Goal: Task Accomplishment & Management: Use online tool/utility

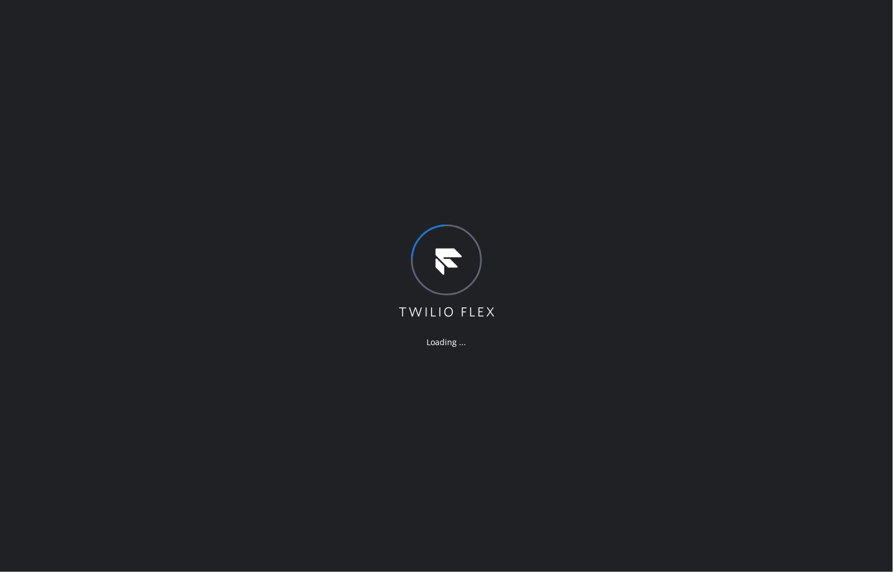
click at [1, 226] on div "Loading ..." at bounding box center [446, 286] width 893 height 572
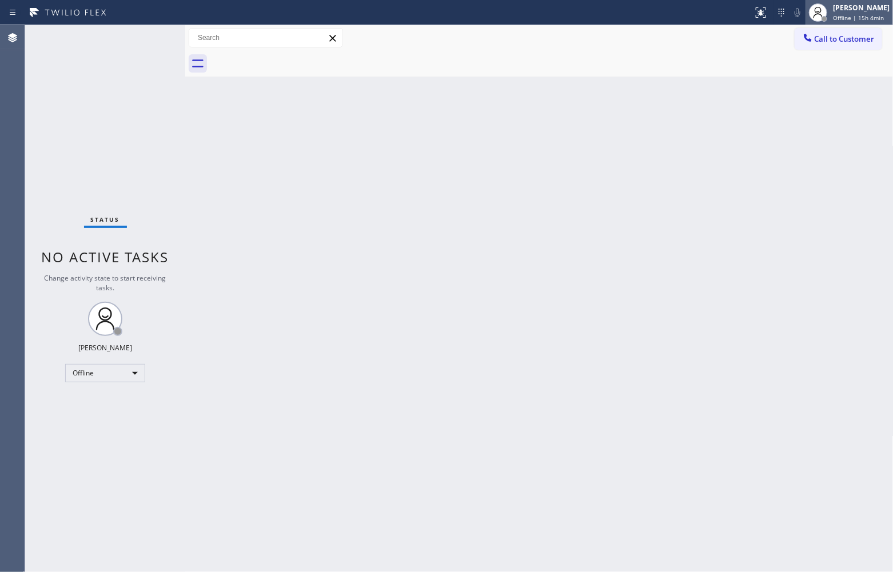
click at [841, 5] on div "[PERSON_NAME]" at bounding box center [861, 8] width 57 height 10
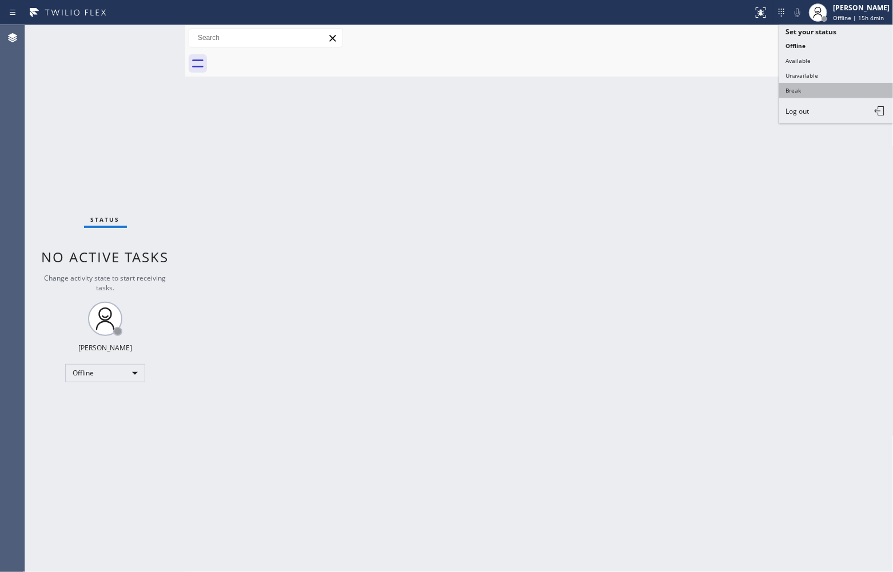
click at [838, 83] on button "Break" at bounding box center [836, 90] width 114 height 15
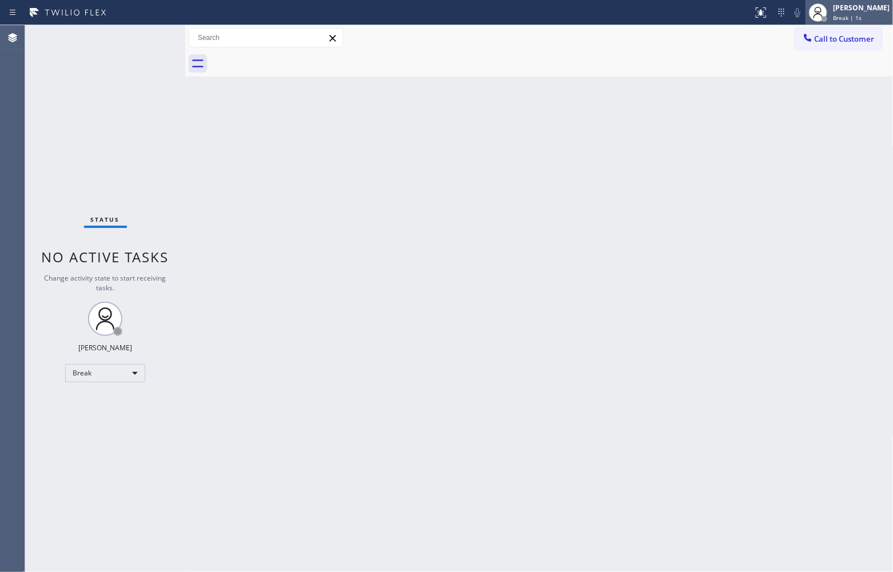
click at [843, 15] on span "Break | 1s" at bounding box center [847, 18] width 29 height 8
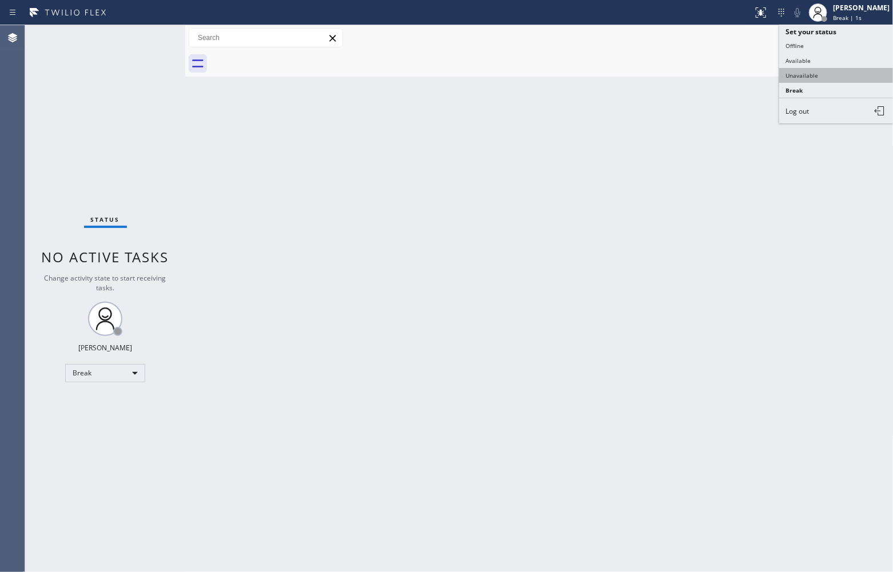
click at [837, 73] on button "Unavailable" at bounding box center [836, 75] width 114 height 15
drag, startPoint x: 727, startPoint y: 224, endPoint x: 776, endPoint y: 154, distance: 84.9
click at [727, 223] on div "Back to Dashboard Change Sender ID Customers Technicians Select a contact Outbo…" at bounding box center [539, 298] width 708 height 547
click at [849, 30] on button "Call to Customer" at bounding box center [838, 39] width 87 height 22
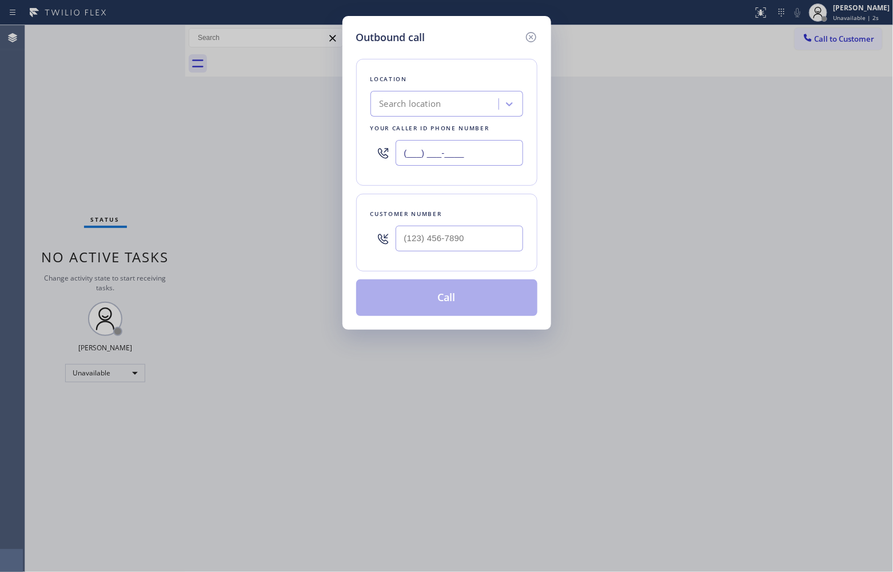
click at [477, 161] on input "(___) ___-____" at bounding box center [459, 153] width 127 height 26
paste input "929) 605-3343"
type input "[PHONE_NUMBER]"
type input "(___) ___-____"
click at [452, 240] on input "(___) ___-____" at bounding box center [459, 239] width 127 height 26
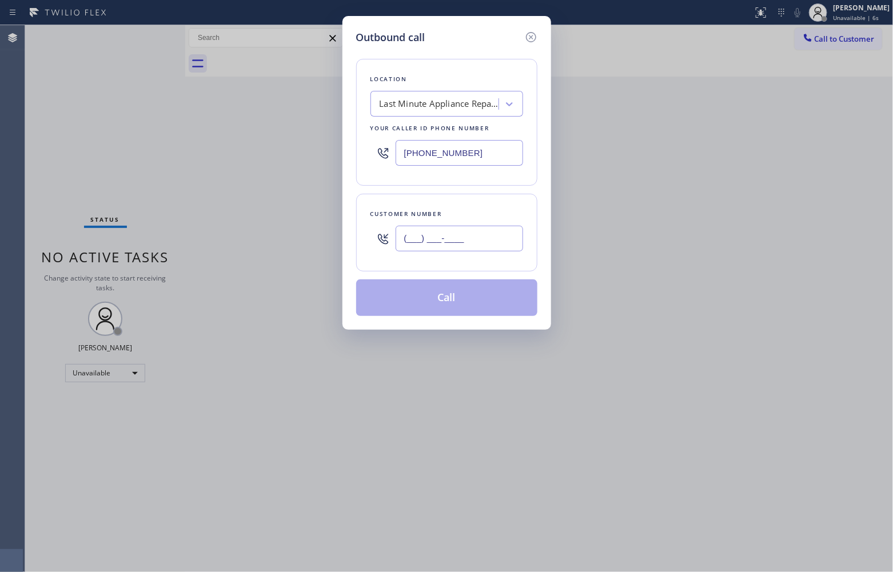
paste input "929) 571-3576"
type input "[PHONE_NUMBER]"
click at [466, 298] on button "Call" at bounding box center [446, 298] width 181 height 37
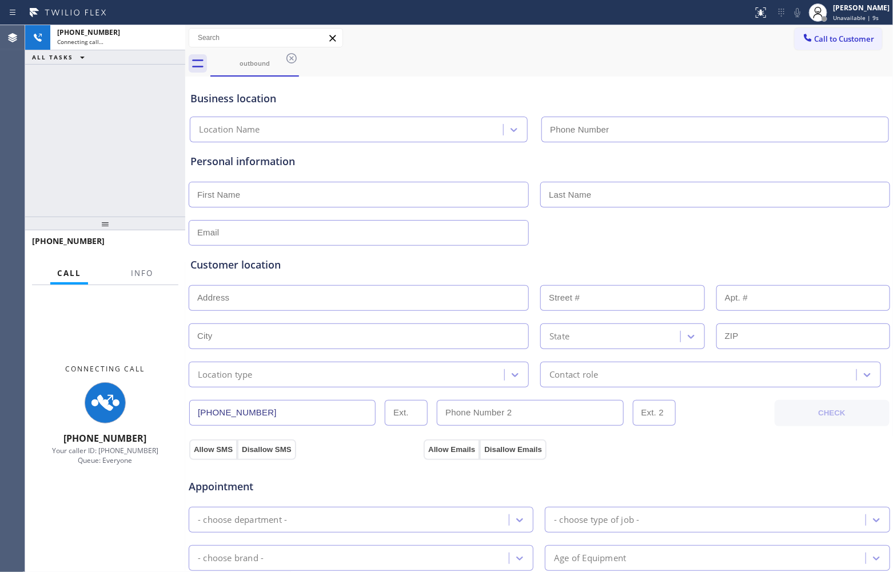
type input "[PHONE_NUMBER]"
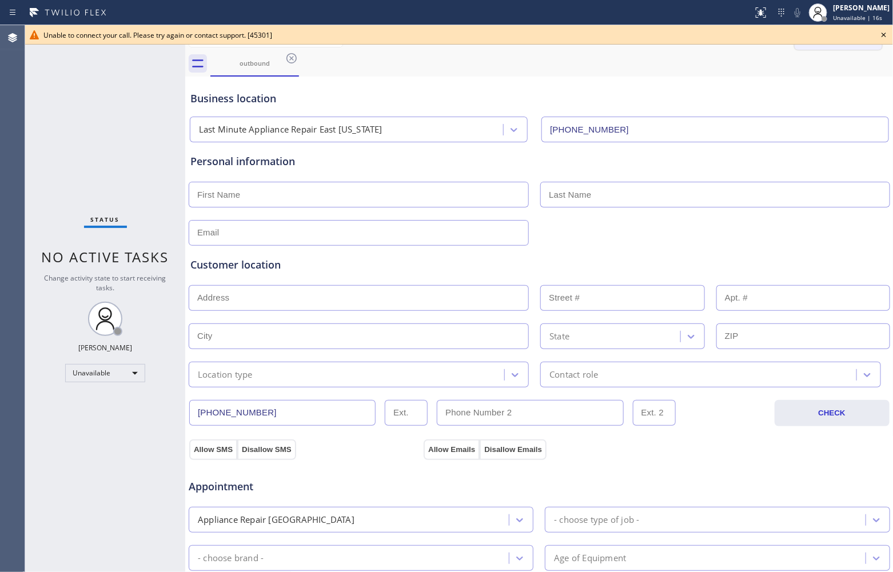
drag, startPoint x: 47, startPoint y: 114, endPoint x: 789, endPoint y: 49, distance: 744.9
click at [47, 114] on div "Status No active tasks Change activity state to start receiving tasks. [PERSON_…" at bounding box center [105, 298] width 160 height 547
click at [882, 32] on icon at bounding box center [884, 35] width 14 height 14
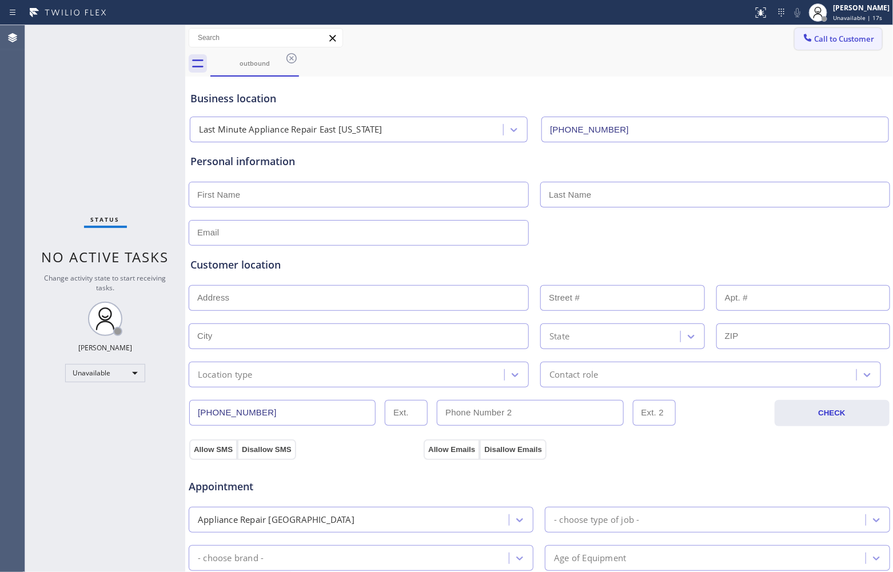
click at [847, 36] on span "Call to Customer" at bounding box center [845, 39] width 60 height 10
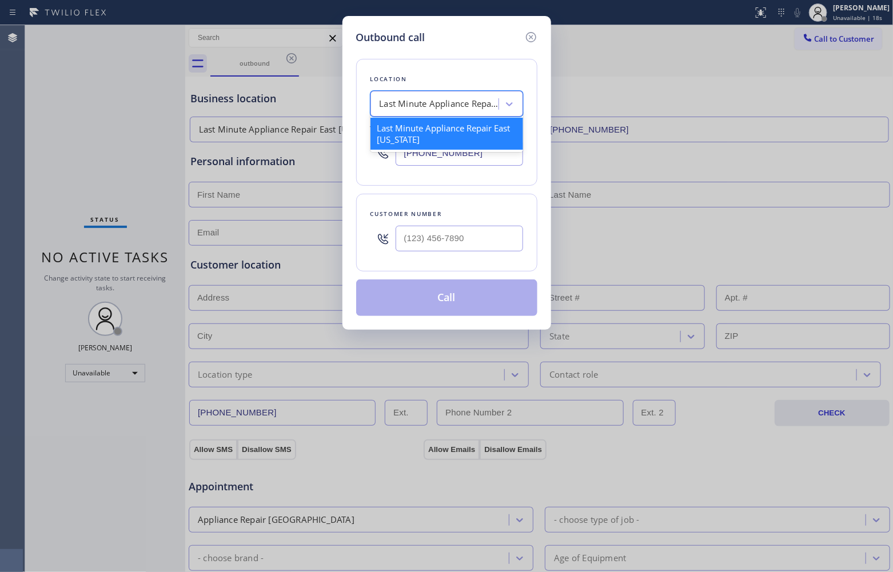
click at [422, 102] on div "Last Minute Appliance Repair East [US_STATE]" at bounding box center [440, 104] width 120 height 13
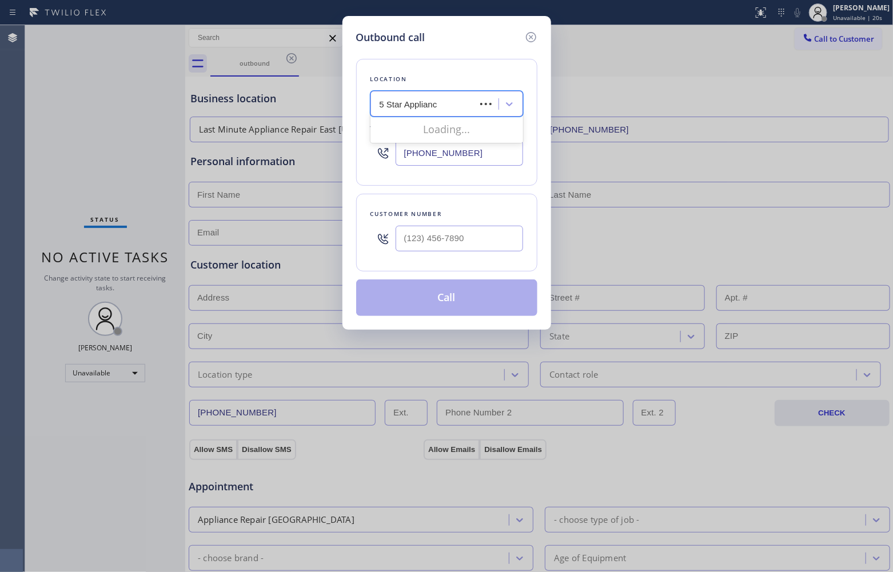
type input "5 Star Appliance"
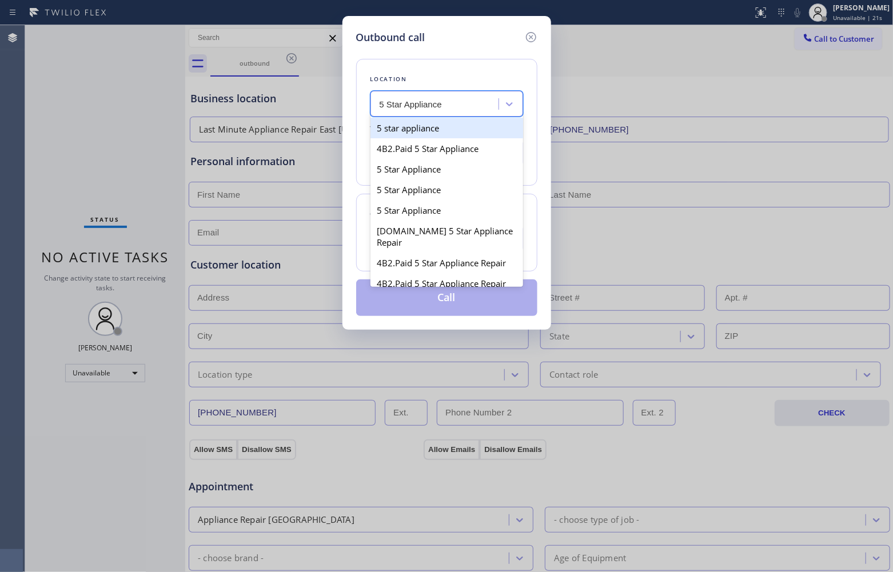
click at [454, 125] on div "5 star appliance" at bounding box center [446, 128] width 153 height 21
type input "[PHONE_NUMBER]"
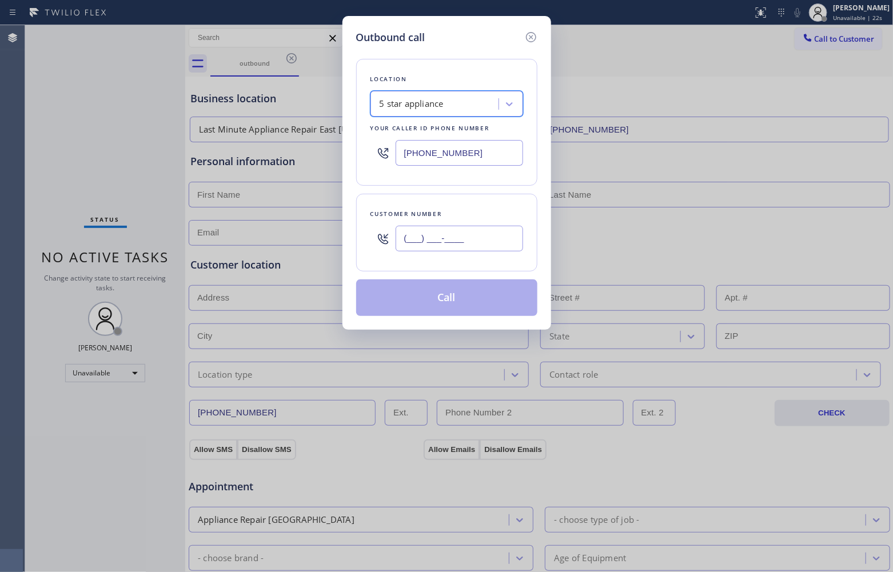
click at [478, 236] on input "(___) ___-____" at bounding box center [459, 239] width 127 height 26
paste input "929) 571-3576"
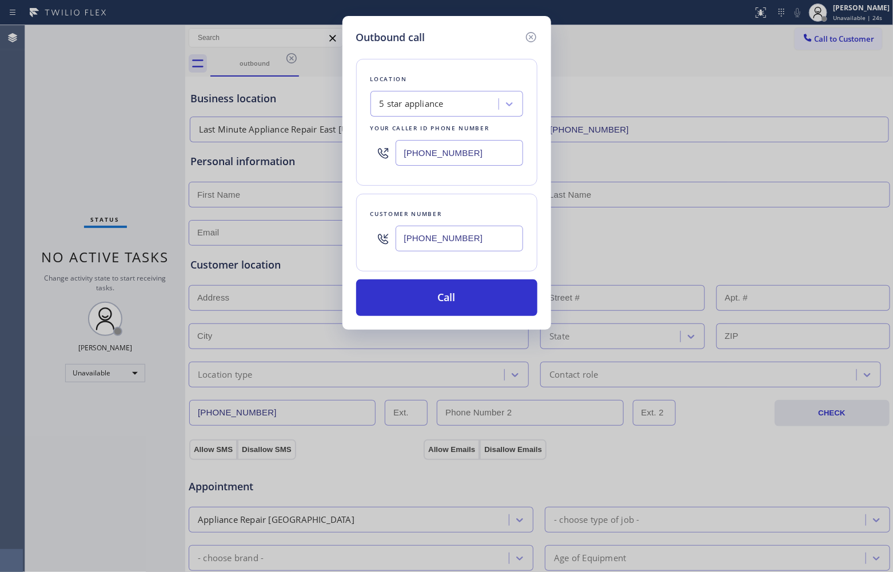
type input "[PHONE_NUMBER]"
drag, startPoint x: 486, startPoint y: 296, endPoint x: 485, endPoint y: 202, distance: 94.3
click at [485, 202] on div "Location 5 star appliance Your caller id phone number [PHONE_NUMBER] Customer n…" at bounding box center [446, 180] width 181 height 271
click at [25, 193] on div "Outbound call Location 5 star appliance Your caller id phone number [PHONE_NUMB…" at bounding box center [446, 286] width 893 height 572
click at [413, 307] on button "Call" at bounding box center [446, 298] width 181 height 37
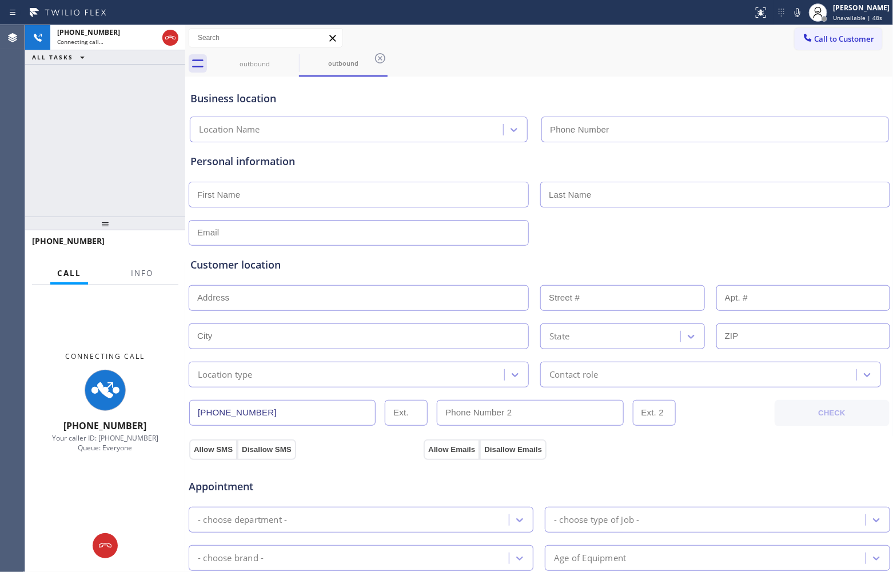
type input "[PHONE_NUMBER]"
click at [65, 139] on div "[PHONE_NUMBER] Connecting call… ALL TASKS ALL TASKS ACTIVE TASKS TASKS IN WRAP …" at bounding box center [105, 120] width 160 height 191
click at [795, 12] on icon at bounding box center [798, 12] width 6 height 9
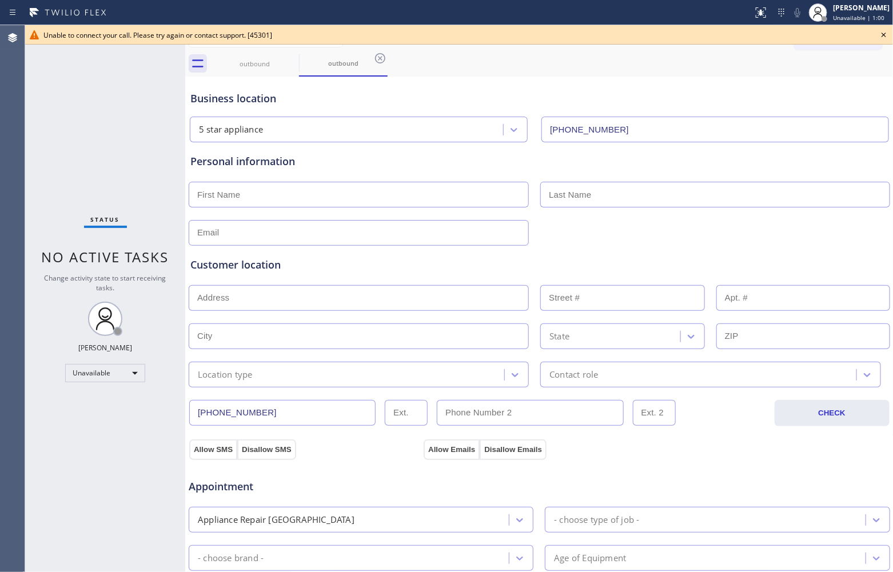
click at [3, 100] on div "Agent Desktop" at bounding box center [12, 298] width 25 height 547
click at [886, 31] on icon at bounding box center [884, 35] width 14 height 14
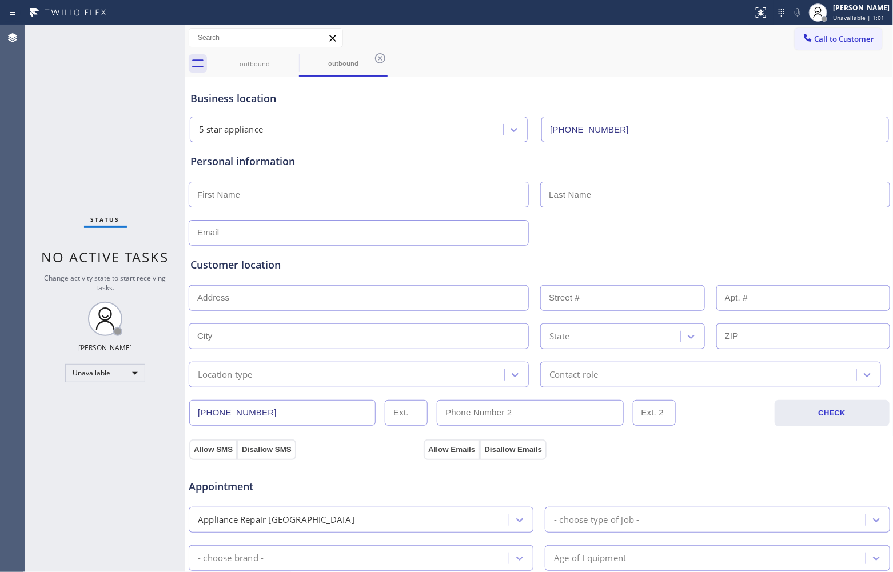
click at [856, 38] on span "Call to Customer" at bounding box center [845, 39] width 60 height 10
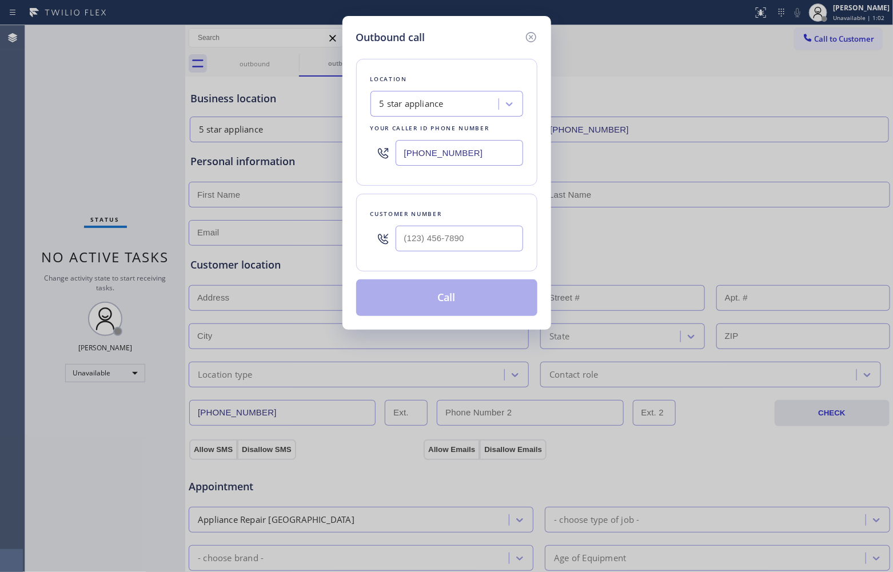
click at [452, 153] on input "[PHONE_NUMBER]" at bounding box center [459, 153] width 127 height 26
paste input "470) 673-7412"
type input "[PHONE_NUMBER]"
type input "(___) ___-____"
click at [427, 233] on input "(___) ___-____" at bounding box center [459, 239] width 127 height 26
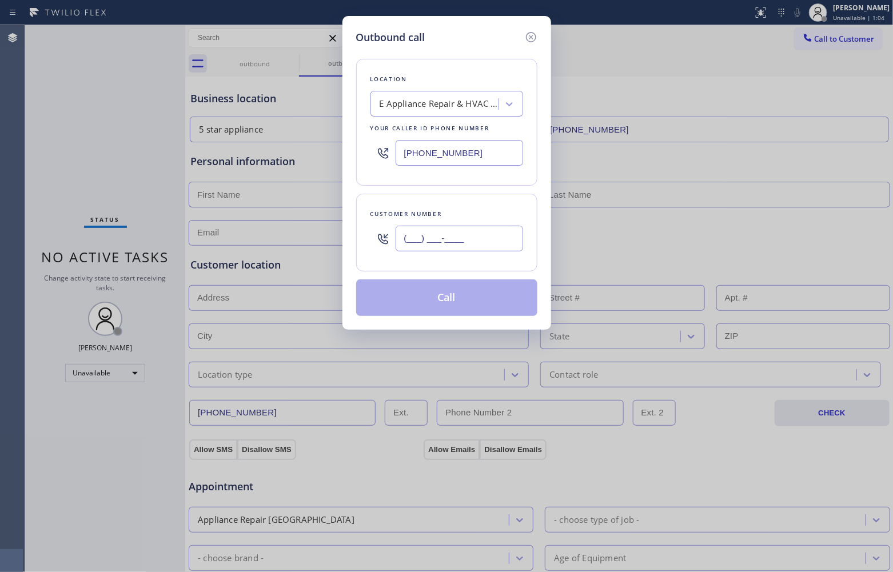
paste input "762) 213-6870"
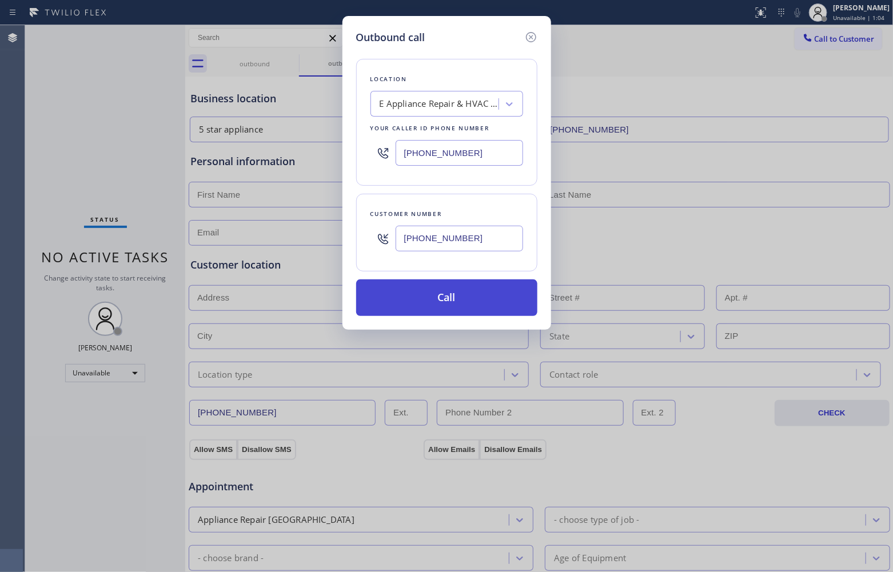
type input "[PHONE_NUMBER]"
click at [462, 304] on button "Call" at bounding box center [446, 298] width 181 height 37
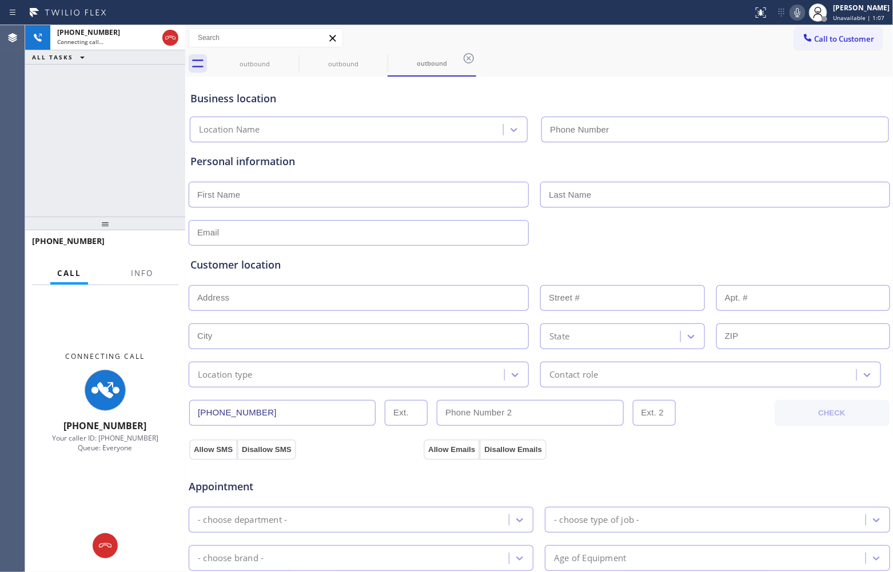
type input "[PHONE_NUMBER]"
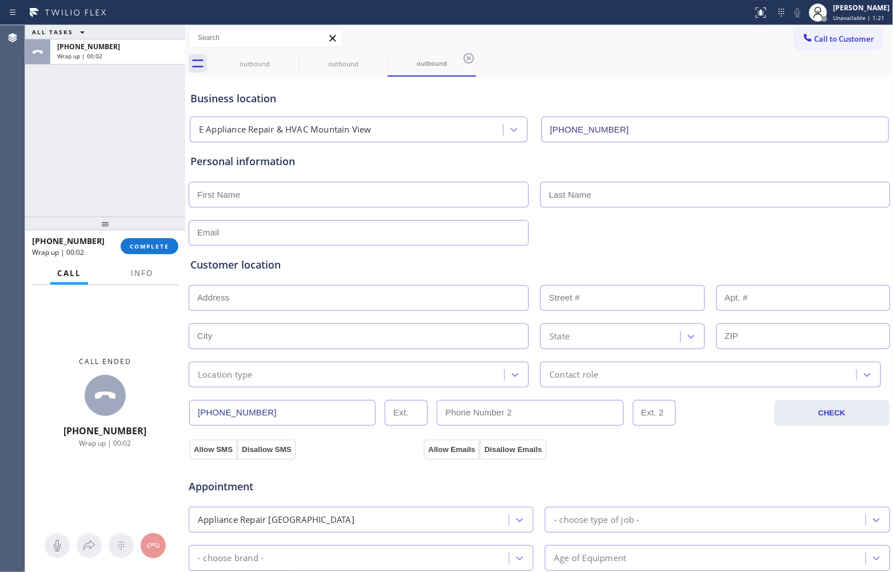
click at [58, 141] on div "ALL TASKS ALL TASKS ACTIVE TASKS TASKS IN WRAP UP [PHONE_NUMBER] Wrap up | 00:02" at bounding box center [105, 120] width 160 height 191
drag, startPoint x: 812, startPoint y: 45, endPoint x: 736, endPoint y: 63, distance: 78.3
click at [812, 44] on button "Call to Customer" at bounding box center [838, 39] width 87 height 22
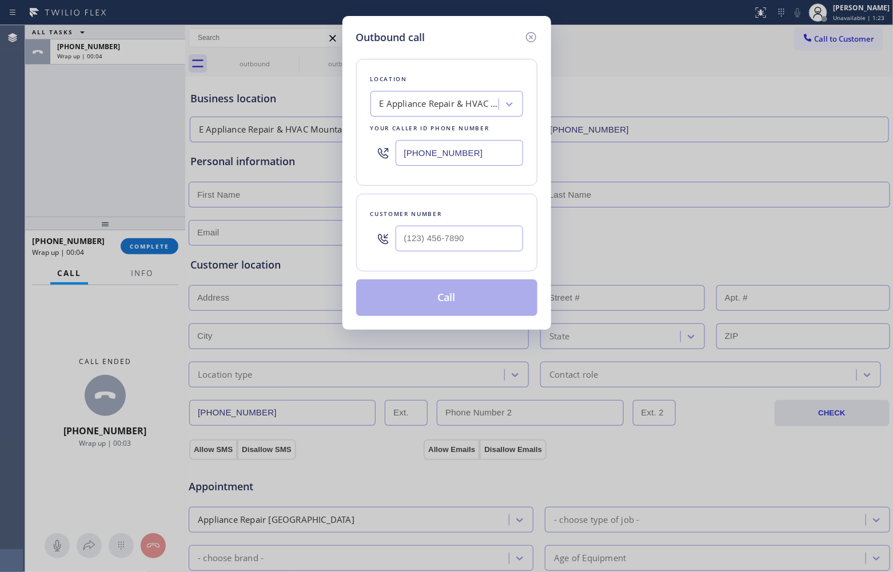
drag, startPoint x: 497, startPoint y: 152, endPoint x: 855, endPoint y: 233, distance: 366.4
click at [503, 154] on input "[PHONE_NUMBER]" at bounding box center [459, 153] width 127 height 26
paste input "561) 220-4818"
type input "[PHONE_NUMBER]"
type input "(___) ___-____"
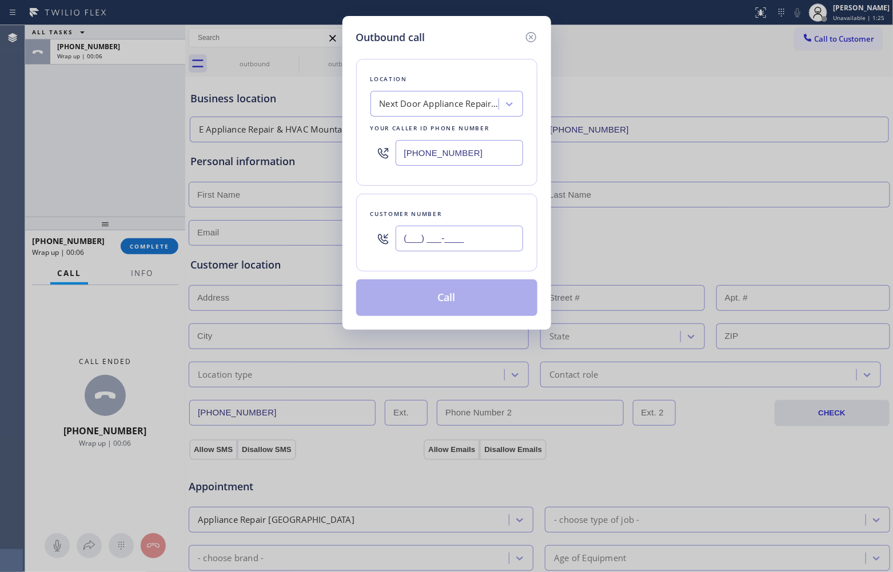
click at [438, 239] on input "(___) ___-____" at bounding box center [459, 239] width 127 height 26
paste input "321) 209-7861"
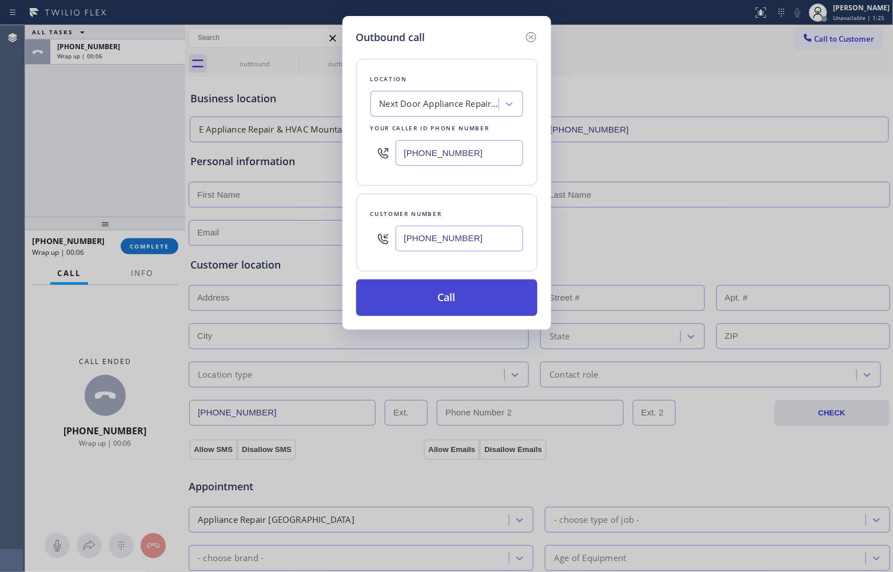
type input "[PHONE_NUMBER]"
click at [470, 298] on button "Call" at bounding box center [446, 298] width 181 height 37
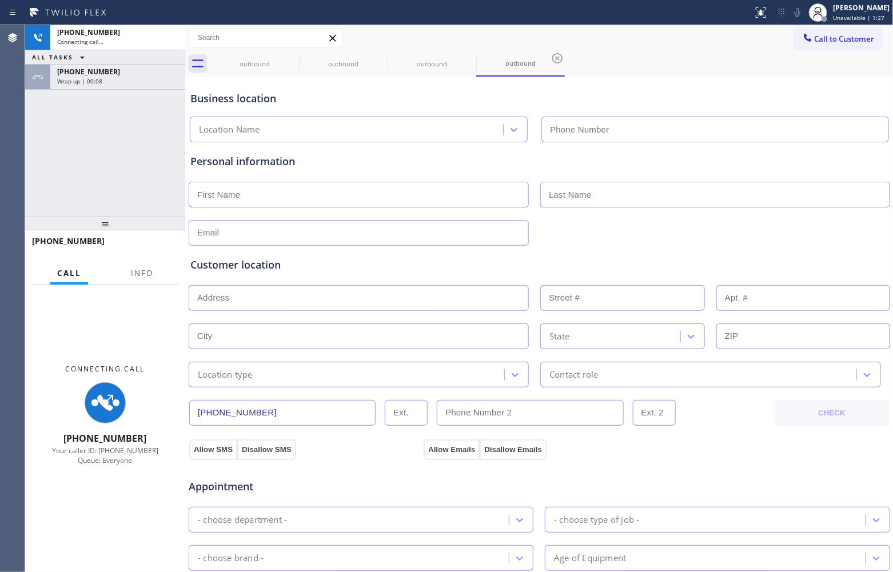
type input "[PHONE_NUMBER]"
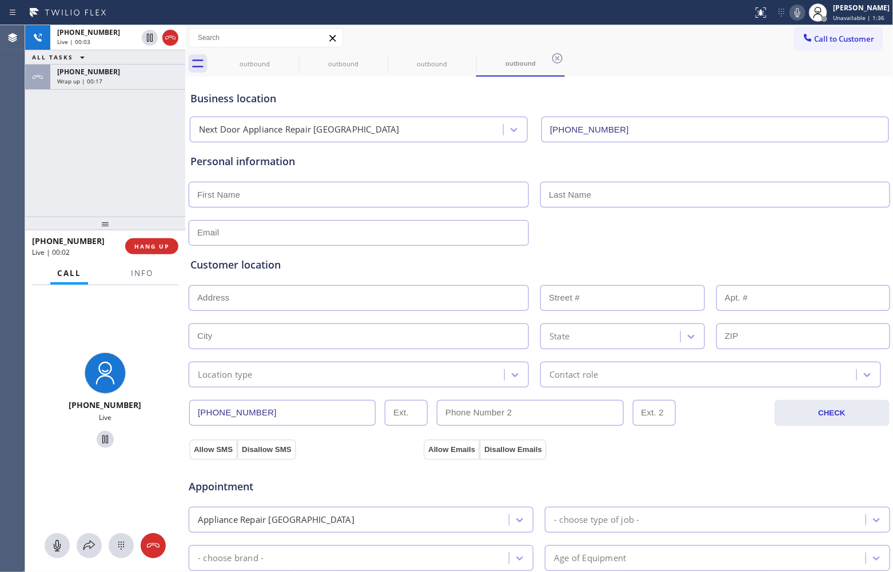
click at [67, 166] on div "[PHONE_NUMBER] Live | 00:03 ALL TASKS ALL TASKS ACTIVE TASKS TASKS IN WRAP UP […" at bounding box center [105, 120] width 160 height 191
click at [41, 154] on div "[PHONE_NUMBER] Live | 00:12 ALL TASKS ALL TASKS ACTIVE TASKS TASKS IN WRAP UP […" at bounding box center [105, 120] width 160 height 191
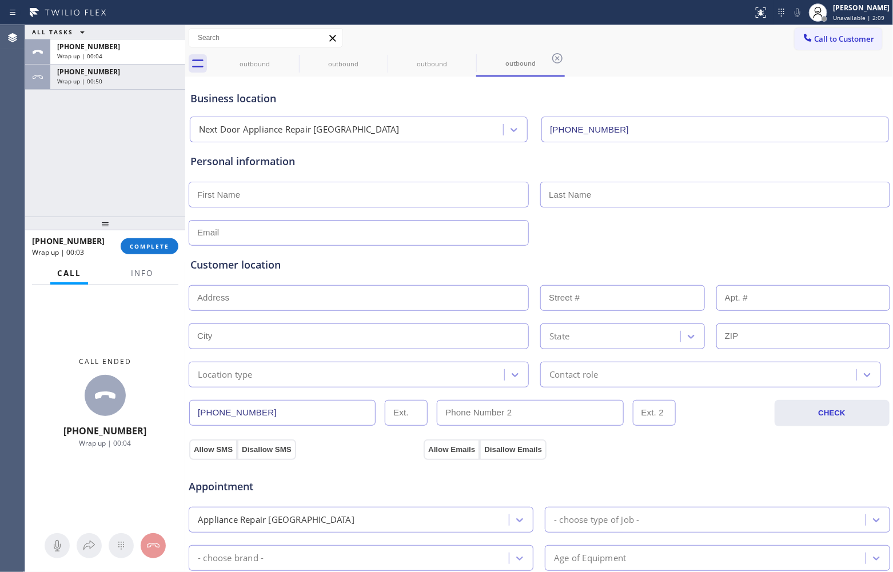
click at [823, 47] on button "Call to Customer" at bounding box center [838, 39] width 87 height 22
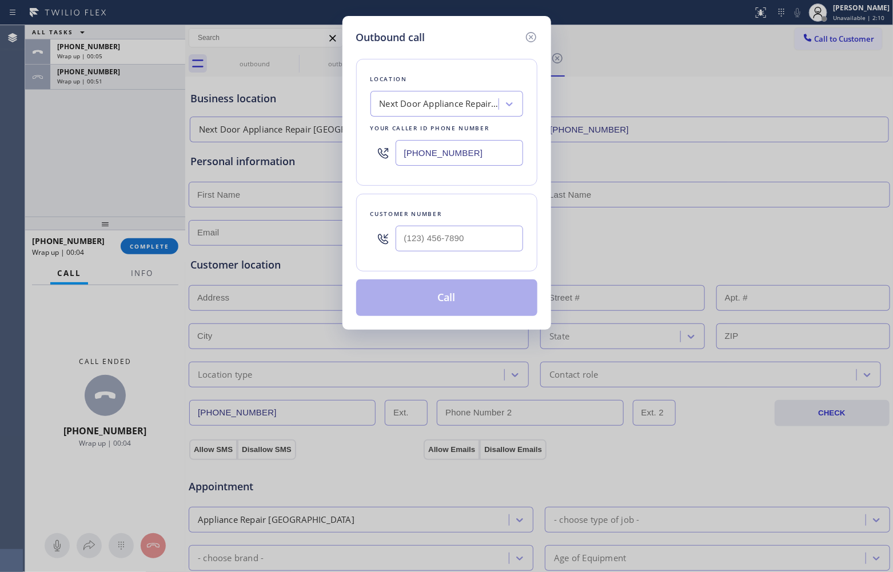
click at [440, 156] on input "[PHONE_NUMBER]" at bounding box center [459, 153] width 127 height 26
paste input "929) 605-3343"
type input "[PHONE_NUMBER]"
type input "(___) ___-____"
click at [482, 233] on input "(___) ___-____" at bounding box center [459, 239] width 127 height 26
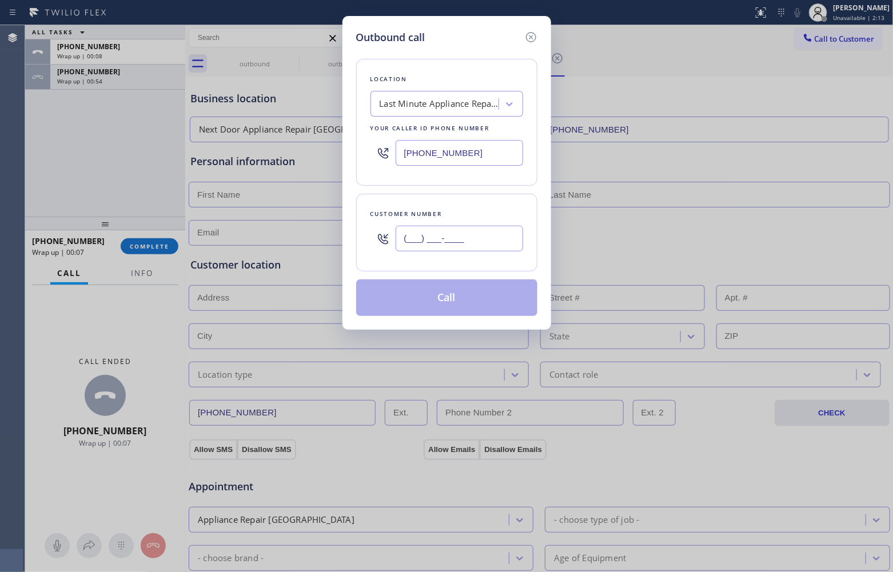
paste input "929) 571-3576"
type input "[PHONE_NUMBER]"
click at [464, 302] on button "Call" at bounding box center [446, 298] width 181 height 37
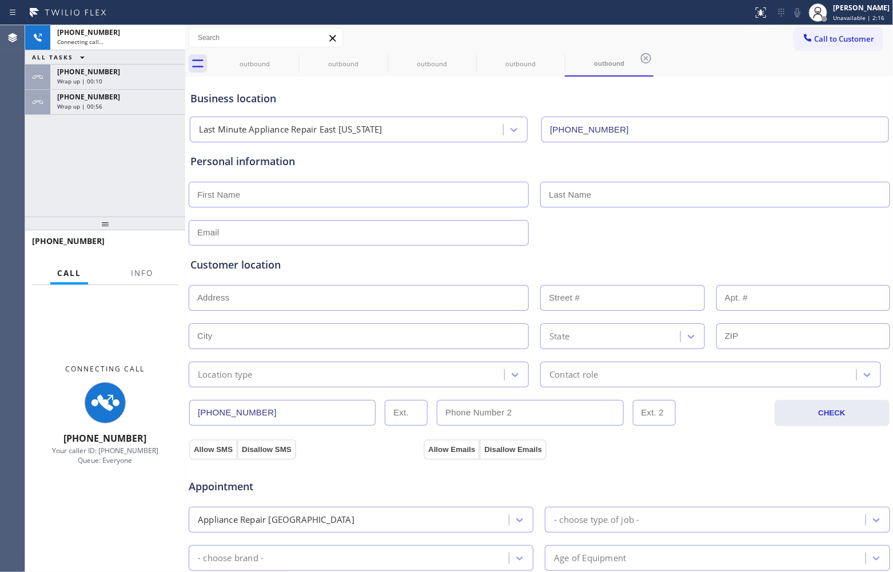
type input "[PHONE_NUMBER]"
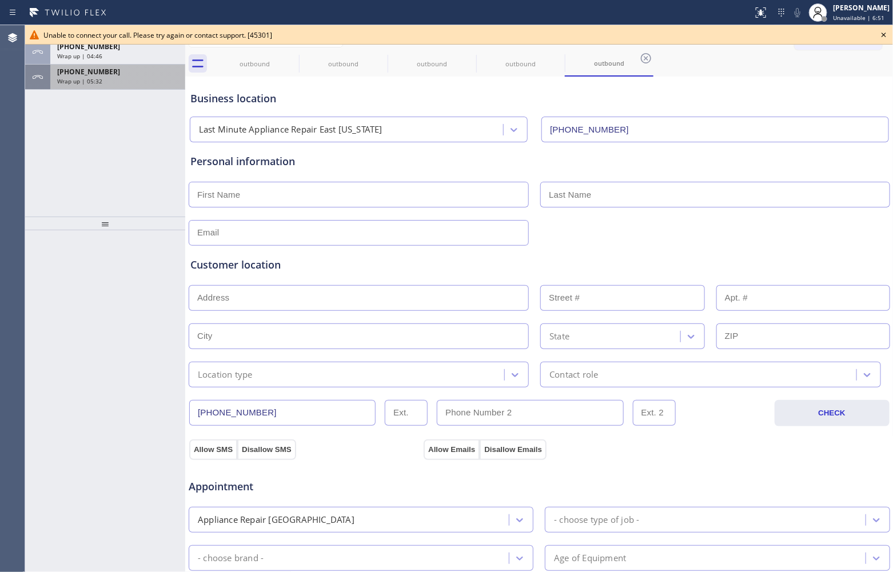
click at [67, 79] on span "Wrap up | 05:32" at bounding box center [79, 81] width 45 height 8
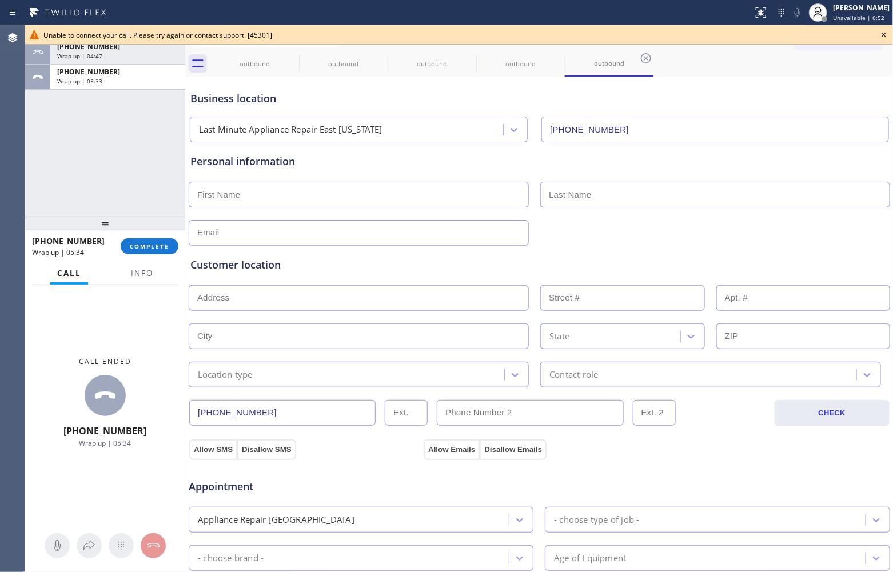
click at [887, 35] on icon at bounding box center [884, 35] width 14 height 14
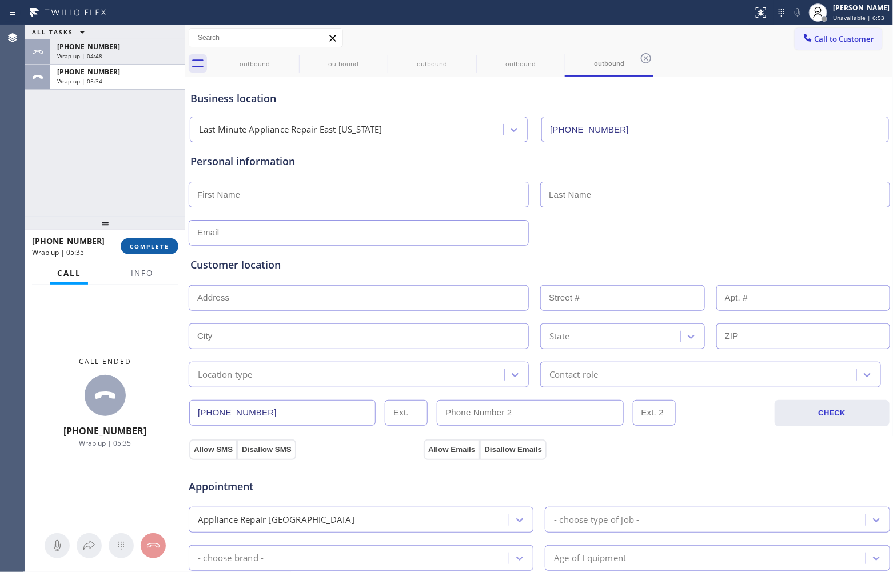
click at [138, 249] on span "COMPLETE" at bounding box center [149, 246] width 39 height 8
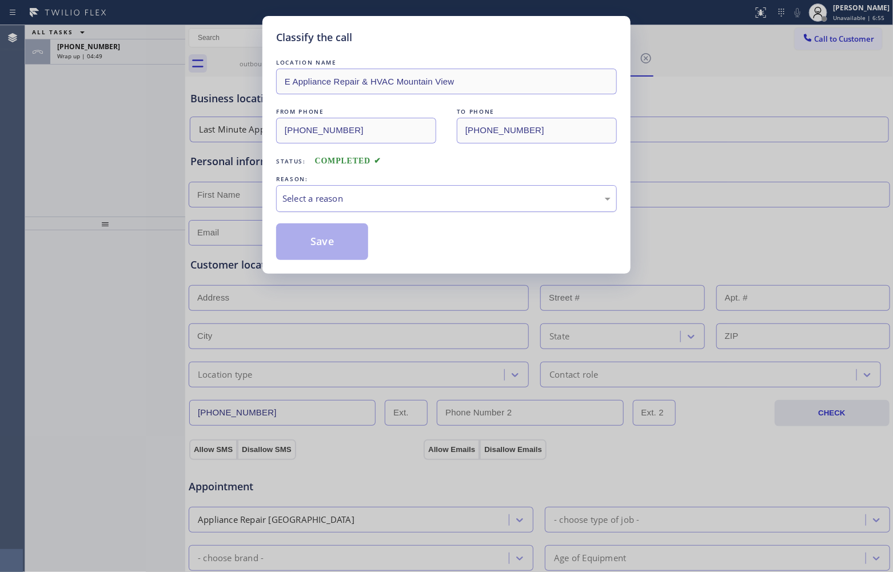
click at [367, 201] on div "Select a reason" at bounding box center [446, 198] width 328 height 13
click at [340, 244] on button "Save" at bounding box center [322, 242] width 92 height 37
click at [98, 57] on div "Classify the call LOCATION NAME E Appliance Repair & HVAC Mountain View FROM PH…" at bounding box center [446, 286] width 893 height 572
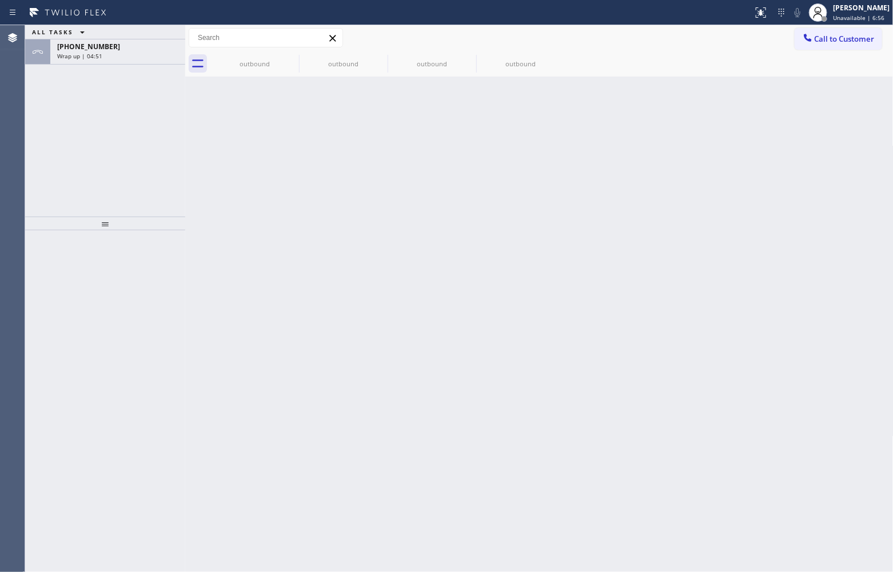
click at [98, 57] on span "Wrap up | 04:51" at bounding box center [79, 56] width 45 height 8
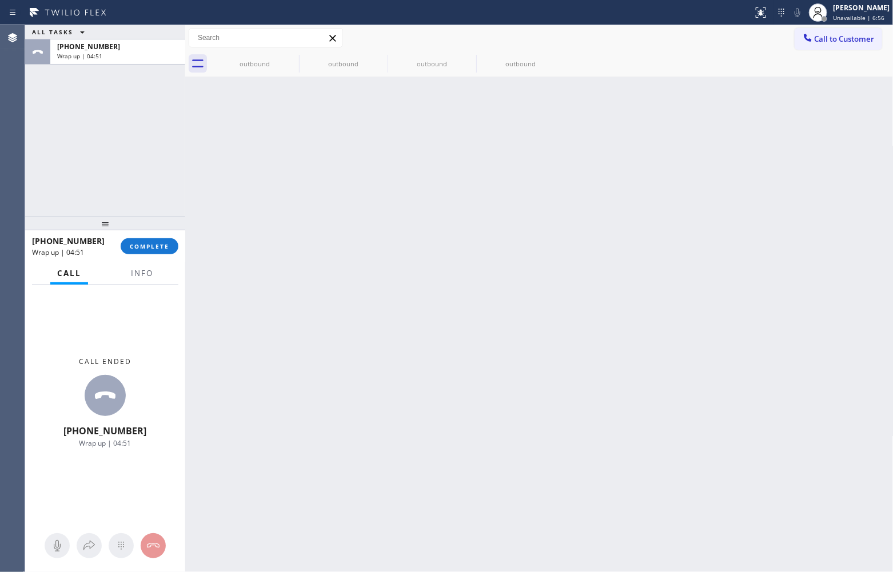
click at [98, 57] on span "Wrap up | 04:51" at bounding box center [79, 56] width 45 height 8
click at [155, 248] on span "COMPLETE" at bounding box center [149, 246] width 39 height 8
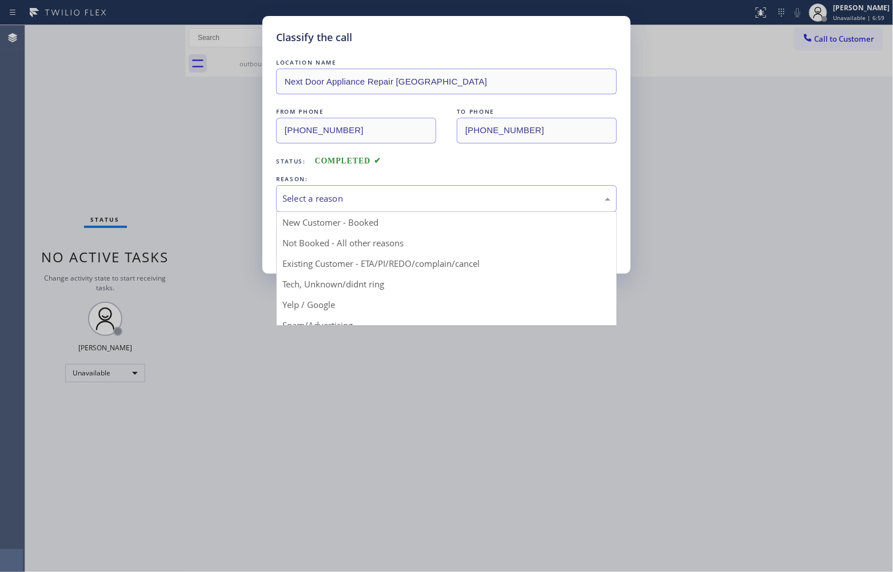
click at [341, 201] on div "Select a reason" at bounding box center [446, 198] width 328 height 13
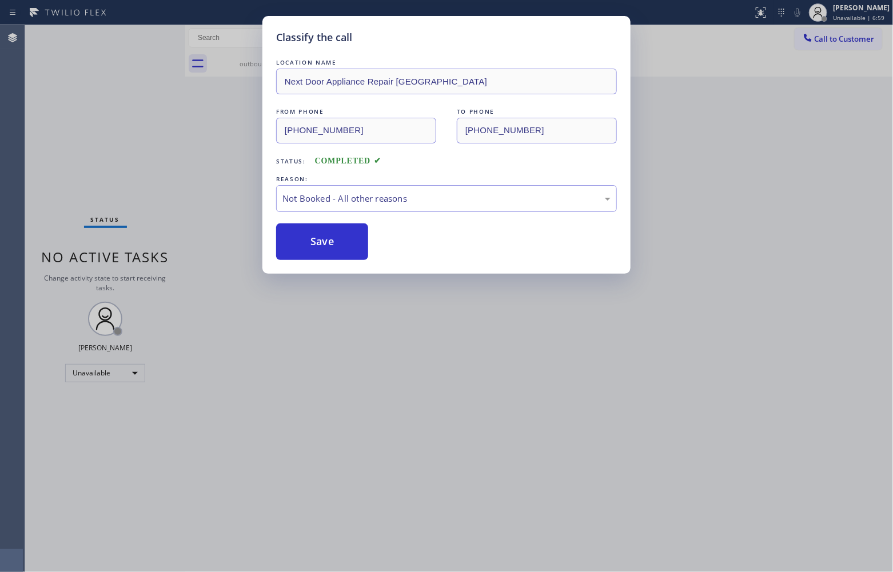
click at [327, 243] on button "Save" at bounding box center [322, 242] width 92 height 37
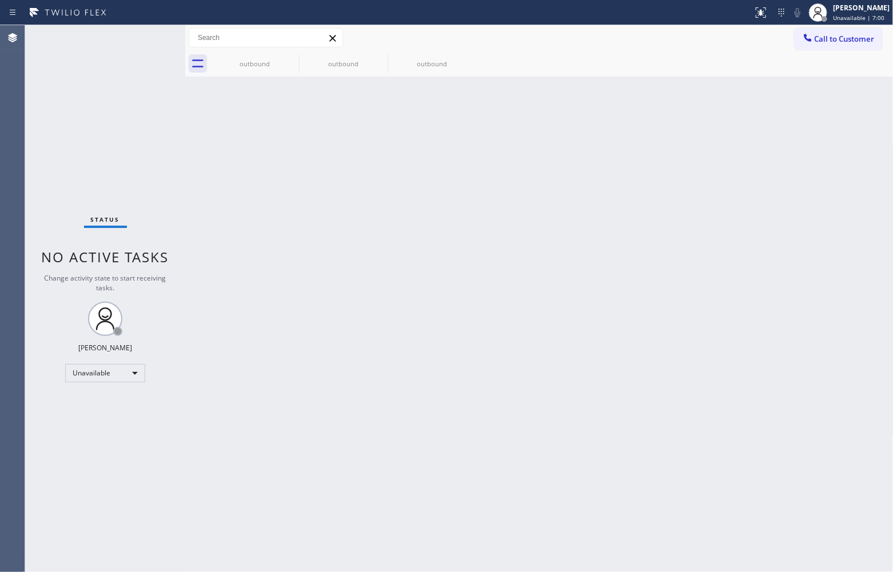
drag, startPoint x: 55, startPoint y: 113, endPoint x: 58, endPoint y: 3, distance: 109.2
click at [42, 91] on div "Status No active tasks Change activity state to start receiving tasks. [PERSON_…" at bounding box center [105, 298] width 160 height 547
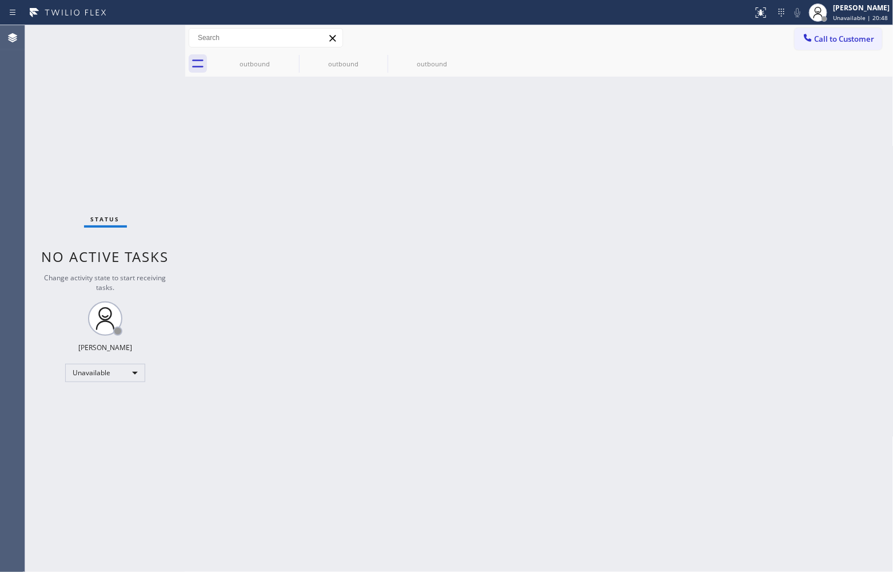
click at [38, 169] on div "Status No active tasks Change activity state to start receiving tasks. [PERSON_…" at bounding box center [105, 298] width 160 height 546
click at [833, 35] on span "Call to Customer" at bounding box center [845, 39] width 60 height 10
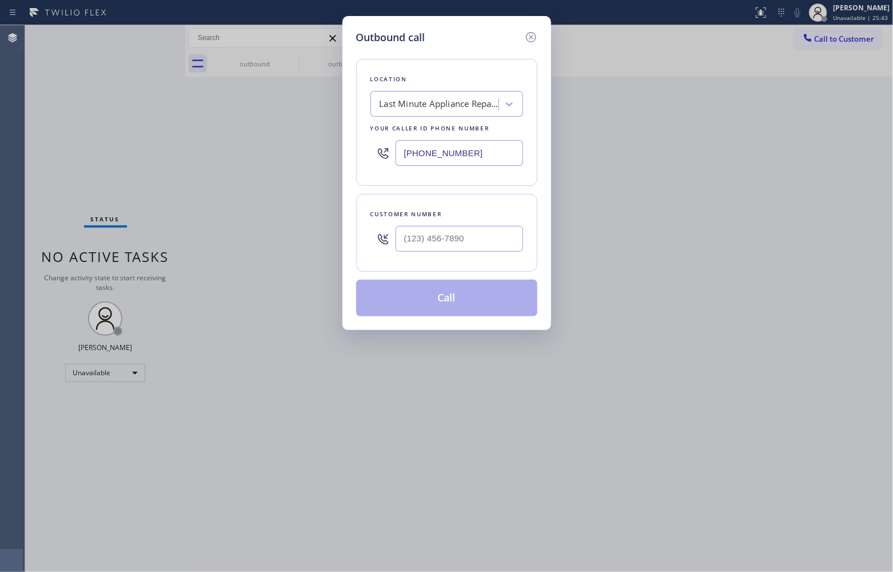
click at [448, 113] on div "Last Minute Appliance Repair East [US_STATE]" at bounding box center [436, 104] width 125 height 20
type input "5 Star Appliance Repair"
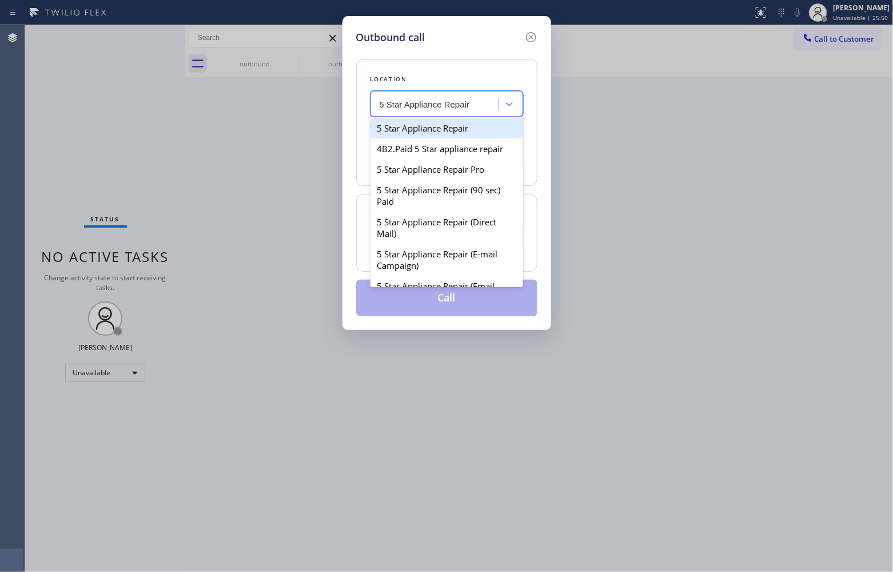
click at [466, 133] on div "5 Star Appliance Repair" at bounding box center [446, 128] width 153 height 21
type input "[PHONE_NUMBER]"
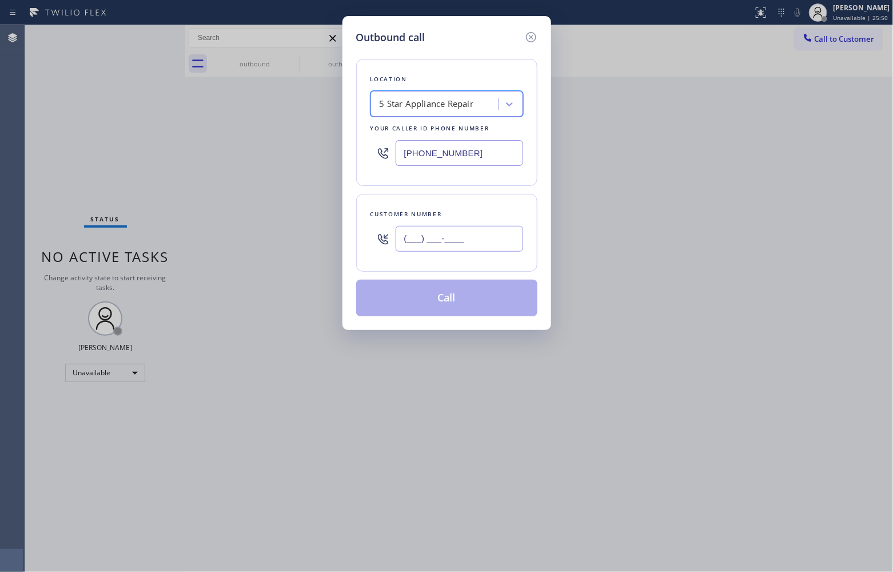
click at [438, 232] on input "(___) ___-____" at bounding box center [459, 239] width 127 height 26
paste input "551) 335-6521"
type input "[PHONE_NUMBER]"
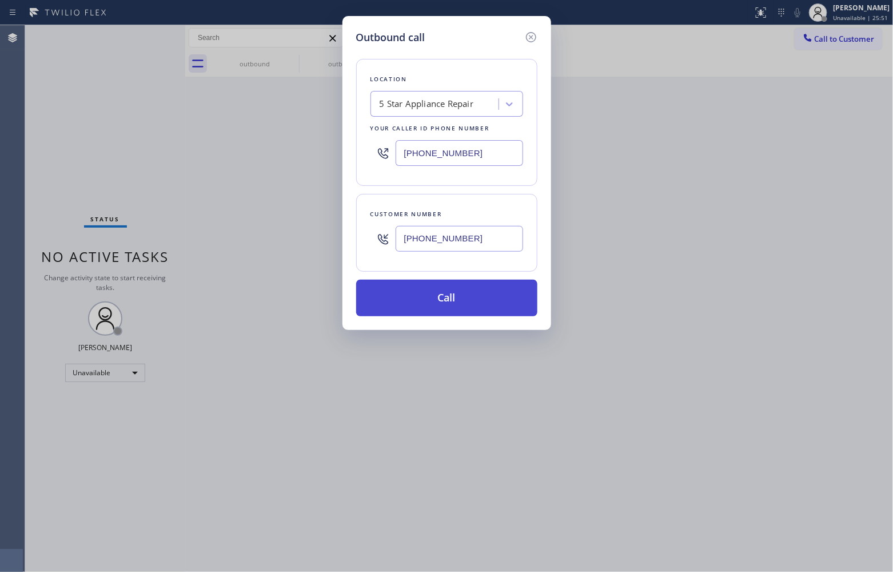
click at [470, 298] on button "Call" at bounding box center [446, 298] width 181 height 37
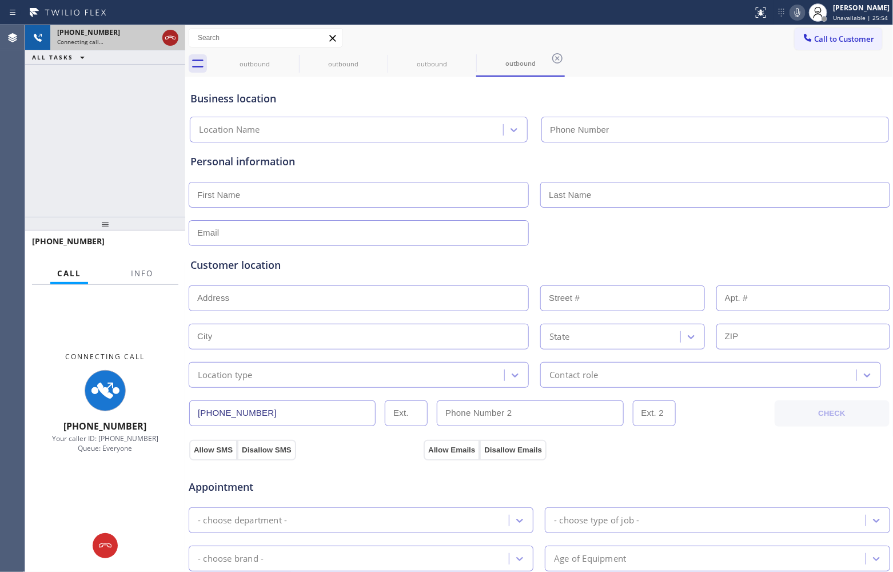
type input "[PHONE_NUMBER]"
click at [170, 38] on icon at bounding box center [170, 38] width 14 height 14
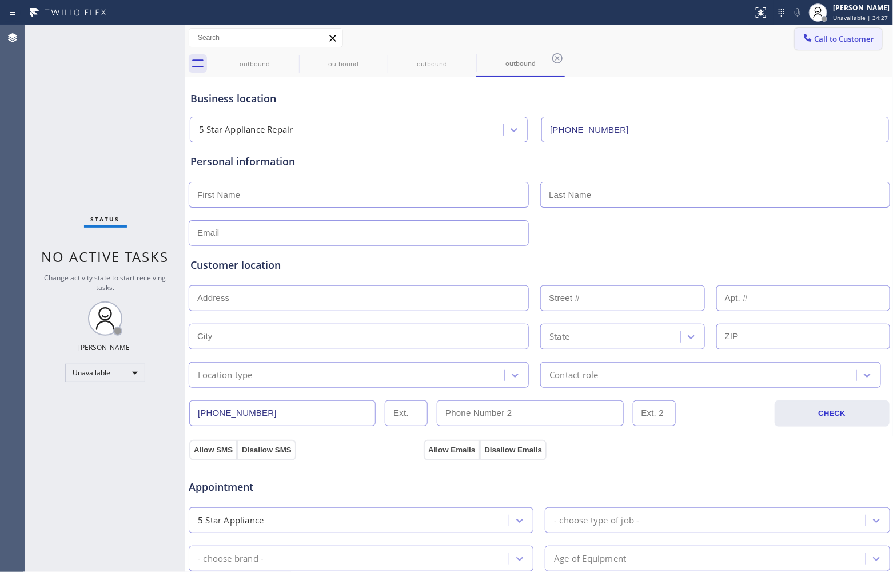
click at [815, 35] on span "Call to Customer" at bounding box center [845, 39] width 60 height 10
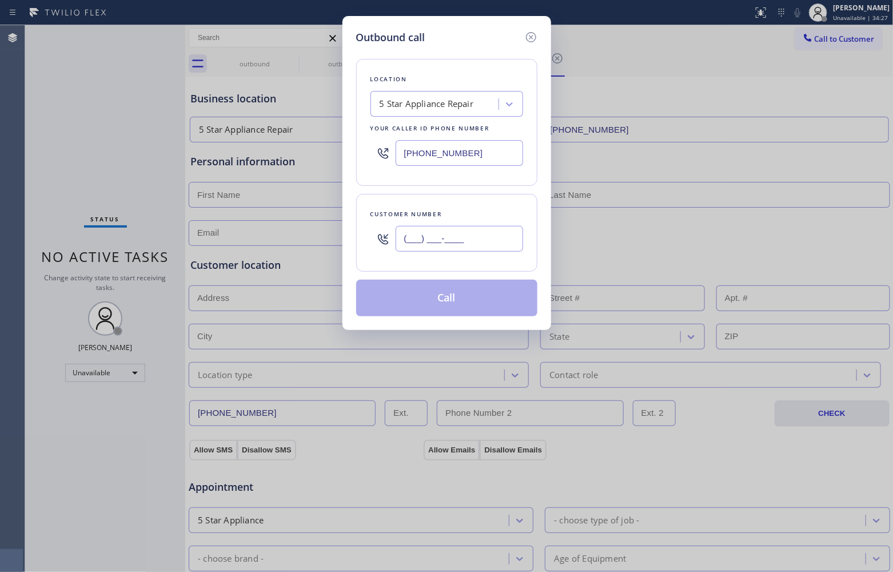
drag, startPoint x: 439, startPoint y: 250, endPoint x: 448, endPoint y: 250, distance: 8.6
click at [439, 252] on input "(___) ___-____" at bounding box center [459, 239] width 127 height 26
paste input "954) 805-0004"
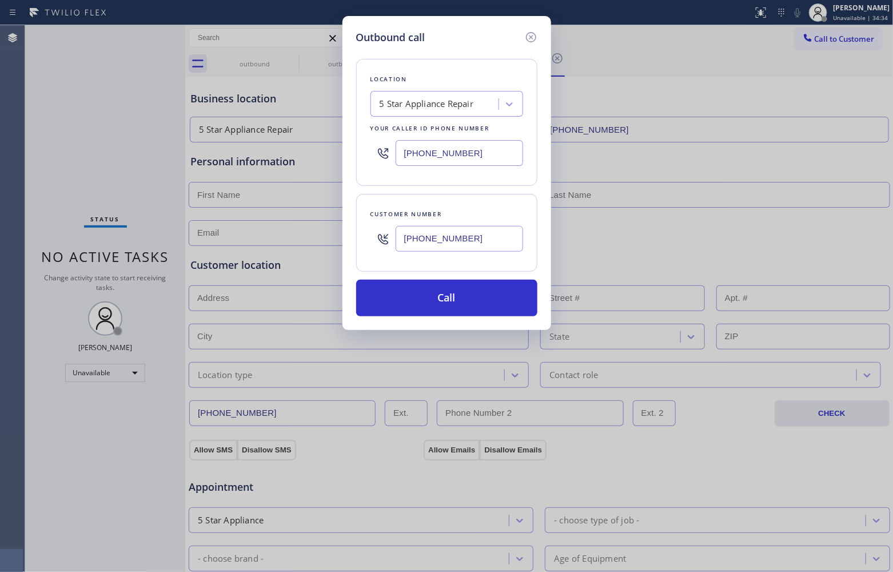
type input "[PHONE_NUMBER]"
click at [450, 155] on input "[PHONE_NUMBER]" at bounding box center [459, 153] width 127 height 26
paste input "66) 429-1288"
type input "[PHONE_NUMBER]"
click at [488, 305] on button "Call" at bounding box center [446, 298] width 181 height 37
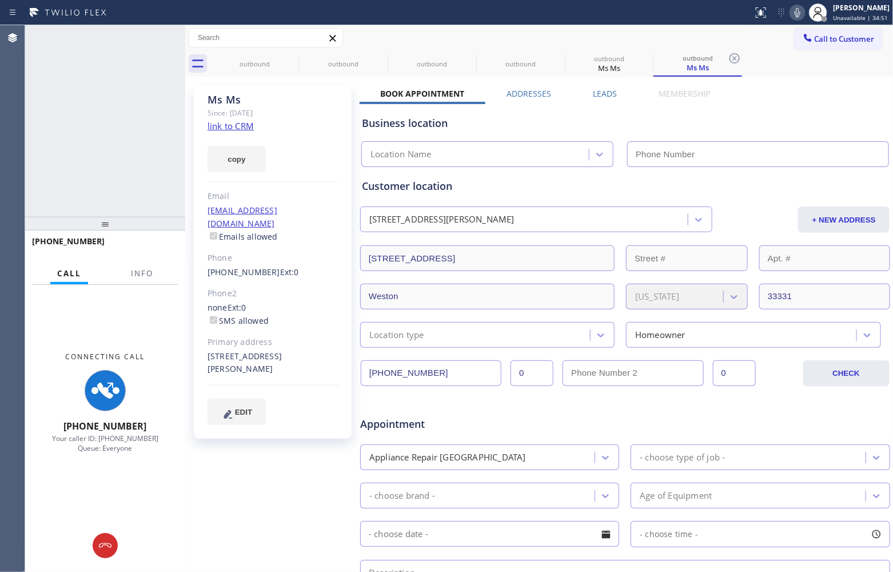
type input "[PHONE_NUMBER]"
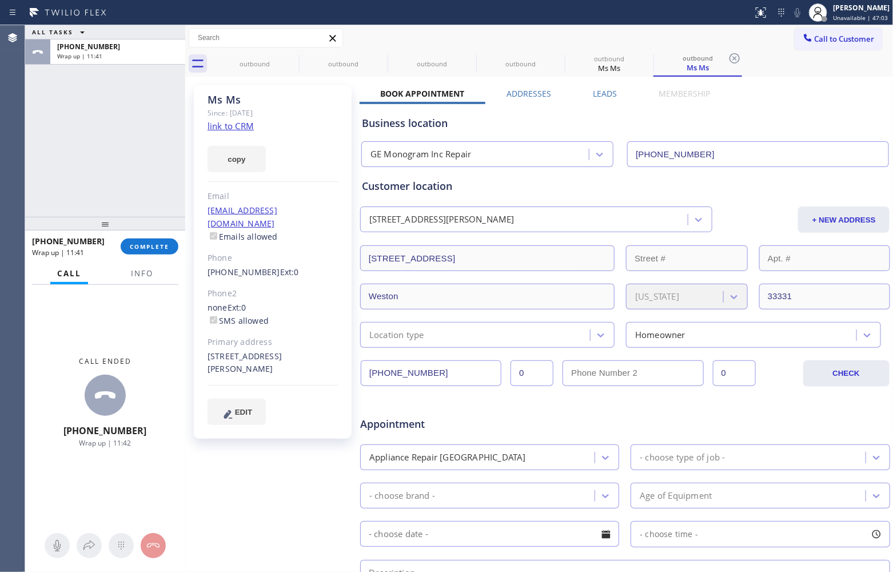
click at [847, 37] on span "Call to Customer" at bounding box center [845, 39] width 60 height 10
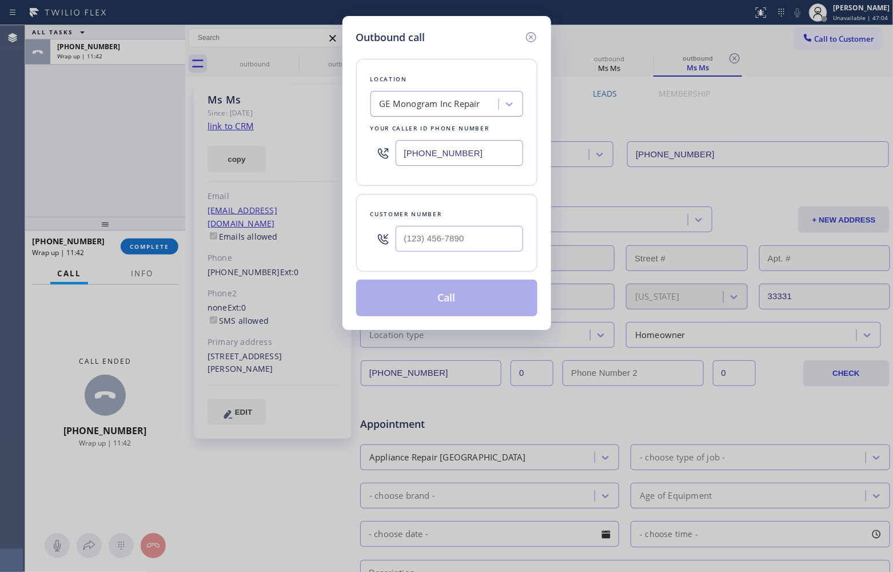
click at [441, 155] on input "[PHONE_NUMBER]" at bounding box center [459, 153] width 127 height 26
paste input "562) 358-5944"
type input "[PHONE_NUMBER]"
type input "(___) ___-____"
click at [470, 226] on div at bounding box center [459, 238] width 127 height 37
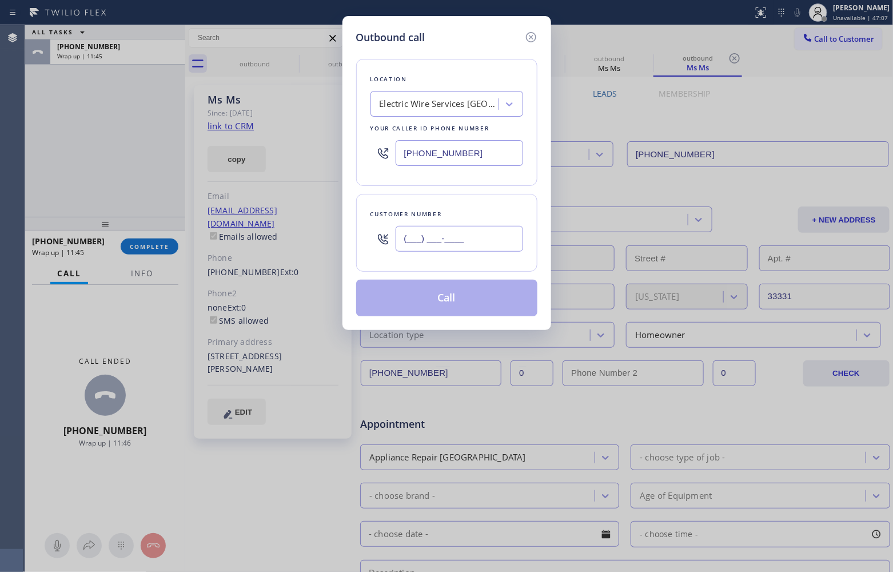
click at [488, 245] on input "(___) ___-____" at bounding box center [459, 239] width 127 height 26
paste input "239) 822-7867"
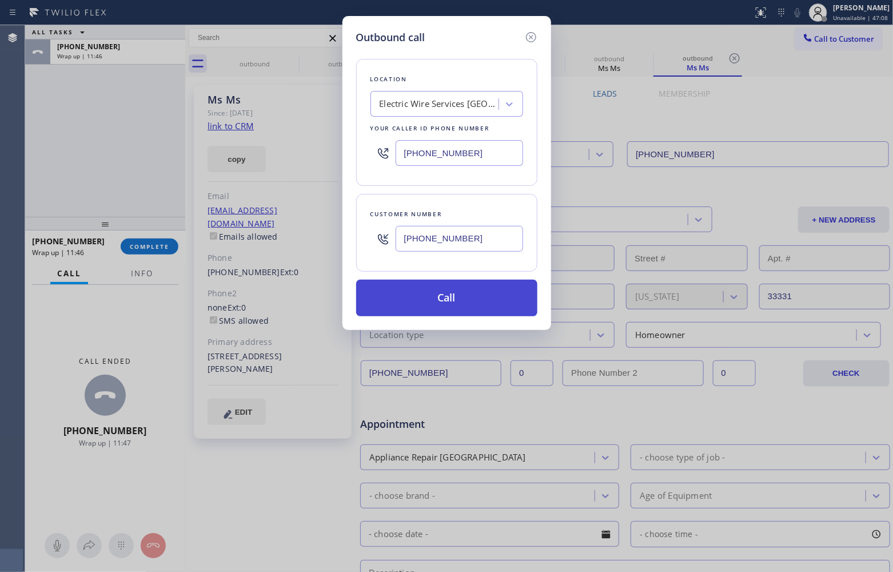
type input "[PHONE_NUMBER]"
click at [490, 301] on button "Call" at bounding box center [446, 298] width 181 height 37
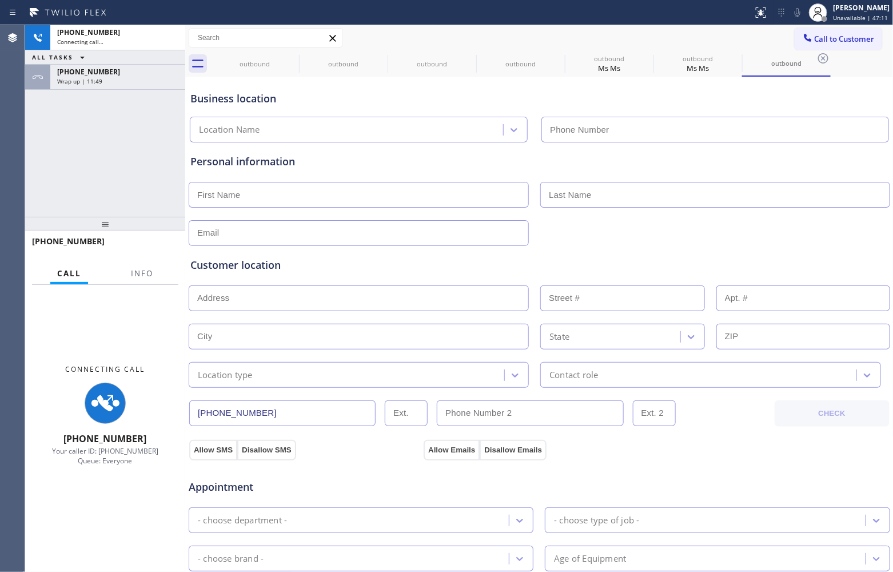
type input "[PHONE_NUMBER]"
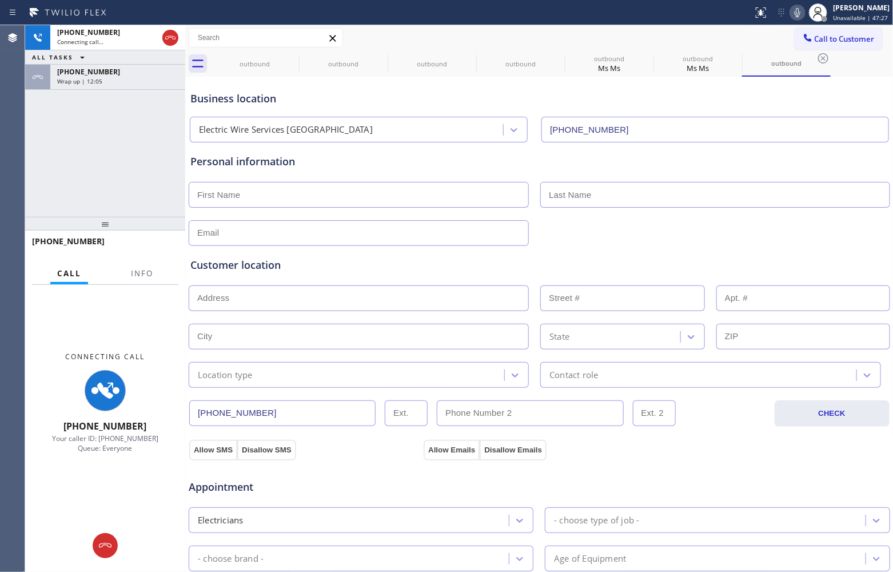
drag, startPoint x: 45, startPoint y: 149, endPoint x: 126, endPoint y: 137, distance: 82.6
click at [45, 149] on div "[PHONE_NUMBER] Connecting call… ALL TASKS ALL TASKS ACTIVE TASKS TASKS IN WRAP …" at bounding box center [105, 120] width 160 height 191
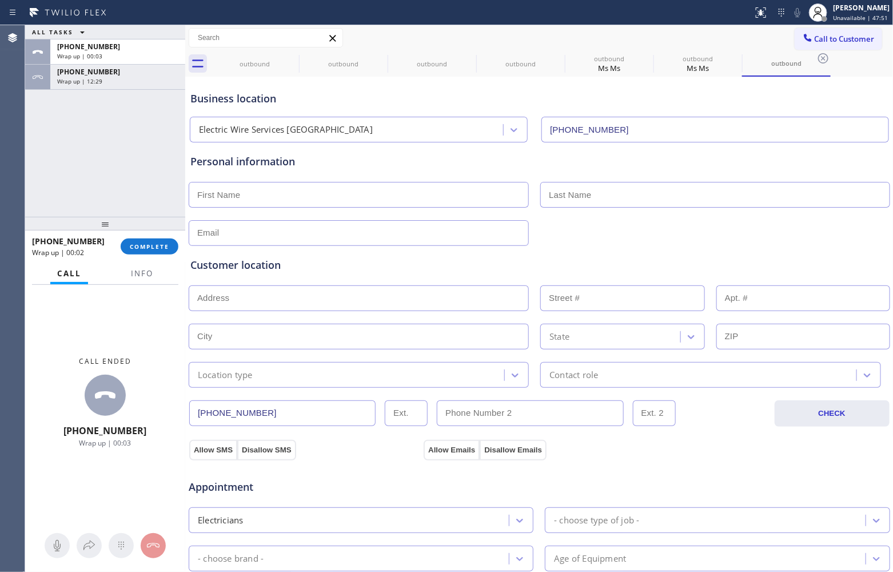
click at [38, 170] on div "ALL TASKS ALL TASKS ACTIVE TASKS TASKS IN WRAP UP [PHONE_NUMBER] Wrap up | 00:0…" at bounding box center [105, 120] width 160 height 191
click at [143, 244] on span "COMPLETE" at bounding box center [149, 246] width 39 height 8
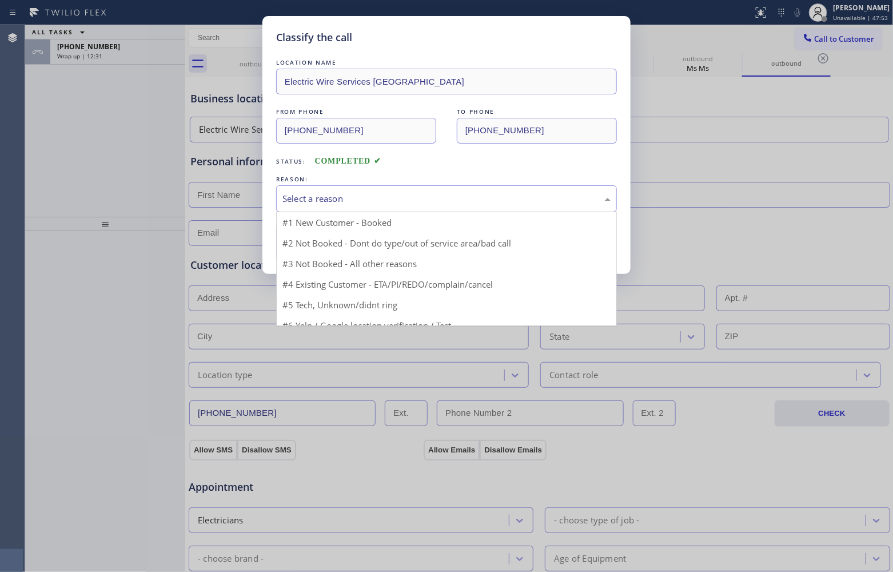
click at [397, 209] on div "Select a reason" at bounding box center [446, 198] width 341 height 27
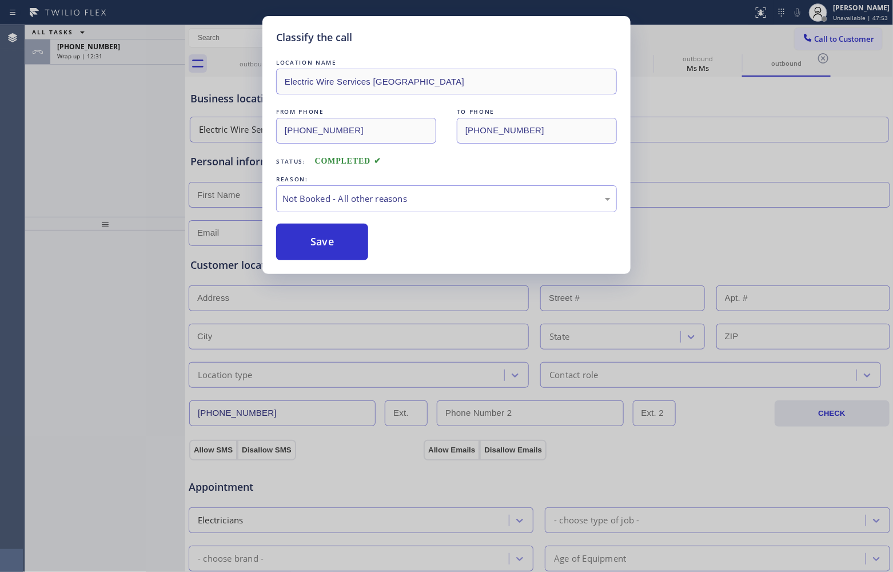
click at [330, 249] on button "Save" at bounding box center [322, 242] width 92 height 37
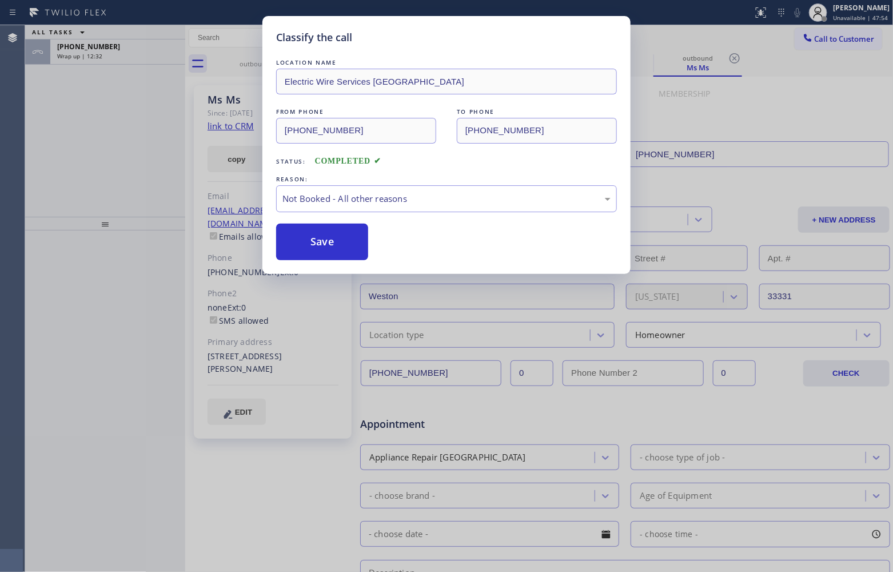
click at [123, 54] on div "Wrap up | 12:32" at bounding box center [117, 56] width 121 height 8
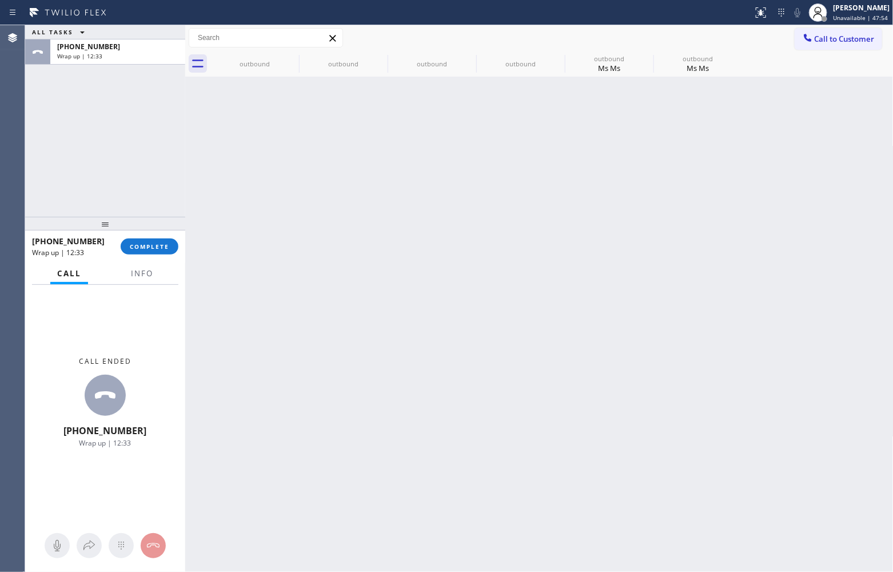
click at [123, 54] on div "Wrap up | 12:33" at bounding box center [117, 56] width 121 height 8
click at [160, 246] on span "COMPLETE" at bounding box center [149, 246] width 39 height 8
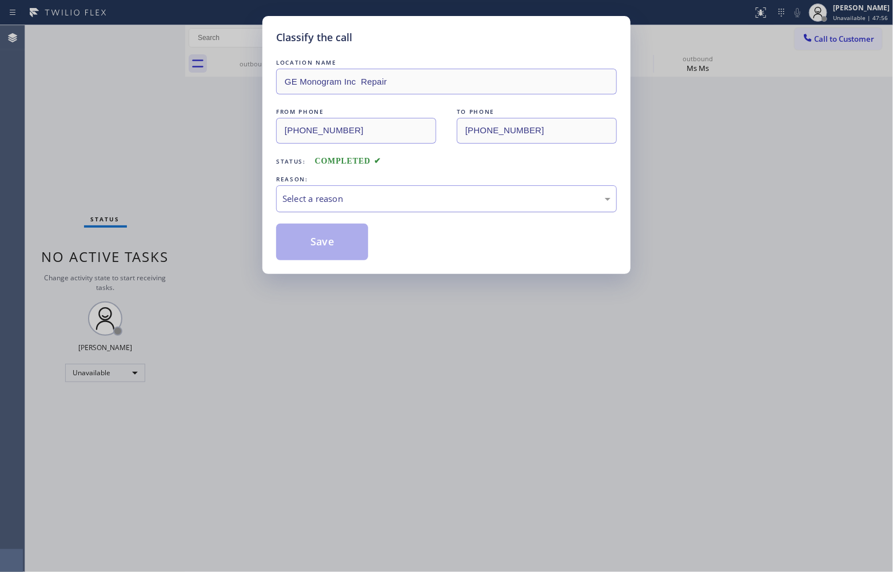
click at [308, 198] on div "Select a reason" at bounding box center [446, 198] width 328 height 13
click at [310, 247] on button "Save" at bounding box center [322, 242] width 92 height 37
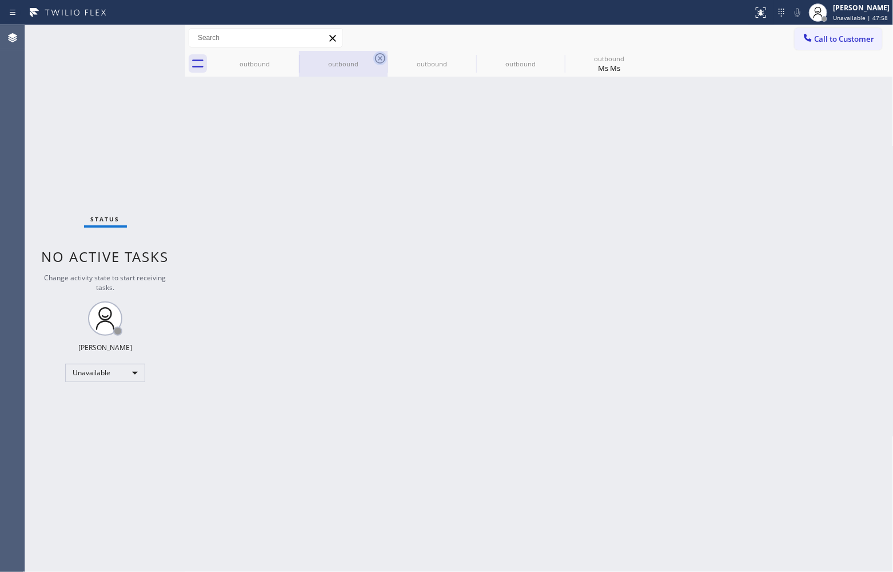
click at [0, 0] on icon at bounding box center [0, 0] width 0 height 0
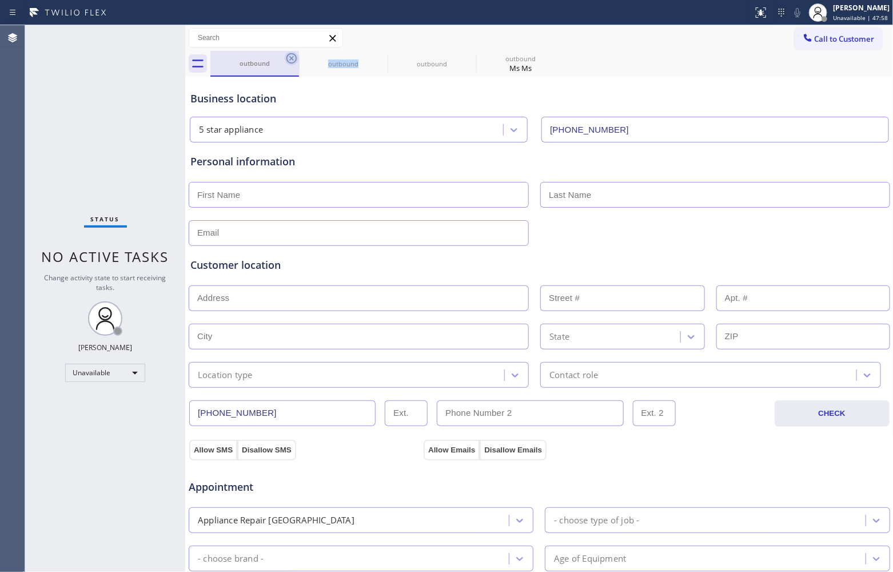
click at [293, 55] on icon at bounding box center [292, 58] width 14 height 14
click at [0, 0] on icon at bounding box center [0, 0] width 0 height 0
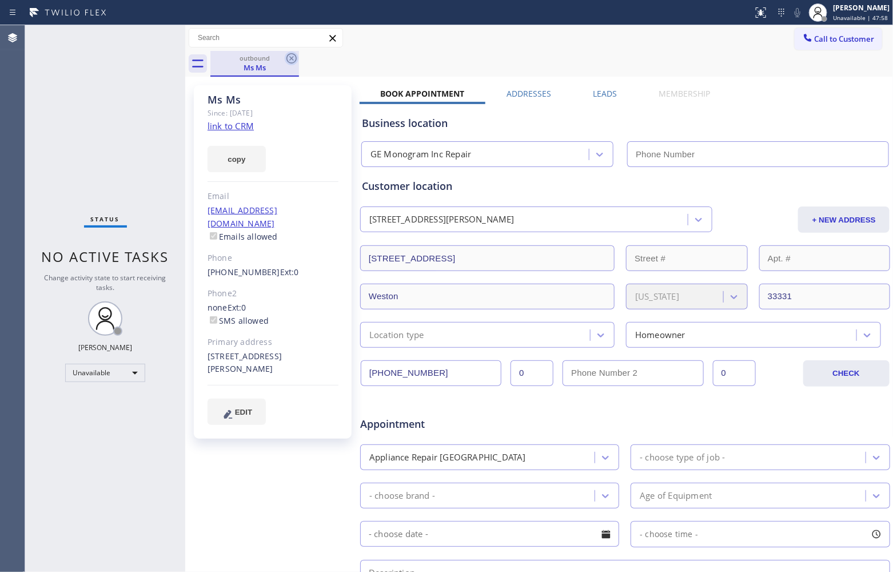
type input "[PHONE_NUMBER]"
click at [293, 55] on icon at bounding box center [292, 58] width 14 height 14
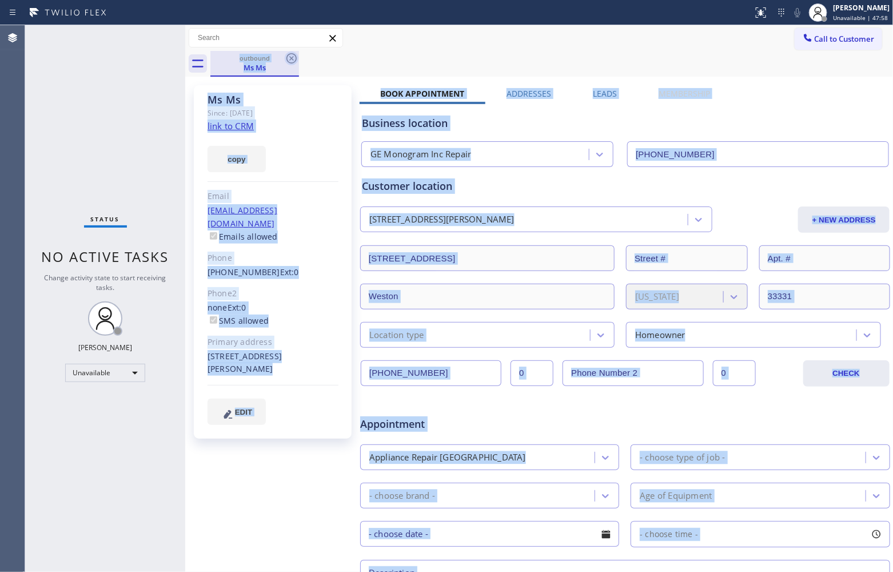
click at [293, 55] on div "outbound Ms Ms" at bounding box center [551, 64] width 683 height 26
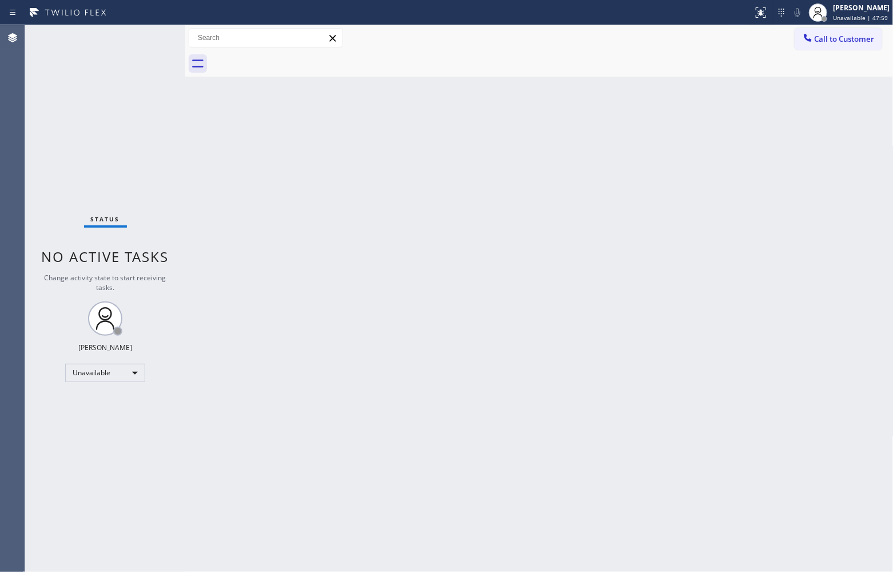
click at [293, 55] on div at bounding box center [551, 64] width 683 height 26
click at [837, 40] on span "Call to Customer" at bounding box center [845, 39] width 60 height 10
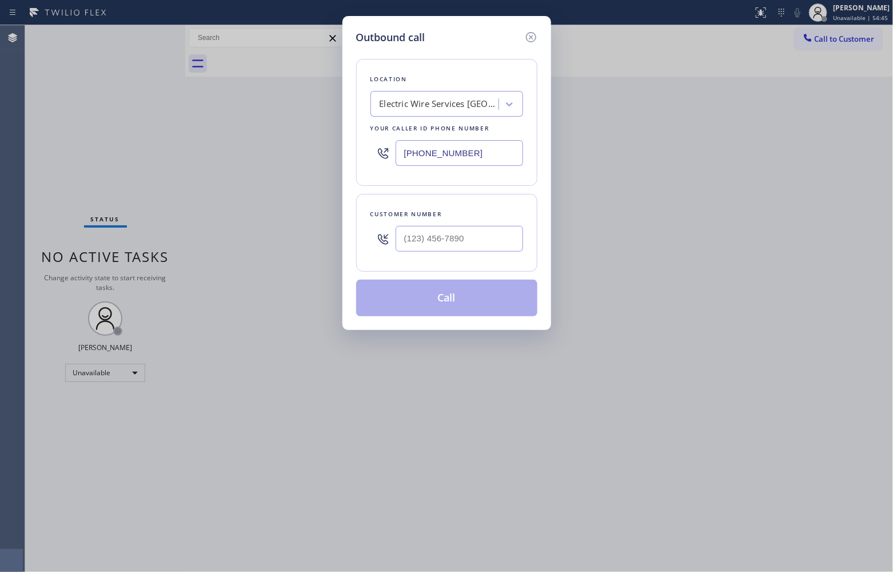
type input "(___) ___-____"
click at [479, 244] on input "(___) ___-____" at bounding box center [459, 239] width 127 height 26
click at [455, 164] on input "[PHONE_NUMBER]" at bounding box center [459, 153] width 127 height 26
paste input "855) 920-0838"
type input "[PHONE_NUMBER]"
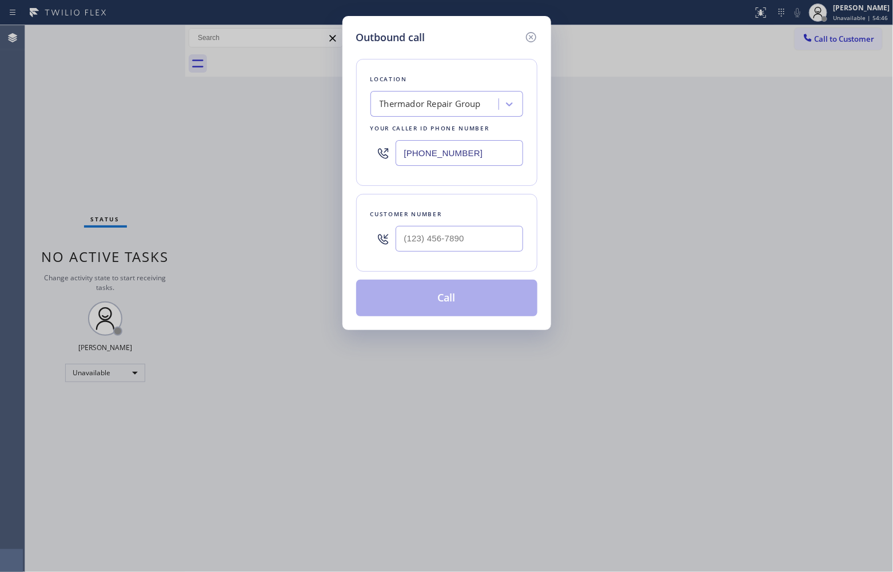
type input "(___) ___-____"
click at [42, 147] on div "Outbound call Location Thermador Repair Group Your caller id phone number [PHON…" at bounding box center [446, 286] width 893 height 572
click at [475, 249] on input "(___) ___-____" at bounding box center [459, 239] width 127 height 26
paste input "053) 010-221"
drag, startPoint x: 29, startPoint y: 185, endPoint x: 357, endPoint y: 276, distance: 340.5
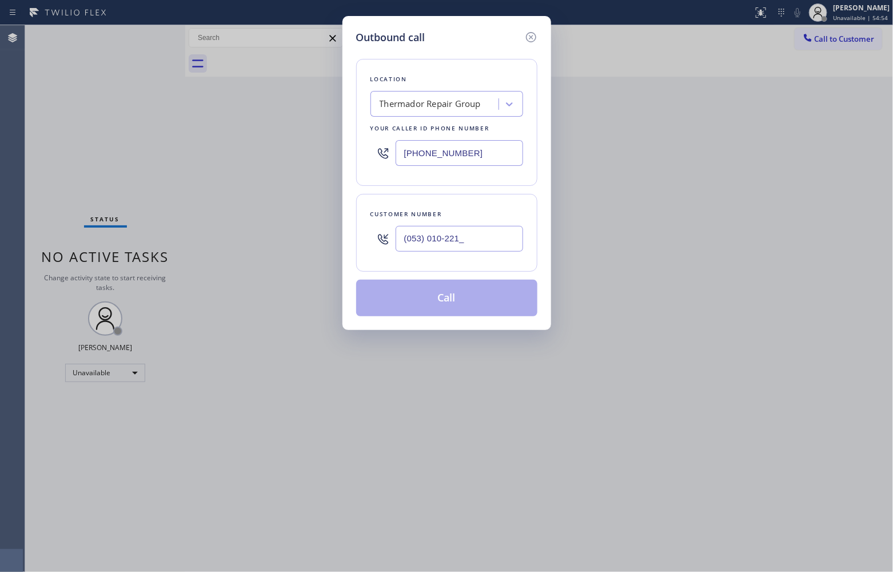
click at [47, 187] on div "Outbound call Location Thermador Repair Group Your caller id phone number [PHON…" at bounding box center [446, 286] width 893 height 572
click at [450, 230] on input "(053) 010-221_" at bounding box center [459, 239] width 127 height 26
paste input "505) 301-0221"
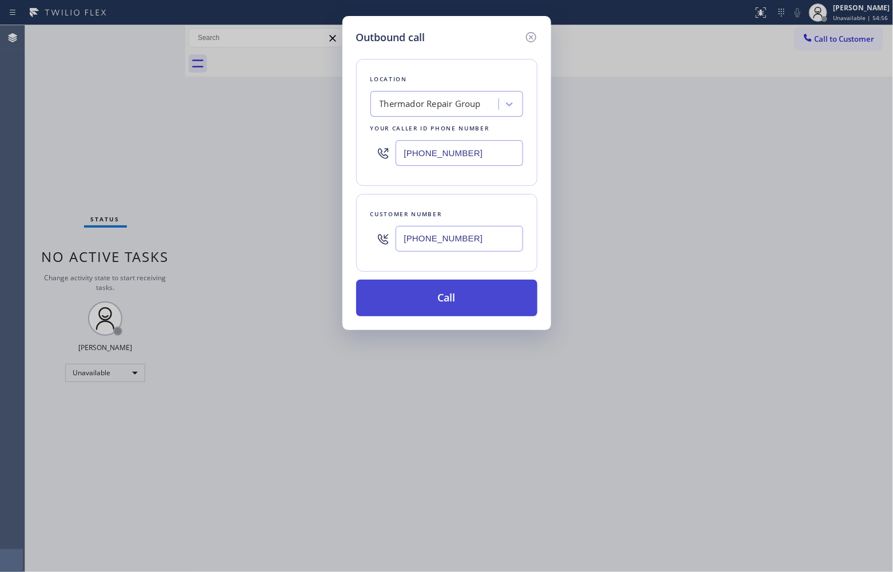
type input "[PHONE_NUMBER]"
click at [486, 303] on button "Call" at bounding box center [446, 298] width 181 height 37
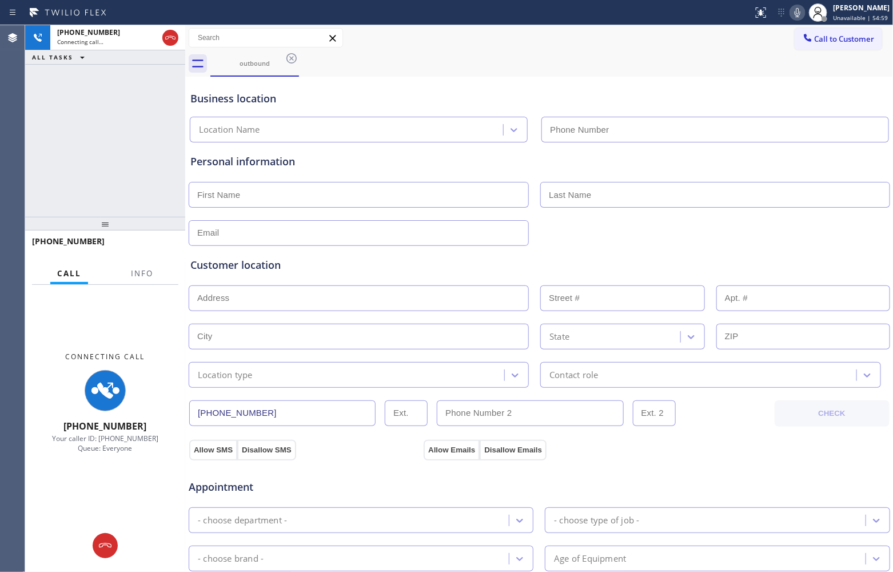
type input "[PHONE_NUMBER]"
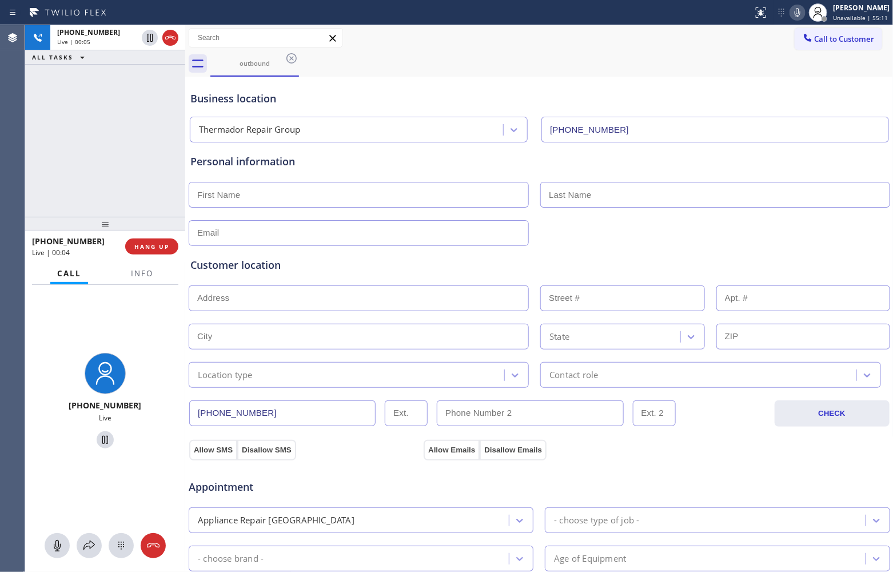
click at [11, 137] on div "Agent Desktop" at bounding box center [12, 298] width 25 height 546
drag, startPoint x: 62, startPoint y: 147, endPoint x: 889, endPoint y: 38, distance: 834.3
click at [67, 147] on div "[PHONE_NUMBER] Live | 00:46 ALL TASKS ALL TASKS ACTIVE TASKS TASKS IN WRAP UP" at bounding box center [105, 120] width 160 height 191
click at [791, 15] on icon at bounding box center [798, 13] width 14 height 14
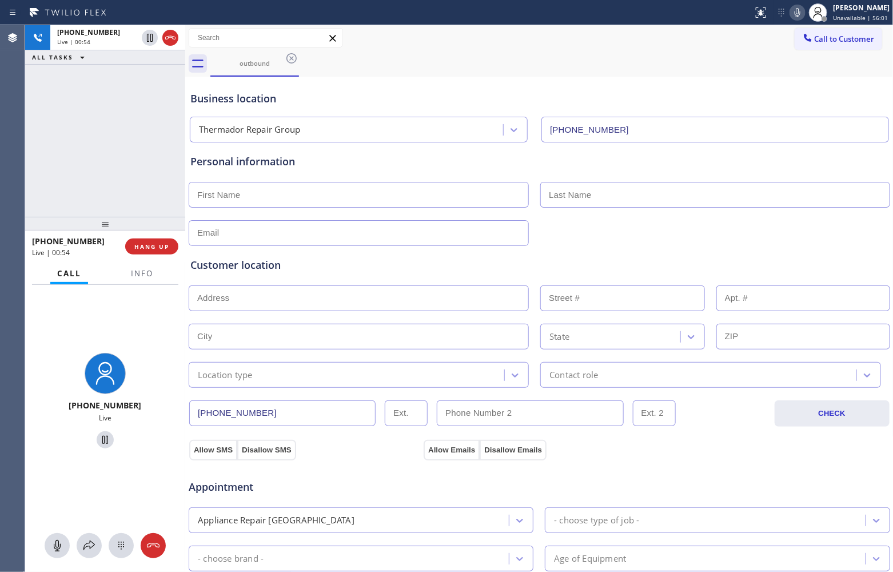
click at [74, 133] on div "[PHONE_NUMBER] Live | 00:54 ALL TASKS ALL TASKS ACTIVE TASKS TASKS IN WRAP UP" at bounding box center [105, 120] width 160 height 191
drag, startPoint x: 41, startPoint y: 115, endPoint x: 467, endPoint y: 1, distance: 441.5
click at [41, 115] on div "[PHONE_NUMBER] Live | 01:41 ALL TASKS ALL TASKS ACTIVE TASKS TASKS IN WRAP UP" at bounding box center [105, 120] width 160 height 191
drag, startPoint x: 146, startPoint y: 38, endPoint x: 155, endPoint y: 44, distance: 11.3
click at [146, 38] on icon at bounding box center [150, 38] width 14 height 14
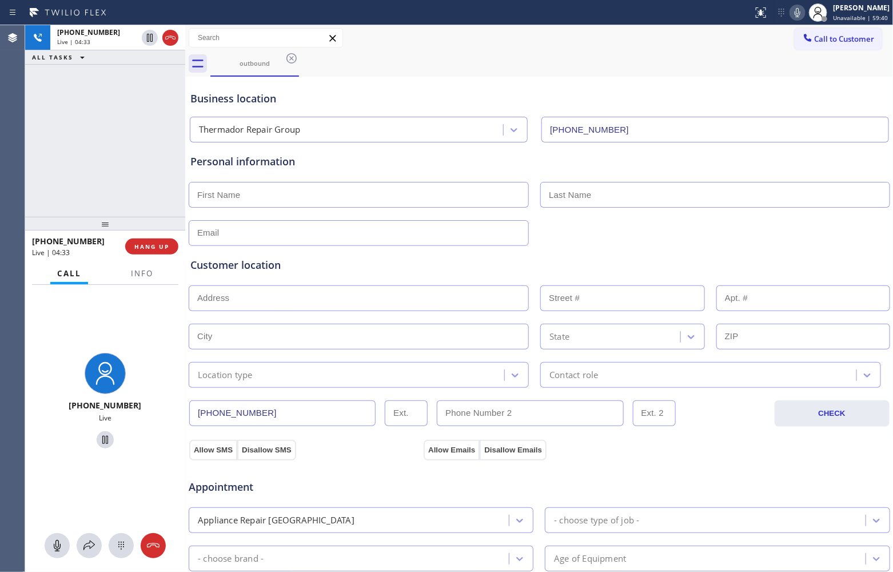
click at [795, 12] on icon at bounding box center [798, 13] width 14 height 14
click at [43, 146] on div "[PHONE_NUMBER] Live | 04:39 ALL TASKS ALL TASKS ACTIVE TASKS TASKS IN WRAP UP" at bounding box center [105, 120] width 160 height 191
drag, startPoint x: 41, startPoint y: 130, endPoint x: 89, endPoint y: 89, distance: 64.0
click at [50, 121] on div "[PHONE_NUMBER] Live | 04:46 ALL TASKS ALL TASKS ACTIVE TASKS TASKS IN WRAP UP" at bounding box center [105, 120] width 160 height 191
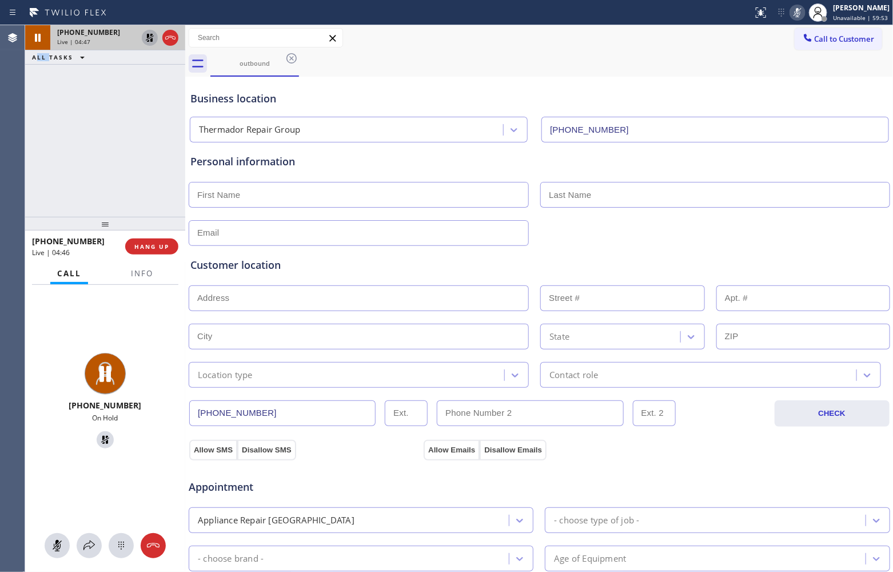
click at [145, 38] on icon at bounding box center [150, 38] width 14 height 14
click at [791, 13] on icon at bounding box center [798, 13] width 14 height 14
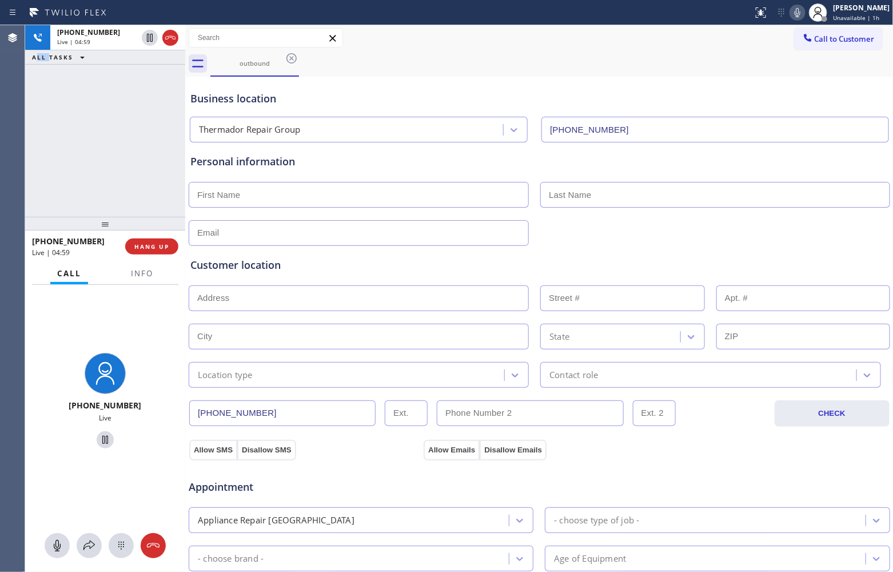
drag, startPoint x: 39, startPoint y: 154, endPoint x: 109, endPoint y: 7, distance: 162.9
click at [39, 154] on div "[PHONE_NUMBER] Live | 04:59 ALL TASKS ALL TASKS ACTIVE TASKS TASKS IN WRAP UP" at bounding box center [105, 120] width 160 height 191
click at [239, 198] on input "text" at bounding box center [359, 195] width 340 height 26
paste input "[PERSON_NAME]"
type input "[PERSON_NAME]"
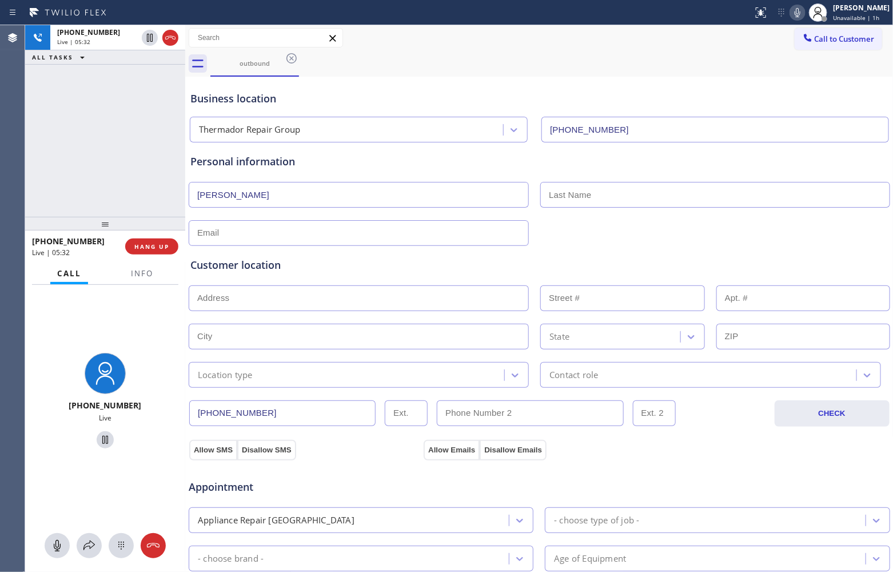
click at [636, 199] on input "text" at bounding box center [714, 195] width 349 height 26
paste input "[PERSON_NAME]"
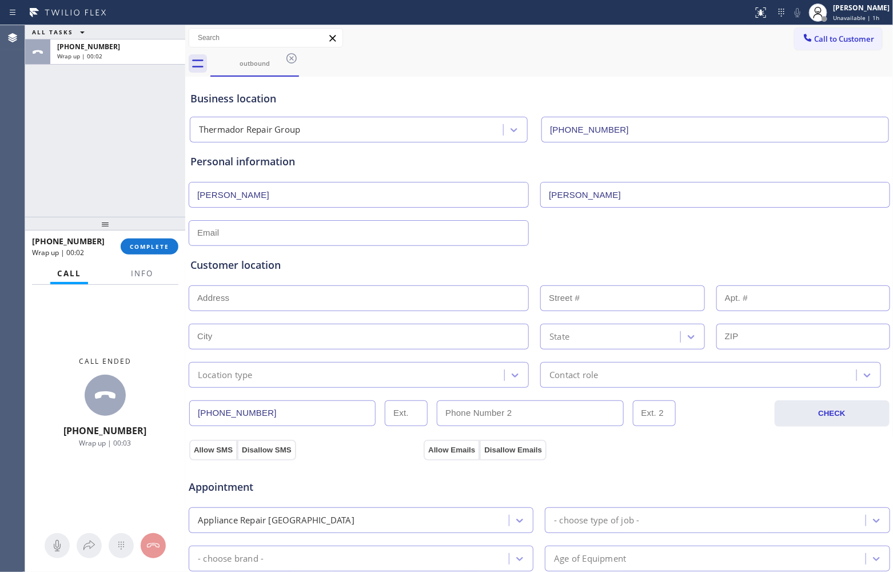
type input "[PERSON_NAME]"
click at [263, 224] on input "text" at bounding box center [359, 233] width 340 height 26
paste input "[EMAIL_ADDRESS][DOMAIN_NAME]"
click at [201, 232] on input "[EMAIL_ADDRESS][DOMAIN_NAME]" at bounding box center [359, 233] width 340 height 26
type input "[EMAIL_ADDRESS][DOMAIN_NAME]"
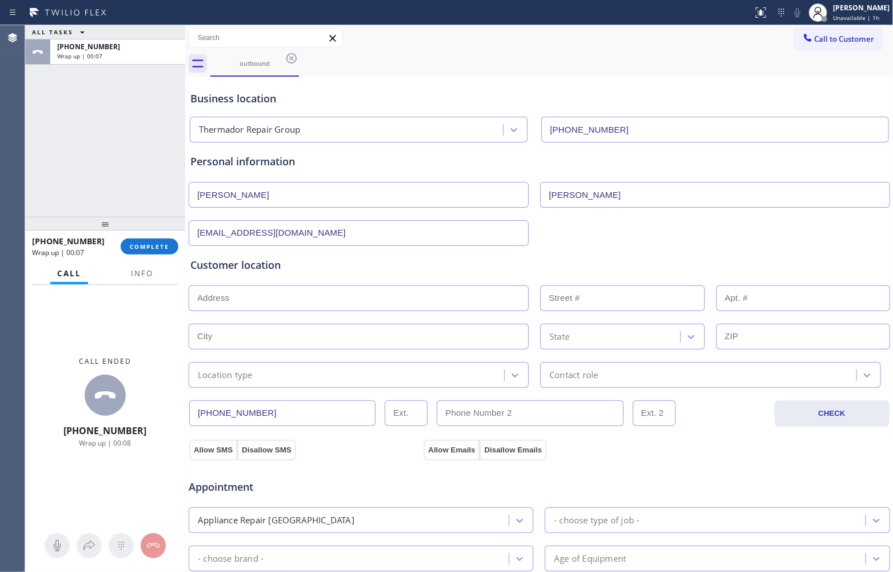
click at [318, 301] on input "text" at bounding box center [359, 298] width 340 height 26
click at [244, 302] on input "text" at bounding box center [359, 298] width 340 height 26
paste input "[STREET_ADDRESS][PERSON_NAME]"
type input "74125 Mockingbird Trail"
type input "74125"
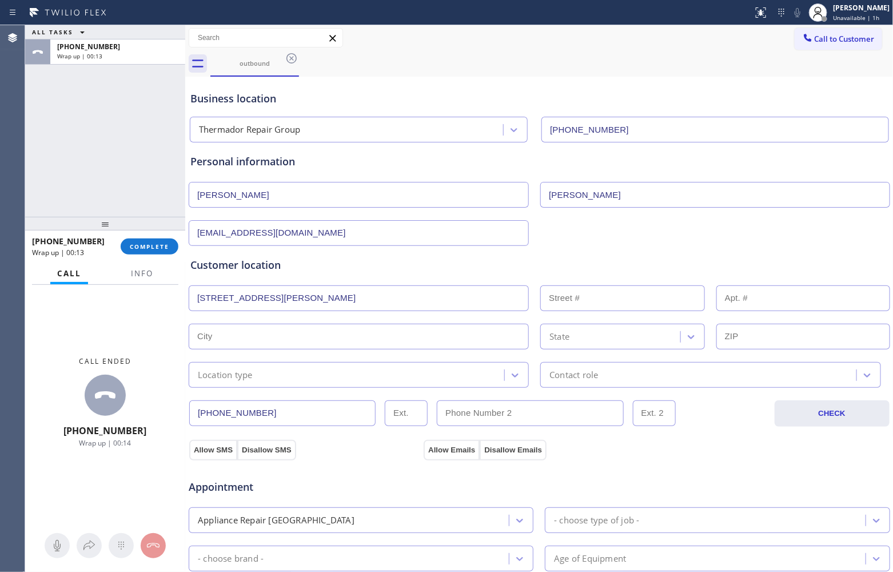
type input "Indian [PERSON_NAME]"
type input "92210"
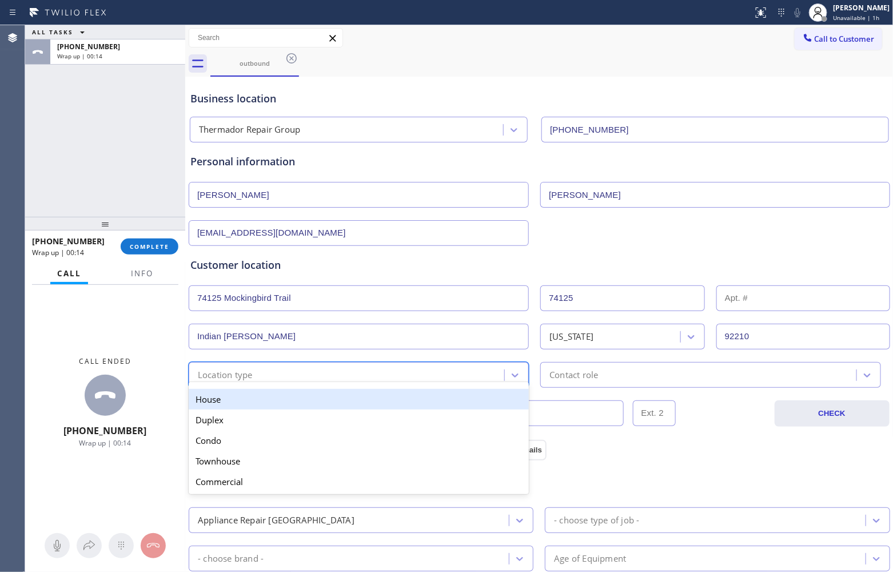
click at [252, 377] on div "Location type" at bounding box center [225, 374] width 55 height 13
click at [261, 406] on div "House" at bounding box center [359, 399] width 340 height 21
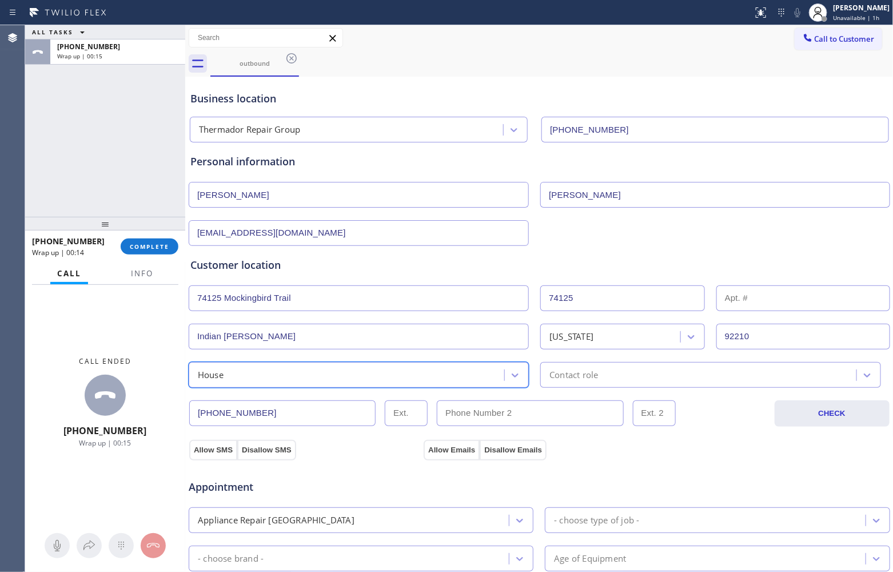
click at [644, 387] on div "Contact role" at bounding box center [710, 375] width 340 height 26
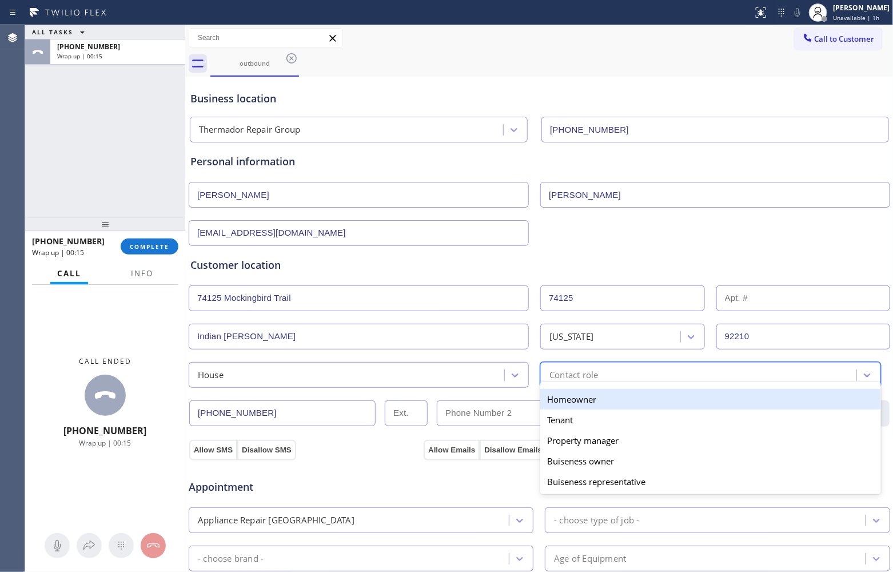
click at [598, 401] on div "Homeowner" at bounding box center [710, 399] width 340 height 21
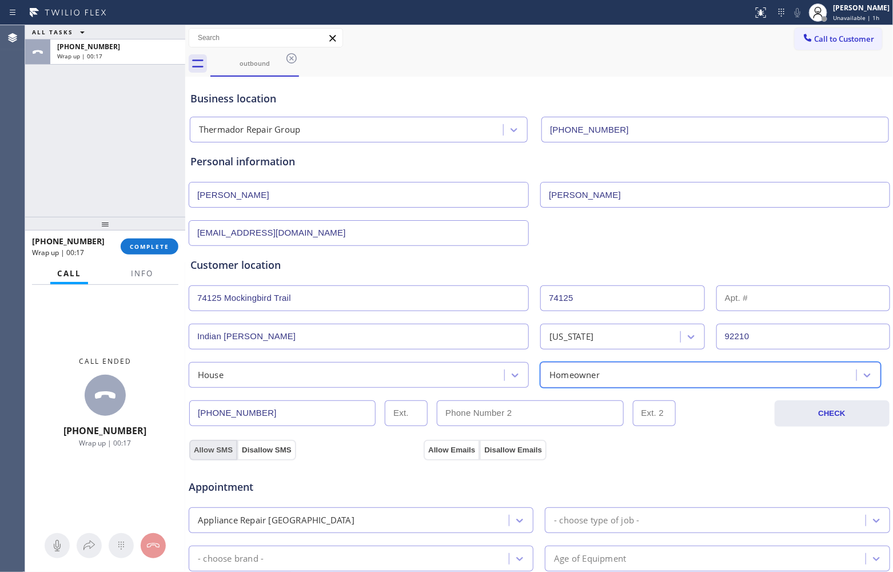
click at [206, 450] on button "Allow SMS" at bounding box center [213, 450] width 48 height 21
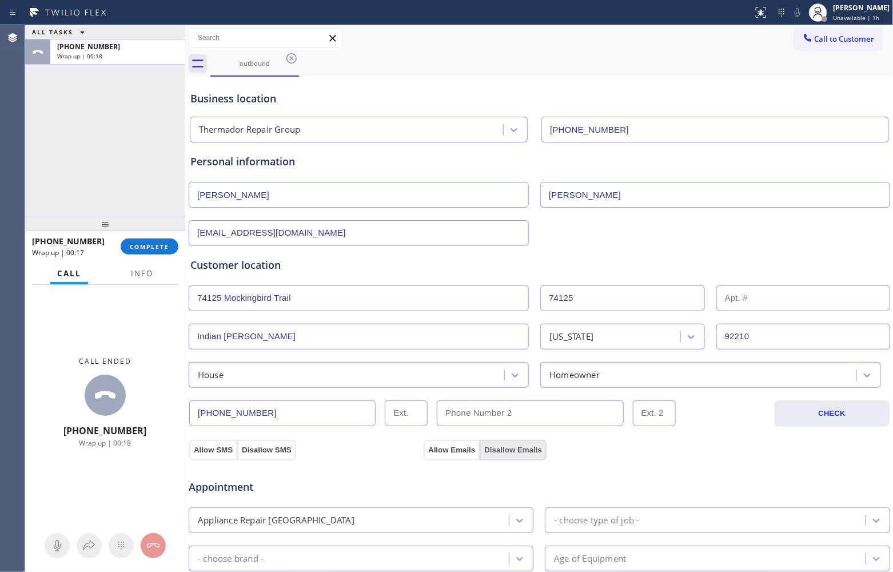
drag, startPoint x: 436, startPoint y: 450, endPoint x: 476, endPoint y: 447, distance: 40.2
click at [437, 450] on button "Allow Emails" at bounding box center [452, 450] width 56 height 21
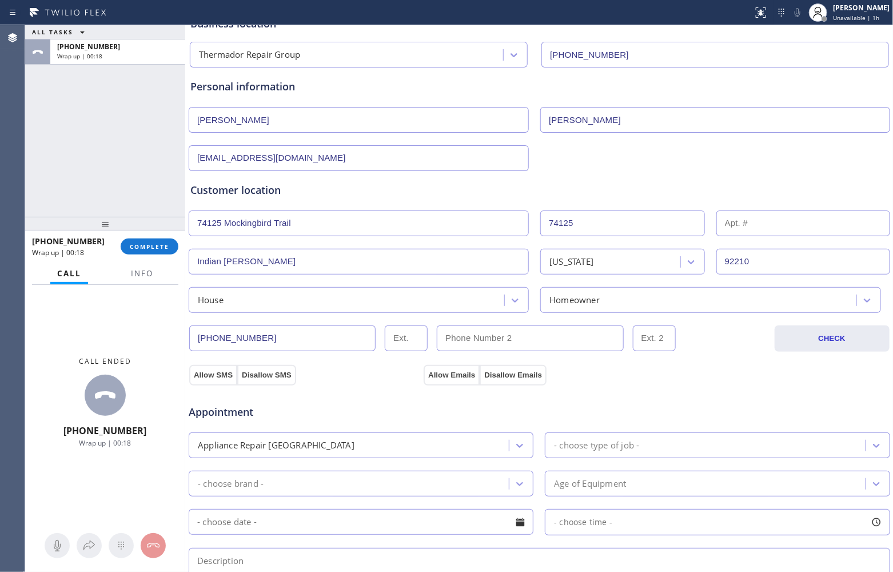
scroll to position [143, 0]
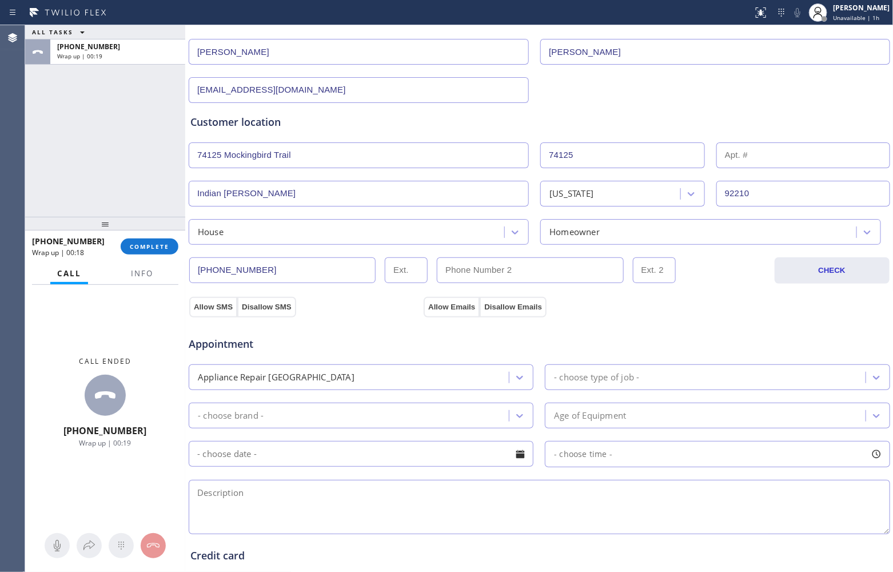
click at [621, 380] on div "- choose type of job -" at bounding box center [596, 376] width 85 height 13
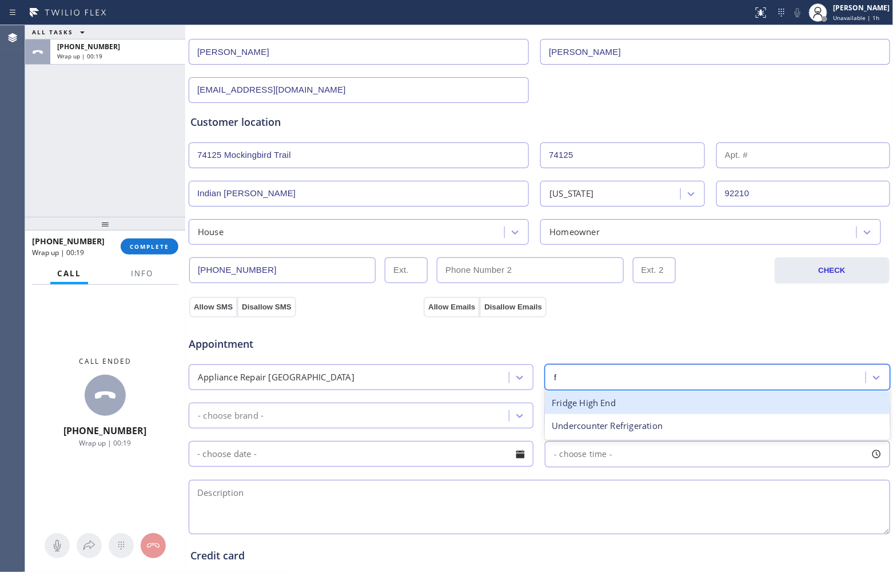
type input "fr"
click at [596, 409] on div "Fridge High End" at bounding box center [717, 402] width 345 height 23
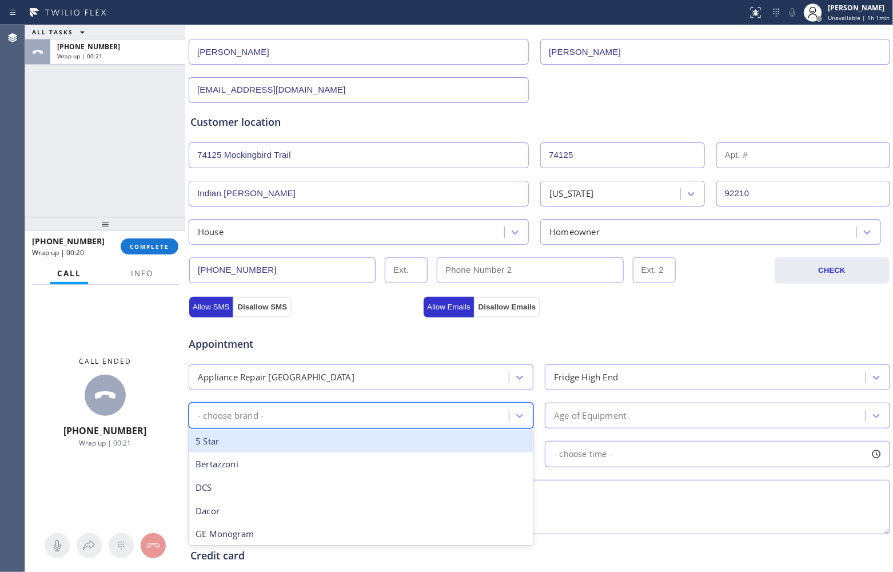
click at [319, 420] on div "- choose brand -" at bounding box center [350, 415] width 317 height 20
type input "ther"
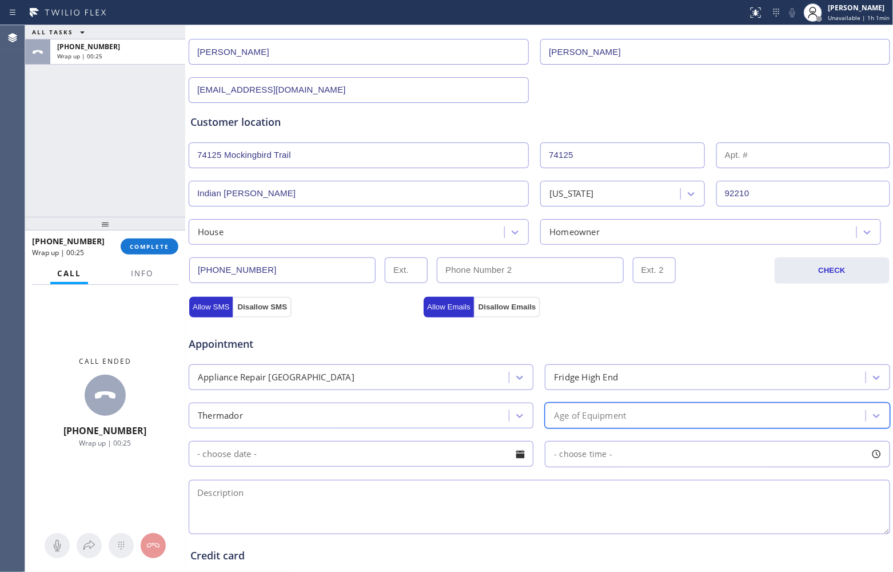
click at [596, 422] on div "Age of Equipment" at bounding box center [590, 415] width 72 height 13
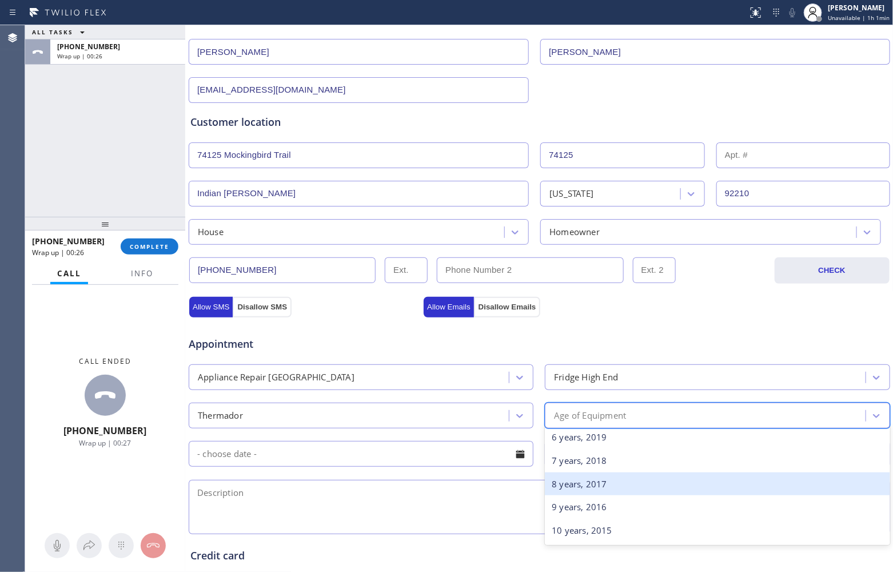
click at [573, 488] on div "8 years, 2017" at bounding box center [717, 483] width 345 height 23
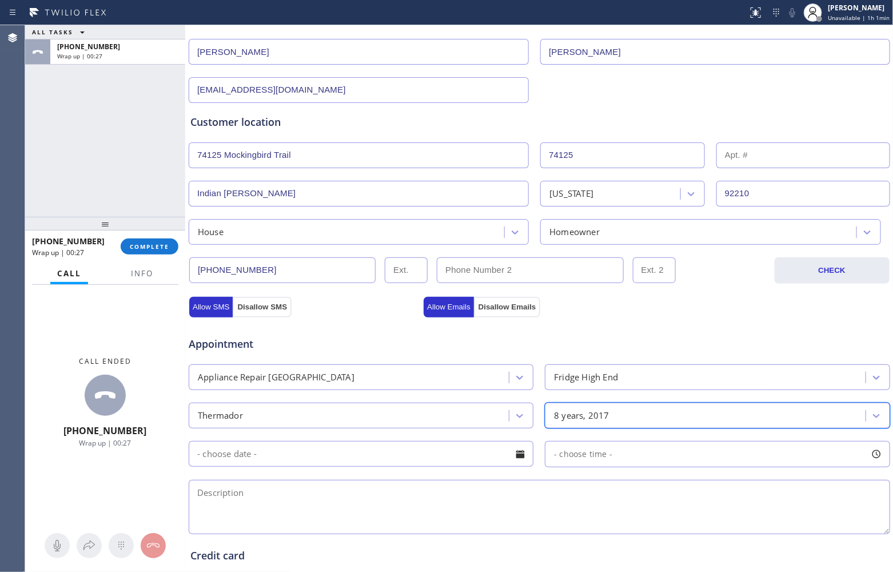
click at [447, 458] on input "text" at bounding box center [361, 454] width 345 height 26
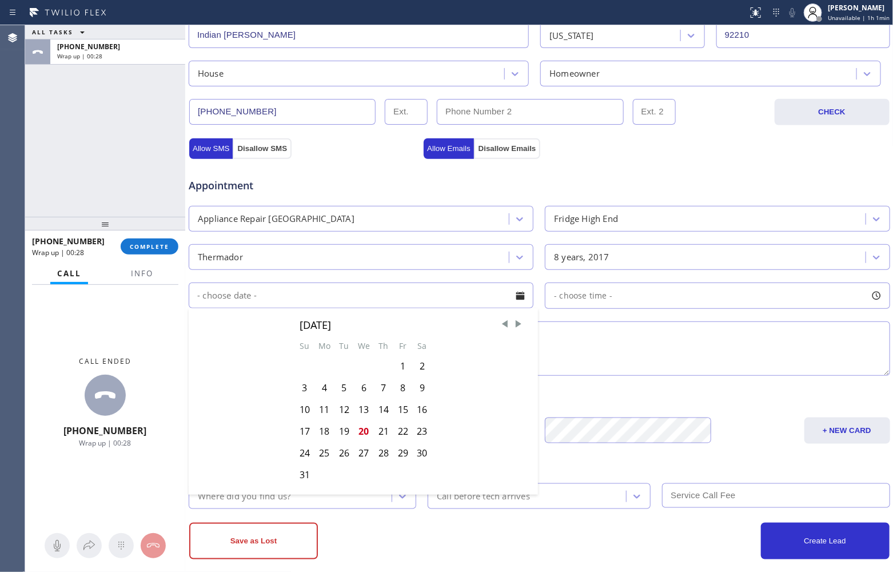
scroll to position [316, 0]
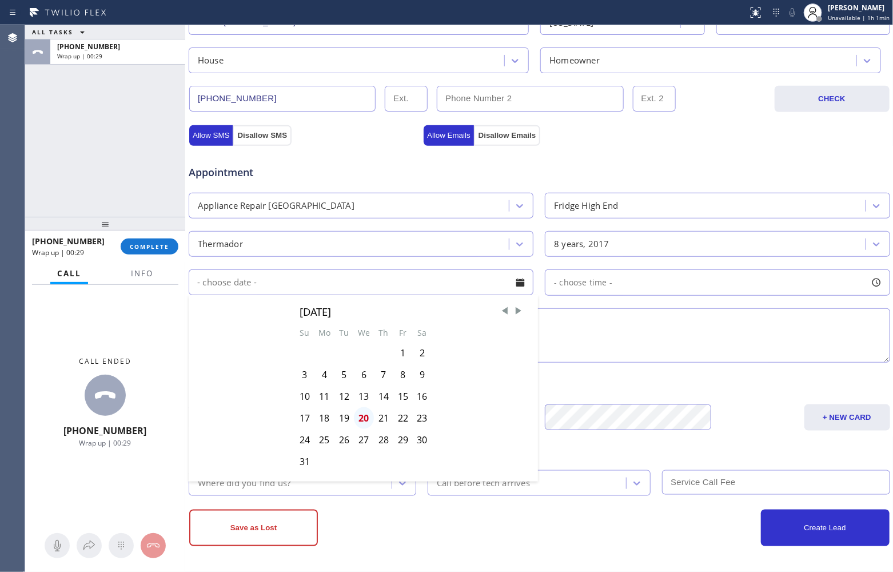
click at [364, 419] on div "20" at bounding box center [364, 418] width 20 height 22
type input "[DATE]"
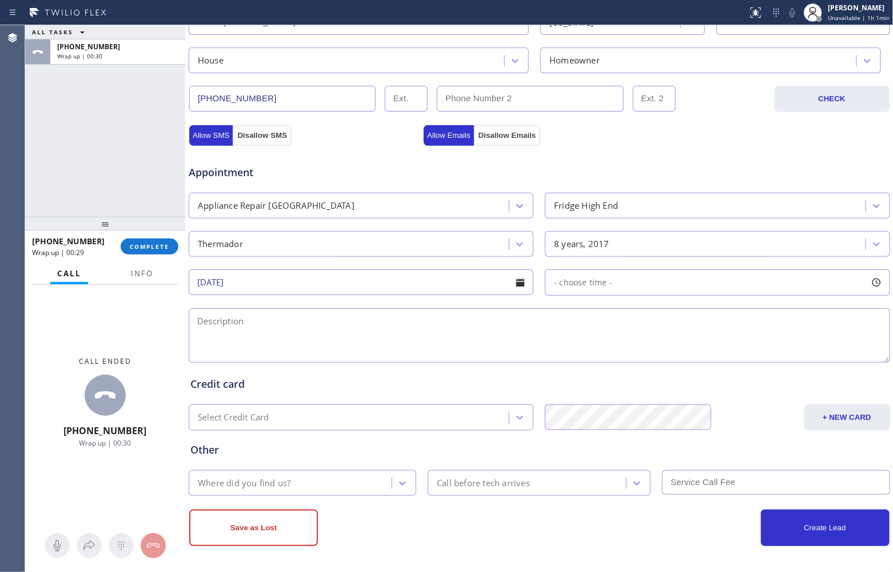
click at [615, 284] on div "- choose time -" at bounding box center [717, 282] width 345 height 26
drag, startPoint x: 146, startPoint y: 275, endPoint x: 149, endPoint y: 312, distance: 37.3
click at [146, 275] on span "Info" at bounding box center [142, 273] width 22 height 10
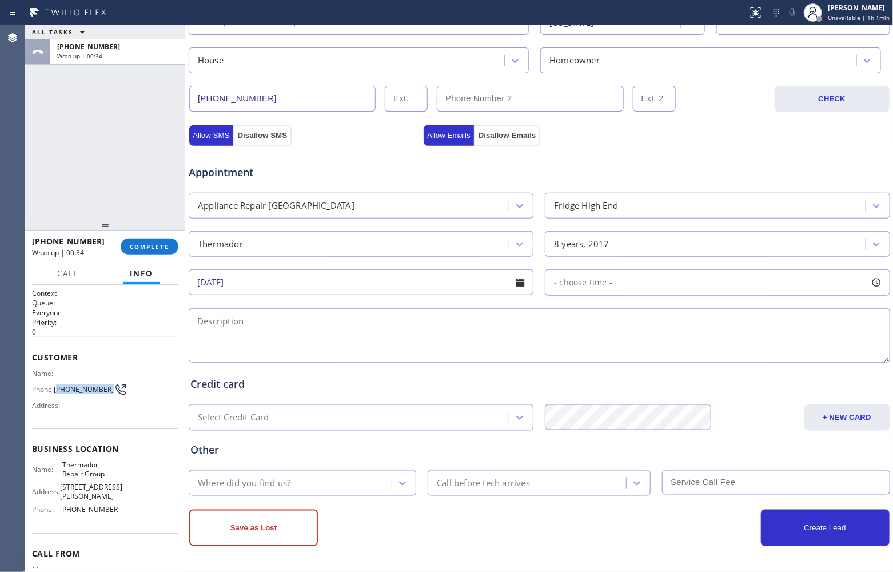
drag, startPoint x: 75, startPoint y: 392, endPoint x: 57, endPoint y: 381, distance: 21.6
click at [57, 385] on span "[PHONE_NUMBER]" at bounding box center [84, 389] width 60 height 9
copy span "505) 301-0221"
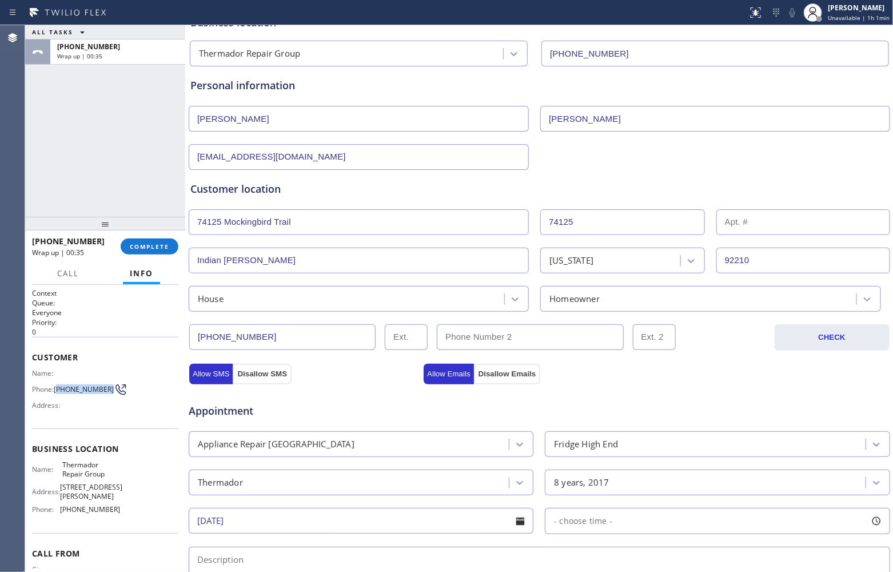
scroll to position [0, 0]
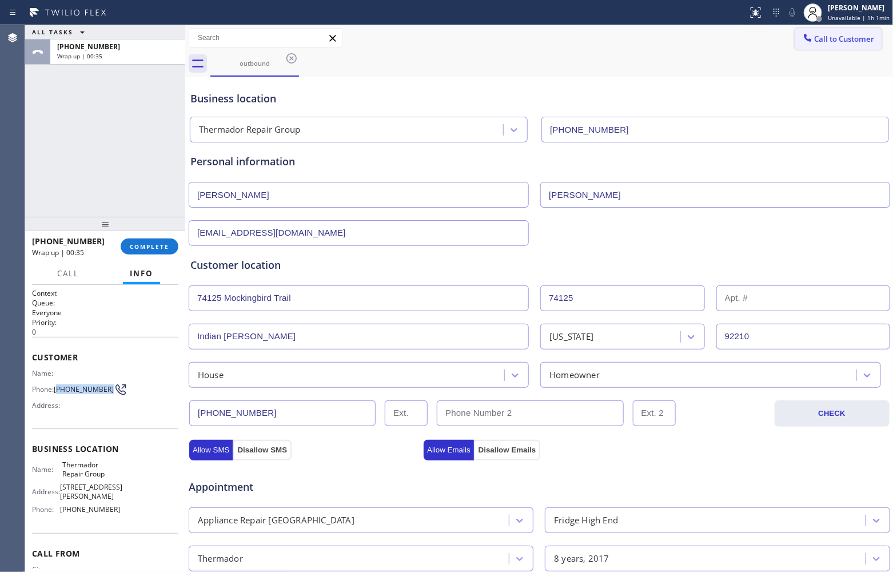
click at [833, 34] on span "Call to Customer" at bounding box center [845, 39] width 60 height 10
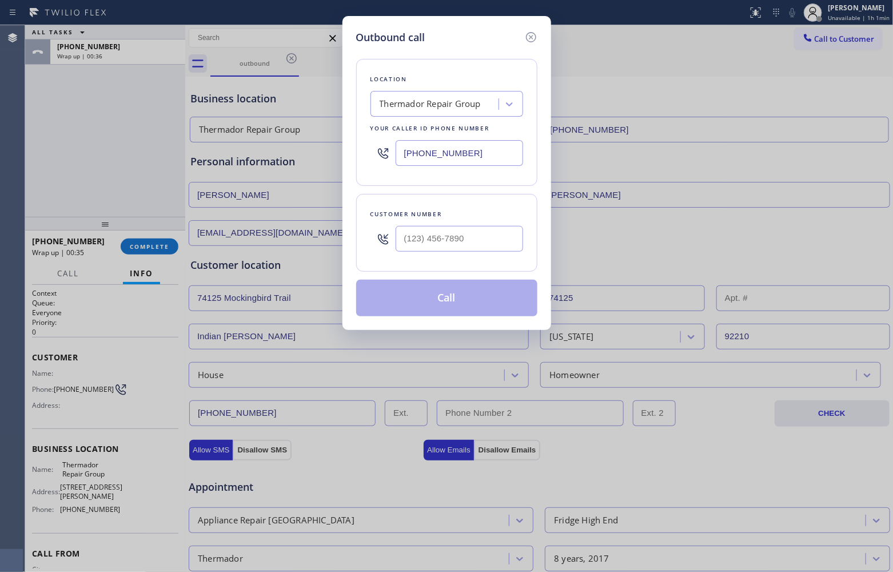
click at [469, 224] on div at bounding box center [459, 238] width 127 height 37
click at [466, 236] on input "(___) ___-____" at bounding box center [459, 239] width 127 height 26
paste input "505) 301-0221"
type input "[PHONE_NUMBER]"
click at [458, 297] on button "Call" at bounding box center [446, 298] width 181 height 37
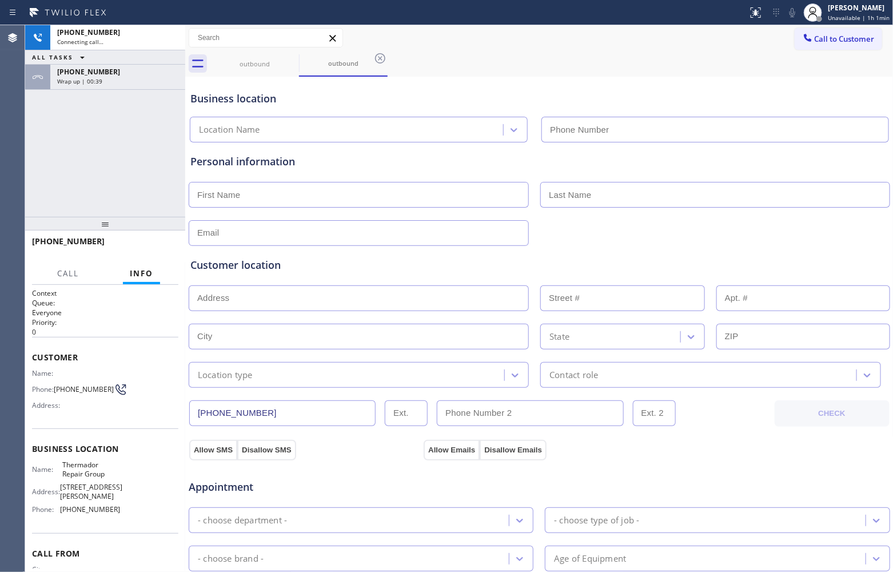
type input "[PHONE_NUMBER]"
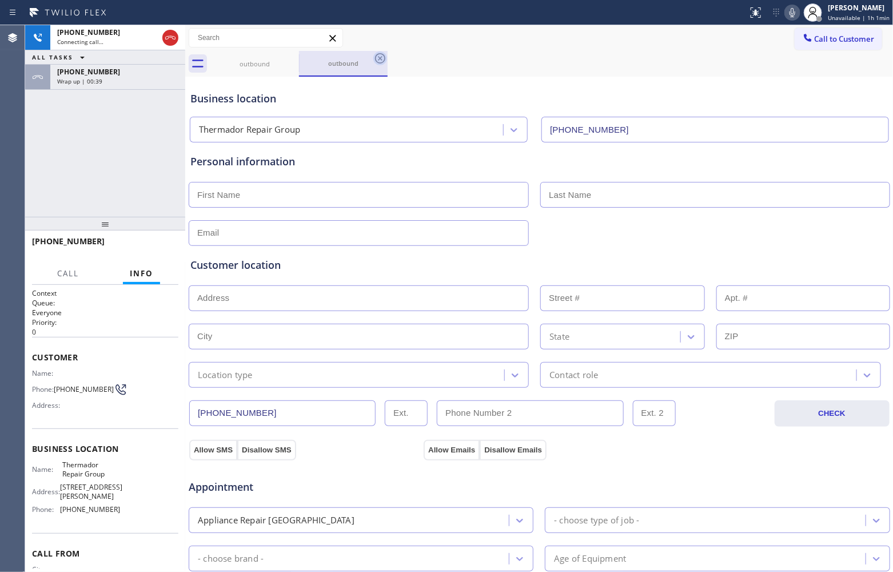
click at [378, 61] on icon at bounding box center [380, 58] width 14 height 14
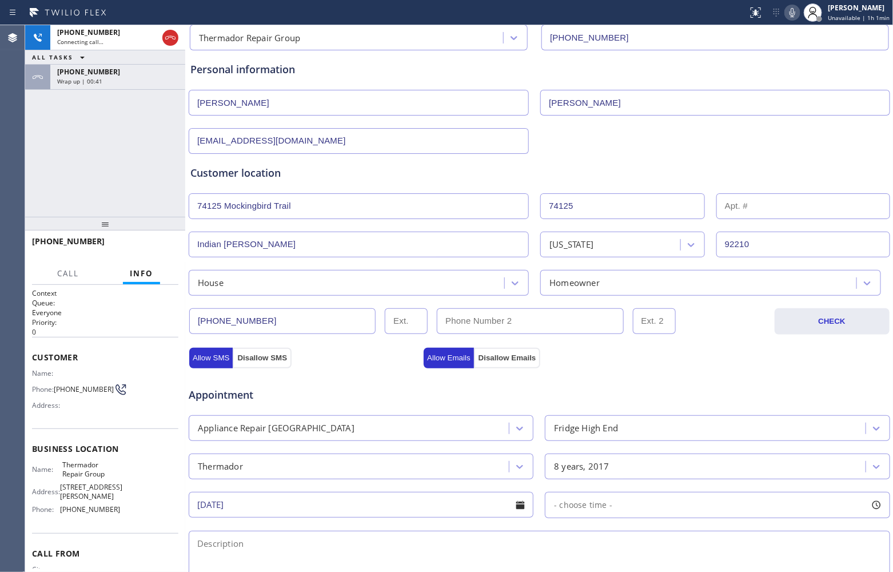
scroll to position [286, 0]
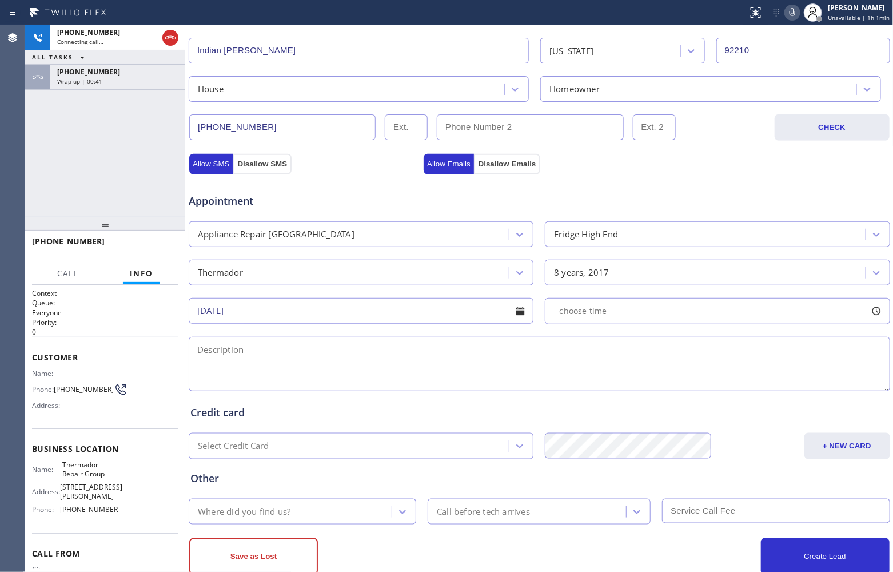
click at [361, 316] on input "[DATE]" at bounding box center [361, 311] width 345 height 26
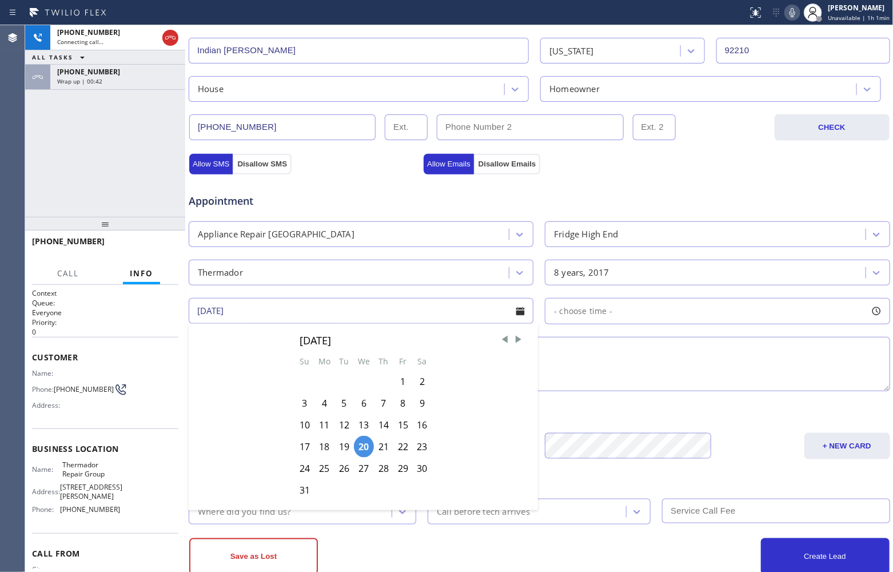
click at [638, 320] on div "- choose time -" at bounding box center [717, 311] width 345 height 26
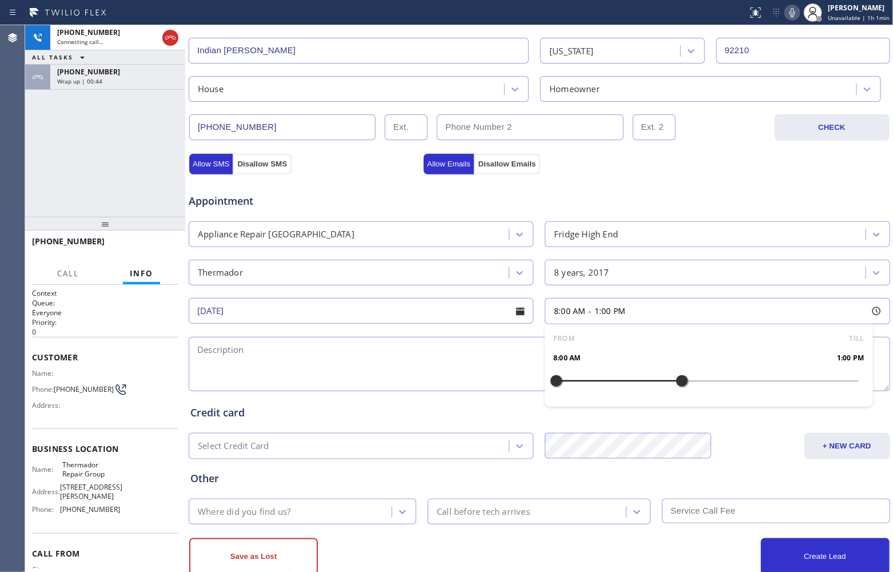
drag, startPoint x: 556, startPoint y: 384, endPoint x: 676, endPoint y: 396, distance: 121.2
click at [676, 396] on div "FROM TILL 8:00 AM 1:00 PM" at bounding box center [709, 365] width 328 height 82
drag, startPoint x: 548, startPoint y: 388, endPoint x: 598, endPoint y: 389, distance: 50.9
click at [600, 389] on div at bounding box center [607, 381] width 14 height 24
click at [435, 376] on textarea at bounding box center [539, 364] width 701 height 54
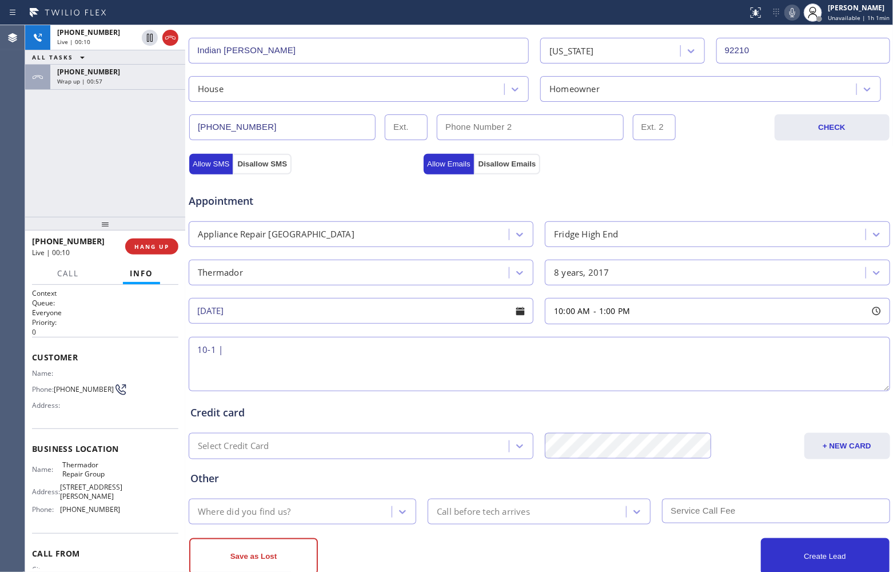
click at [353, 362] on textarea "10-1 |" at bounding box center [539, 364] width 701 height 54
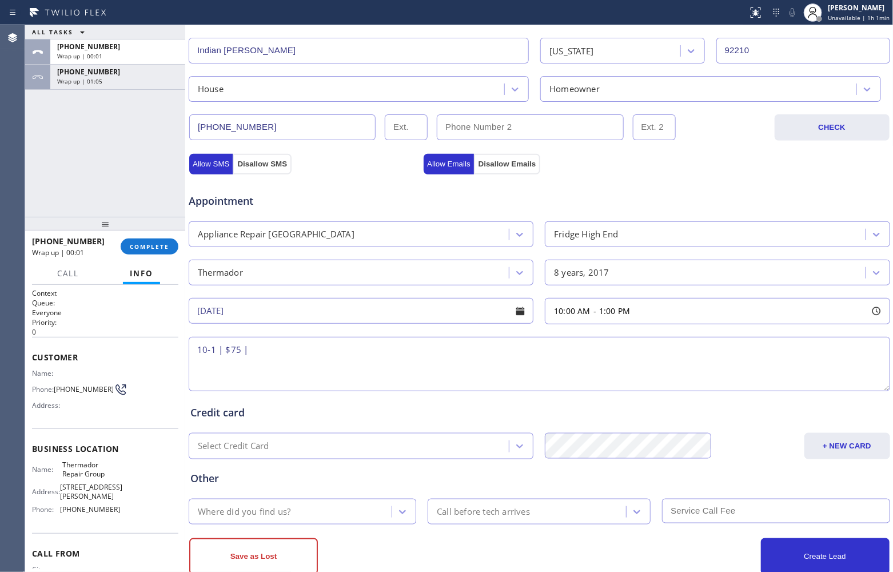
paste textarea "Thermador | Fridge BI | 8 yrs |Ice maker is not working | Thermador | Fridge BI…"
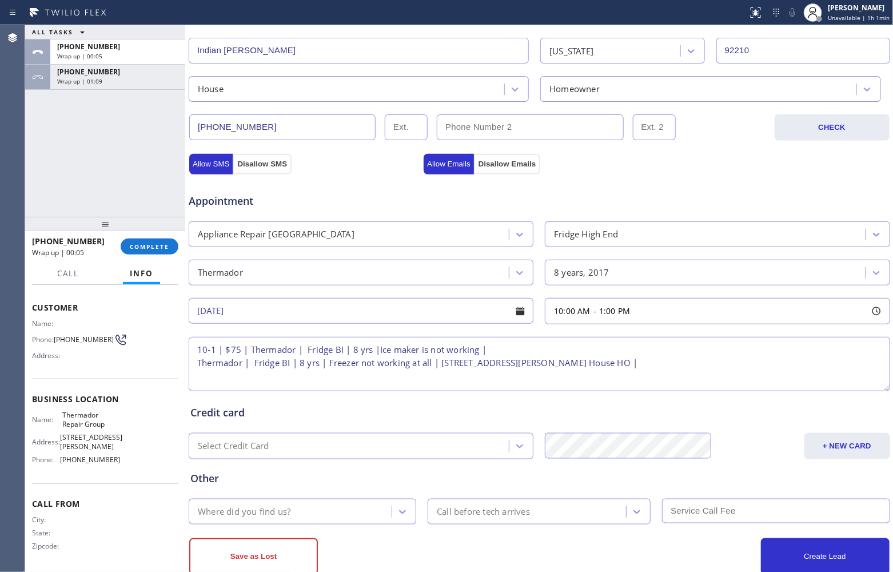
scroll to position [52, 0]
drag, startPoint x: 104, startPoint y: 424, endPoint x: 61, endPoint y: 412, distance: 44.5
click at [62, 412] on span "Thermador Repair Group" at bounding box center [90, 418] width 57 height 18
copy span "Thermador Repair Group"
click at [748, 372] on textarea "10-1 | $75 | Thermador | Fridge BI | 8 yrs |Ice maker is not working | Thermado…" at bounding box center [539, 364] width 701 height 54
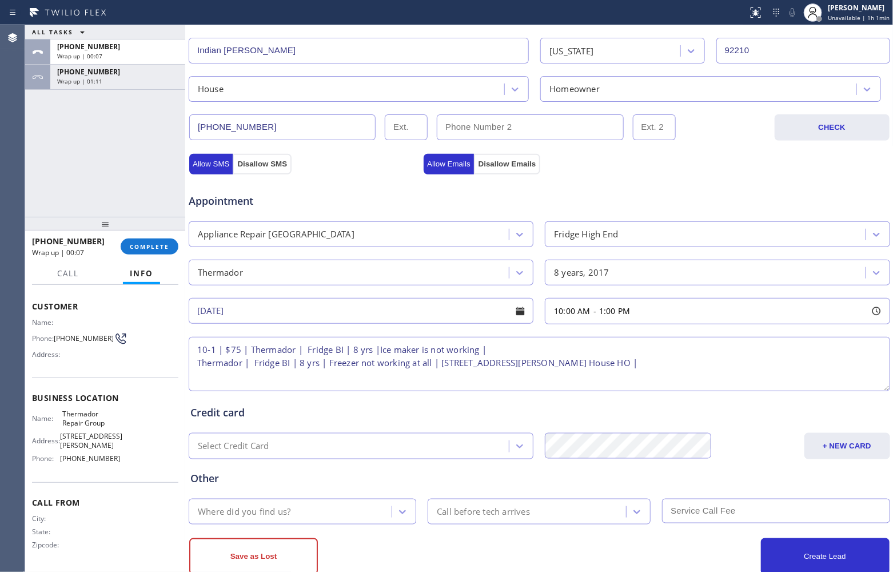
paste textarea "Thermador Repair Group"
click at [840, 370] on textarea "10-1 | $75 | Thermador | Fridge BI | 8 yrs |Ice maker is not working | Thermado…" at bounding box center [539, 364] width 701 height 54
paste textarea "Please call 30 minutes prior to arrival."
click at [322, 381] on textarea "10-1 | $75 | Thermador | Fridge BI | 8 yrs |Ice maker is not working | Thermado…" at bounding box center [539, 364] width 701 height 54
paste textarea "5053010221"
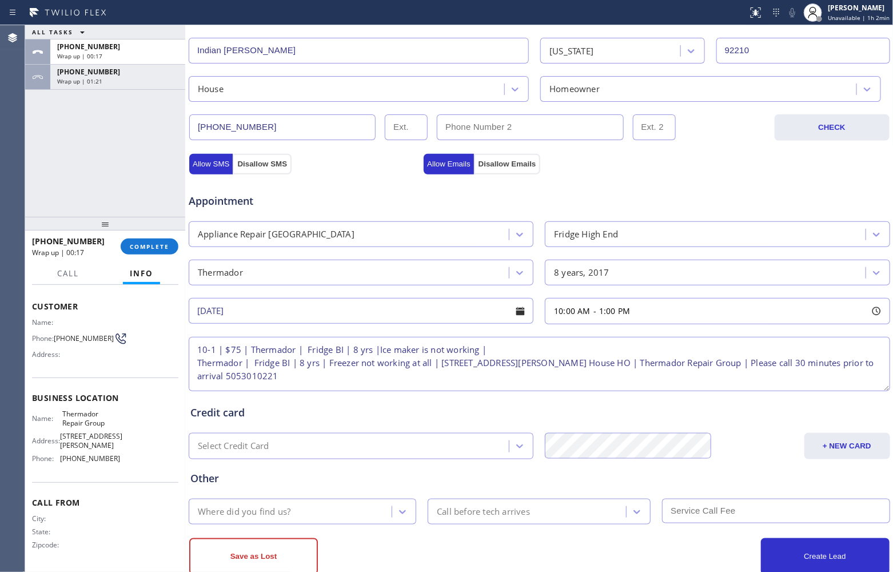
type textarea "10-1 | $75 | Thermador | Fridge BI | 8 yrs |Ice maker is not working | Thermado…"
click at [294, 516] on div "Where did you find us?" at bounding box center [291, 511] width 199 height 20
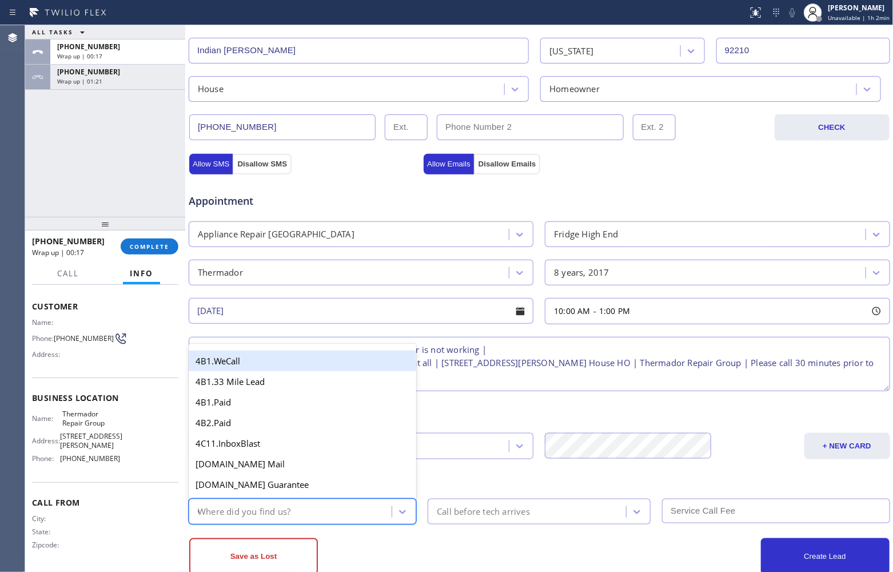
type input "we"
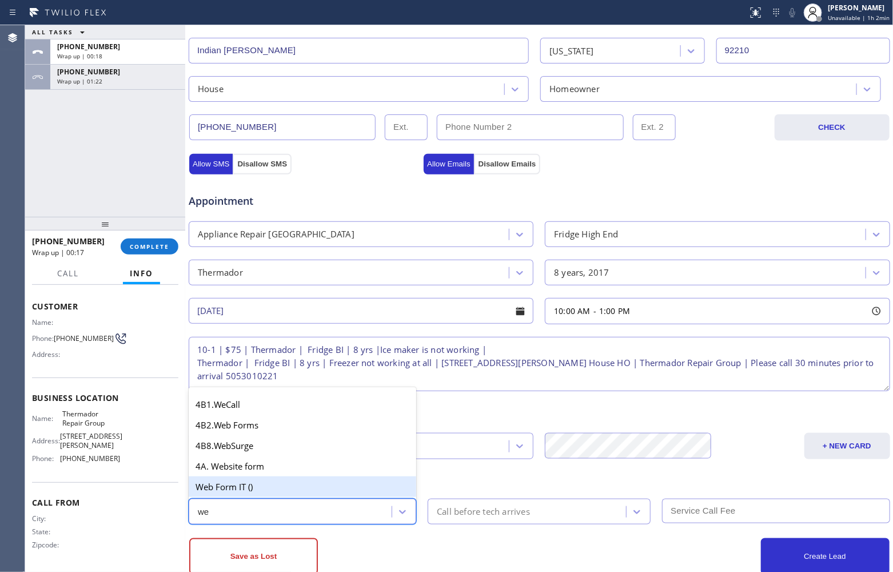
click at [246, 486] on div "Web Form IT ()" at bounding box center [303, 486] width 228 height 21
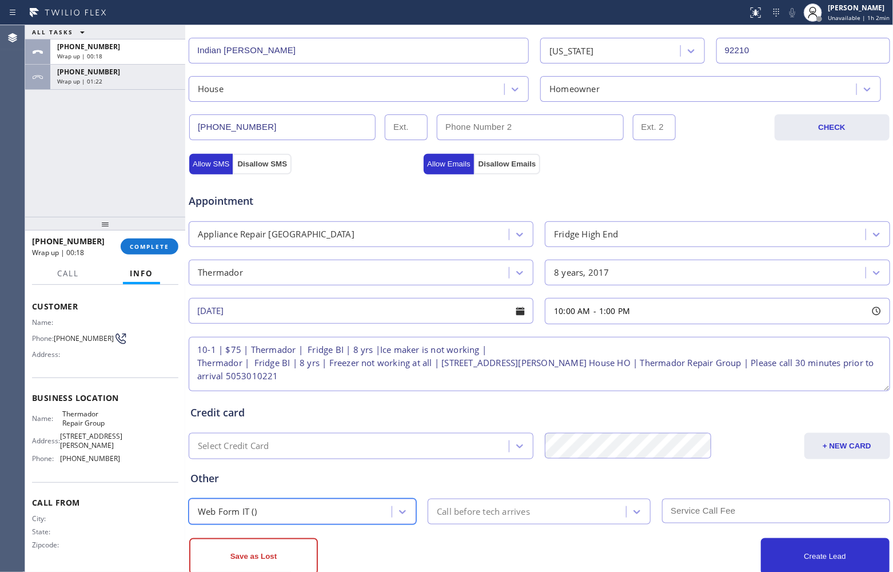
click at [474, 521] on div "Call before tech arrives" at bounding box center [528, 511] width 195 height 20
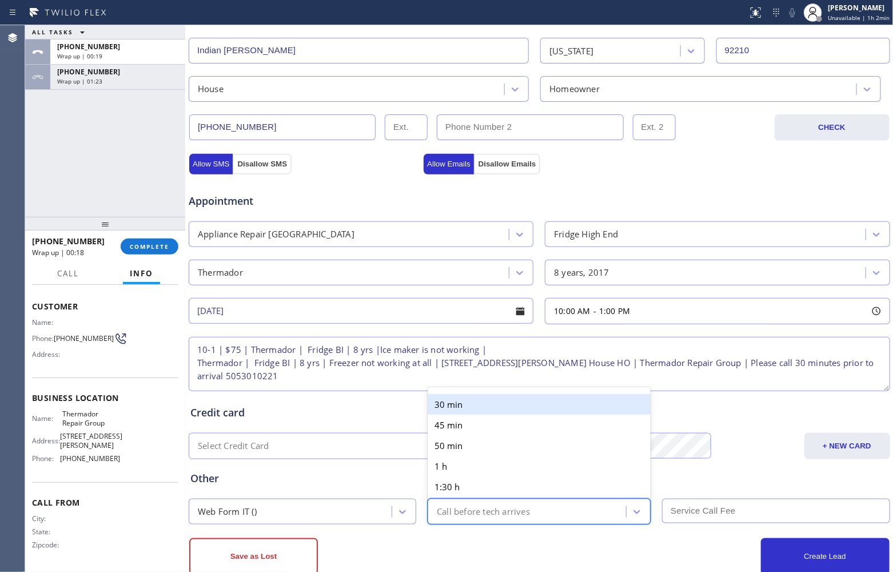
click at [462, 406] on div "30 min" at bounding box center [539, 404] width 223 height 21
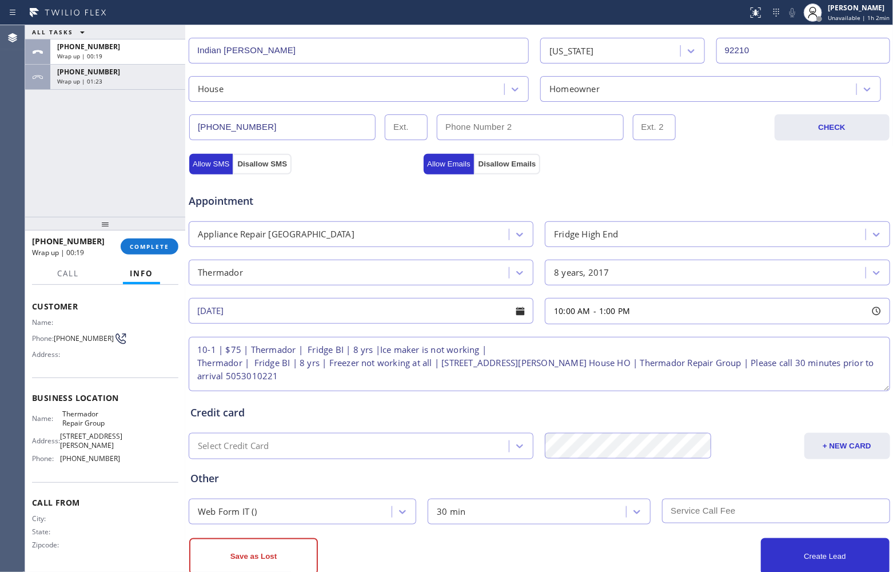
click at [751, 512] on input "text" at bounding box center [776, 510] width 228 height 25
type input "75"
click at [766, 552] on button "Create Lead" at bounding box center [825, 556] width 129 height 37
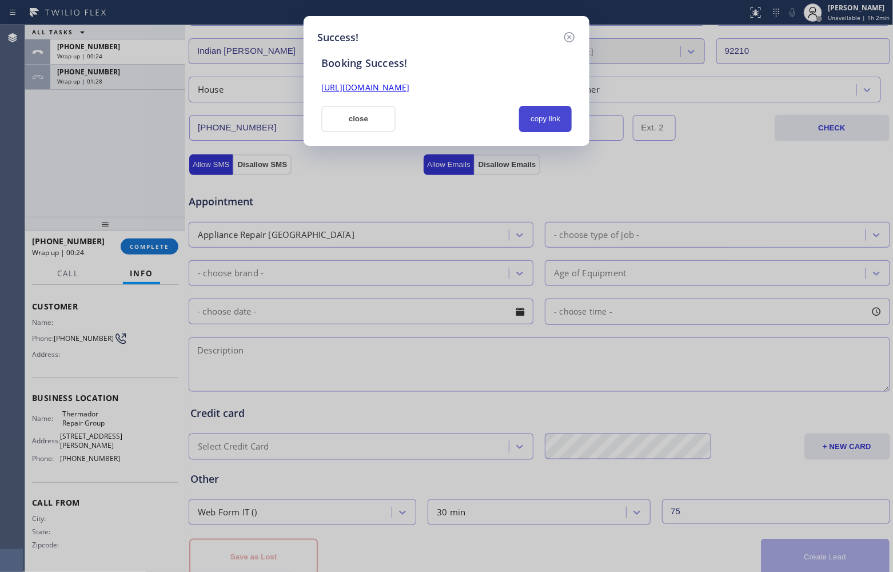
click at [544, 119] on button "copy link" at bounding box center [545, 119] width 53 height 26
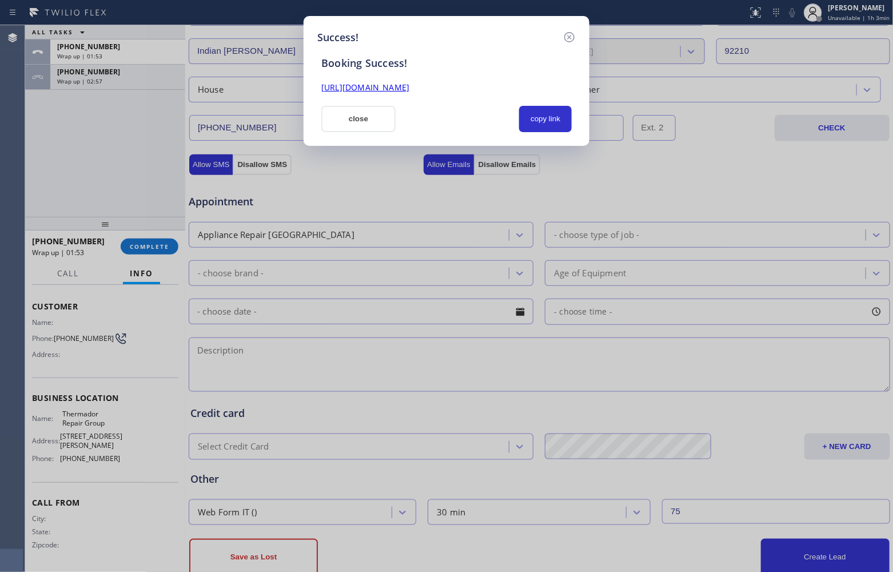
click at [49, 167] on div "Success! Booking Success! [URL][DOMAIN_NAME] close copy link" at bounding box center [446, 286] width 893 height 572
click at [364, 120] on button "close" at bounding box center [358, 119] width 74 height 26
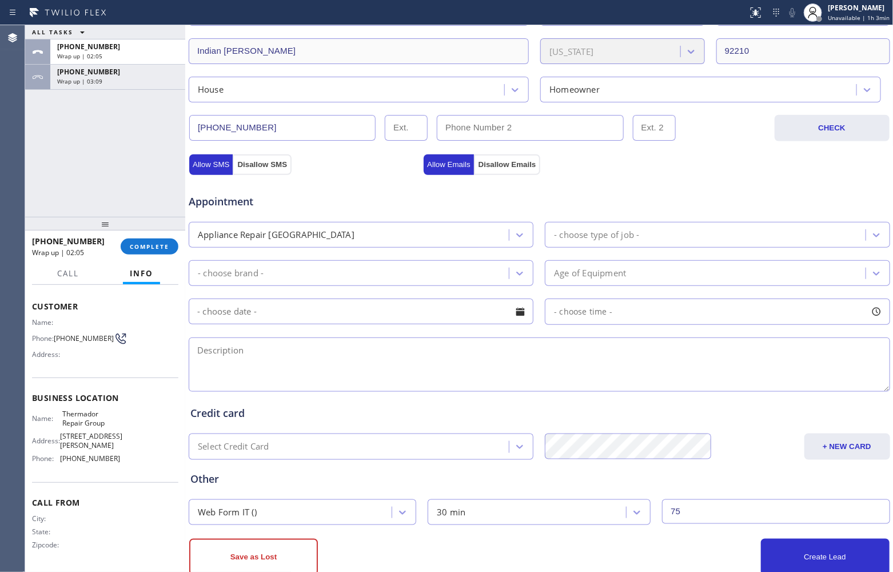
drag, startPoint x: 30, startPoint y: 133, endPoint x: 316, endPoint y: 61, distance: 295.2
click at [30, 133] on div "ALL TASKS ALL TASKS ACTIVE TASKS TASKS IN WRAP UP [PHONE_NUMBER] Wrap up | 02:0…" at bounding box center [105, 120] width 160 height 191
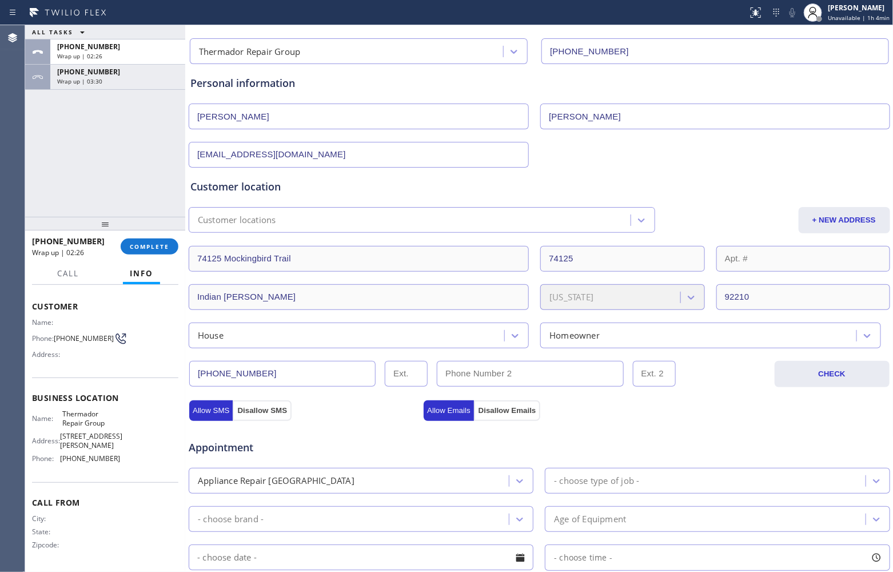
scroll to position [0, 0]
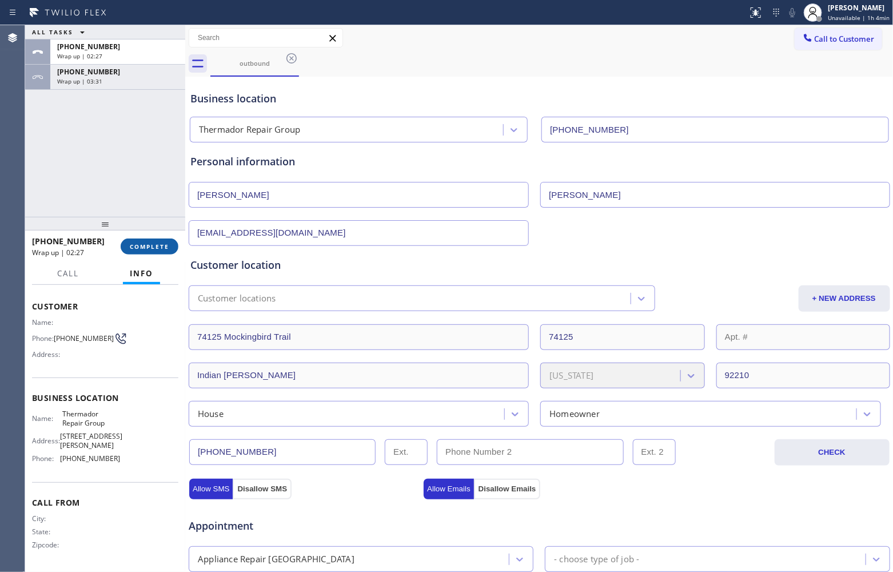
click at [158, 247] on span "COMPLETE" at bounding box center [149, 246] width 39 height 8
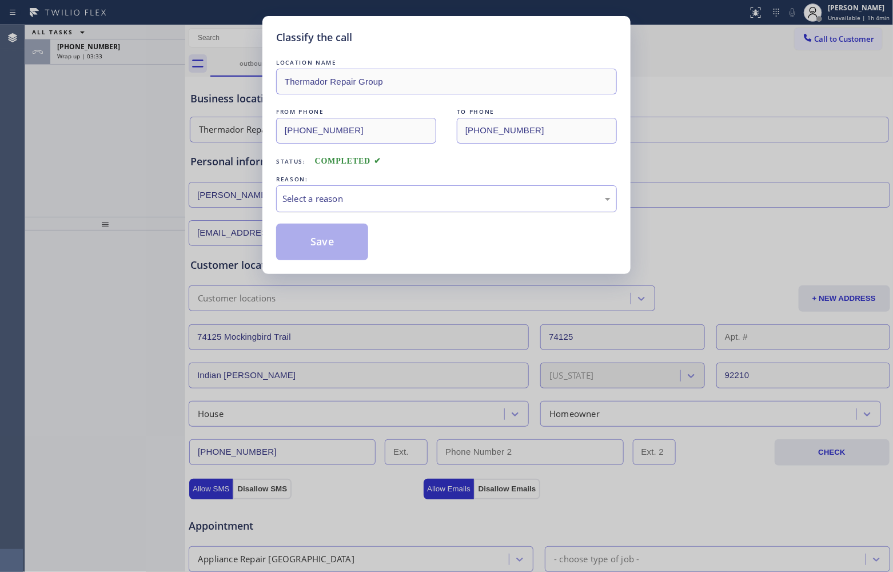
click at [324, 184] on div "REASON:" at bounding box center [446, 179] width 341 height 12
click at [327, 197] on div "Select a reason" at bounding box center [446, 198] width 328 height 13
click at [326, 236] on button "Save" at bounding box center [322, 242] width 92 height 37
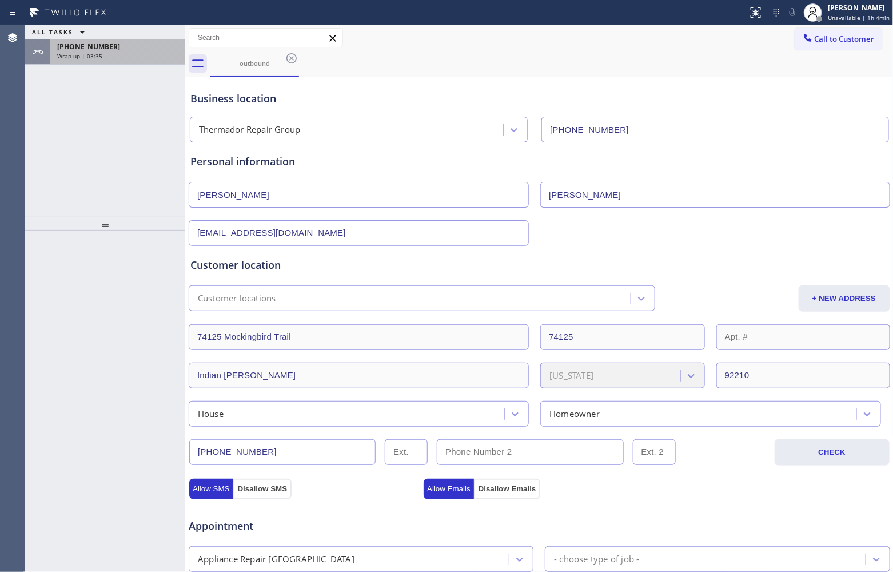
click at [90, 54] on span "Wrap up | 03:35" at bounding box center [79, 56] width 45 height 8
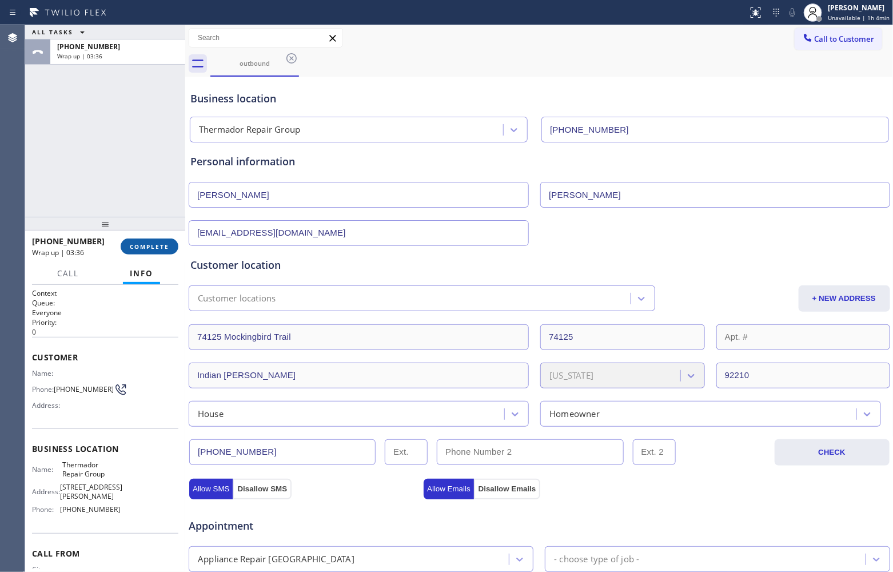
click at [155, 245] on span "COMPLETE" at bounding box center [149, 246] width 39 height 8
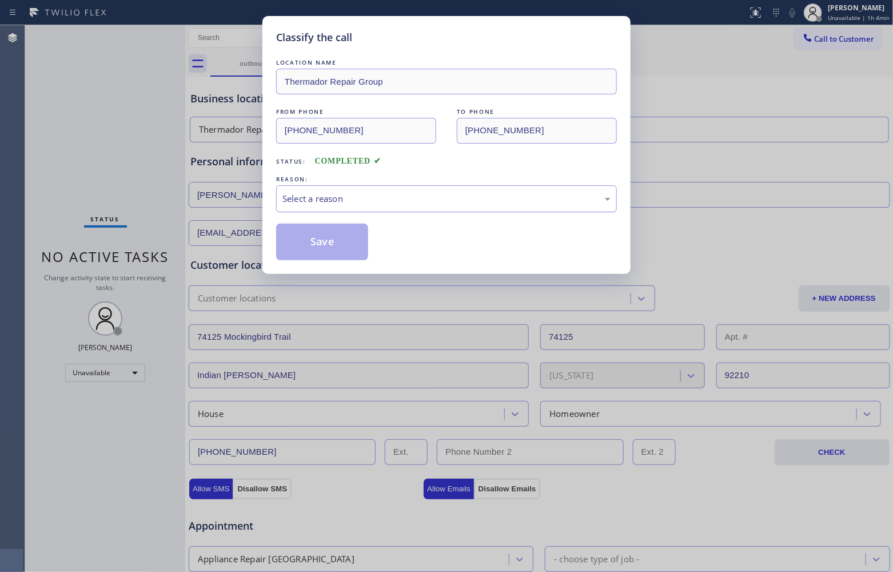
click at [298, 189] on div "Select a reason" at bounding box center [446, 198] width 341 height 27
click at [306, 236] on button "Save" at bounding box center [322, 242] width 92 height 37
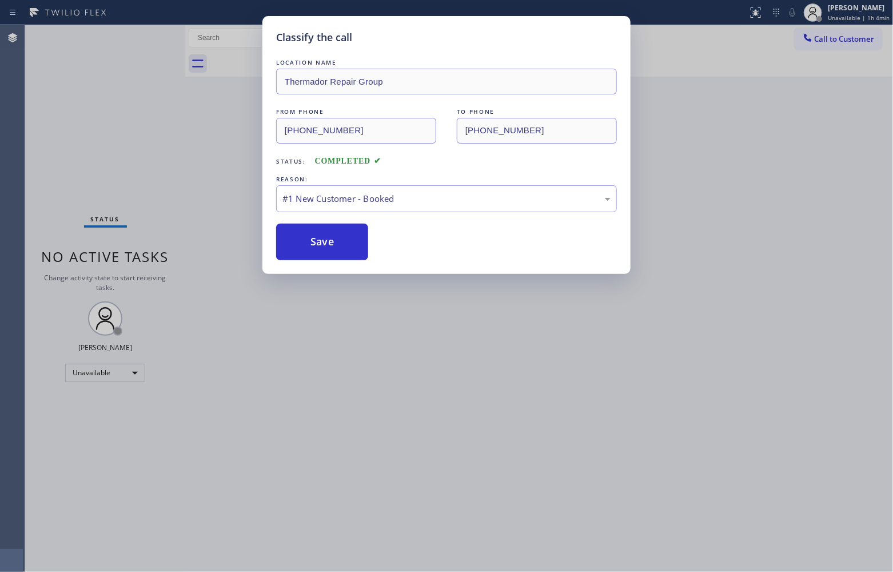
click at [846, 37] on div "Classify the call LOCATION NAME Thermador Repair Group FROM PHONE [PHONE_NUMBER…" at bounding box center [446, 286] width 893 height 572
click at [335, 250] on button "Save" at bounding box center [322, 242] width 92 height 37
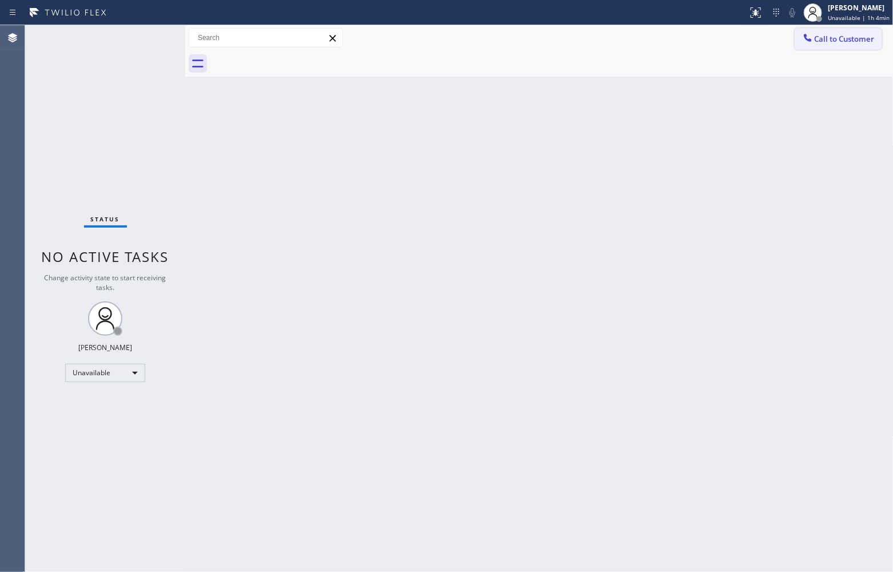
click at [815, 36] on span "Call to Customer" at bounding box center [845, 39] width 60 height 10
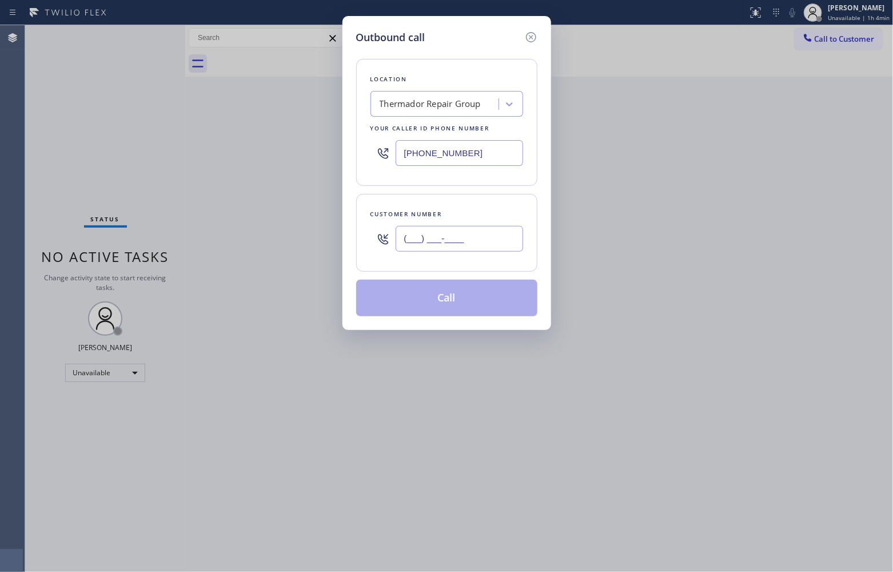
drag, startPoint x: 436, startPoint y: 247, endPoint x: 459, endPoint y: 253, distance: 24.1
click at [435, 245] on input "(___) ___-____" at bounding box center [459, 239] width 127 height 26
paste input "347) 489-7797"
type input "[PHONE_NUMBER]"
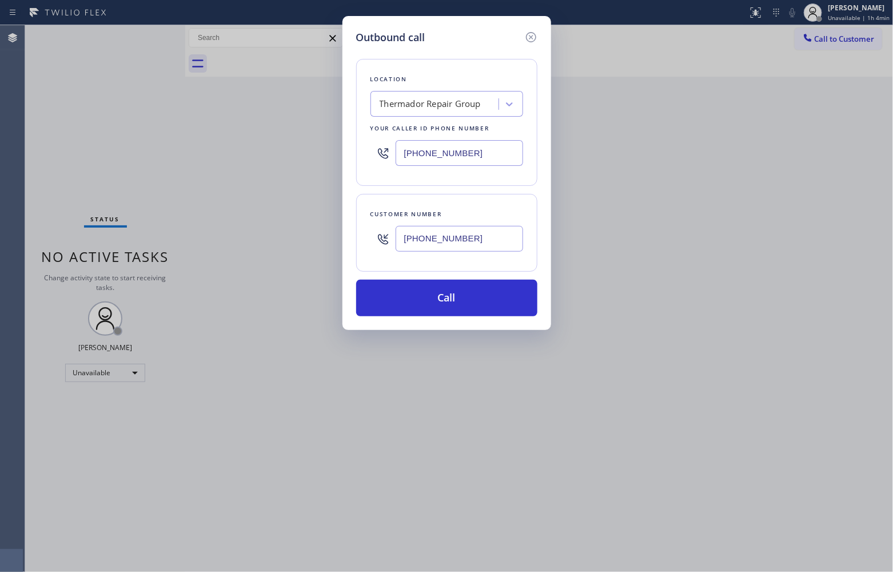
click at [67, 195] on div "Outbound call Location Thermador Repair Group Your caller id phone number [PHON…" at bounding box center [446, 286] width 893 height 572
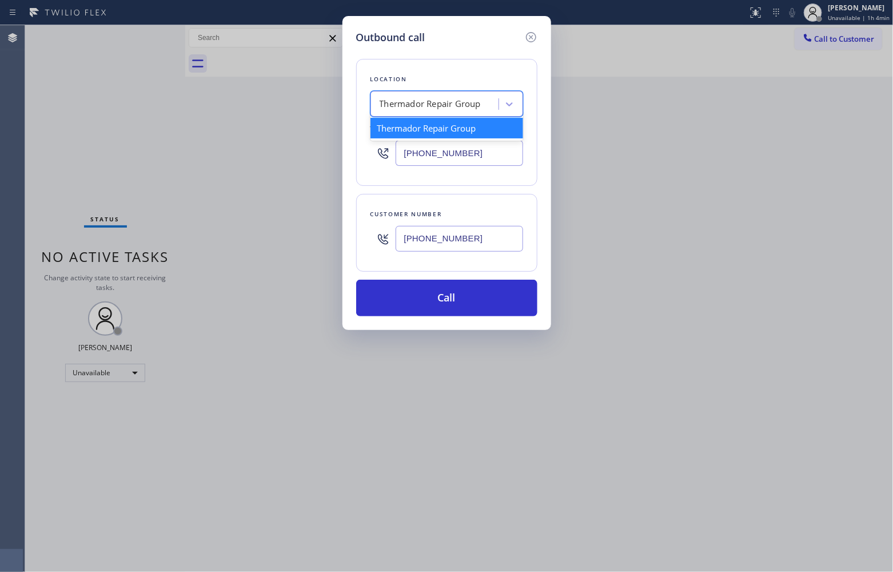
click at [407, 103] on div "Thermador Repair Group" at bounding box center [430, 104] width 101 height 13
paste input "Next Door Appliance Repair"
type input "Next Door Appliance Repair"
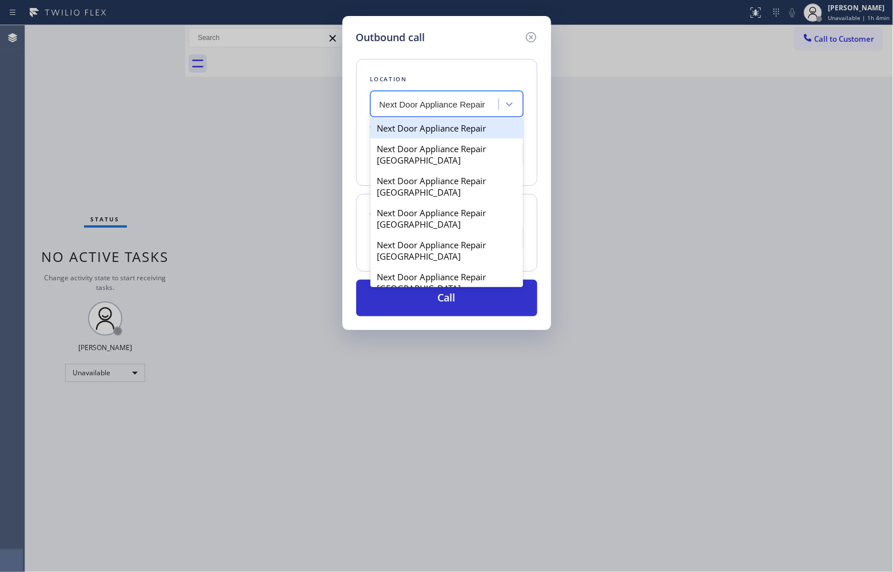
click at [428, 126] on div "Next Door Appliance Repair" at bounding box center [446, 128] width 153 height 21
type input "[PHONE_NUMBER]"
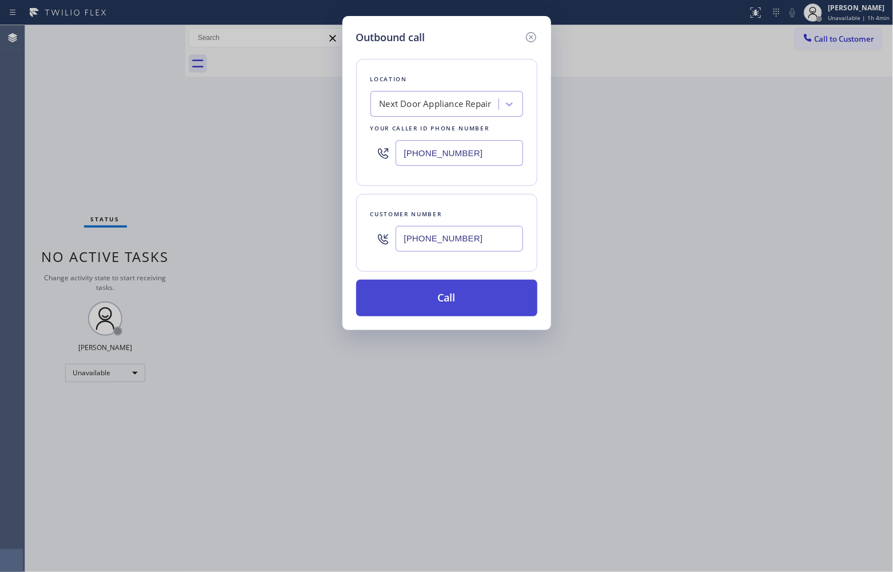
click at [444, 309] on button "Call" at bounding box center [446, 298] width 181 height 37
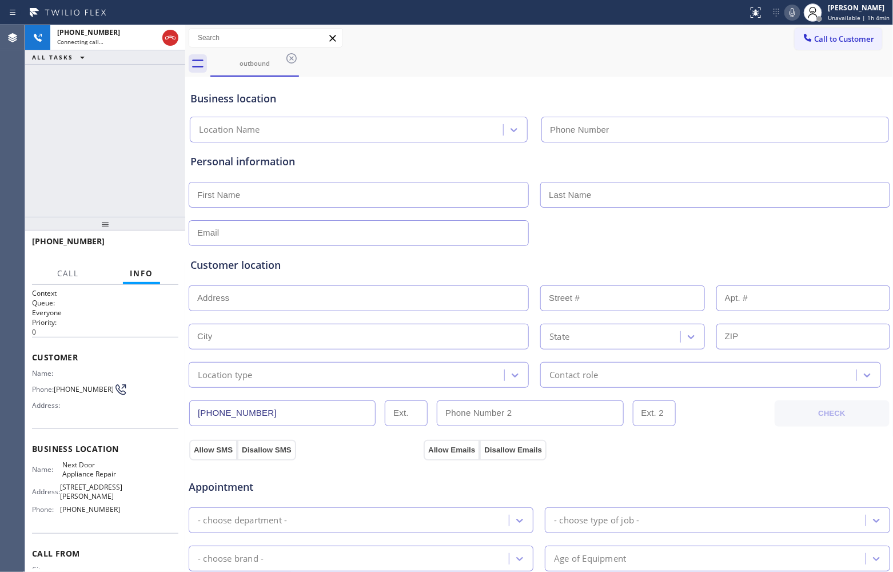
type input "[PHONE_NUMBER]"
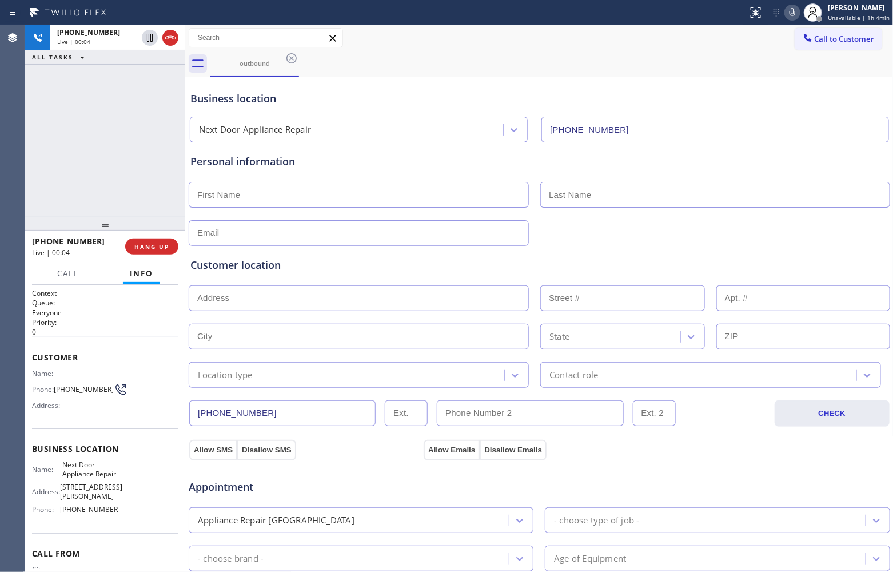
drag, startPoint x: 9, startPoint y: 126, endPoint x: 36, endPoint y: 115, distance: 29.3
click at [12, 123] on div "Agent Desktop" at bounding box center [12, 298] width 25 height 546
drag, startPoint x: 75, startPoint y: 393, endPoint x: 55, endPoint y: 384, distance: 21.5
click at [55, 385] on span "[PHONE_NUMBER]" at bounding box center [84, 389] width 60 height 9
copy span "[PHONE_NUMBER]"
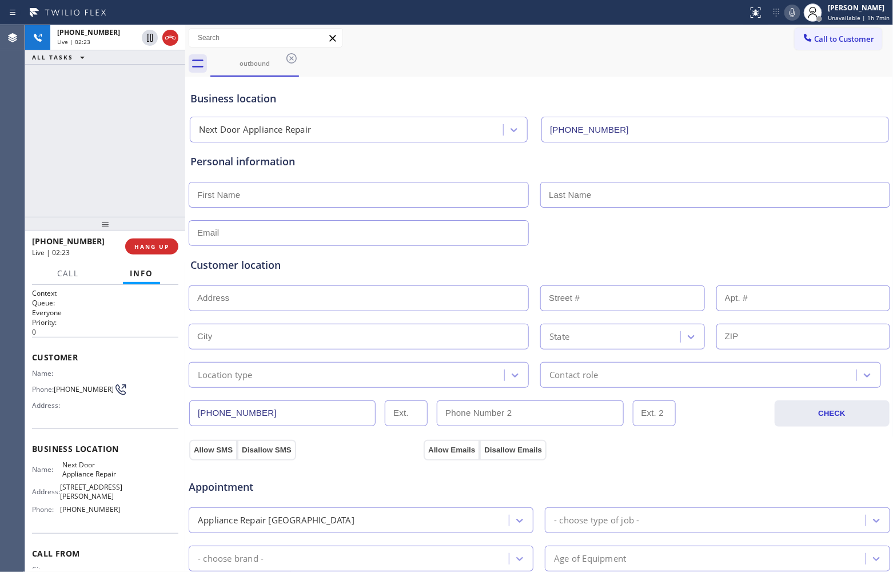
drag, startPoint x: 22, startPoint y: 103, endPoint x: 118, endPoint y: 89, distance: 97.0
click at [22, 103] on div "Agent Desktop" at bounding box center [12, 298] width 25 height 546
click at [151, 35] on icon at bounding box center [150, 38] width 14 height 14
click at [793, 12] on icon at bounding box center [792, 13] width 14 height 14
drag, startPoint x: 26, startPoint y: 130, endPoint x: 133, endPoint y: 62, distance: 126.5
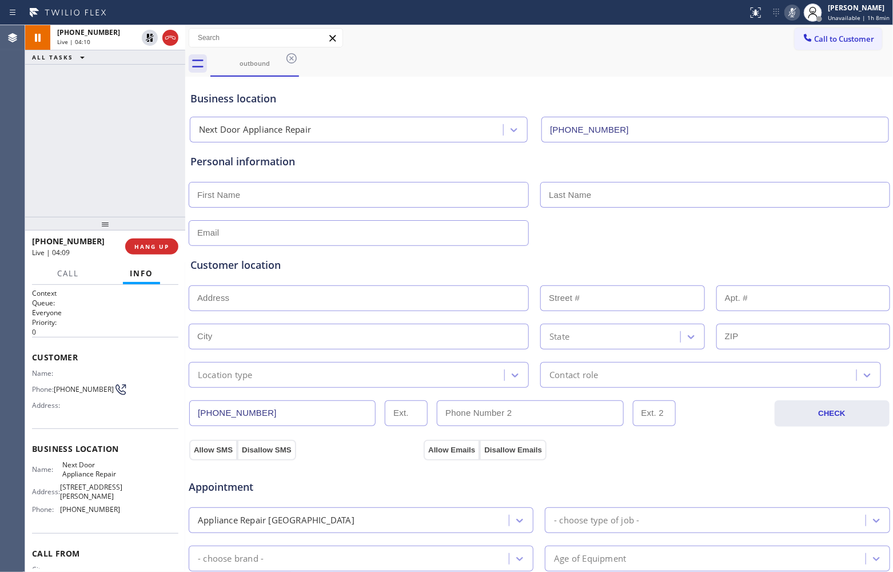
click at [26, 130] on div "[PHONE_NUMBER] Live | 04:10 ALL TASKS ALL TASKS ACTIVE TASKS TASKS IN WRAP UP" at bounding box center [105, 120] width 160 height 191
click at [147, 40] on icon at bounding box center [150, 38] width 14 height 14
click at [792, 10] on icon at bounding box center [792, 12] width 6 height 9
drag, startPoint x: 6, startPoint y: 165, endPoint x: 34, endPoint y: 143, distance: 35.9
click at [6, 165] on div "Agent Desktop" at bounding box center [12, 298] width 25 height 546
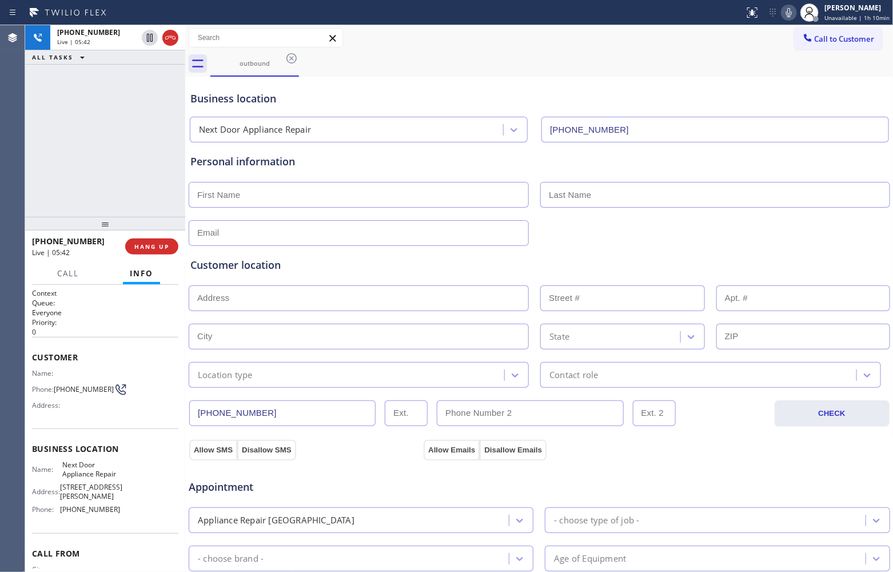
click at [314, 195] on input "text" at bounding box center [359, 195] width 340 height 26
paste input "[PERSON_NAME]"
type input "[PERSON_NAME]"
click at [608, 201] on input "text" at bounding box center [714, 195] width 349 height 26
paste input "[PERSON_NAME]"
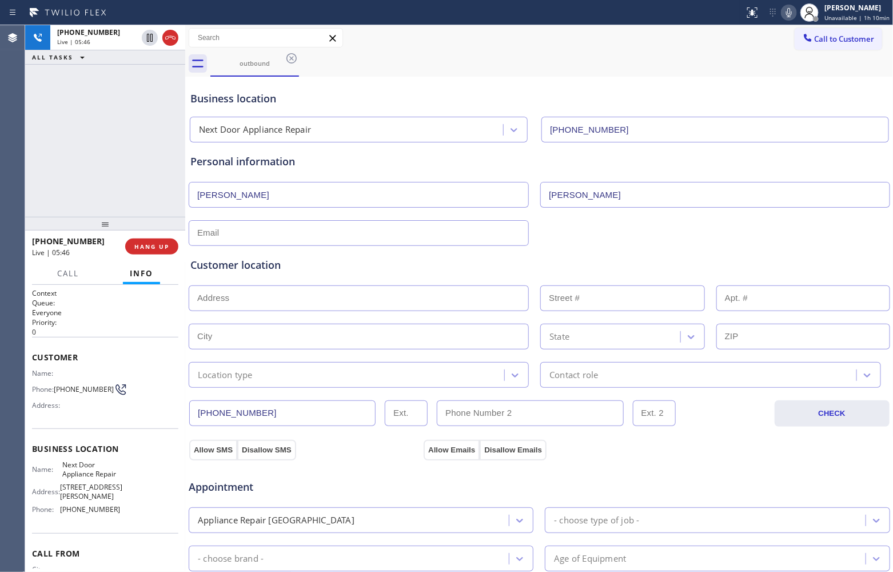
type input "[PERSON_NAME]"
click at [268, 240] on input "text" at bounding box center [359, 233] width 340 height 26
paste input "[EMAIL_ADDRESS][DOMAIN_NAME]"
type input "[EMAIL_ADDRESS][DOMAIN_NAME]"
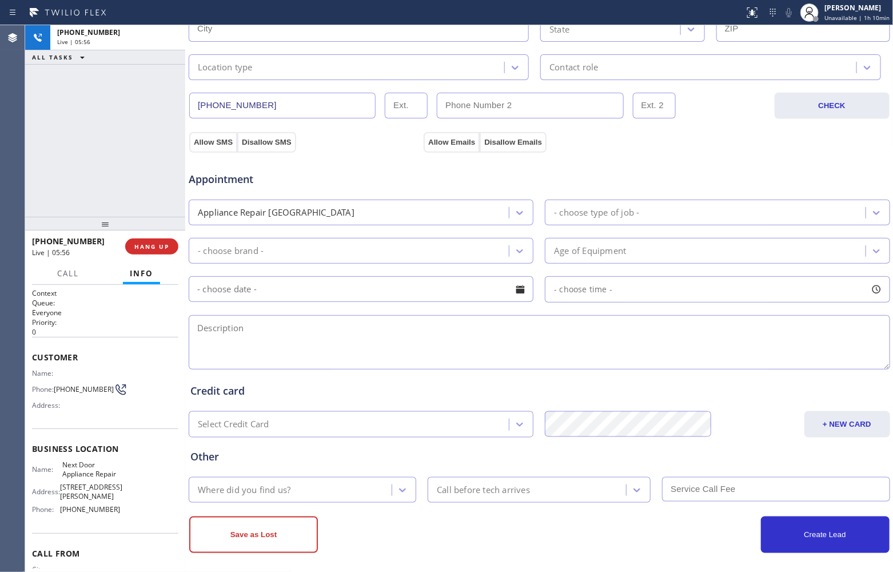
scroll to position [316, 0]
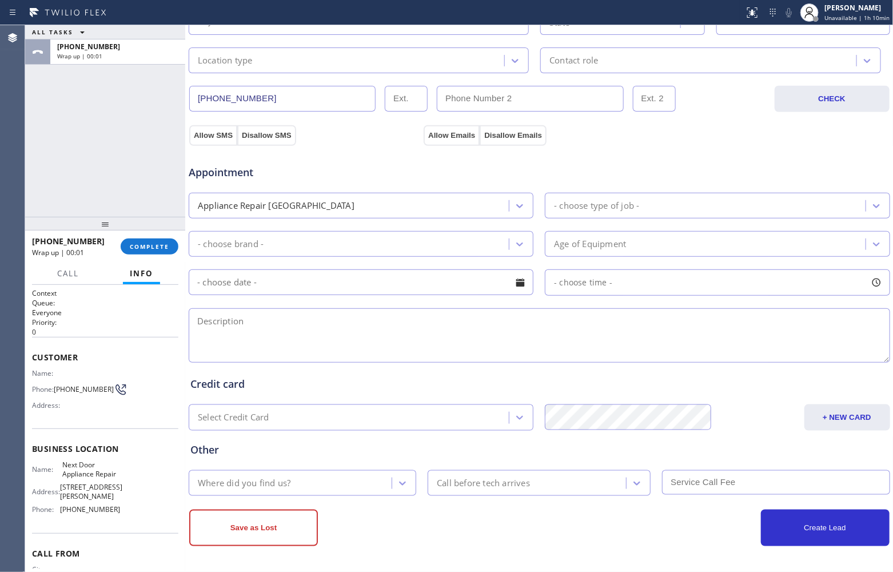
click at [316, 336] on textarea at bounding box center [539, 335] width 701 height 54
paste textarea "Samsung | Washer SBS | 2018 | Its not spninng when it on | [STREET_ADDRESS][PER…"
type textarea "Samsung | Washer SBS | 2018 | Its not spninng when it on | [STREET_ADDRESS][PER…"
click at [312, 193] on div "Appliance Repair [GEOGRAPHIC_DATA]" at bounding box center [361, 206] width 345 height 26
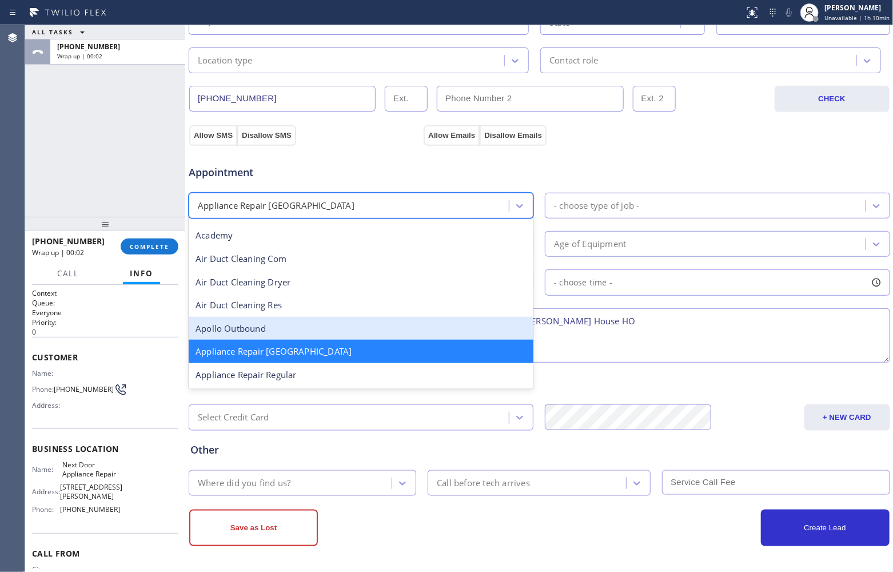
scroll to position [72, 0]
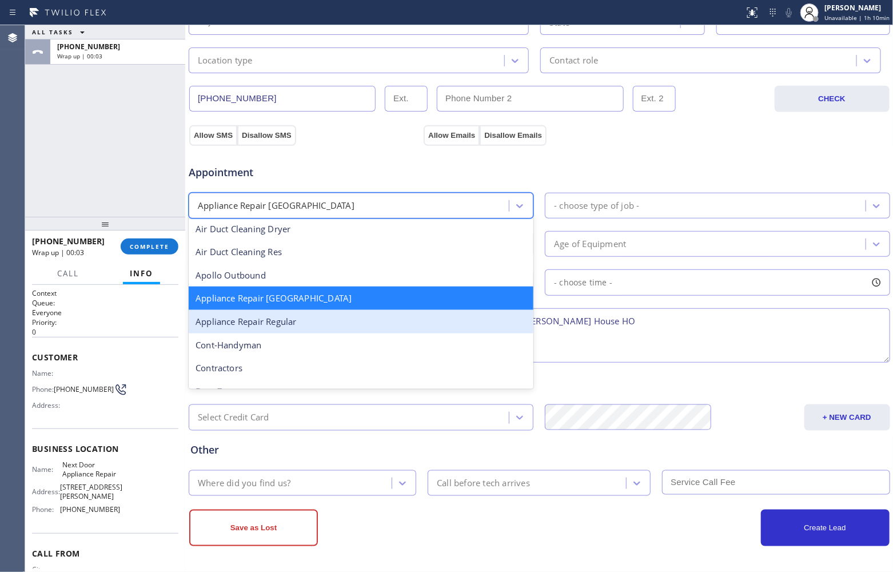
click at [312, 318] on div "Appliance Repair Regular" at bounding box center [361, 321] width 345 height 23
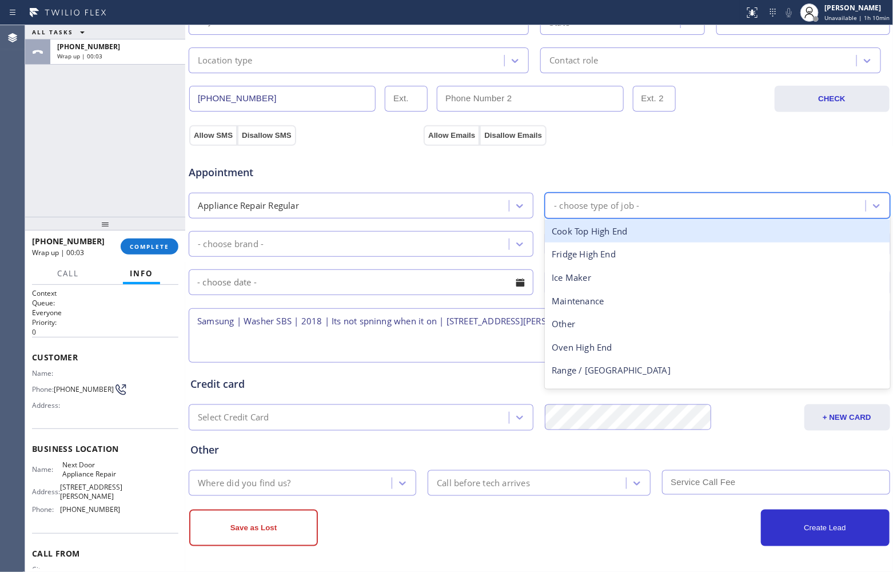
click at [598, 206] on div "- choose type of job -" at bounding box center [596, 205] width 85 height 13
type input "wa"
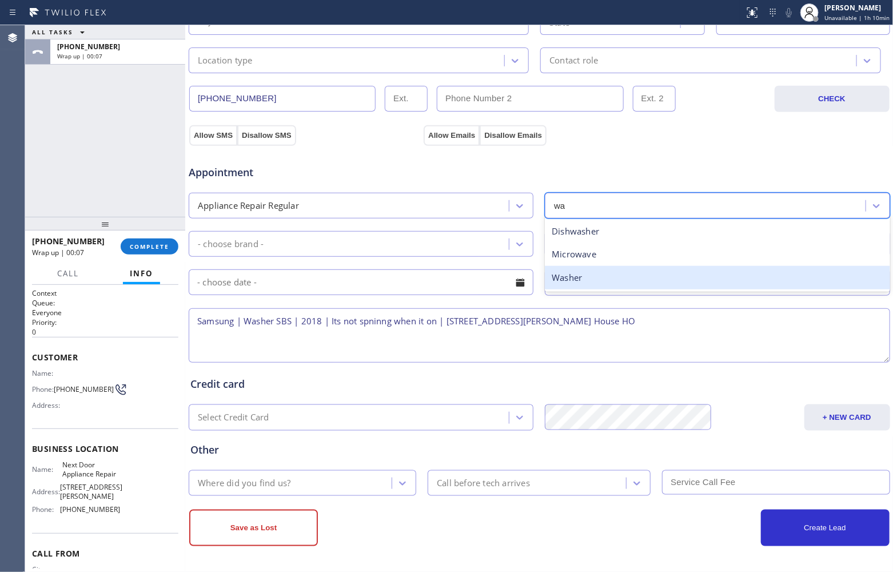
click at [580, 278] on div "Washer" at bounding box center [717, 277] width 345 height 23
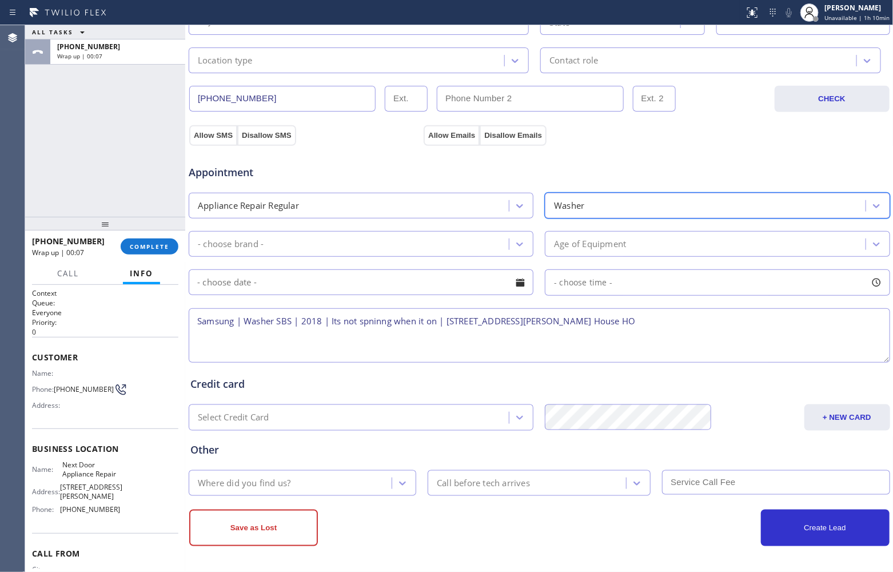
click at [414, 250] on div "- choose brand -" at bounding box center [350, 244] width 317 height 20
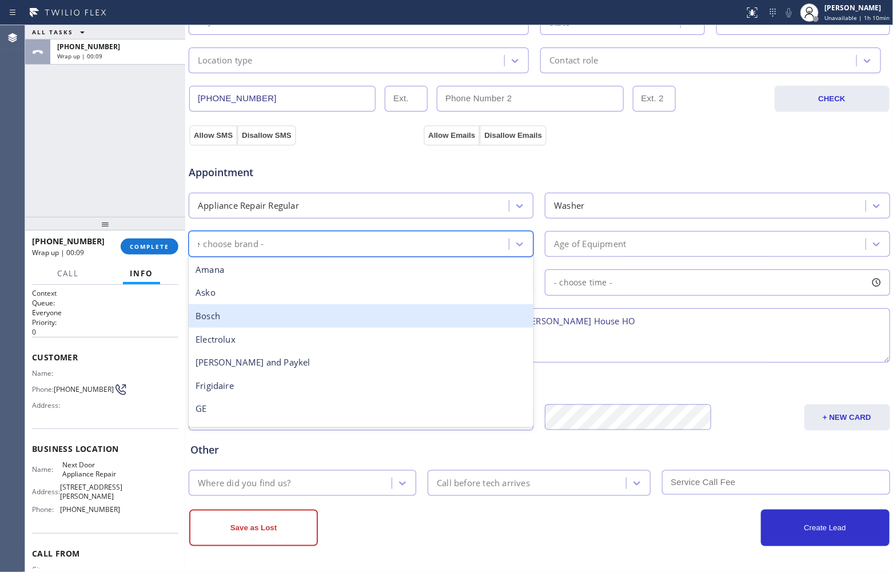
type input "sa"
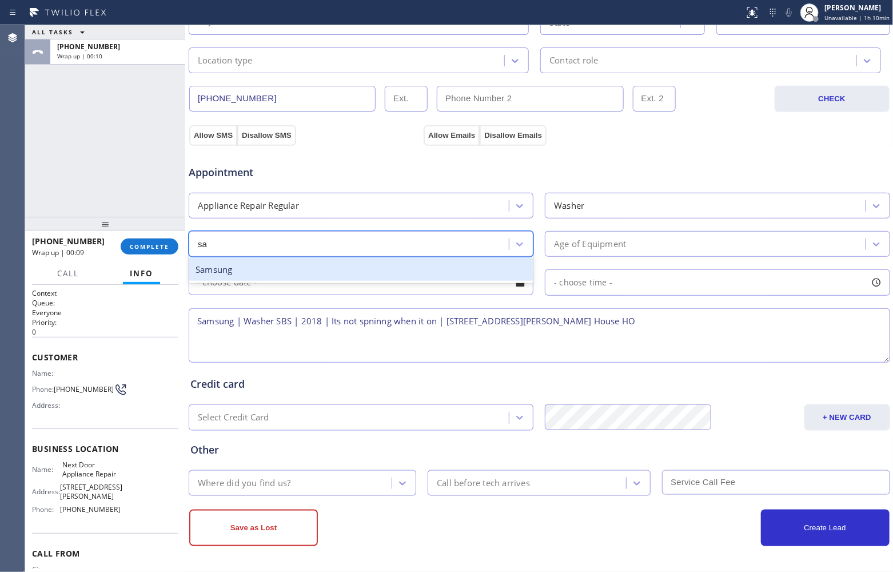
click at [279, 276] on div "Samsung" at bounding box center [361, 269] width 345 height 23
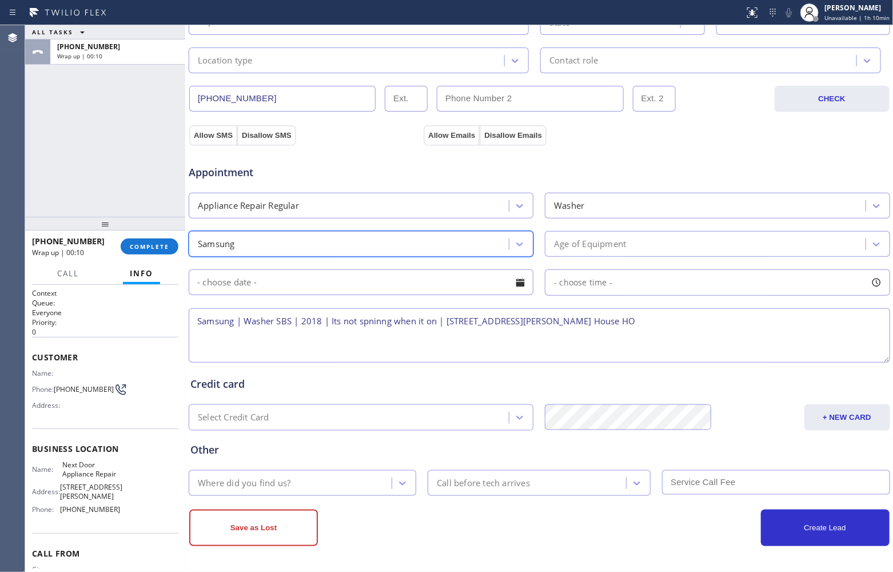
click at [729, 258] on div "Appointment Appliance Repair Regular Washer option Samsung, selected. 18 result…" at bounding box center [539, 258] width 698 height 214
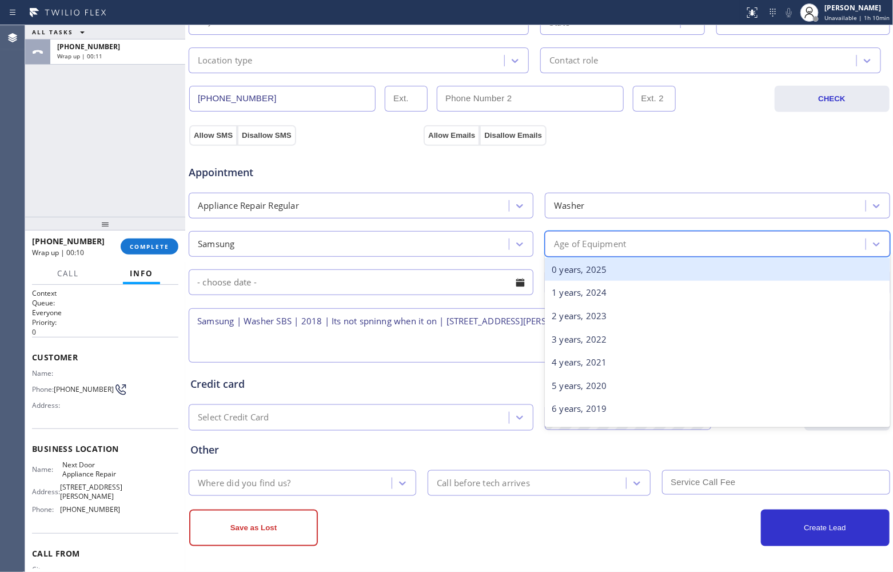
click at [701, 254] on div "Age of Equipment" at bounding box center [717, 244] width 345 height 26
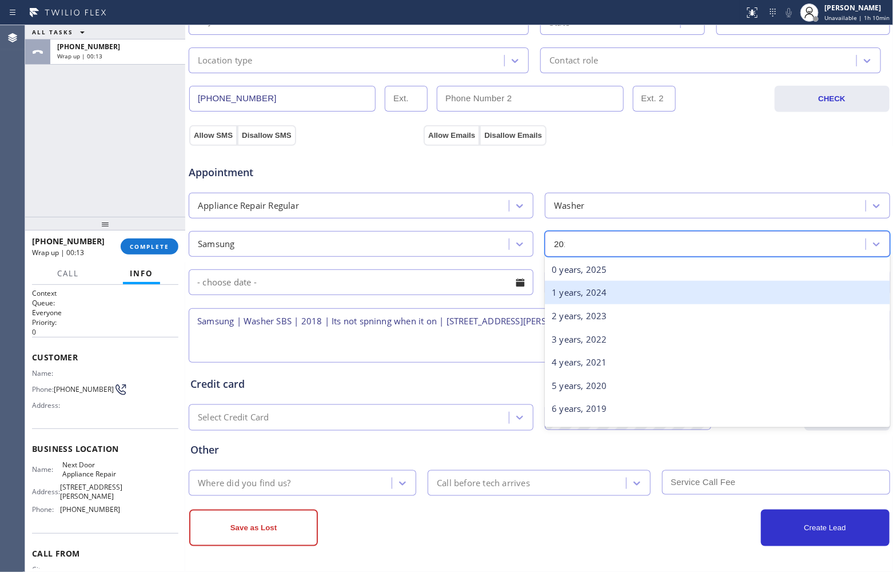
type input "2018"
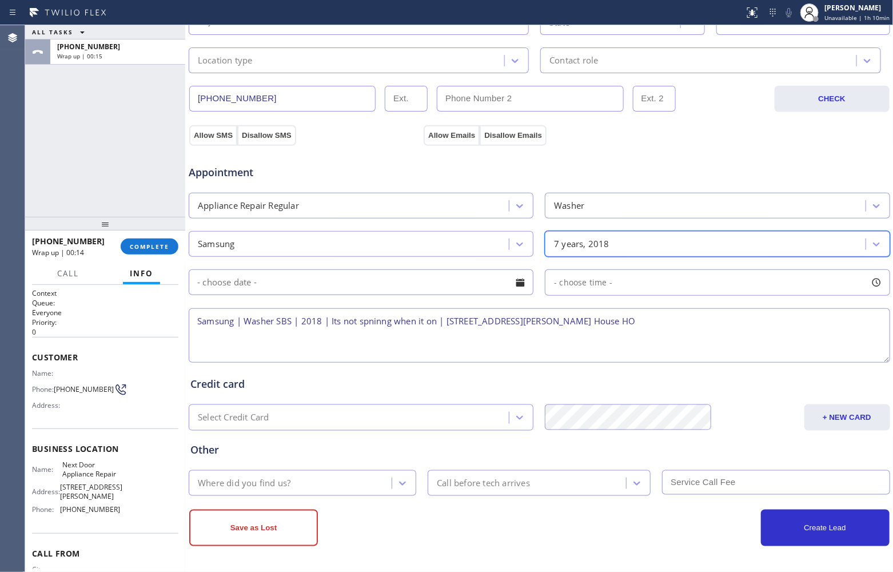
click at [433, 281] on input "text" at bounding box center [361, 282] width 345 height 26
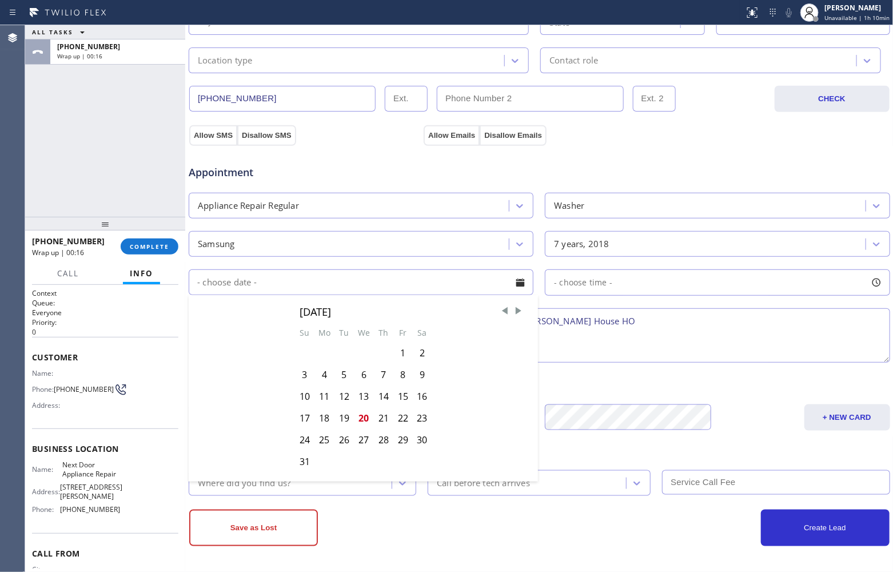
drag, startPoint x: 661, startPoint y: 329, endPoint x: 711, endPoint y: 329, distance: 49.7
click at [664, 330] on textarea "Samsung | Washer SBS | 2018 | Its not spninng when it on | [STREET_ADDRESS][PER…" at bounding box center [539, 335] width 701 height 54
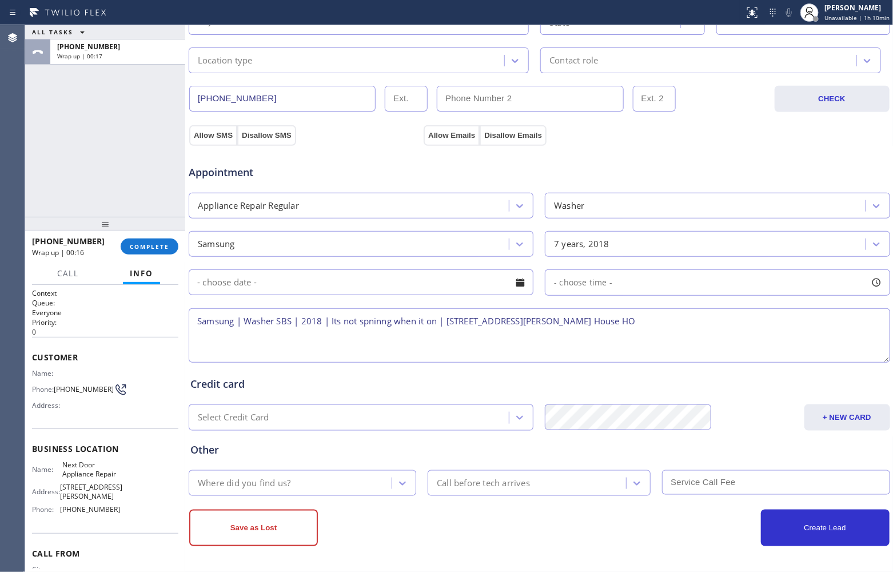
click at [711, 329] on textarea "Samsung | Washer SBS | 2018 | Its not spninng when it on | [STREET_ADDRESS][PER…" at bounding box center [539, 335] width 701 height 54
drag, startPoint x: 84, startPoint y: 483, endPoint x: 58, endPoint y: 463, distance: 33.0
click at [58, 463] on div "Name: Next Door Appliance Repair" at bounding box center [76, 469] width 88 height 18
copy span "Next Door Appliance Repair"
click at [709, 323] on textarea "Samsung | Washer SBS | 2018 | Its not spninng when it on | [STREET_ADDRESS][PER…" at bounding box center [539, 335] width 701 height 54
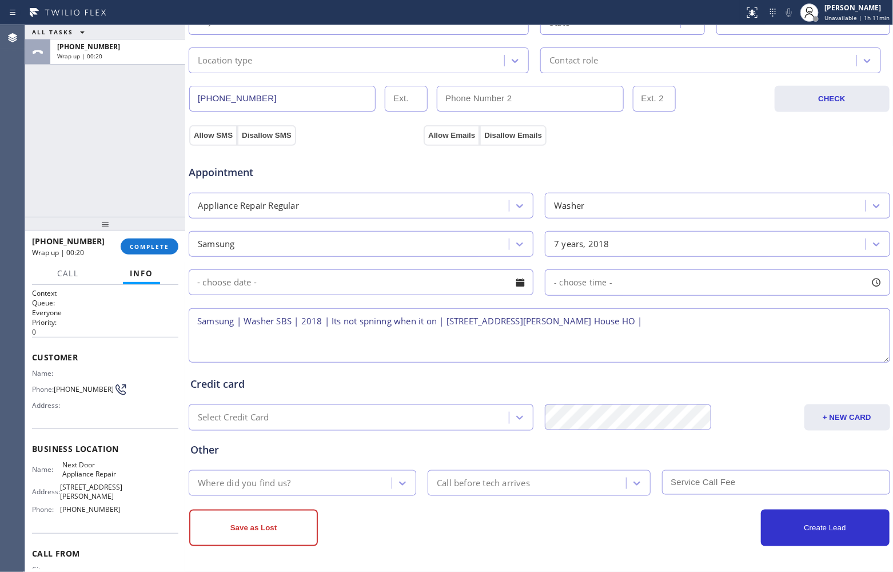
paste textarea "Next Door Appliance Repair"
type textarea "Samsung | Washer SBS | 2018 | Its not spninng when it on | [STREET_ADDRESS][PER…"
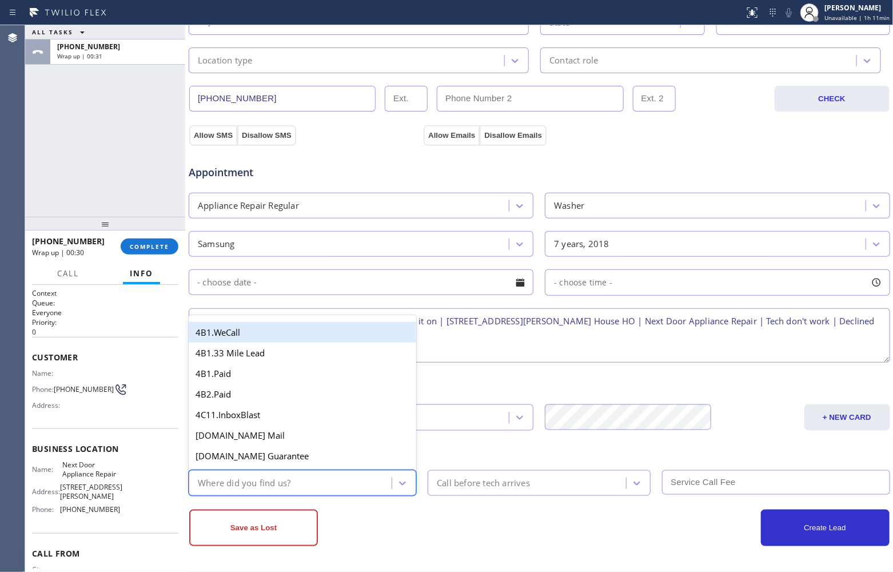
click at [321, 477] on div "Where did you find us?" at bounding box center [291, 483] width 199 height 20
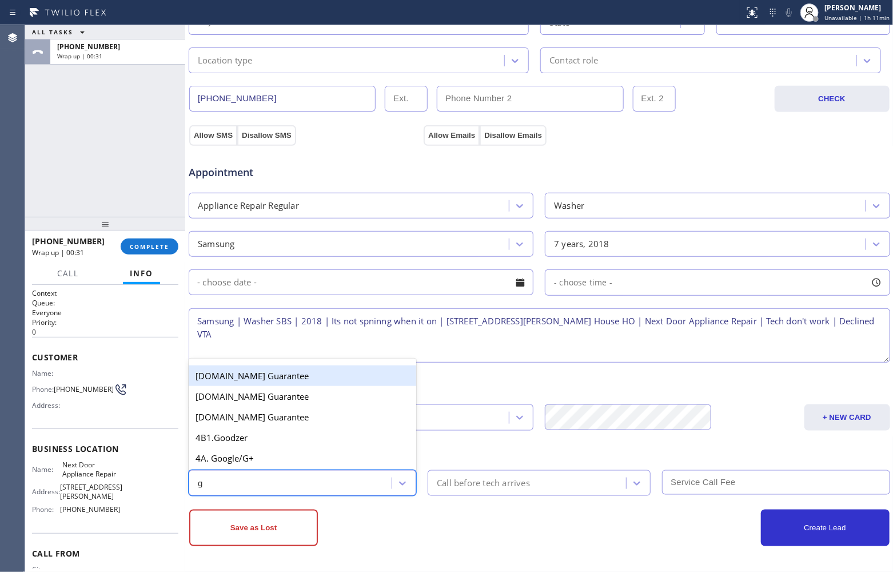
type input "go"
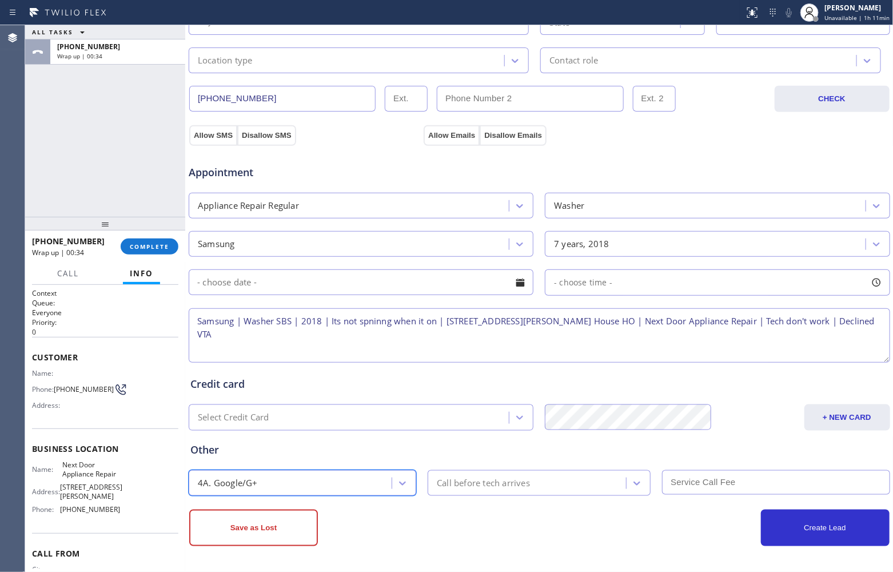
drag, startPoint x: 298, startPoint y: 526, endPoint x: 441, endPoint y: 561, distance: 147.1
click at [297, 527] on button "Save as Lost" at bounding box center [253, 527] width 129 height 37
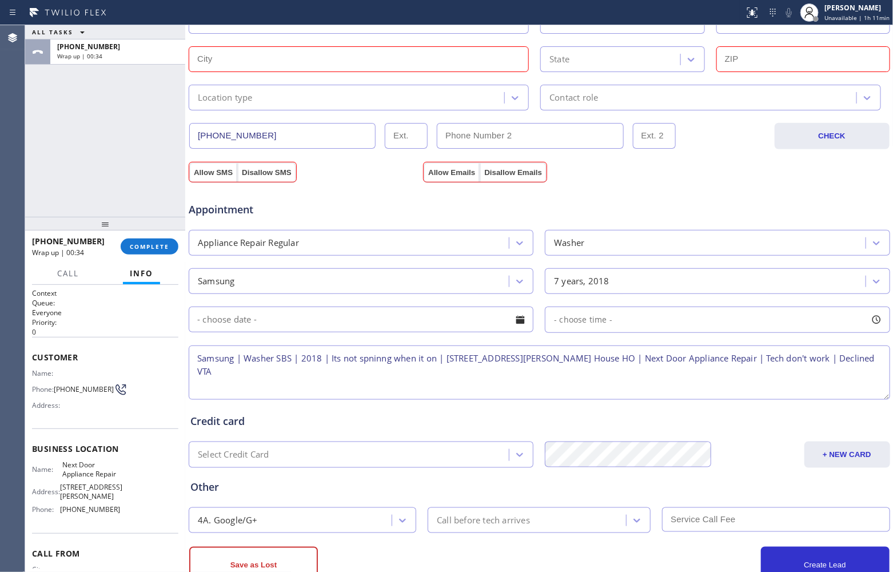
scroll to position [355, 0]
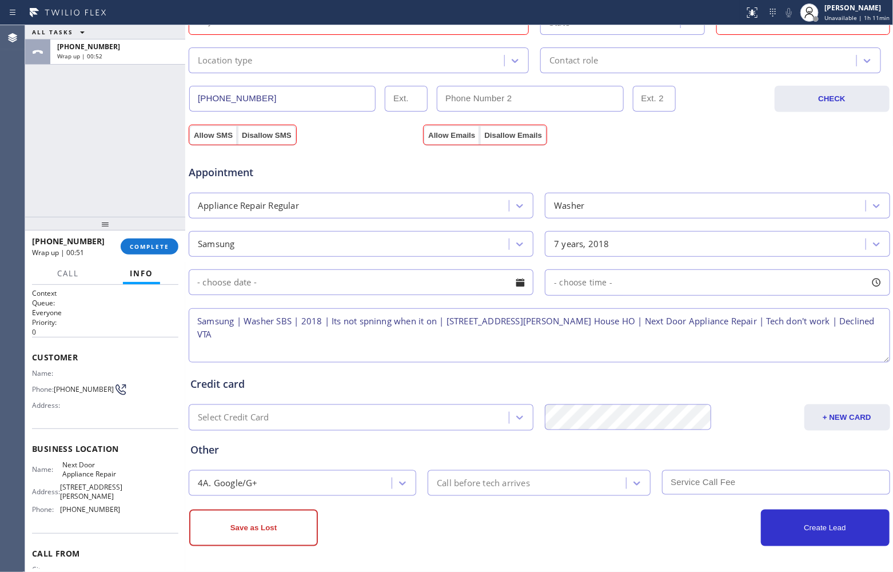
click at [18, 210] on div "Agent Desktop" at bounding box center [12, 298] width 25 height 546
click at [149, 245] on span "COMPLETE" at bounding box center [149, 246] width 39 height 8
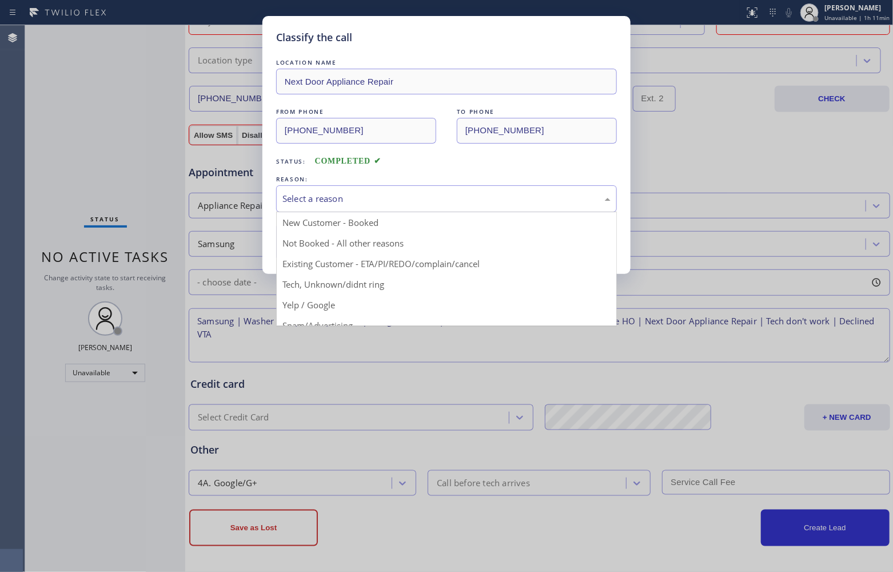
click at [452, 195] on div "Select a reason" at bounding box center [446, 198] width 328 height 13
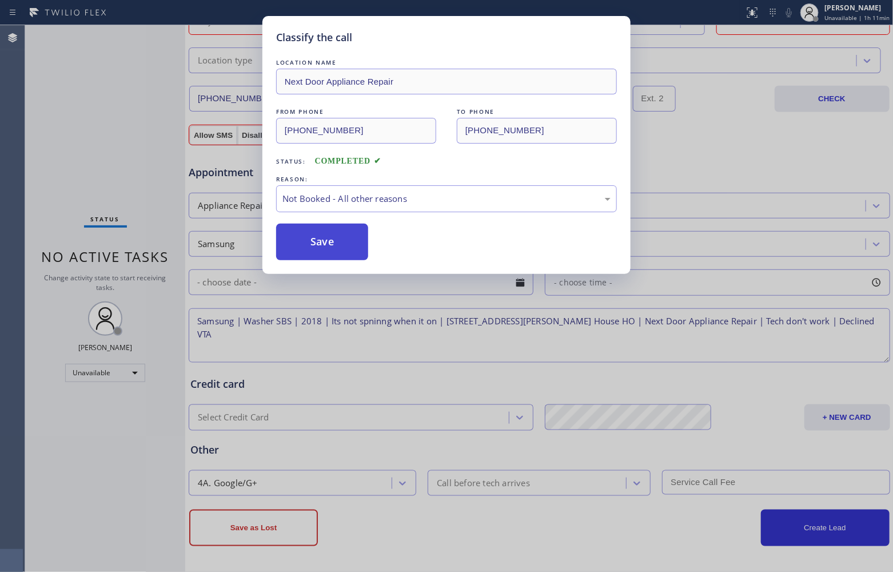
click at [365, 252] on button "Save" at bounding box center [322, 242] width 92 height 37
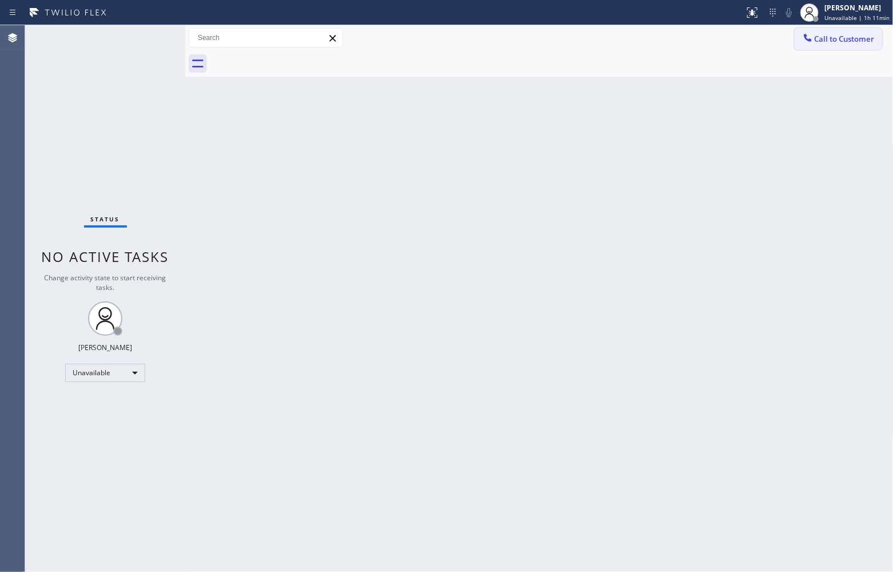
click at [860, 42] on span "Call to Customer" at bounding box center [845, 39] width 60 height 10
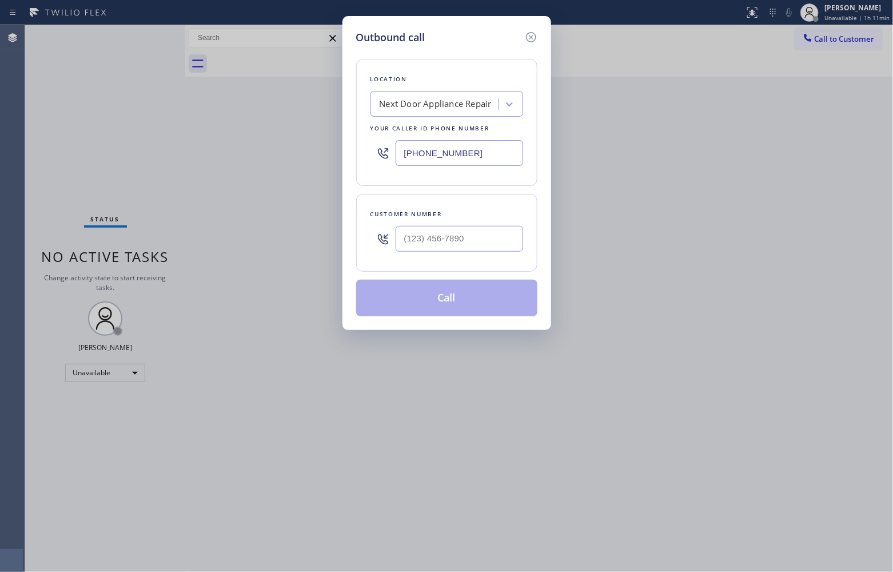
type input "(___) ___-____"
click at [467, 236] on input "(___) ___-____" at bounding box center [459, 239] width 127 height 26
click at [412, 237] on input "(___) ___-____" at bounding box center [459, 239] width 127 height 26
paste input "347) 489-7797"
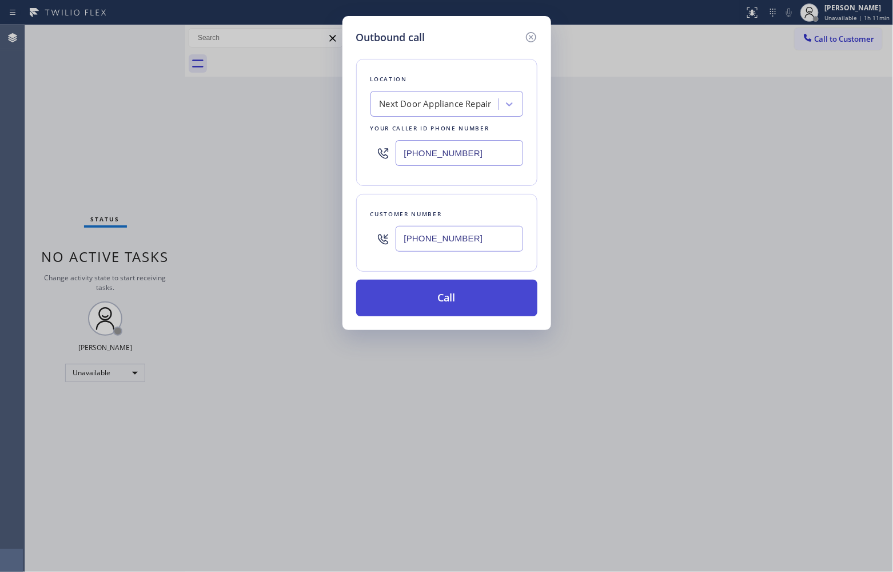
type input "[PHONE_NUMBER]"
click at [470, 306] on button "Call" at bounding box center [446, 298] width 181 height 37
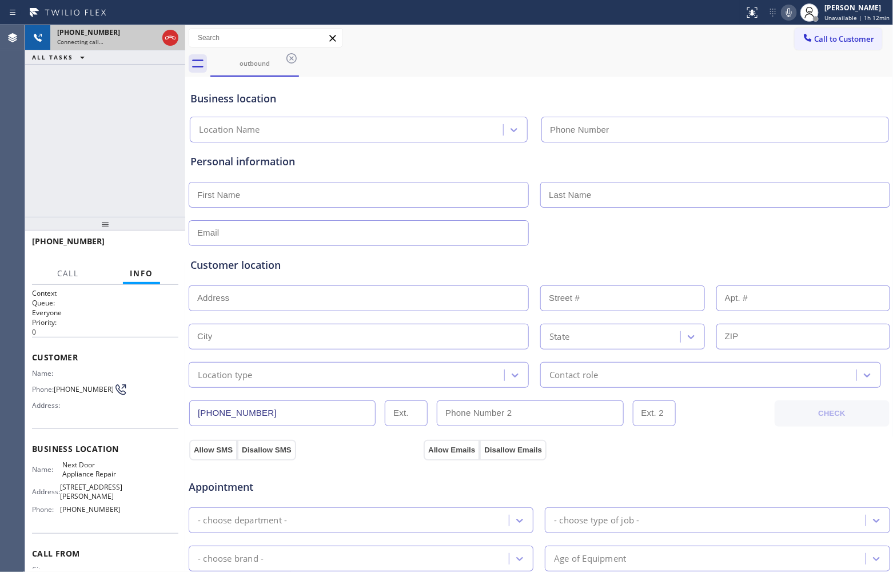
click at [171, 33] on div "[PHONE_NUMBER] Connecting call…" at bounding box center [105, 37] width 160 height 25
click at [171, 33] on icon at bounding box center [170, 38] width 14 height 14
click at [173, 36] on div "[PHONE_NUMBER]" at bounding box center [117, 32] width 121 height 10
type input "[PHONE_NUMBER]"
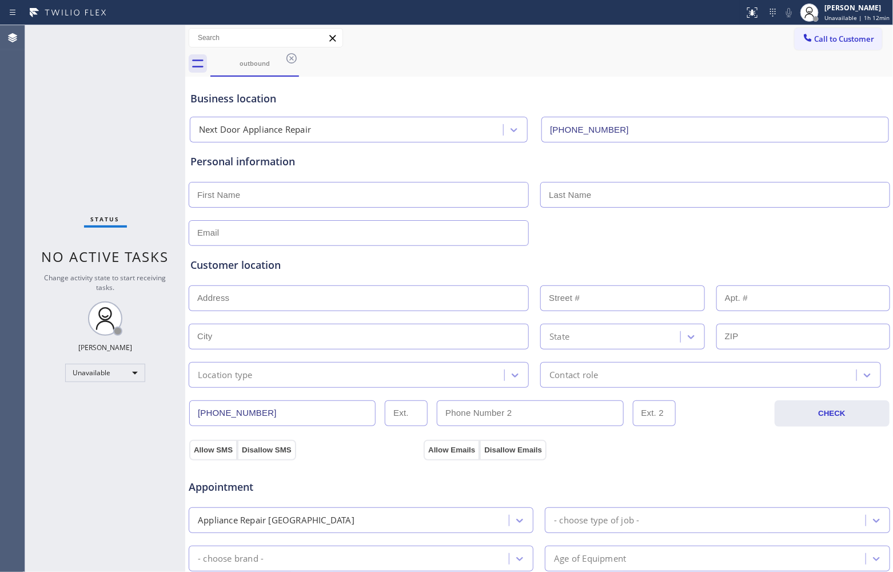
click at [272, 194] on input "text" at bounding box center [359, 195] width 340 height 26
paste input "[PERSON_NAME]"
type input "[PERSON_NAME]"
click at [290, 248] on div "Customer location >> ADD NEW ADDRESS << + NEW ADDRESS State Location type Conta…" at bounding box center [539, 317] width 703 height 142
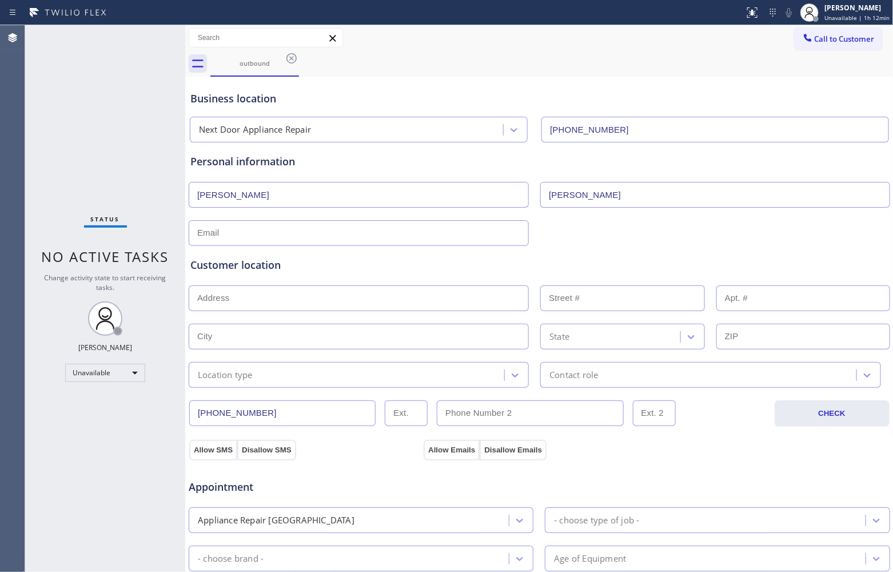
click at [288, 244] on div "Customer location >> ADD NEW ADDRESS << + NEW ADDRESS State Location type Conta…" at bounding box center [539, 314] width 703 height 146
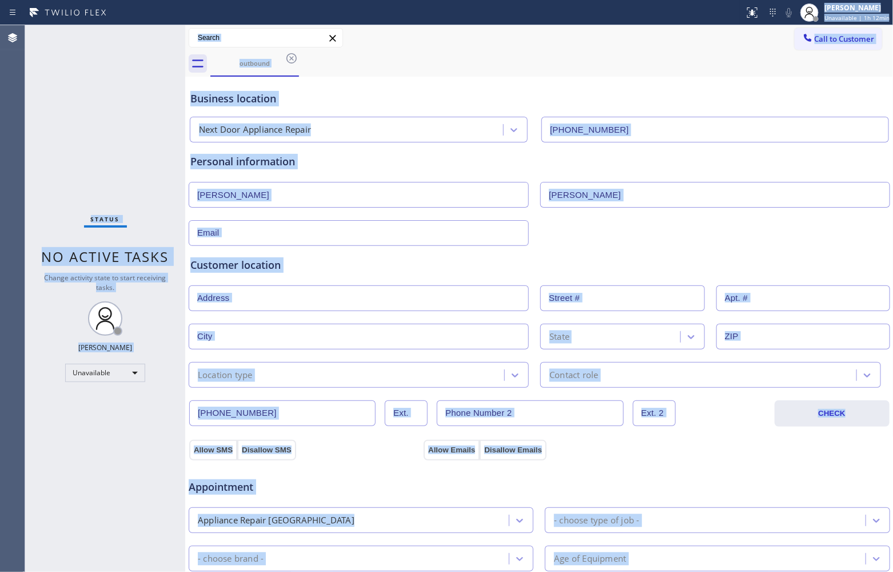
click at [286, 240] on input "text" at bounding box center [359, 233] width 340 height 26
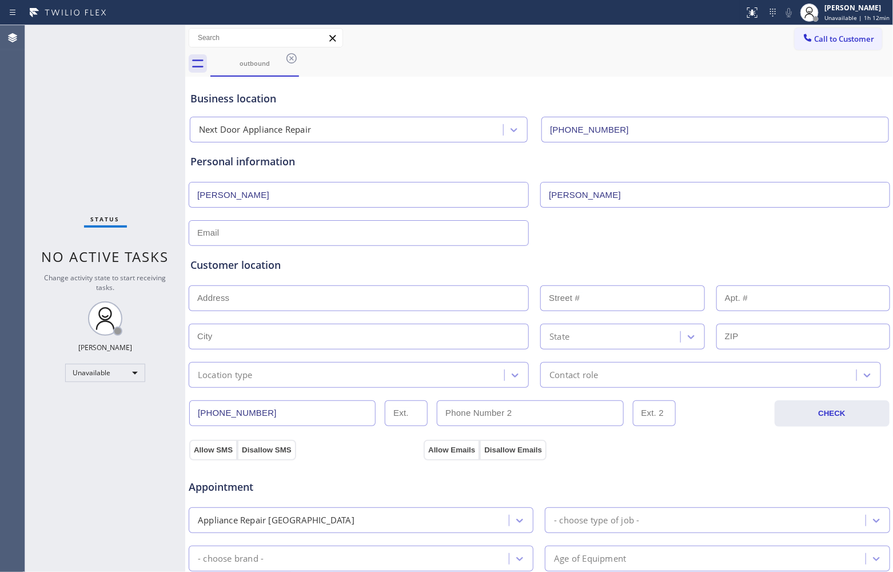
paste input "[EMAIL_ADDRESS][DOMAIN_NAME]"
type input "[EMAIL_ADDRESS][DOMAIN_NAME]"
click at [270, 305] on input "text" at bounding box center [359, 298] width 340 height 26
click at [226, 304] on input "text" at bounding box center [359, 298] width 340 height 26
paste input "[STREET_ADDRESS][PERSON_NAME]"
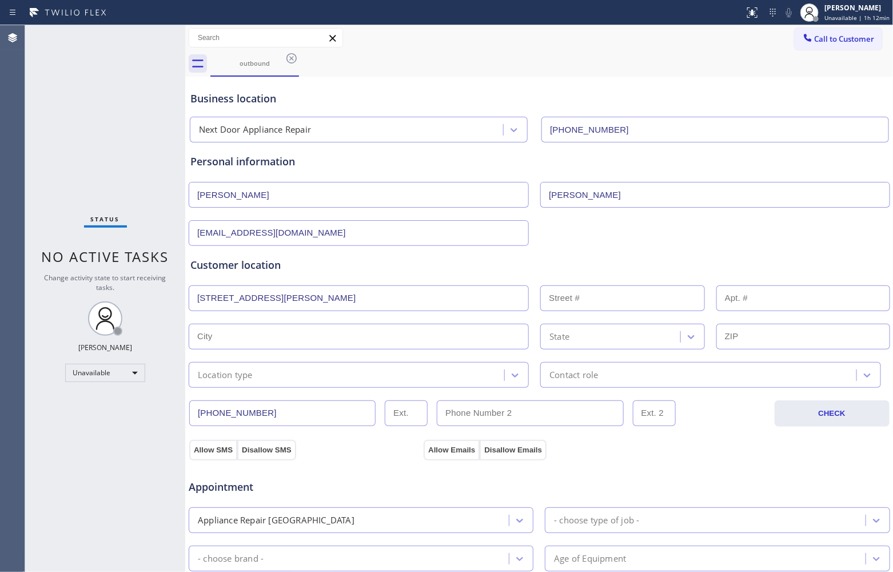
type input "[STREET_ADDRESS][PERSON_NAME]"
type input "1577"
type input "Bay Shore"
type input "11706"
click at [253, 378] on div "Location type" at bounding box center [225, 374] width 55 height 13
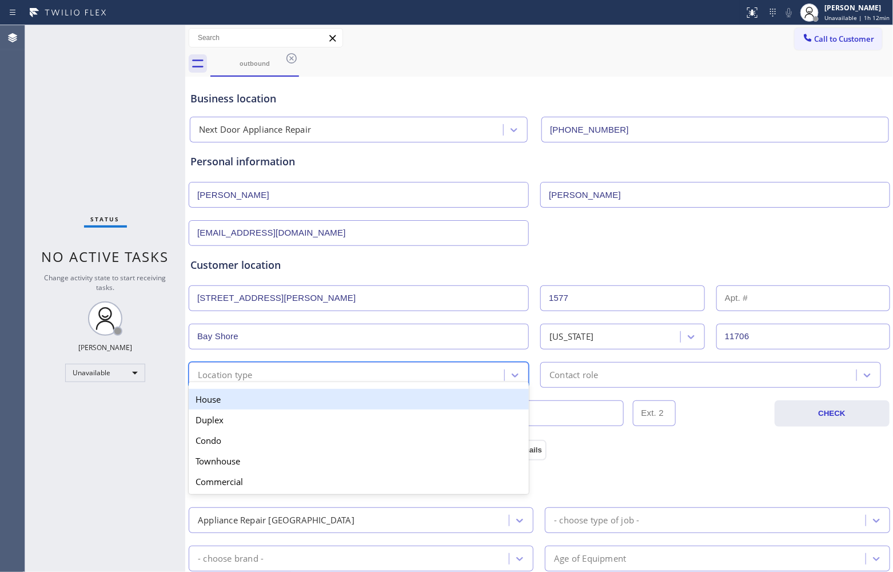
click at [233, 398] on div "House" at bounding box center [359, 399] width 340 height 21
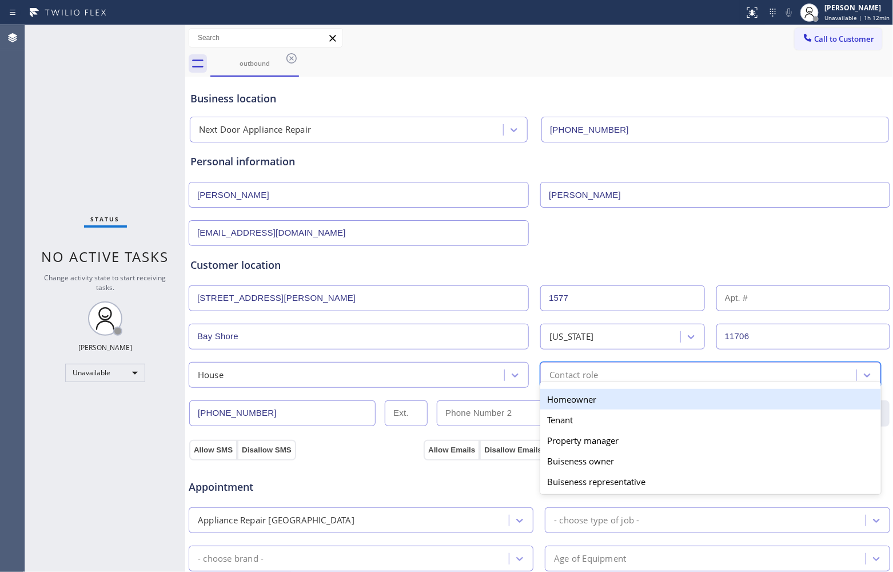
click at [603, 378] on div "Contact role" at bounding box center [700, 375] width 312 height 20
click at [583, 402] on div "Homeowner" at bounding box center [710, 399] width 340 height 21
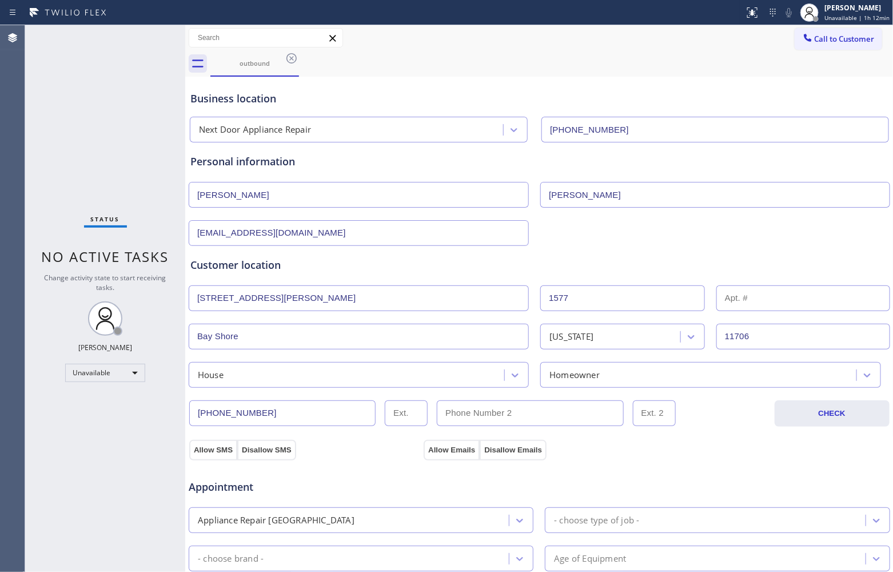
click at [211, 460] on div "Appointment Appliance Repair High End - choose type of job - - choose brand - A…" at bounding box center [539, 567] width 703 height 224
click at [211, 456] on div "Appointment Appliance Repair High End - choose type of job - - choose brand - A…" at bounding box center [539, 567] width 703 height 224
click at [444, 446] on button "Allow Emails" at bounding box center [452, 450] width 56 height 21
click at [218, 456] on div "Appointment Appliance Repair High End - choose type of job - - choose brand - A…" at bounding box center [539, 567] width 703 height 224
click at [213, 452] on button "Allow SMS" at bounding box center [213, 450] width 48 height 21
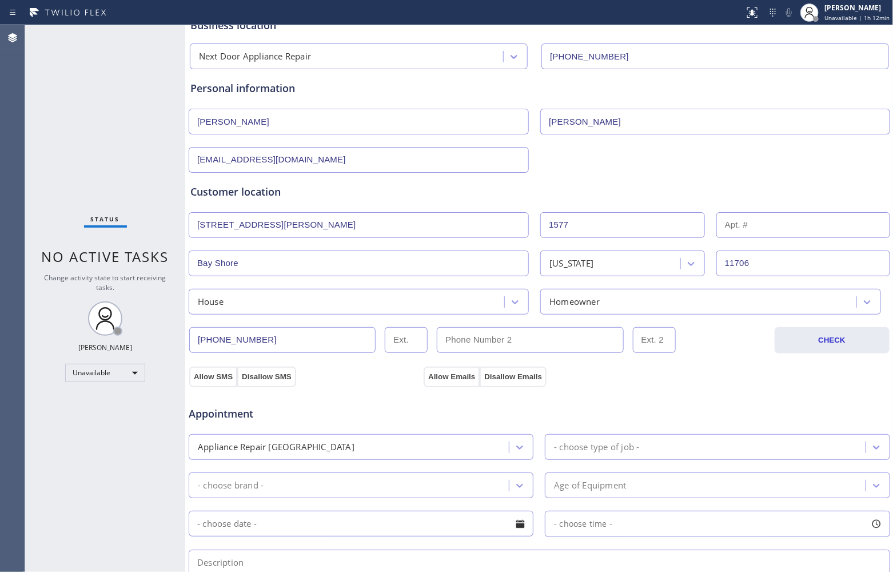
scroll to position [143, 0]
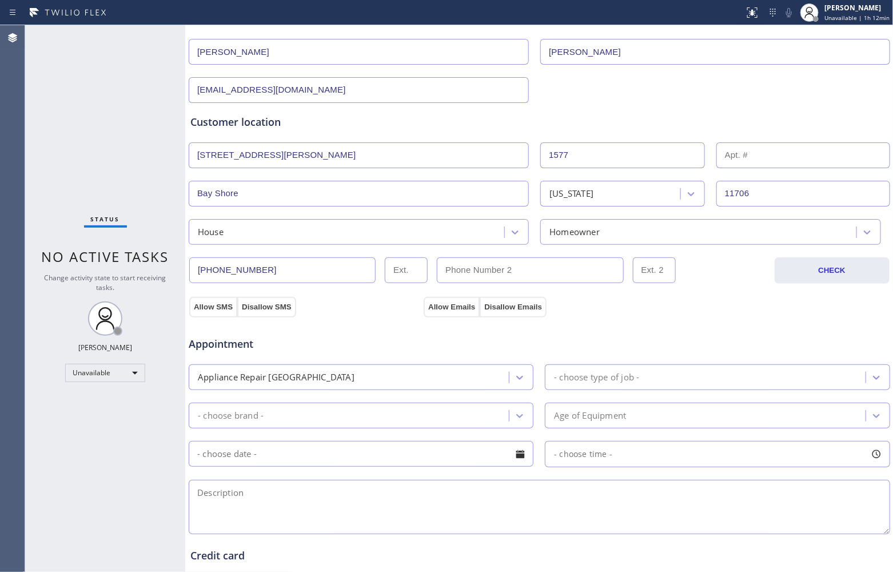
click at [376, 384] on div "Appliance Repair [GEOGRAPHIC_DATA]" at bounding box center [350, 377] width 317 height 20
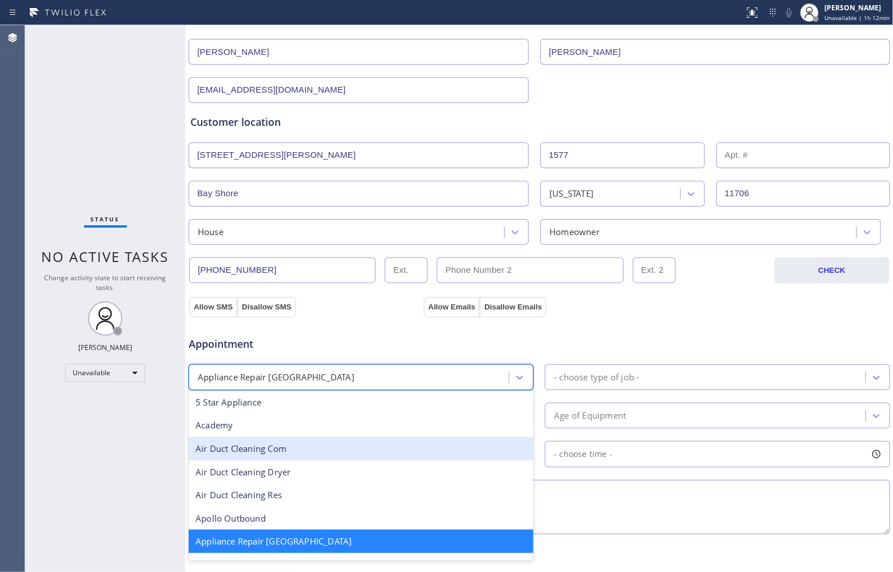
scroll to position [143, 0]
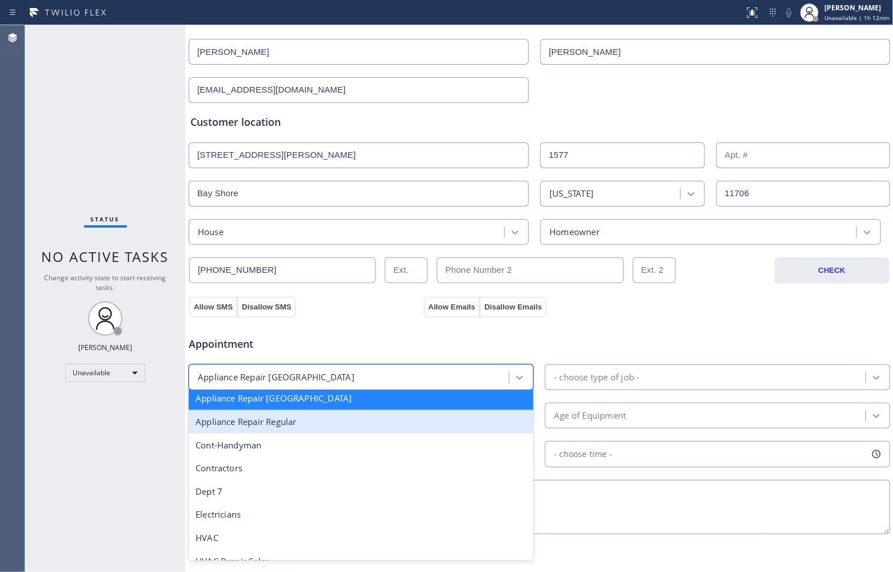
click at [304, 429] on div "Appliance Repair Regular" at bounding box center [361, 421] width 345 height 23
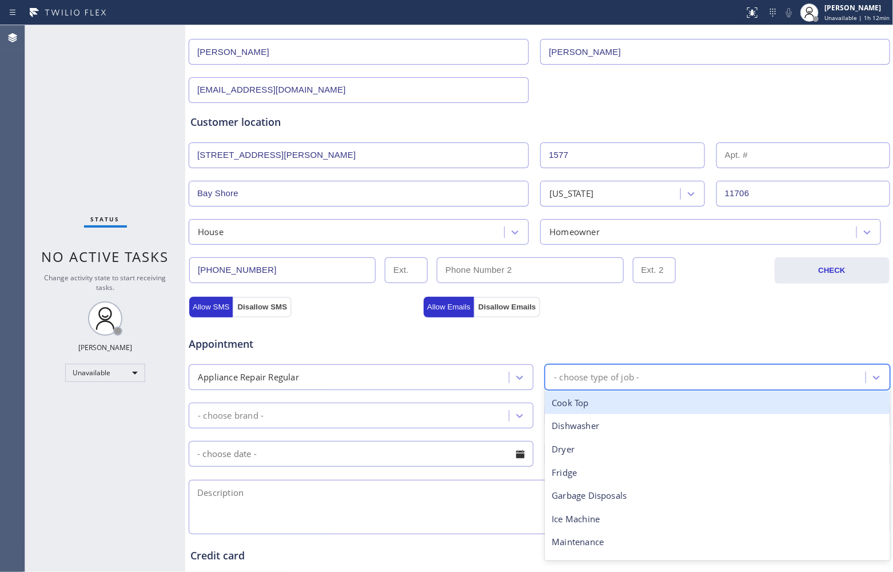
click at [639, 387] on div "- choose type of job -" at bounding box center [706, 377] width 317 height 20
type input "wa"
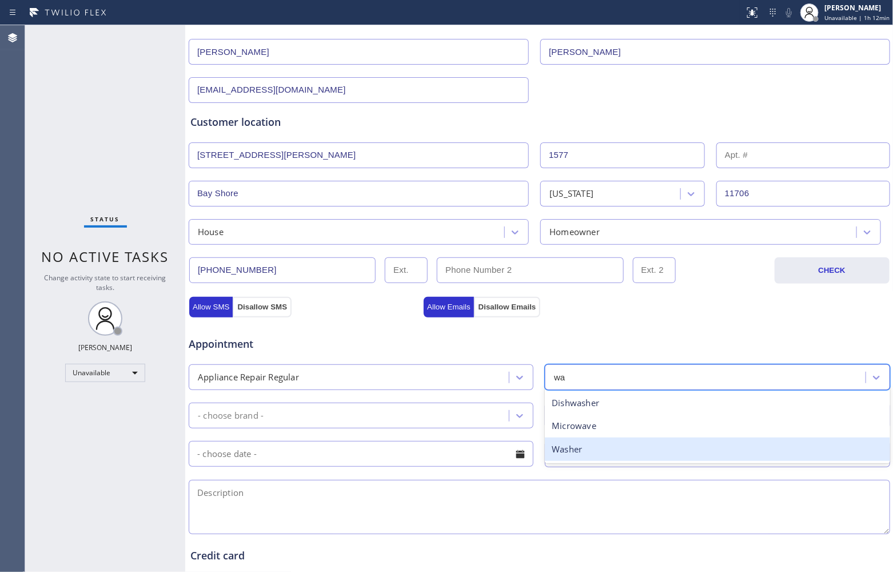
click at [578, 446] on div "Washer" at bounding box center [717, 448] width 345 height 23
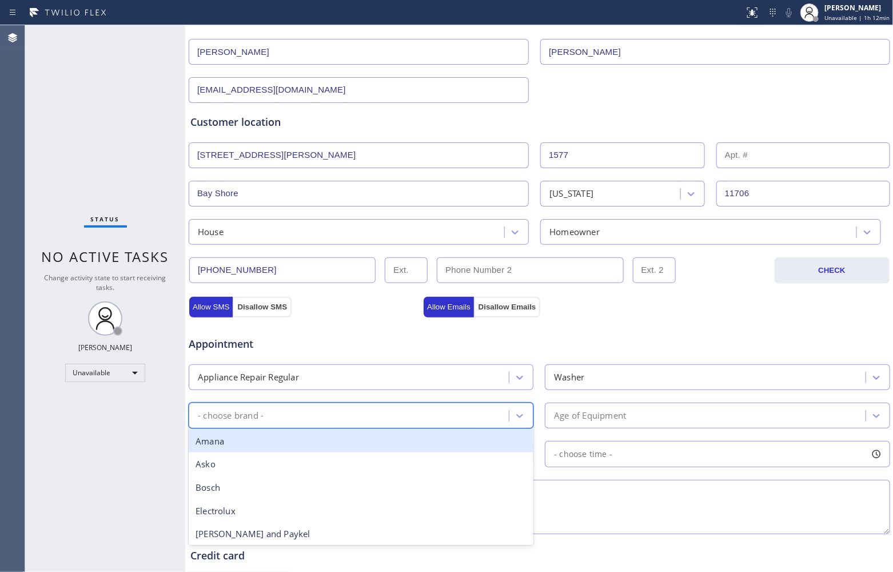
click at [407, 418] on div "- choose brand -" at bounding box center [350, 415] width 317 height 20
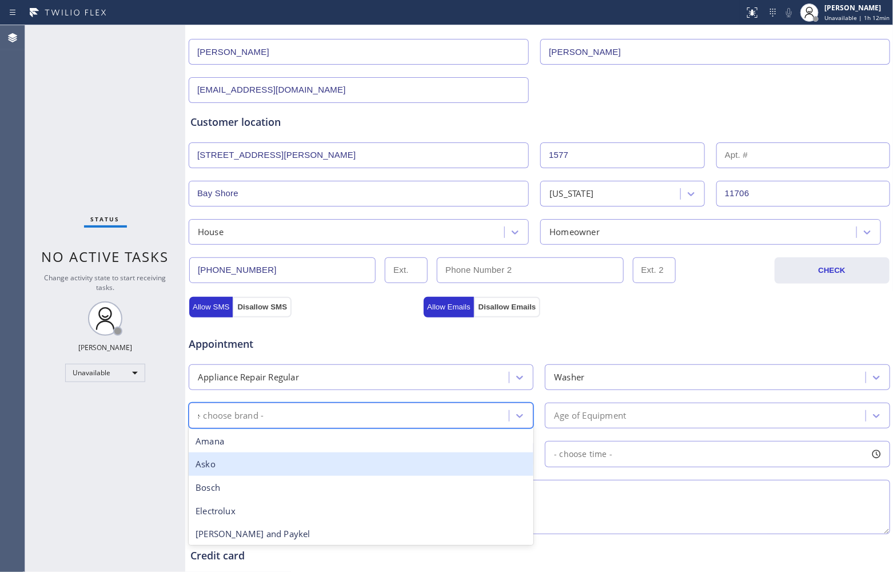
type input "sa"
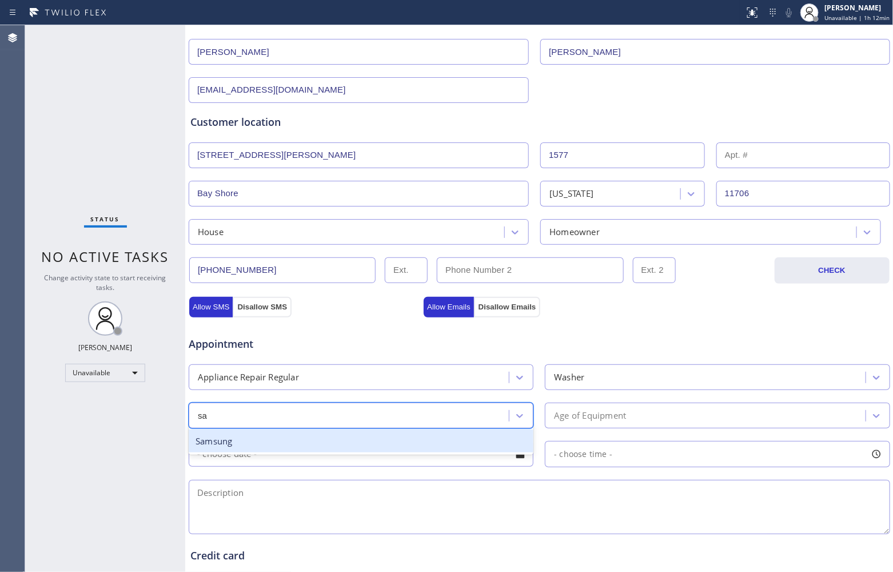
click at [259, 450] on div "Samsung" at bounding box center [361, 440] width 345 height 23
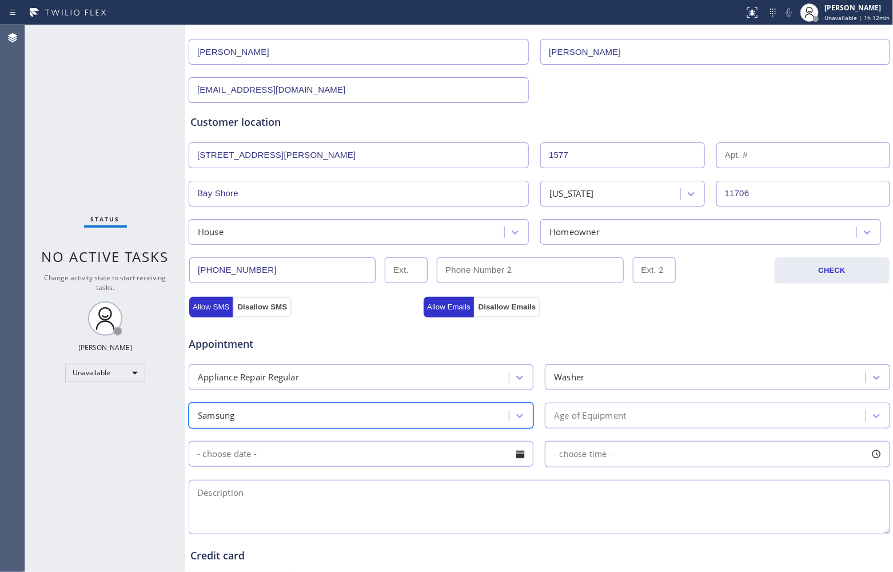
click at [689, 425] on div "Age of Equipment" at bounding box center [706, 415] width 317 height 20
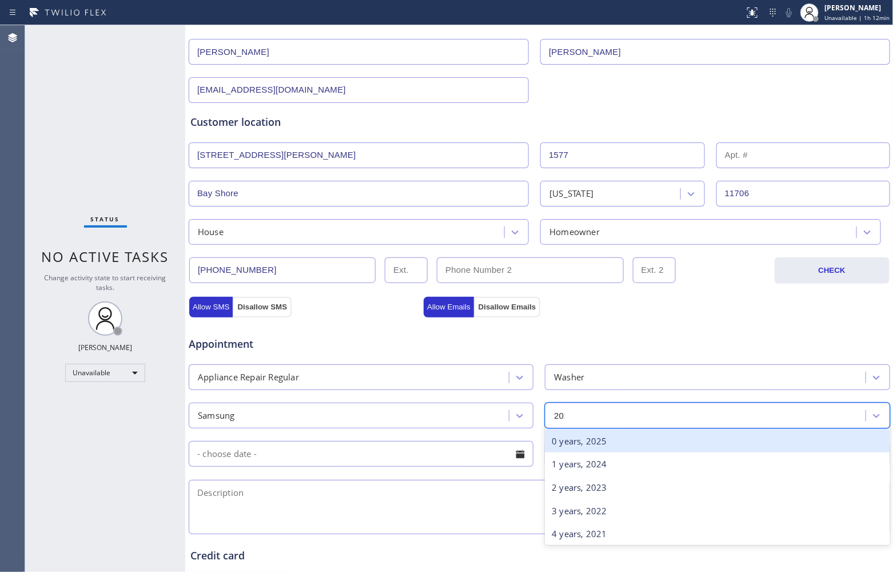
type input "2018"
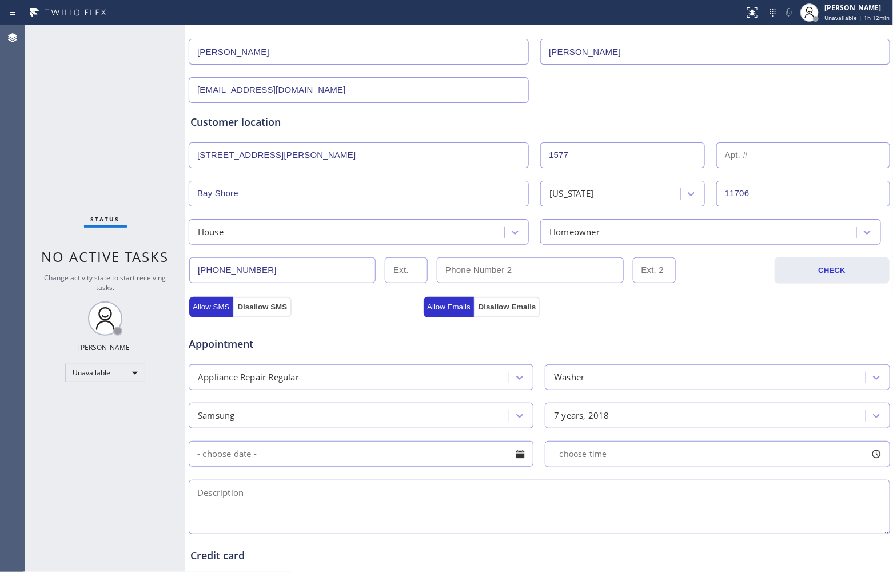
click at [316, 519] on textarea at bounding box center [539, 507] width 701 height 54
paste textarea "Samsung | Washer SBS | 2018 | Its not spninng when it on | [STREET_ADDRESS][PER…"
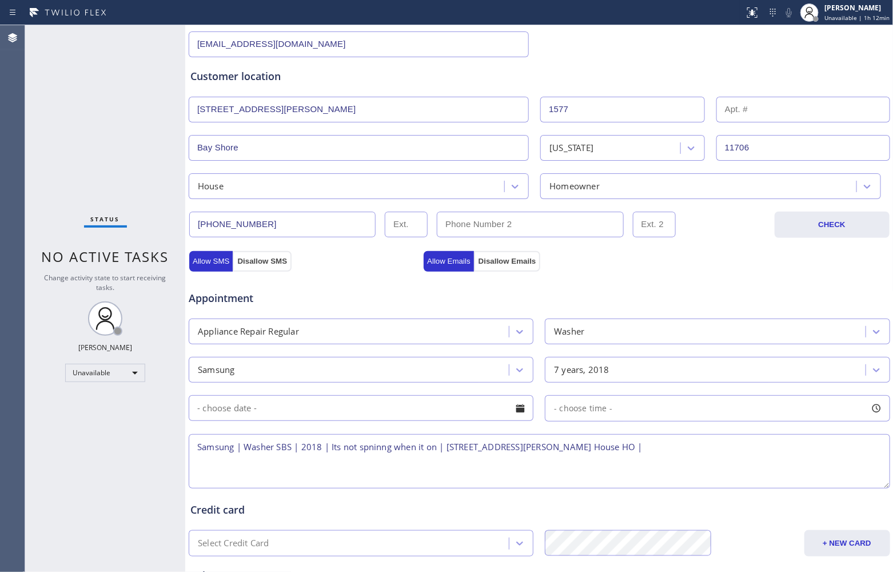
scroll to position [316, 0]
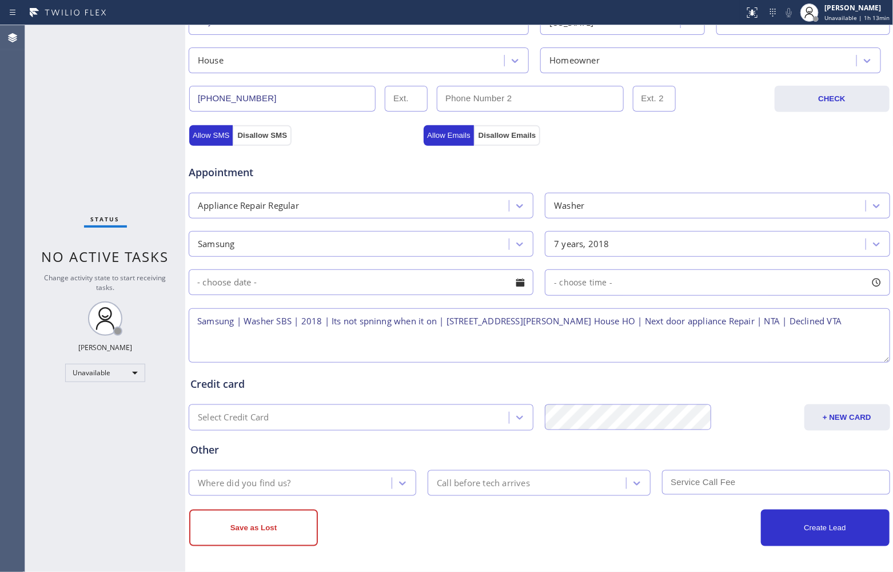
type textarea "Samsung | Washer SBS | 2018 | Its not spninng when it on | [STREET_ADDRESS][PER…"
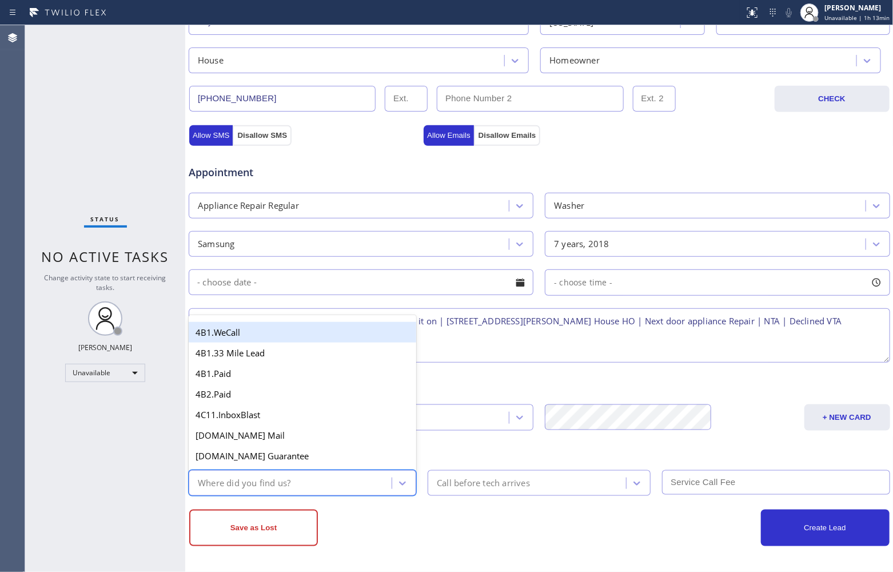
click at [252, 485] on div "Where did you find us?" at bounding box center [244, 482] width 93 height 13
type input "go"
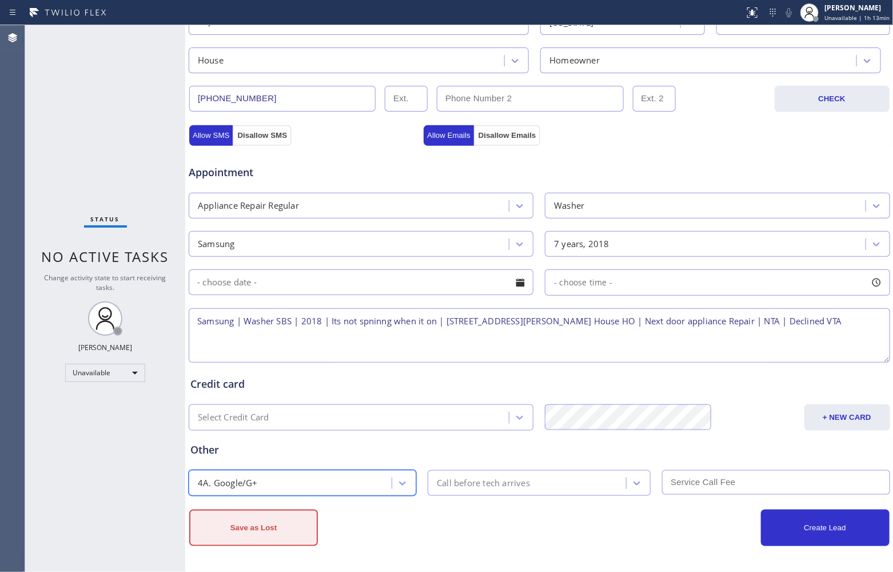
click at [245, 520] on button "Save as Lost" at bounding box center [253, 527] width 129 height 37
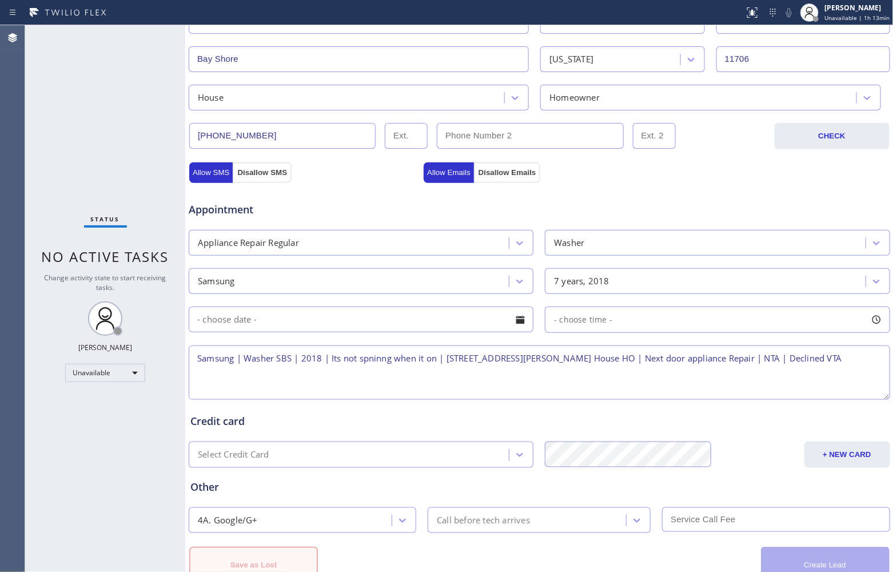
scroll to position [355, 0]
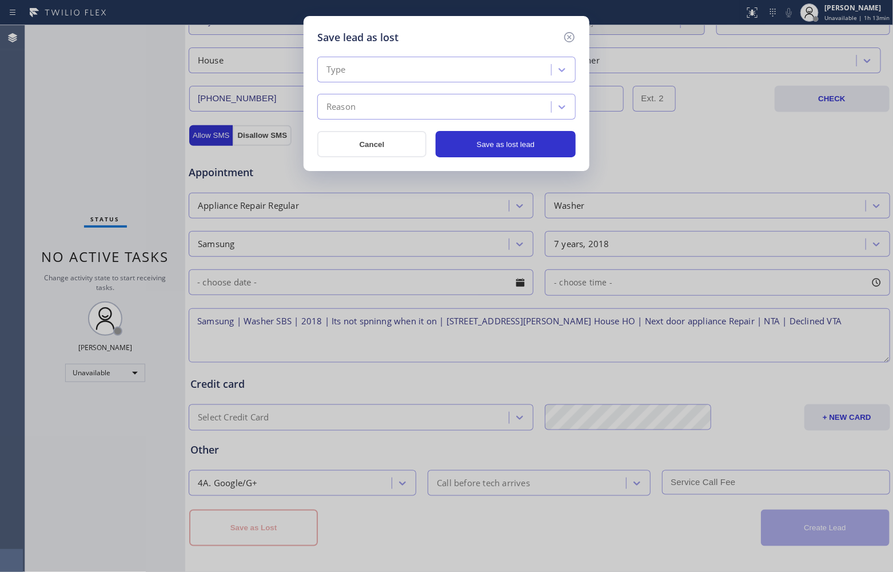
click at [360, 70] on div "Type" at bounding box center [436, 70] width 230 height 20
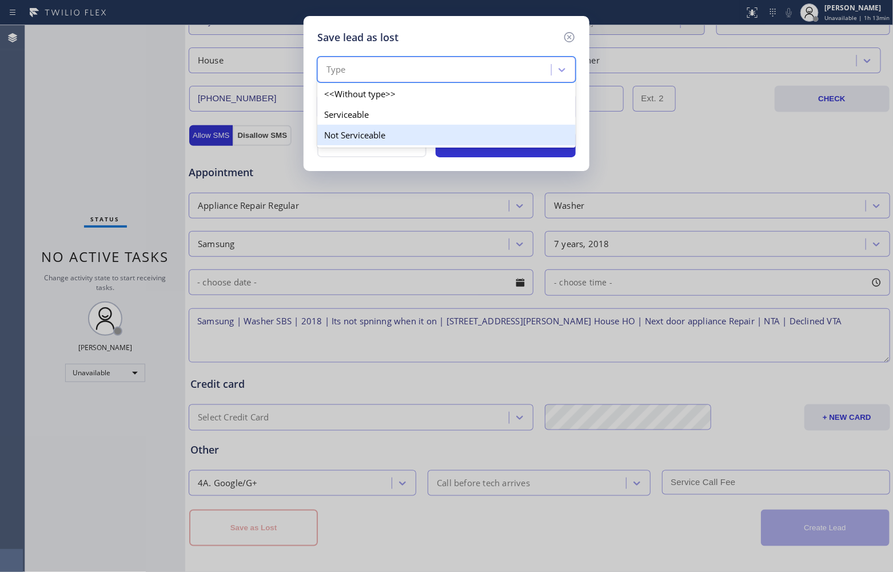
click at [384, 139] on div "Not Serviceable" at bounding box center [446, 135] width 258 height 21
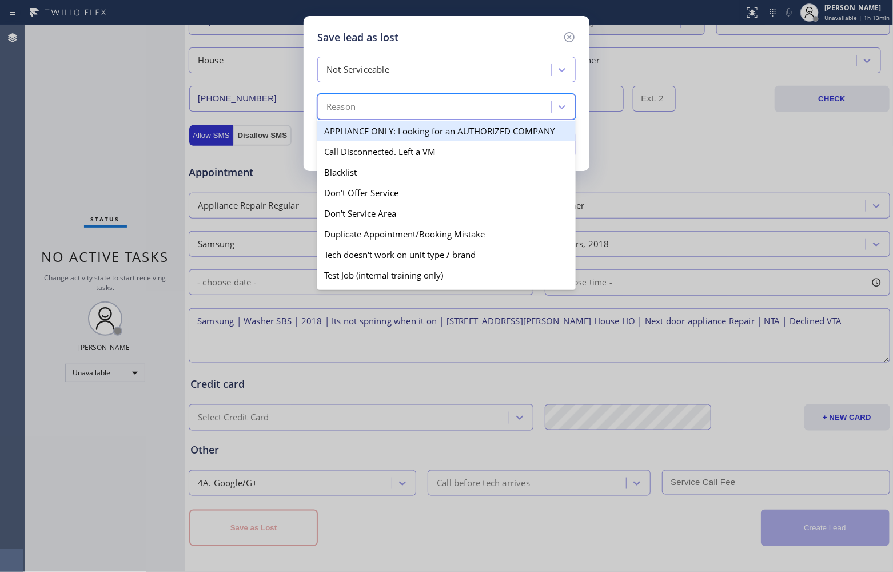
click at [376, 109] on div "Reason" at bounding box center [436, 107] width 230 height 20
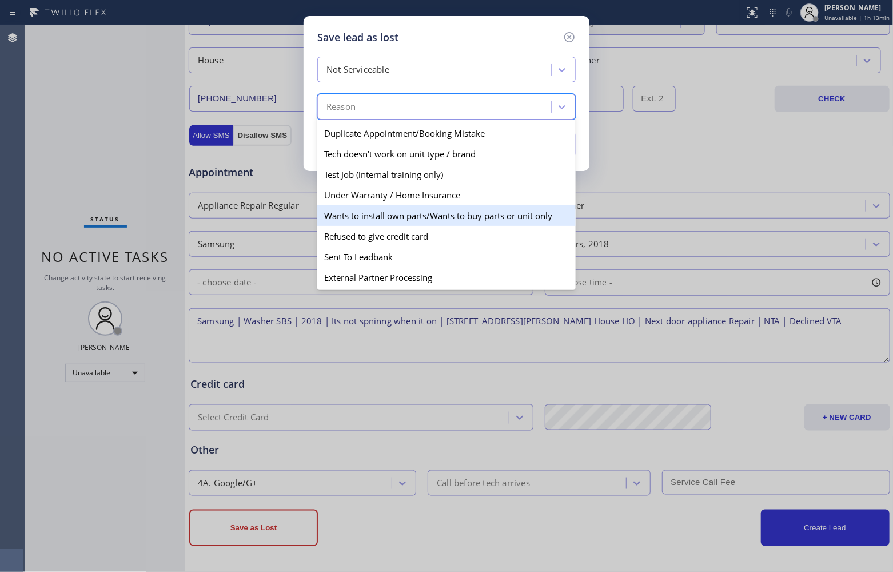
scroll to position [0, 0]
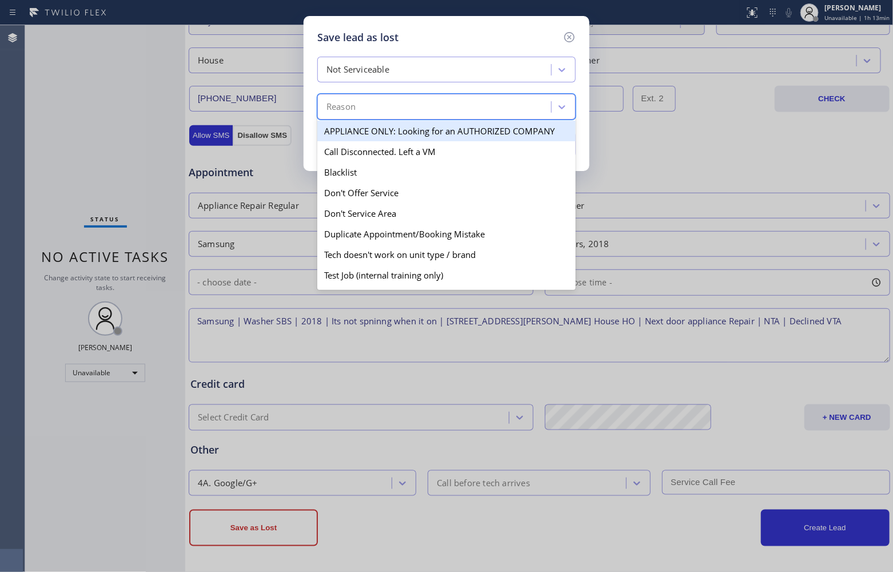
click at [386, 67] on div "Not Serviceable" at bounding box center [357, 69] width 63 height 13
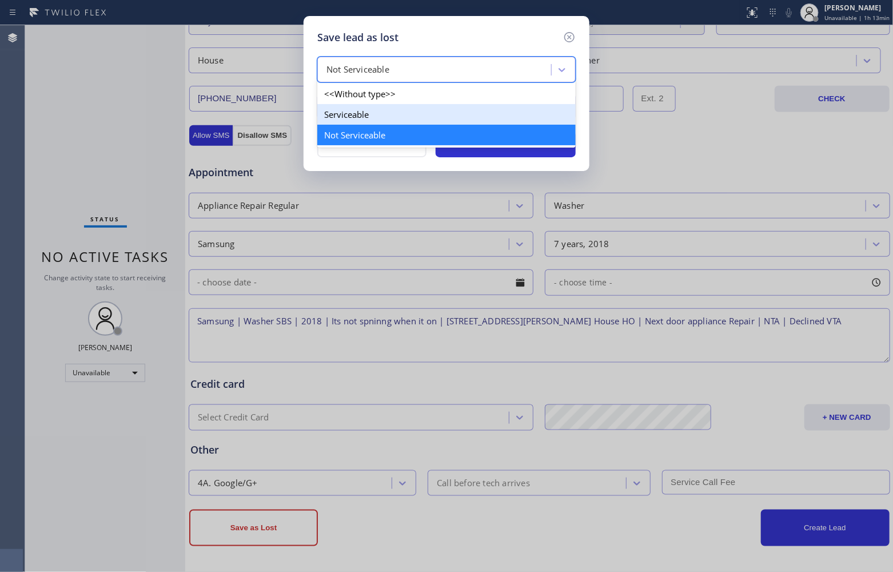
click at [380, 111] on div "Serviceable" at bounding box center [446, 114] width 258 height 21
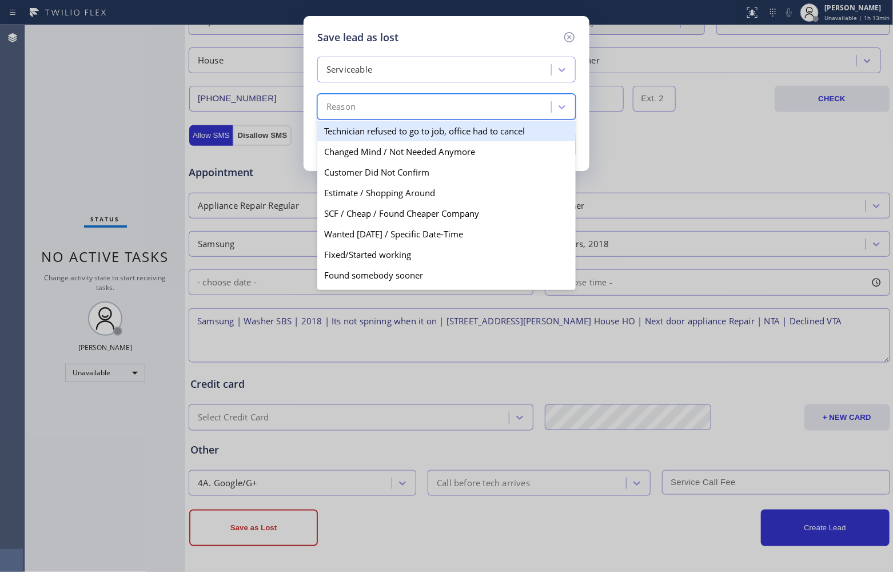
click at [380, 110] on div "Reason" at bounding box center [436, 107] width 230 height 20
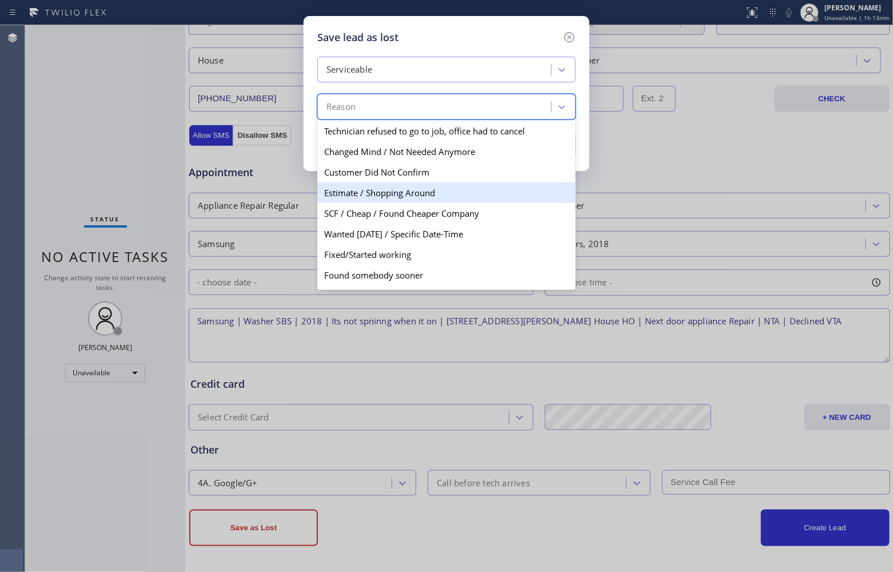
scroll to position [67, 0]
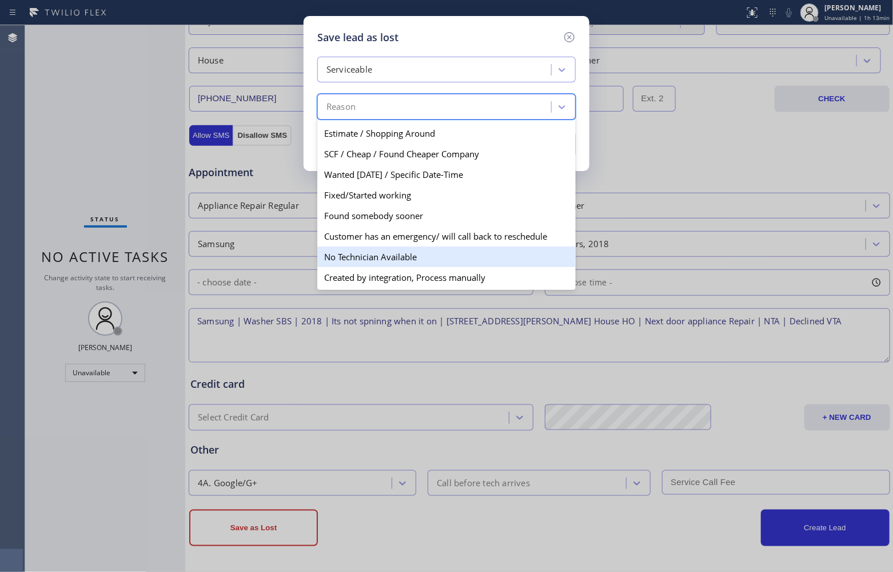
click at [393, 262] on div "No Technician Available" at bounding box center [446, 256] width 258 height 21
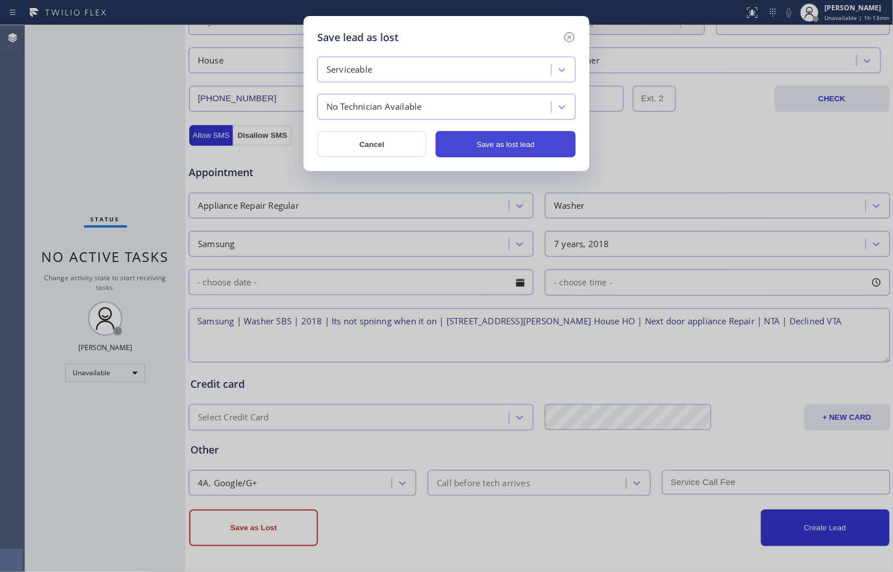
click at [492, 146] on button "Save as lost lead" at bounding box center [506, 144] width 140 height 26
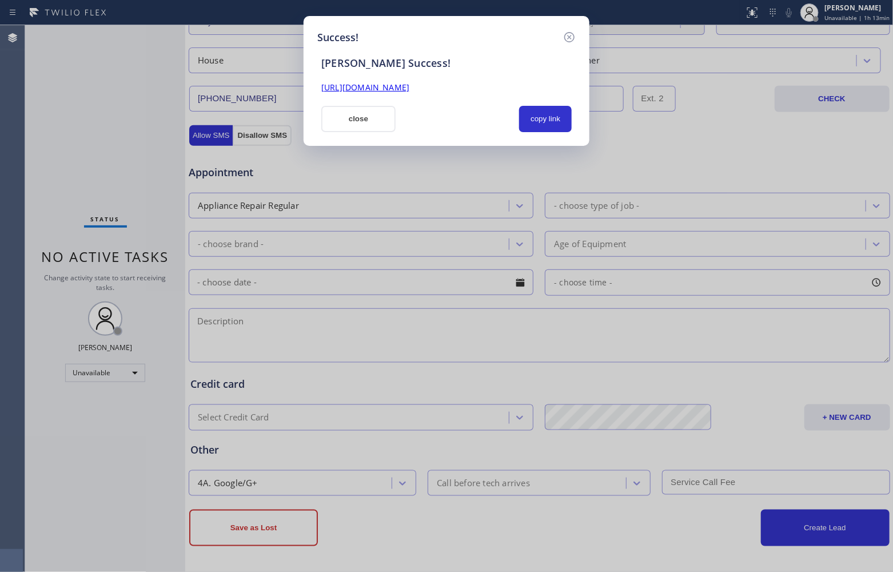
click at [372, 121] on button "close" at bounding box center [358, 119] width 74 height 26
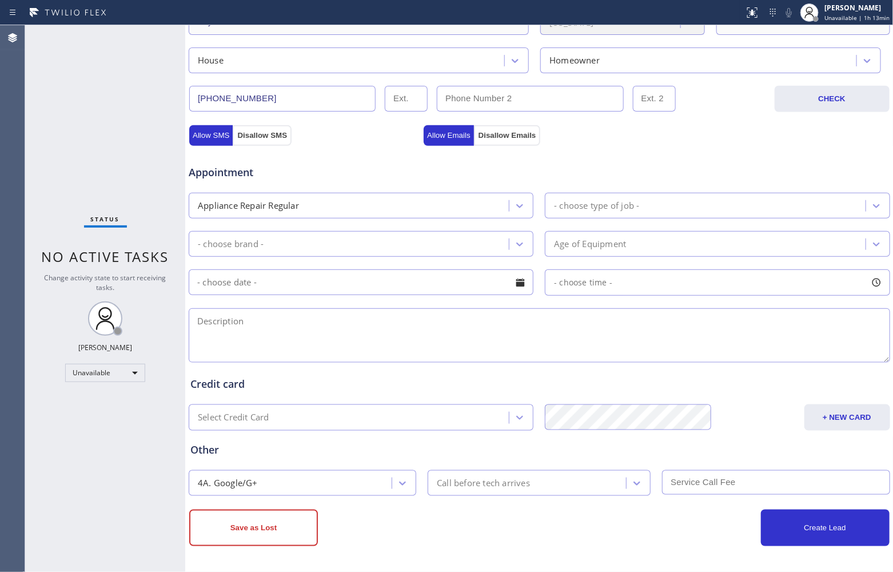
drag, startPoint x: 3, startPoint y: 156, endPoint x: 645, endPoint y: 36, distance: 653.1
click at [29, 151] on div "Agent Desktop Classify the call LOCATION NAME E Appliance Repair & HVAC Mountai…" at bounding box center [446, 298] width 893 height 546
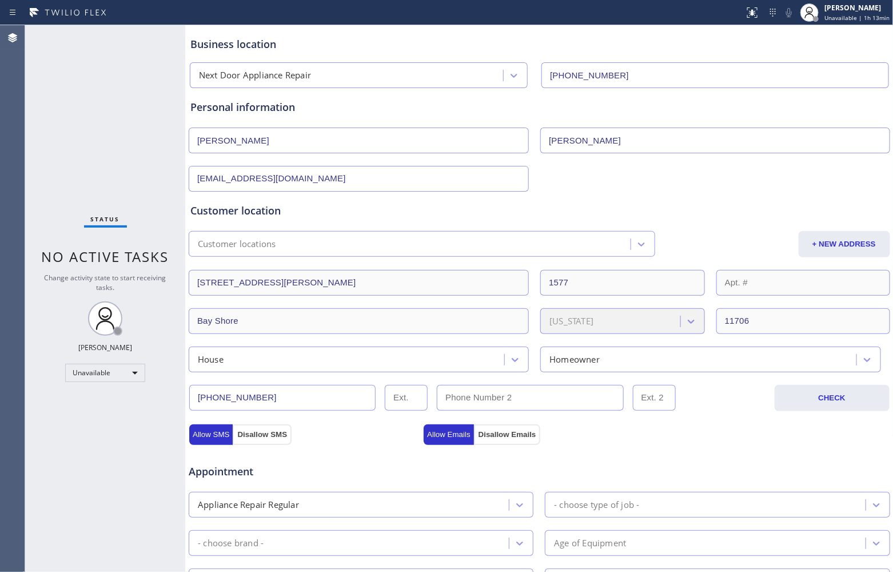
scroll to position [0, 0]
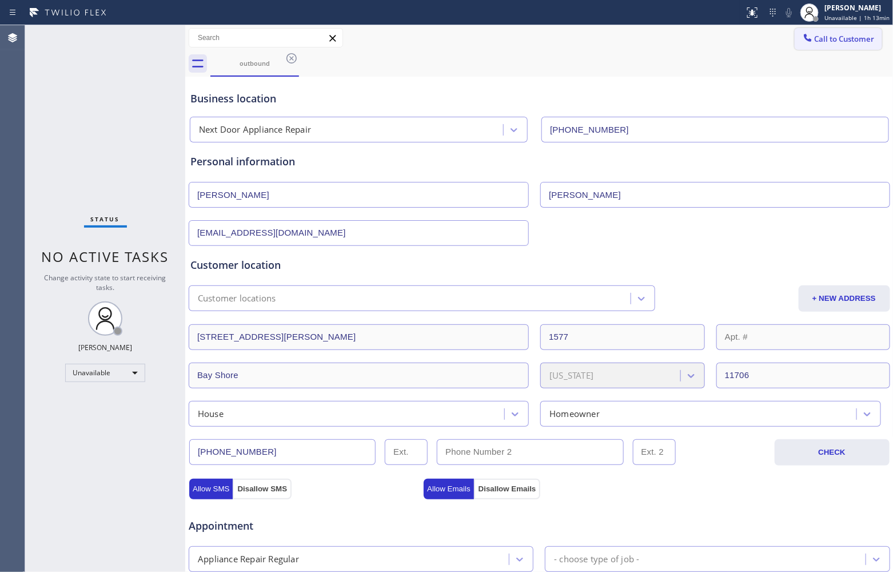
click at [822, 37] on span "Call to Customer" at bounding box center [845, 39] width 60 height 10
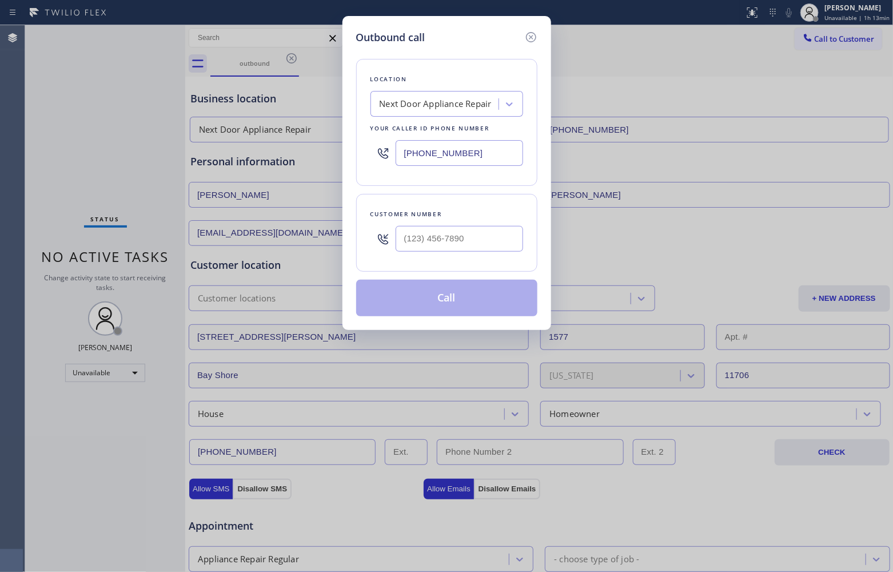
drag, startPoint x: 457, startPoint y: 161, endPoint x: 652, endPoint y: 210, distance: 200.9
click at [456, 161] on input "[PHONE_NUMBER]" at bounding box center [459, 153] width 127 height 26
paste input "917) 746-1611"
type input "[PHONE_NUMBER]"
type input "(___) ___-____"
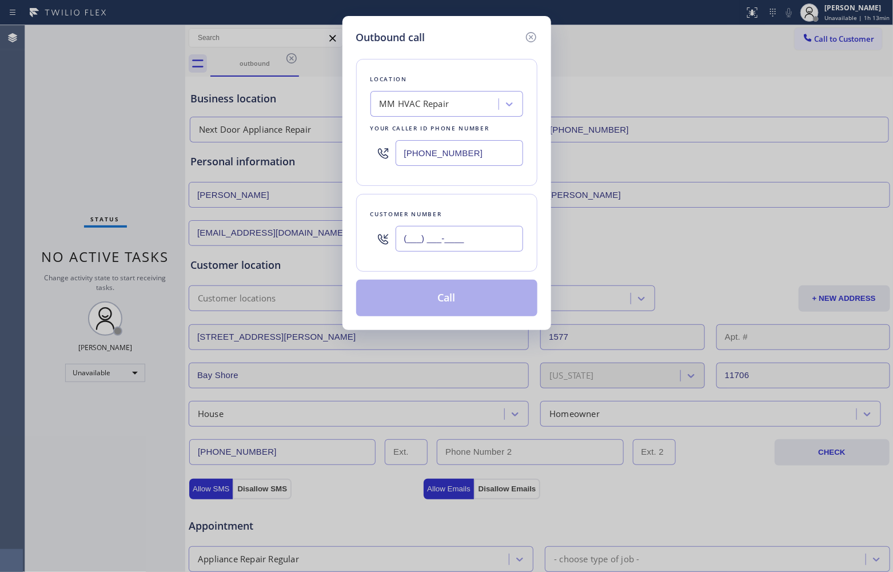
click at [462, 246] on input "(___) ___-____" at bounding box center [459, 239] width 127 height 26
paste input "367) 477-3705"
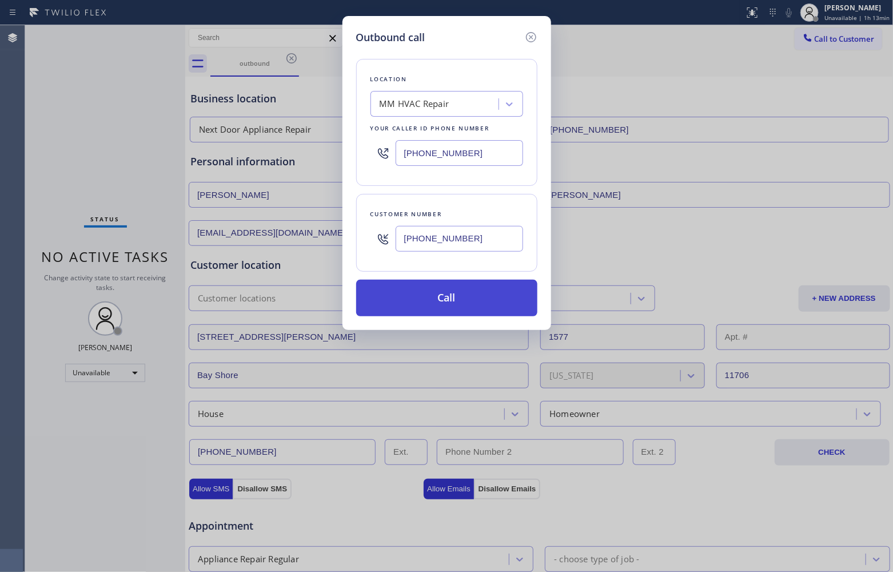
type input "[PHONE_NUMBER]"
click at [465, 298] on button "Call" at bounding box center [446, 298] width 181 height 37
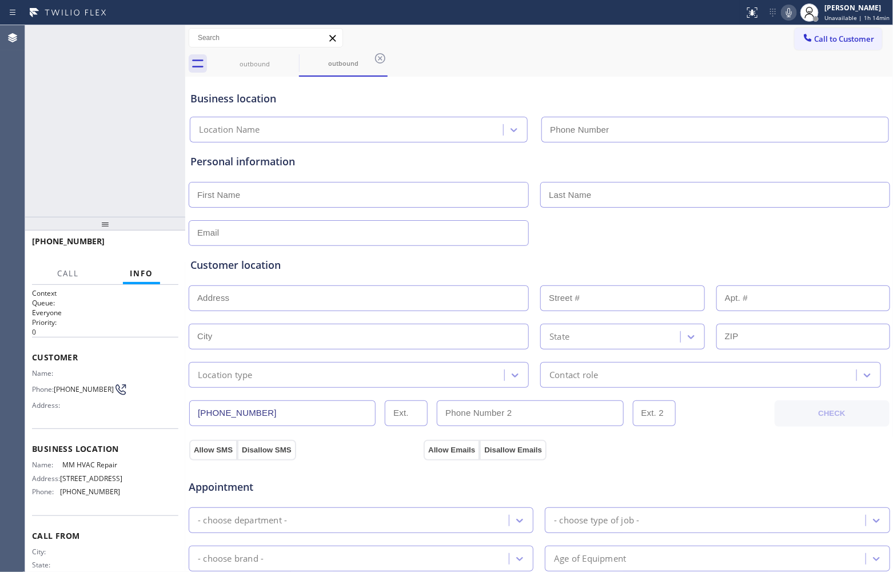
type input "[PHONE_NUMBER]"
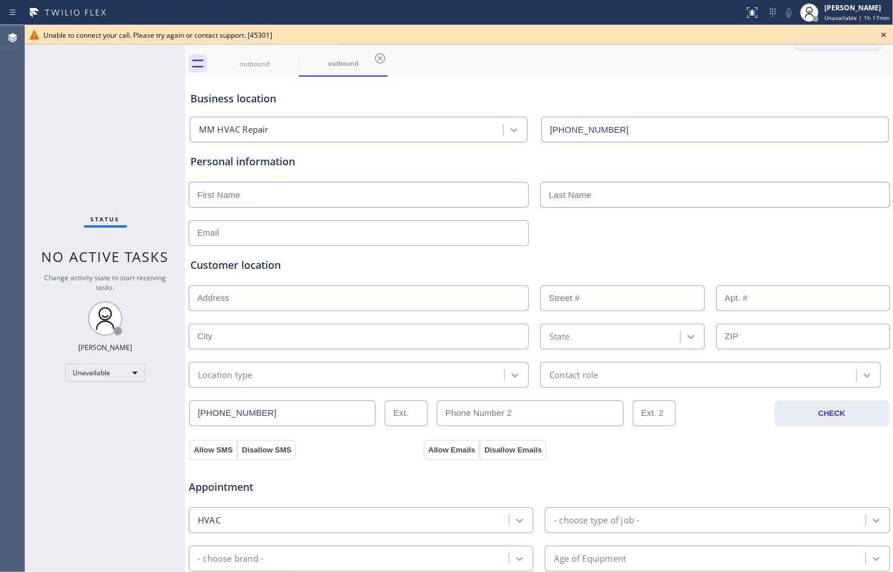
drag, startPoint x: 887, startPoint y: 39, endPoint x: 851, endPoint y: 40, distance: 36.0
click at [886, 40] on icon at bounding box center [884, 35] width 14 height 14
click at [842, 34] on span "Call to Customer" at bounding box center [845, 39] width 60 height 10
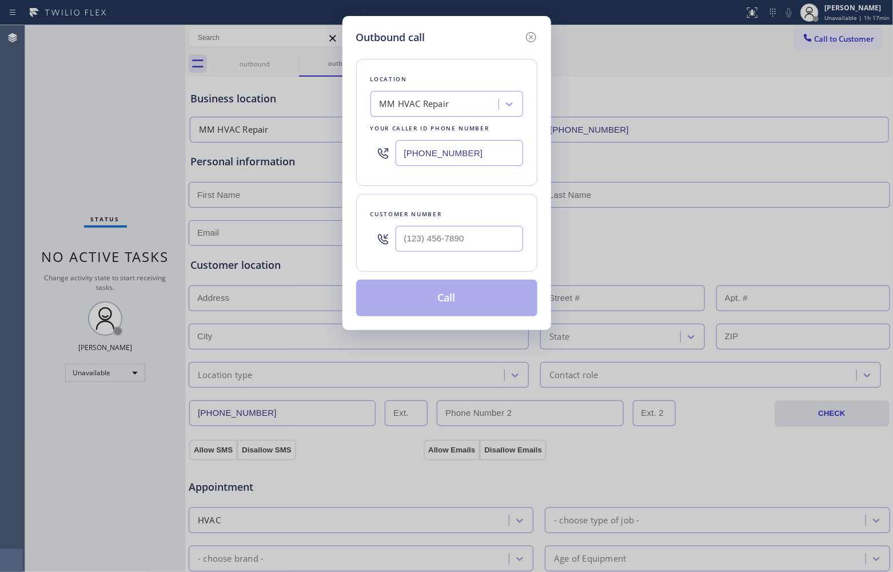
click at [452, 153] on input "[PHONE_NUMBER]" at bounding box center [459, 153] width 127 height 26
paste input "351) 300-7577"
type input "[PHONE_NUMBER]"
type input "(___) ___-____"
click at [487, 233] on input "(___) ___-____" at bounding box center [459, 239] width 127 height 26
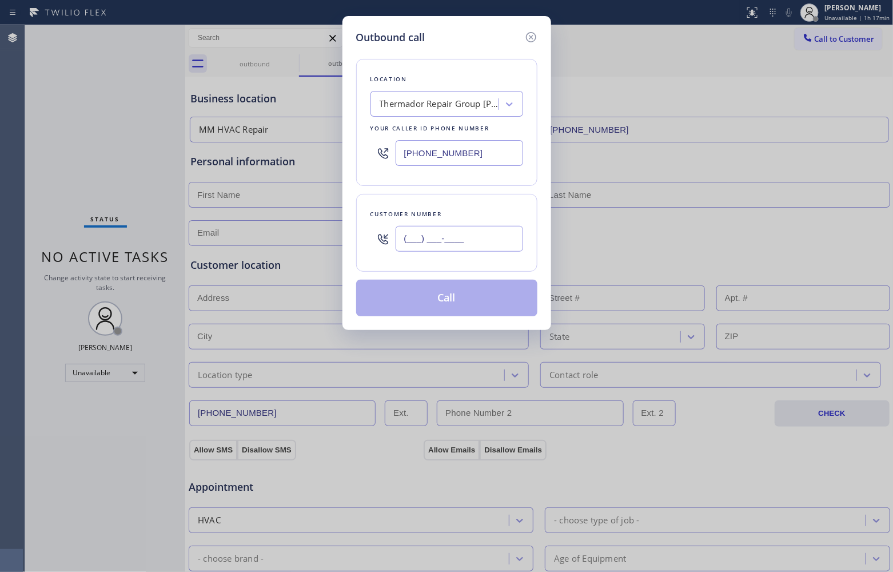
paste input "978) 443-4122"
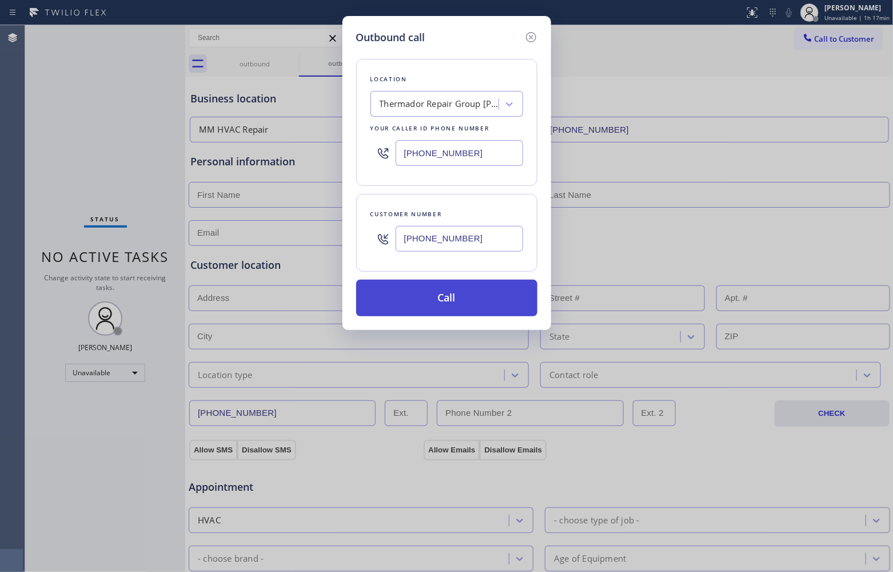
type input "[PHONE_NUMBER]"
click at [466, 299] on button "Call" at bounding box center [446, 298] width 181 height 37
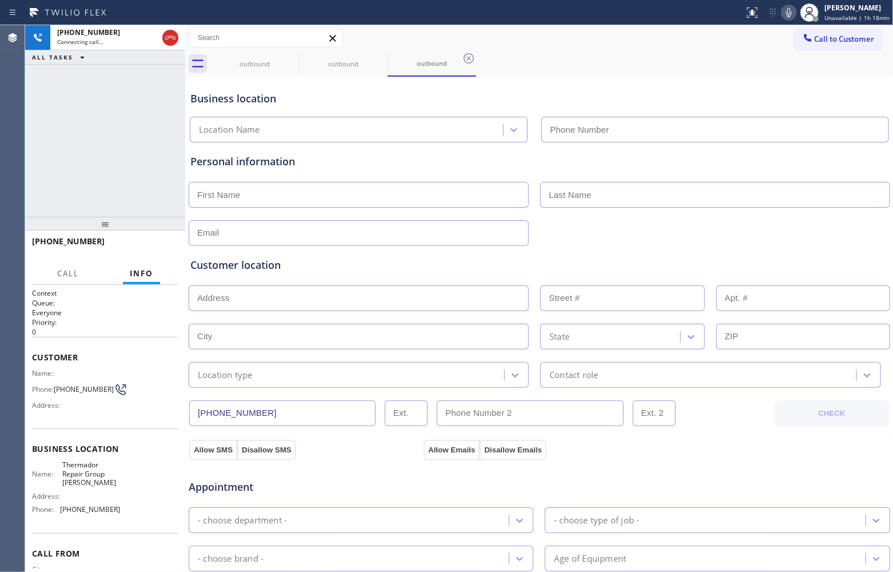
type input "[PHONE_NUMBER]"
click at [30, 126] on div "[PHONE_NUMBER] Connecting call… ALL TASKS ALL TASKS ACTIVE TASKS TASKS IN WRAP …" at bounding box center [105, 120] width 160 height 191
click at [83, 149] on div "[PHONE_NUMBER] Connecting call… ALL TASKS ALL TASKS ACTIVE TASKS TASKS IN WRAP …" at bounding box center [105, 120] width 160 height 191
click at [50, 118] on div "[PHONE_NUMBER] Connecting call… ALL TASKS ALL TASKS ACTIVE TASKS TASKS IN WRAP …" at bounding box center [105, 120] width 160 height 191
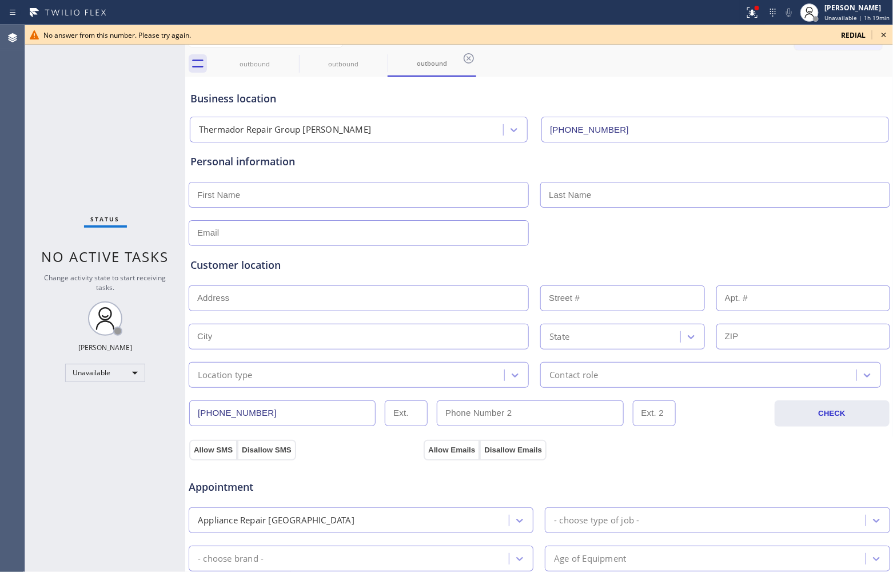
click at [880, 35] on icon at bounding box center [884, 35] width 14 height 14
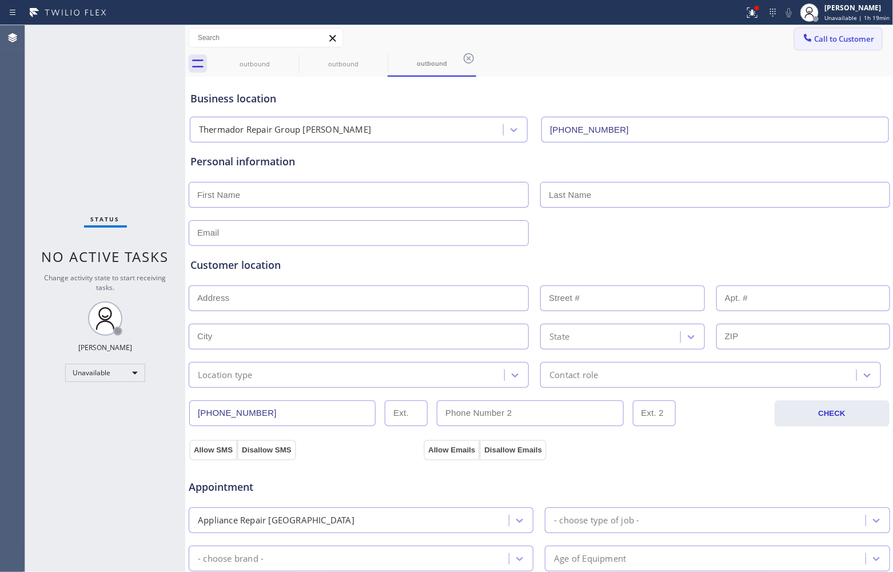
click at [865, 31] on button "Call to Customer" at bounding box center [838, 39] width 87 height 22
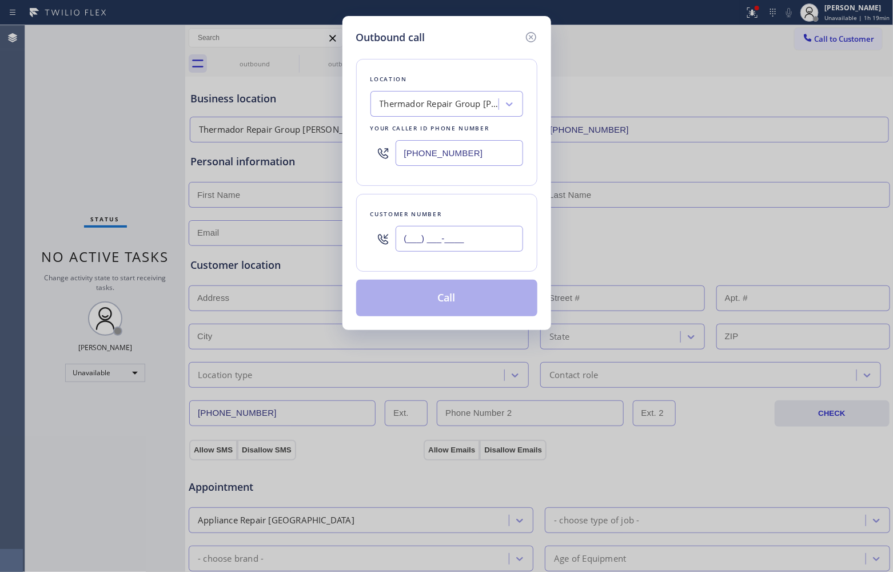
click at [466, 249] on input "(___) ___-____" at bounding box center [459, 239] width 127 height 26
paste input "978) 443-4122"
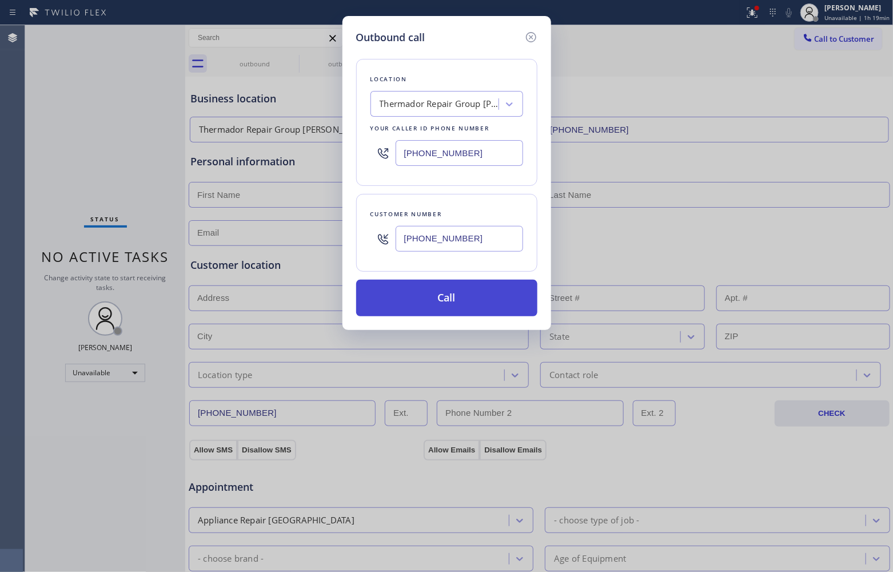
type input "[PHONE_NUMBER]"
click at [469, 302] on button "Call" at bounding box center [446, 298] width 181 height 37
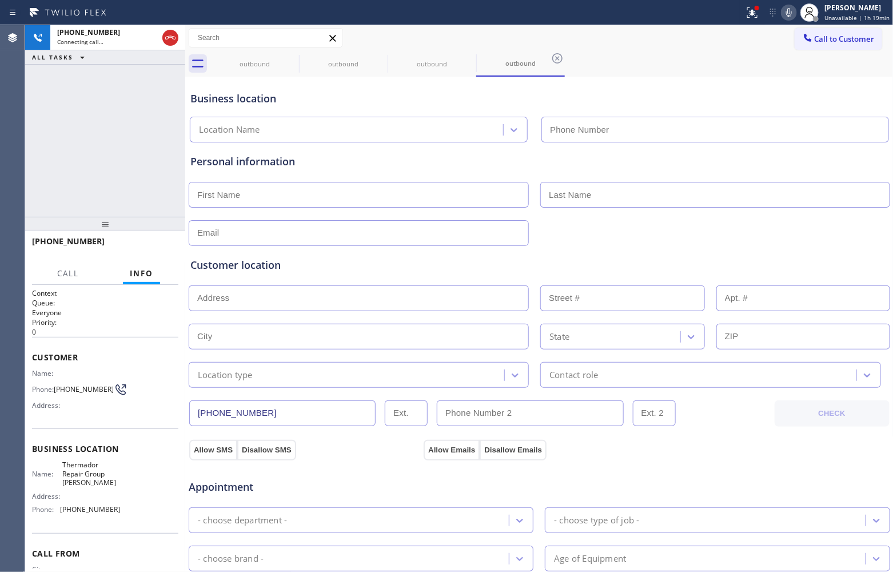
type input "[PHONE_NUMBER]"
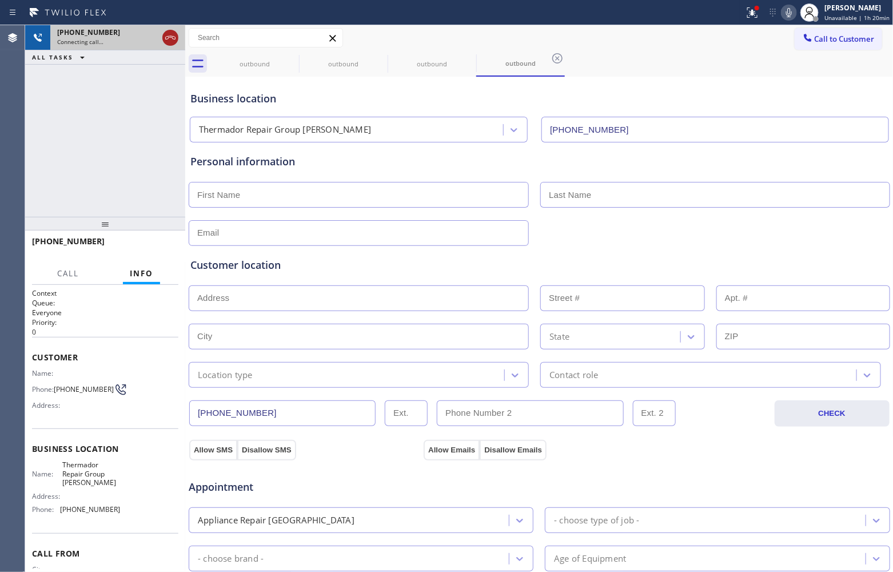
click at [176, 35] on icon at bounding box center [170, 38] width 14 height 14
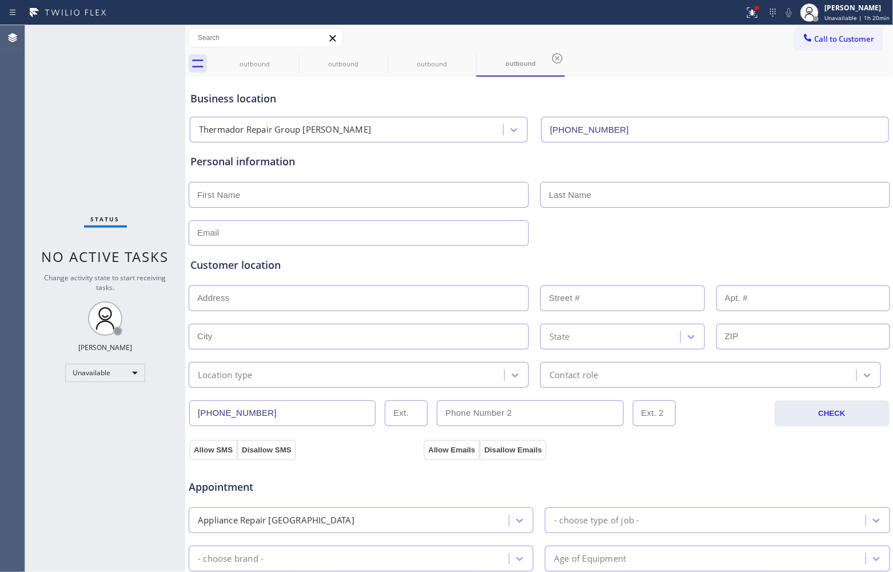
click at [821, 30] on button "Call to Customer" at bounding box center [838, 39] width 87 height 22
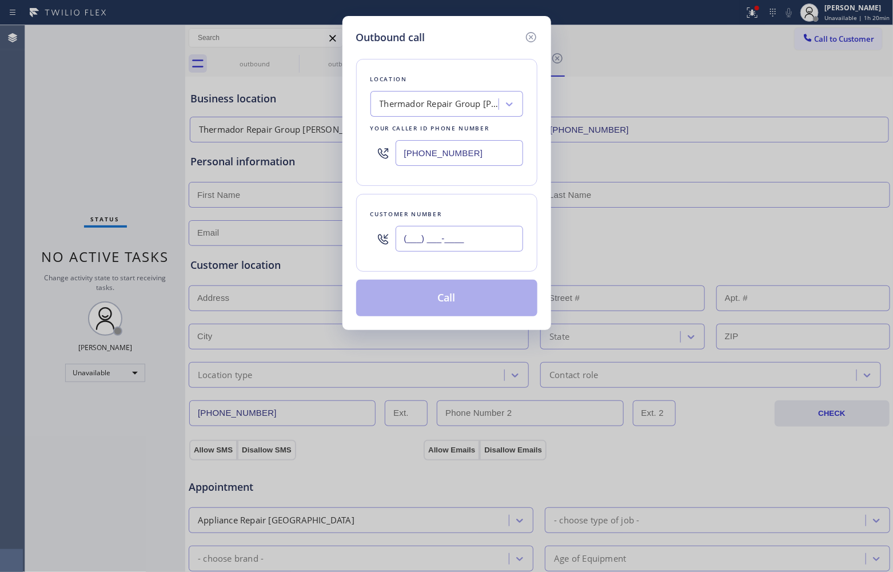
click at [459, 240] on input "(___) ___-____" at bounding box center [459, 239] width 127 height 26
paste input "650) 898-4471"
type input "[PHONE_NUMBER]"
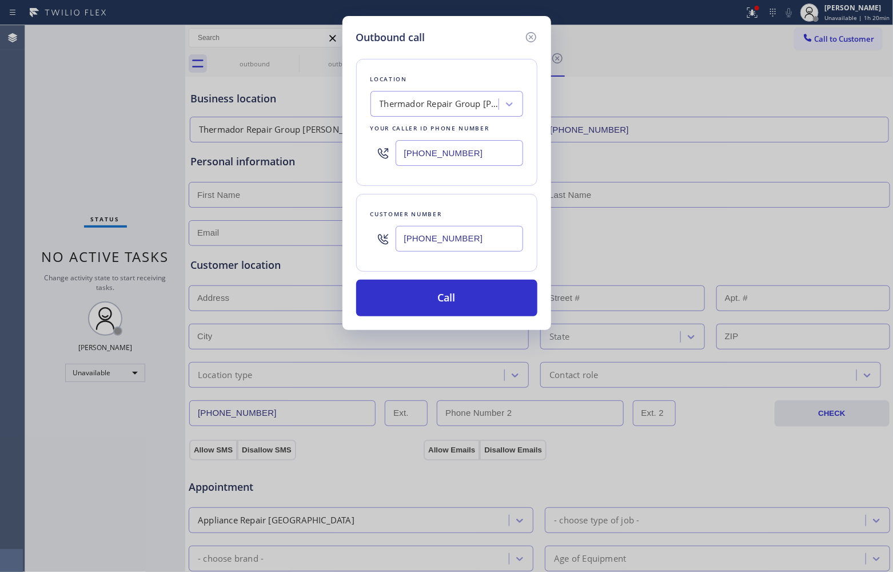
click at [436, 161] on input "[PHONE_NUMBER]" at bounding box center [459, 153] width 127 height 26
paste input "855) 731-4952"
type input "[PHONE_NUMBER]"
click at [438, 307] on button "Call" at bounding box center [446, 298] width 181 height 37
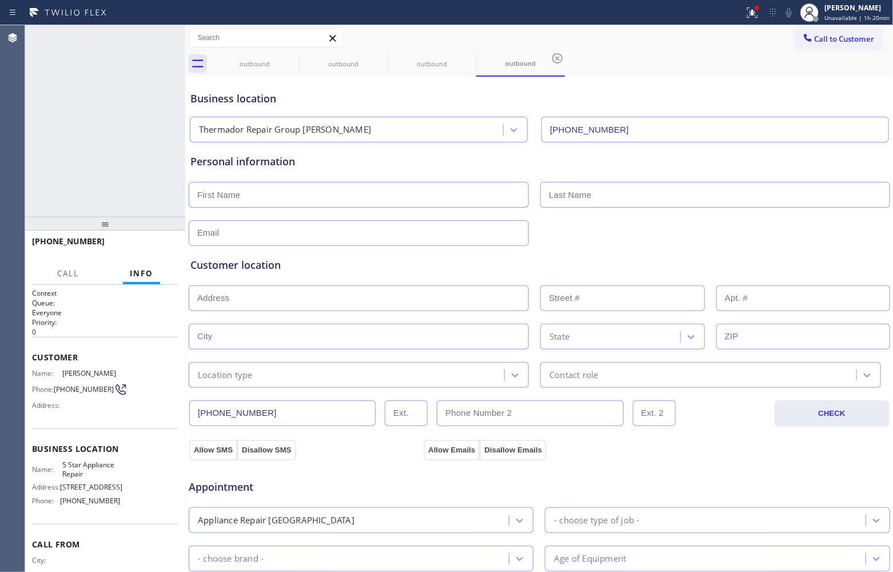
click at [27, 213] on div "Agent Desktop Classify the call LOCATION NAME E Appliance Repair & HVAC Mountai…" at bounding box center [446, 298] width 893 height 546
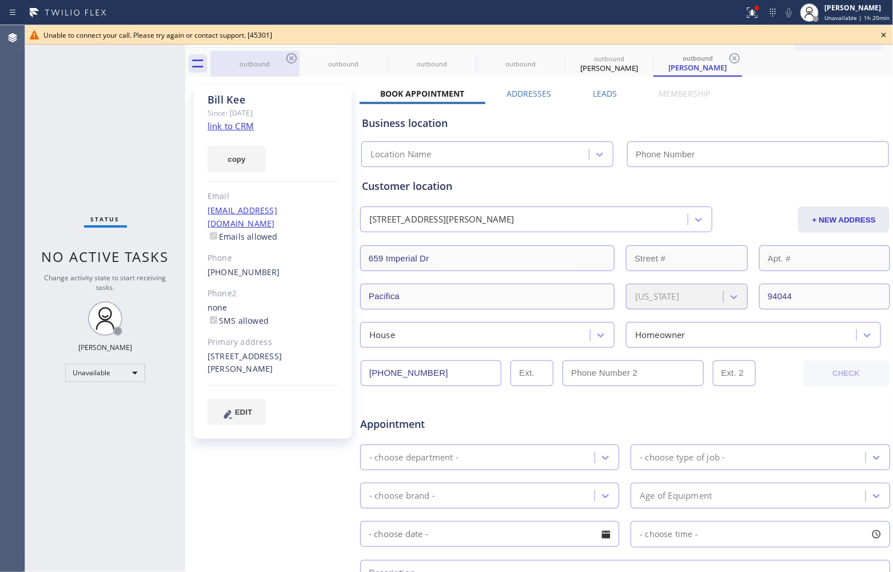
type input "[PHONE_NUMBER]"
copy link "650) 898-4471"
drag, startPoint x: 258, startPoint y: 261, endPoint x: 211, endPoint y: 258, distance: 47.0
click at [211, 266] on div "[PHONE_NUMBER]" at bounding box center [272, 272] width 131 height 13
click at [877, 36] on icon at bounding box center [884, 35] width 14 height 14
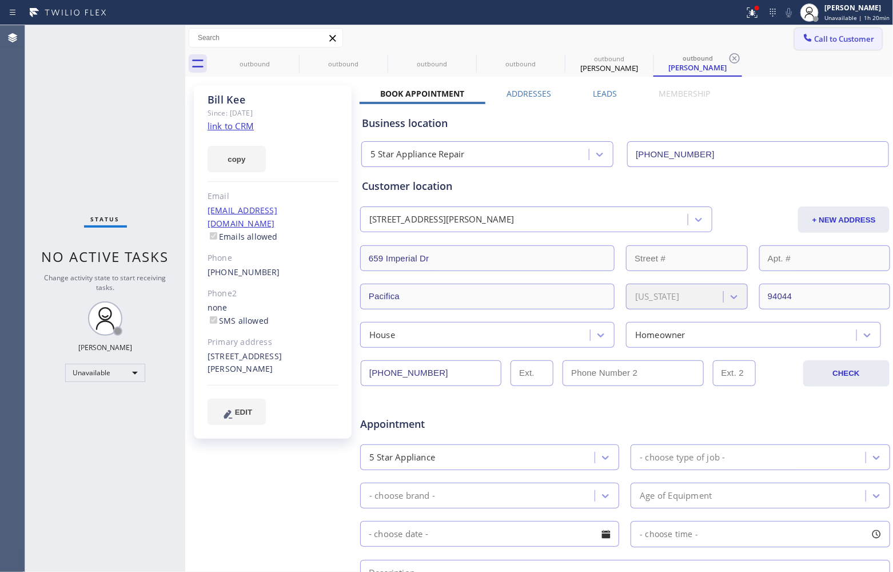
click at [845, 38] on span "Call to Customer" at bounding box center [845, 39] width 60 height 10
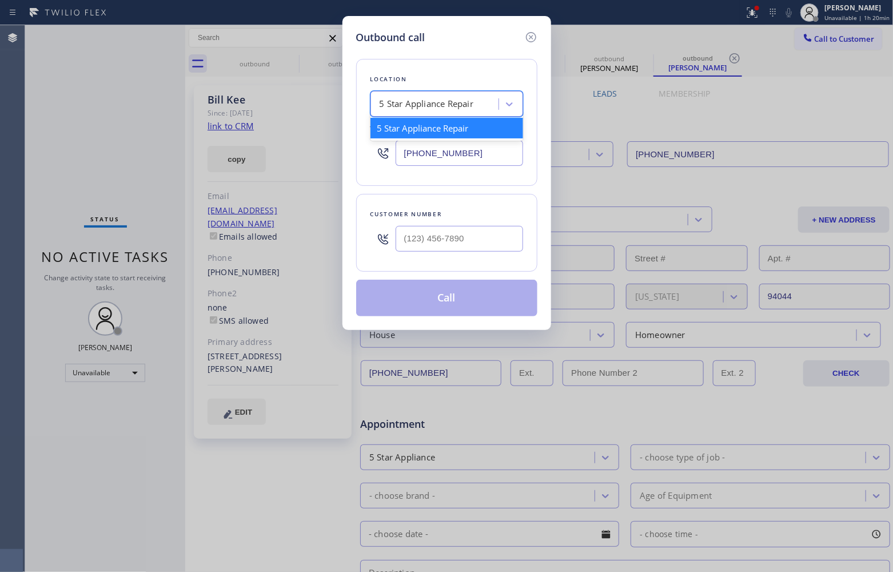
click at [454, 110] on div "5 Star Appliance Repair" at bounding box center [427, 104] width 94 height 13
type input "5 Star Appliance re"
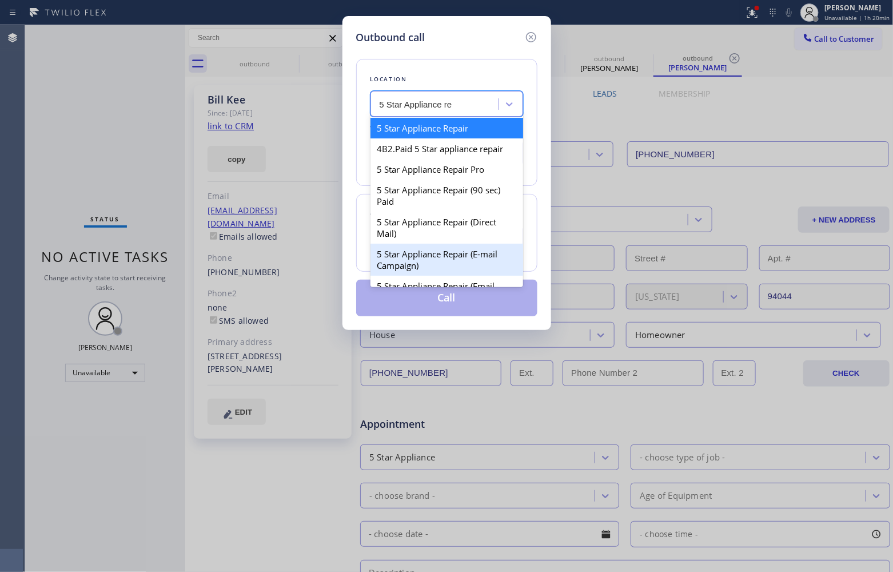
click at [464, 270] on div "5 Star Appliance Repair (E-mail Campaign)" at bounding box center [446, 260] width 153 height 32
type input "[PHONE_NUMBER]"
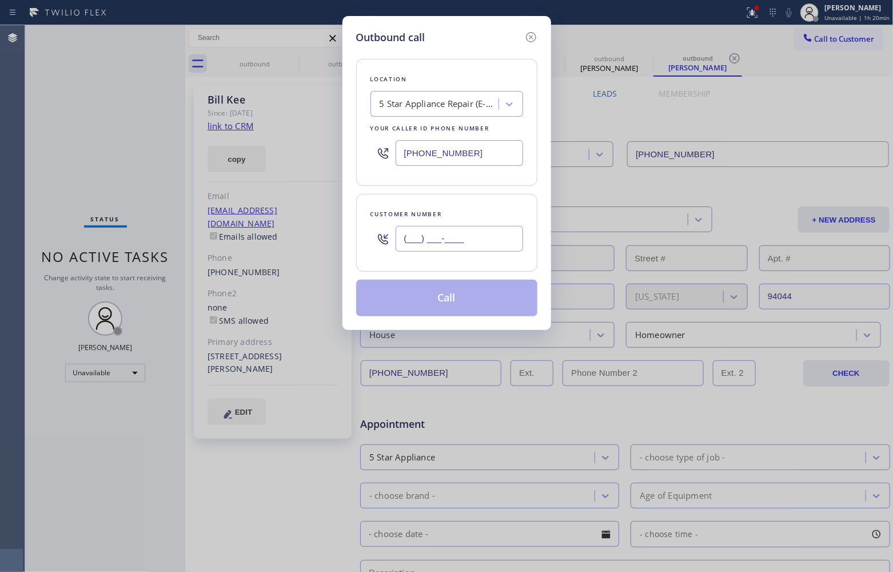
click at [450, 239] on input "(___) ___-____" at bounding box center [459, 239] width 127 height 26
paste input "650) 898-4471"
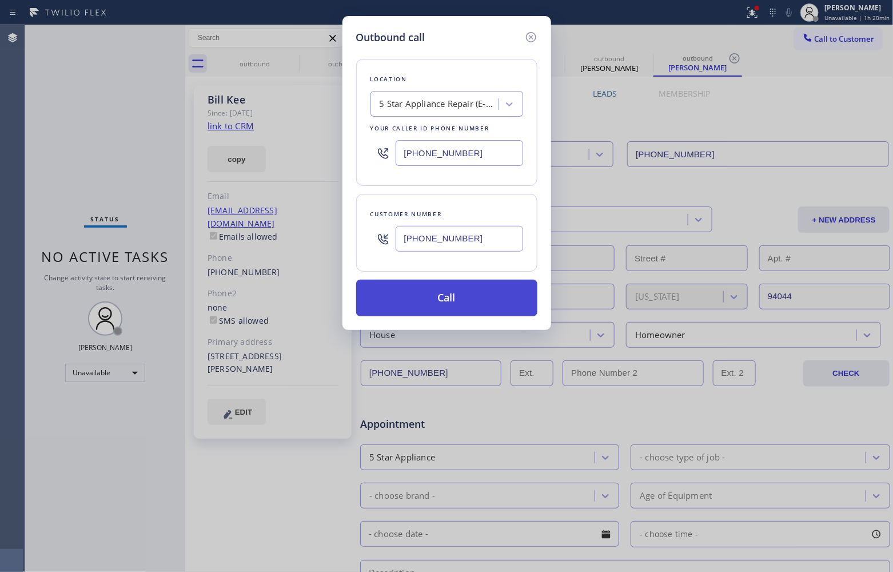
type input "[PHONE_NUMBER]"
click at [454, 305] on button "Call" at bounding box center [446, 298] width 181 height 37
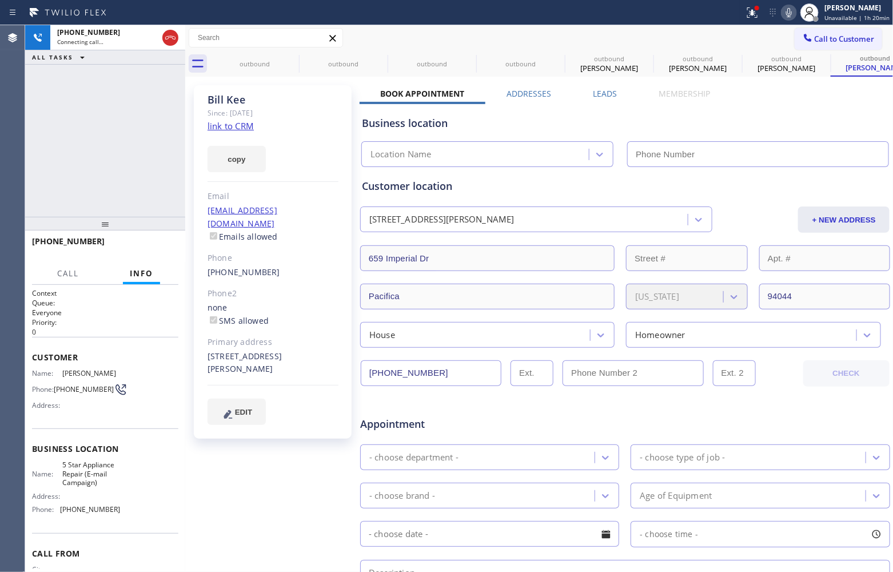
click at [58, 181] on div "[PHONE_NUMBER] Connecting call… ALL TASKS ALL TASKS ACTIVE TASKS TASKS IN WRAP …" at bounding box center [105, 120] width 160 height 191
type input "[PHONE_NUMBER]"
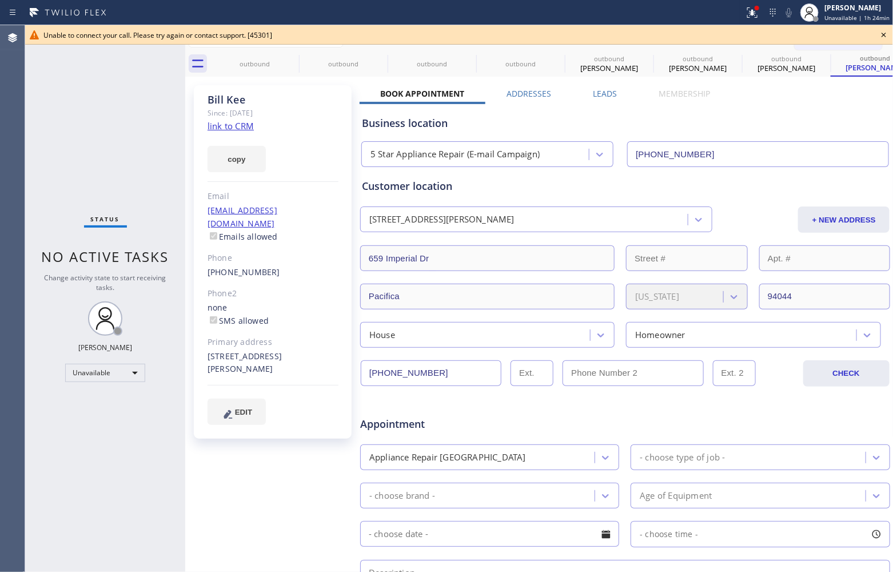
click at [875, 38] on div "Unable to connect your call. Please try again or contact support. [45301]" at bounding box center [458, 35] width 831 height 10
click at [876, 35] on div "Unable to connect your call. Please try again or contact support. [45301]" at bounding box center [459, 34] width 868 height 19
click at [884, 30] on icon at bounding box center [884, 35] width 14 height 14
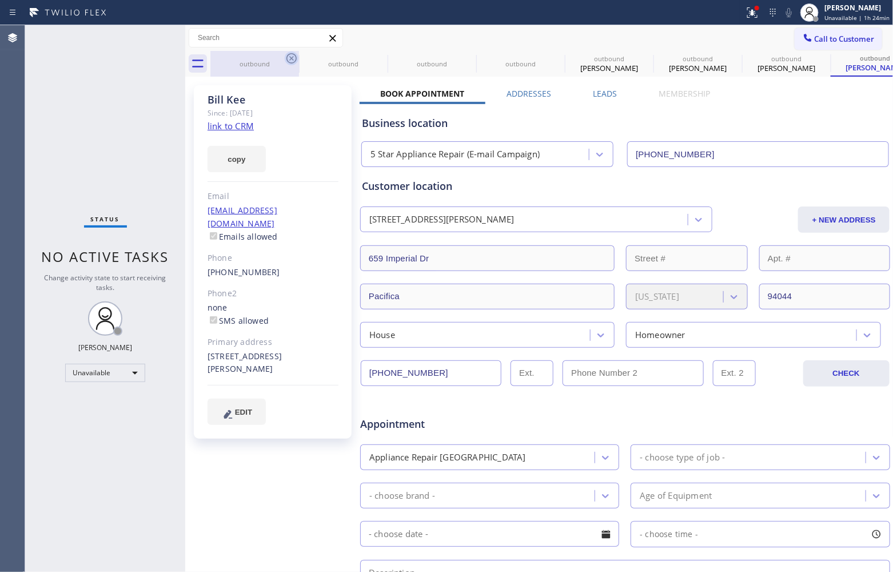
click at [297, 53] on icon at bounding box center [292, 58] width 14 height 14
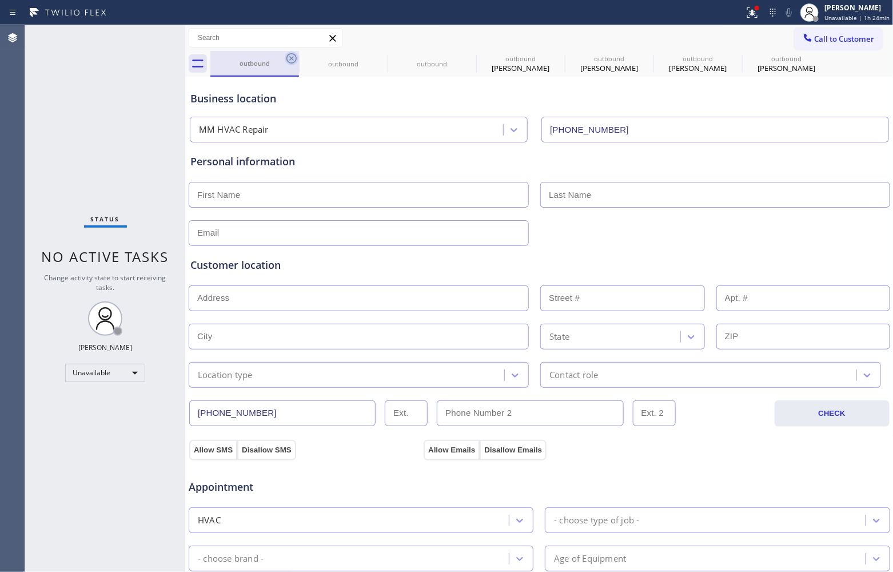
click at [290, 59] on icon at bounding box center [291, 58] width 10 height 10
click at [0, 0] on icon at bounding box center [0, 0] width 0 height 0
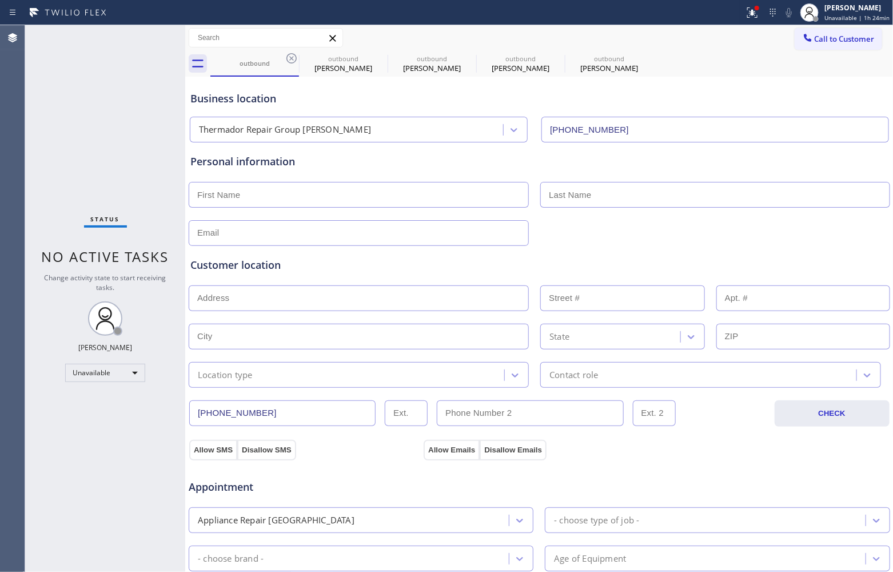
click at [290, 59] on icon at bounding box center [291, 58] width 10 height 10
click at [0, 0] on icon at bounding box center [0, 0] width 0 height 0
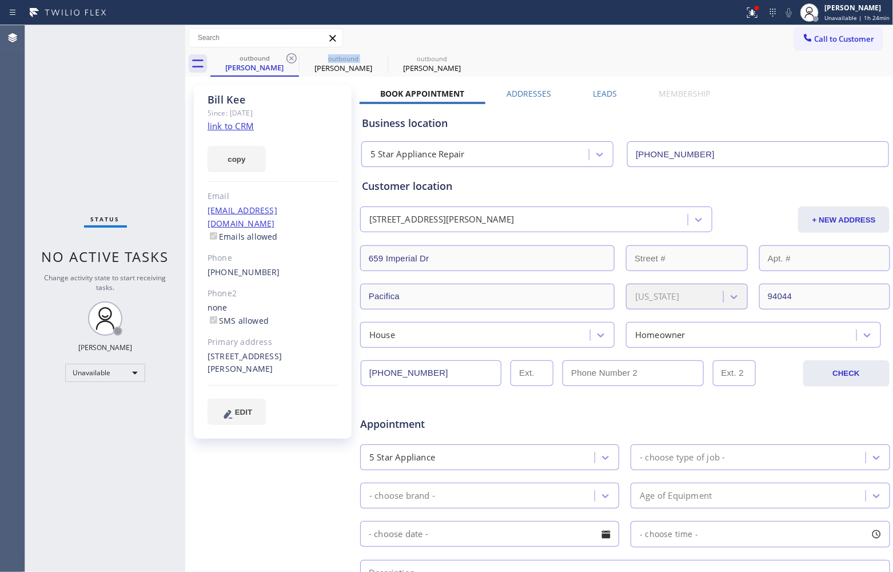
click at [290, 59] on icon at bounding box center [291, 58] width 10 height 10
type input "[PHONE_NUMBER]"
click at [0, 0] on icon at bounding box center [0, 0] width 0 height 0
click at [290, 59] on icon at bounding box center [291, 58] width 10 height 10
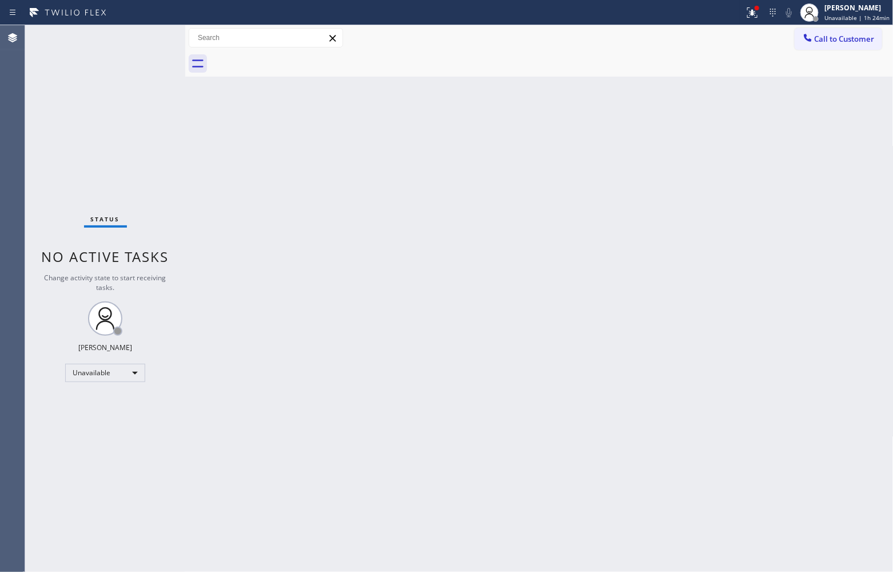
click at [290, 59] on div at bounding box center [551, 64] width 683 height 26
click at [830, 44] on button "Call to Customer" at bounding box center [838, 39] width 87 height 22
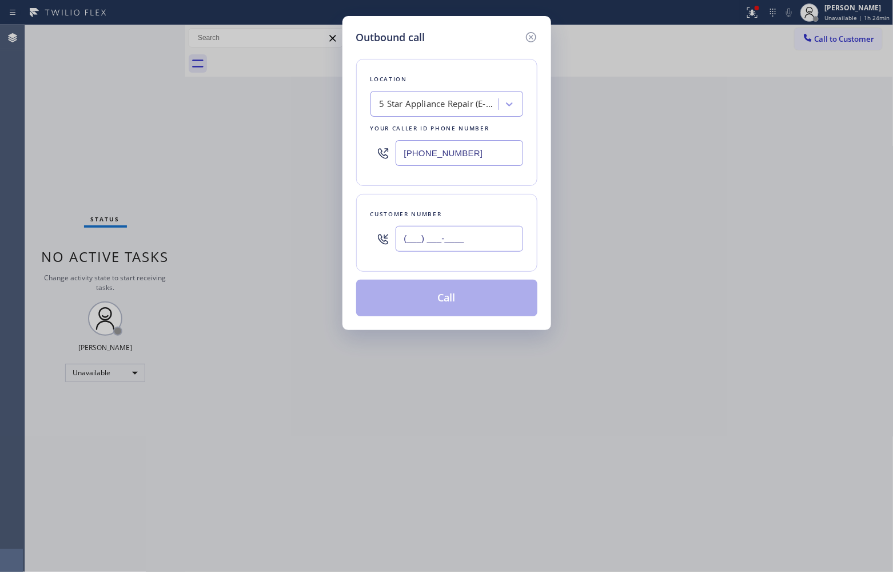
click at [454, 250] on input "(___) ___-____" at bounding box center [459, 239] width 127 height 26
paste input "650) 898-4471"
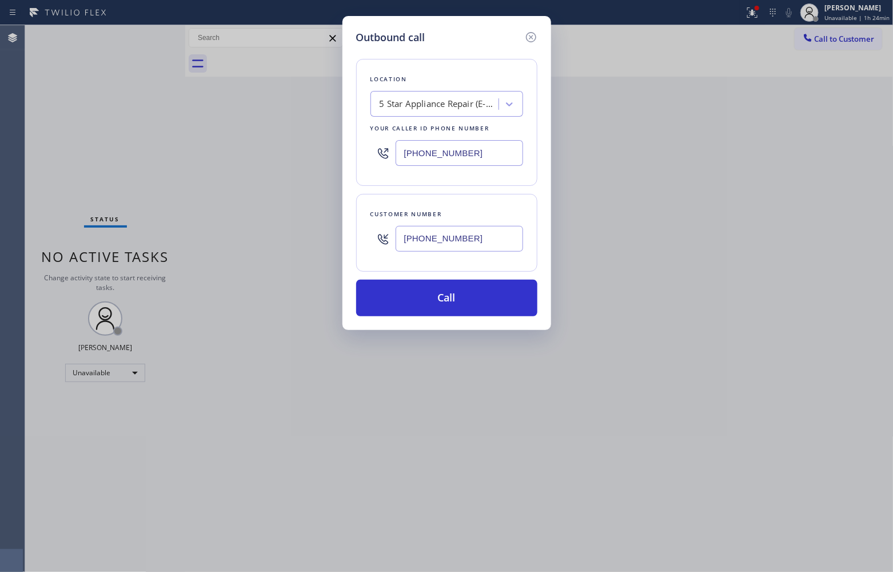
type input "[PHONE_NUMBER]"
click at [436, 106] on div "5 Star Appliance Repair (E-mail Campaign)" at bounding box center [440, 104] width 120 height 13
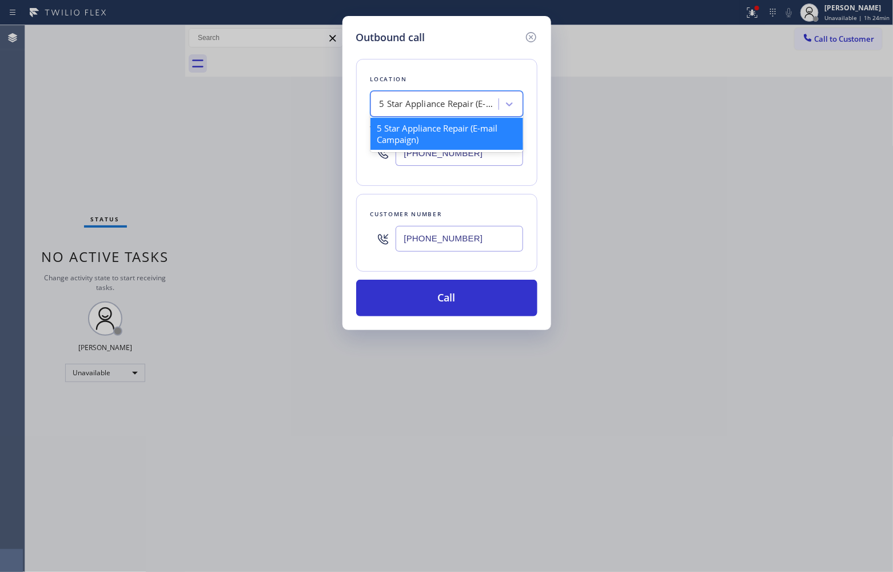
click at [438, 135] on div "5 Star Appliance Repair (E-mail Campaign)" at bounding box center [446, 134] width 153 height 32
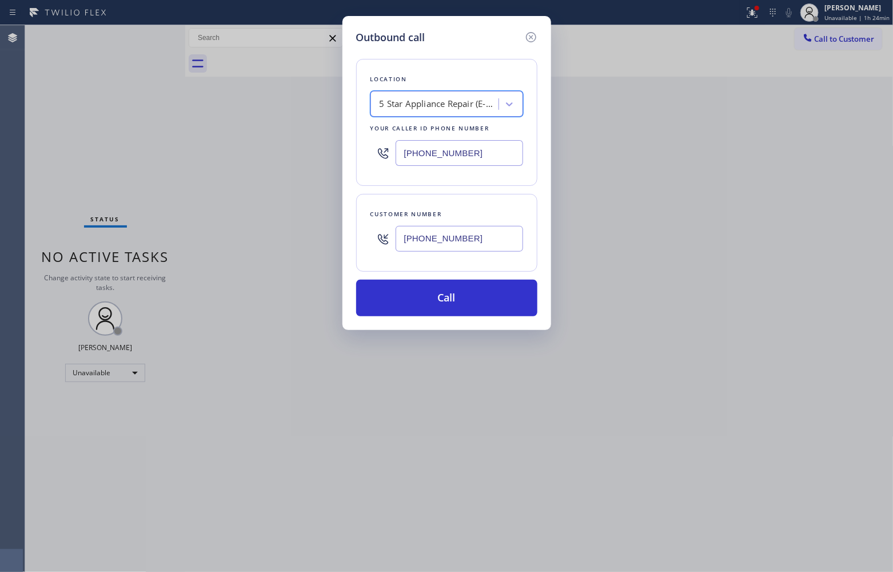
click at [465, 324] on div "Outbound call Location option 5 Star Appliance Repair (E-mail Campaign), select…" at bounding box center [446, 173] width 209 height 314
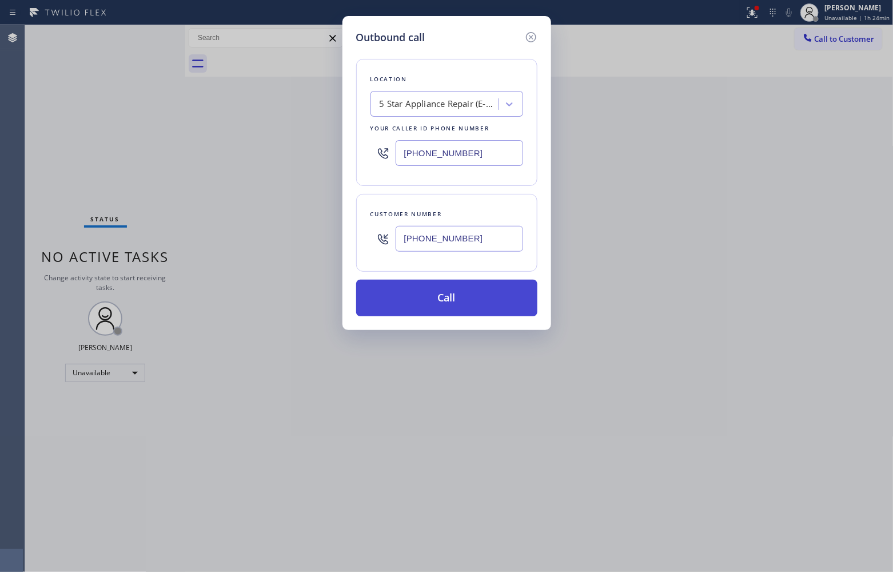
click at [453, 305] on button "Call" at bounding box center [446, 298] width 181 height 37
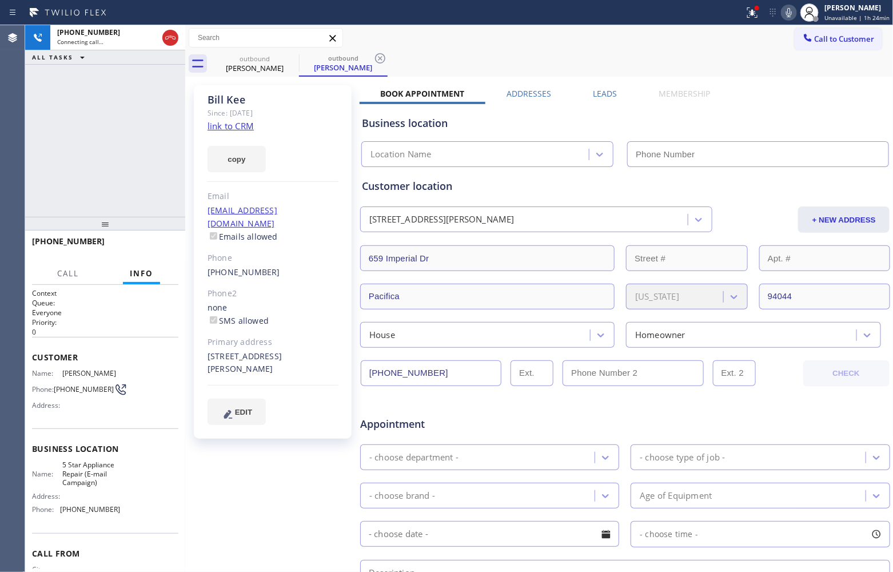
type input "[PHONE_NUMBER]"
click at [69, 129] on div "[PHONE_NUMBER] Connecting call… ALL TASKS ALL TASKS ACTIVE TASKS TASKS IN WRAP …" at bounding box center [105, 120] width 160 height 191
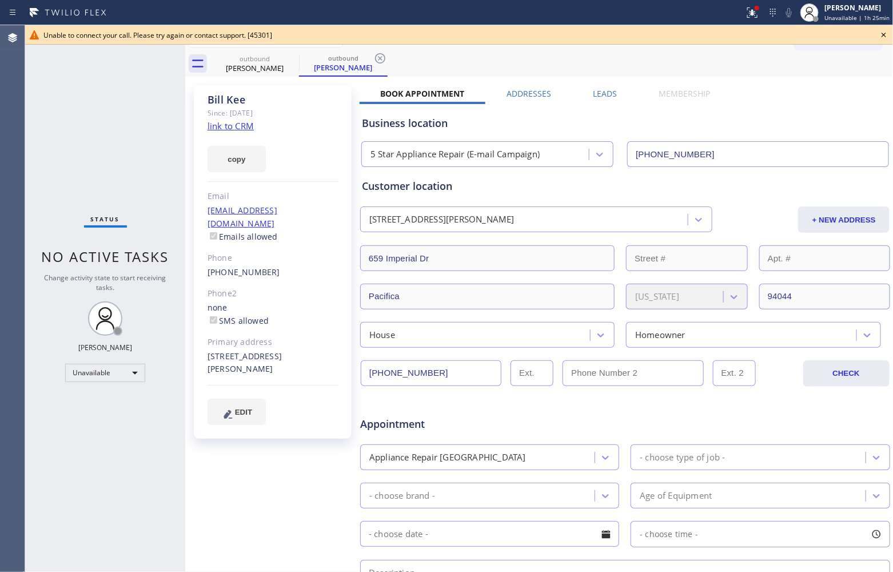
click at [75, 107] on div "Status No active tasks Change activity state to start receiving tasks. [PERSON_…" at bounding box center [105, 298] width 160 height 546
click at [883, 38] on icon at bounding box center [884, 35] width 14 height 14
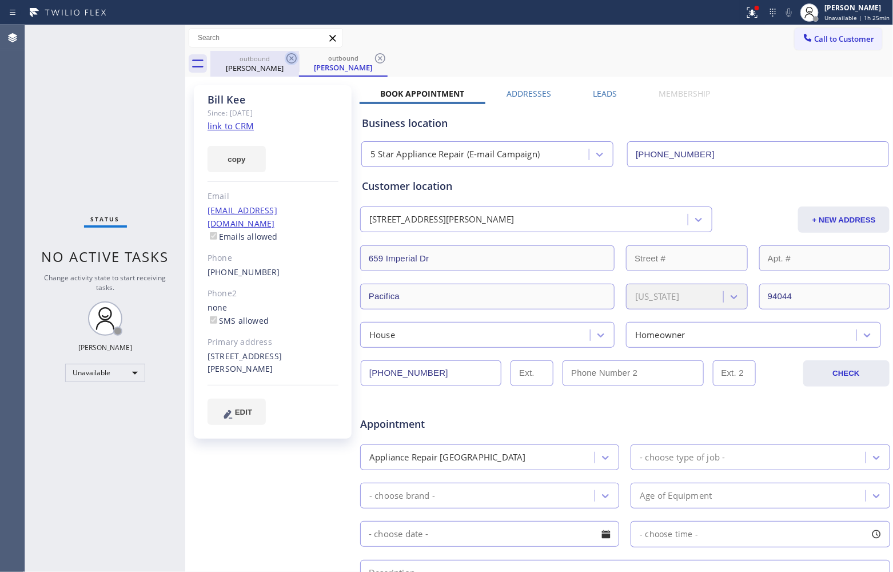
click at [290, 57] on icon at bounding box center [291, 58] width 10 height 10
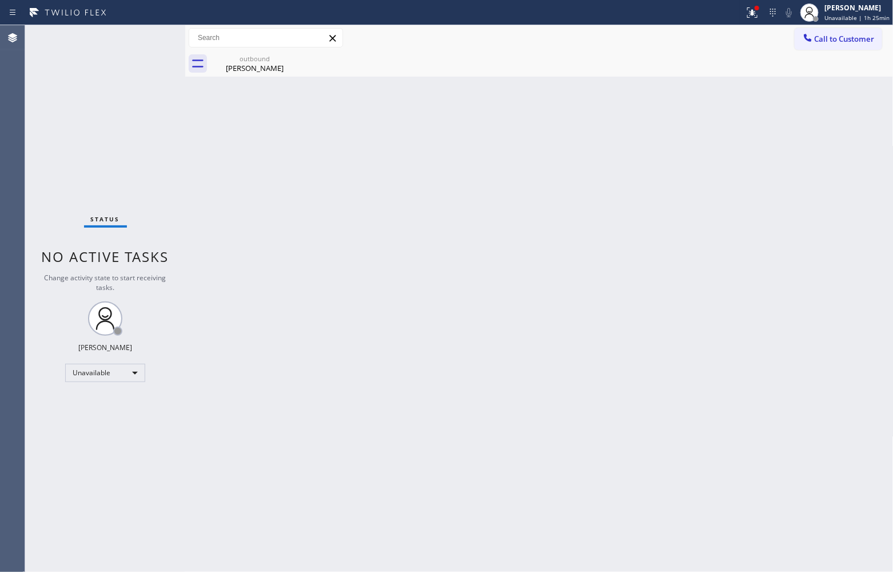
click at [0, 0] on icon at bounding box center [0, 0] width 0 height 0
click at [76, 136] on div "Status No active tasks Change activity state to start receiving tasks. [PERSON_…" at bounding box center [105, 298] width 160 height 546
click at [29, 116] on div "Status No active tasks Change activity state to start receiving tasks. [PERSON_…" at bounding box center [105, 298] width 160 height 546
click at [292, 58] on icon at bounding box center [291, 58] width 10 height 10
click at [11, 182] on div "Agent Desktop" at bounding box center [12, 298] width 25 height 546
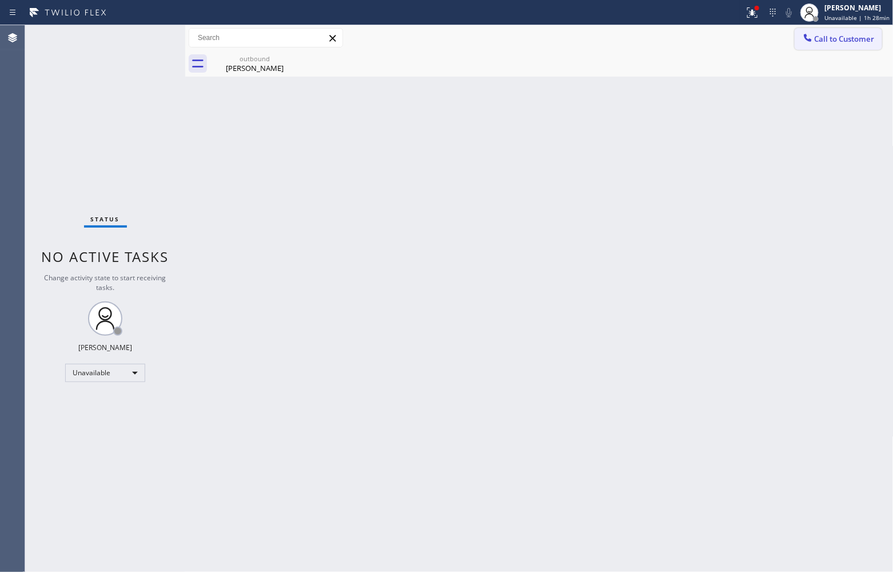
click at [842, 41] on span "Call to Customer" at bounding box center [845, 39] width 60 height 10
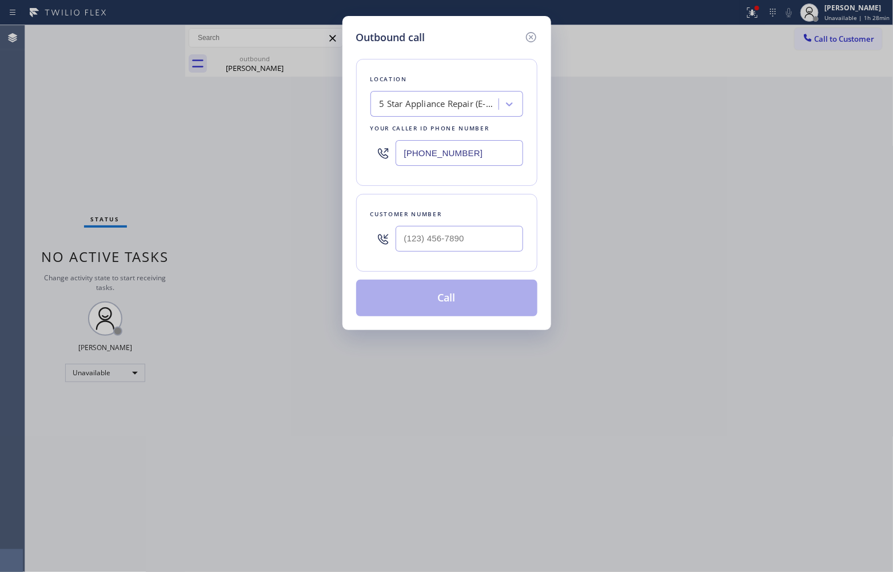
drag, startPoint x: 478, startPoint y: 147, endPoint x: 618, endPoint y: 170, distance: 142.0
click at [477, 147] on input "[PHONE_NUMBER]" at bounding box center [459, 153] width 127 height 26
paste input "731-4952"
type input "[PHONE_NUMBER]"
type input "(___) ___-____"
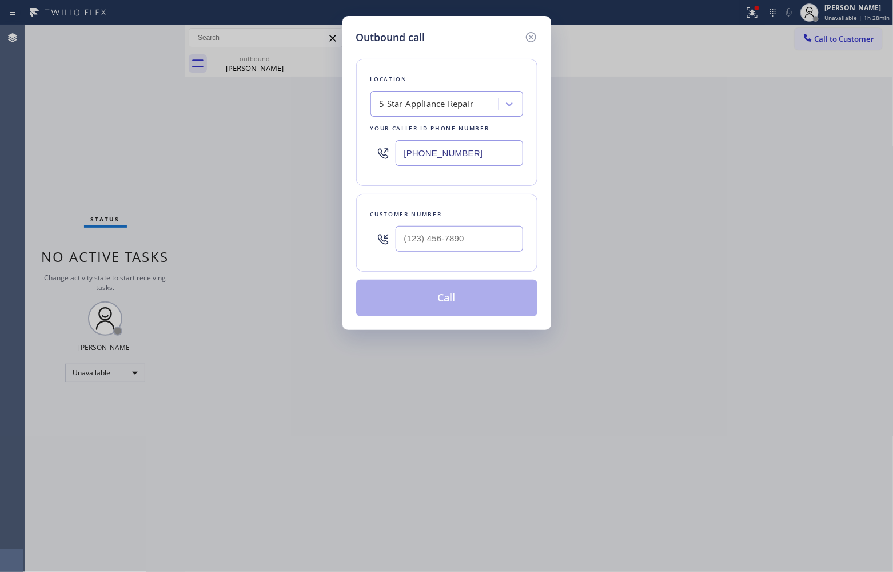
click at [495, 262] on div "Customer number" at bounding box center [446, 233] width 181 height 78
click at [473, 232] on input "(___) ___-____" at bounding box center [459, 239] width 127 height 26
paste input "650) 898-4471"
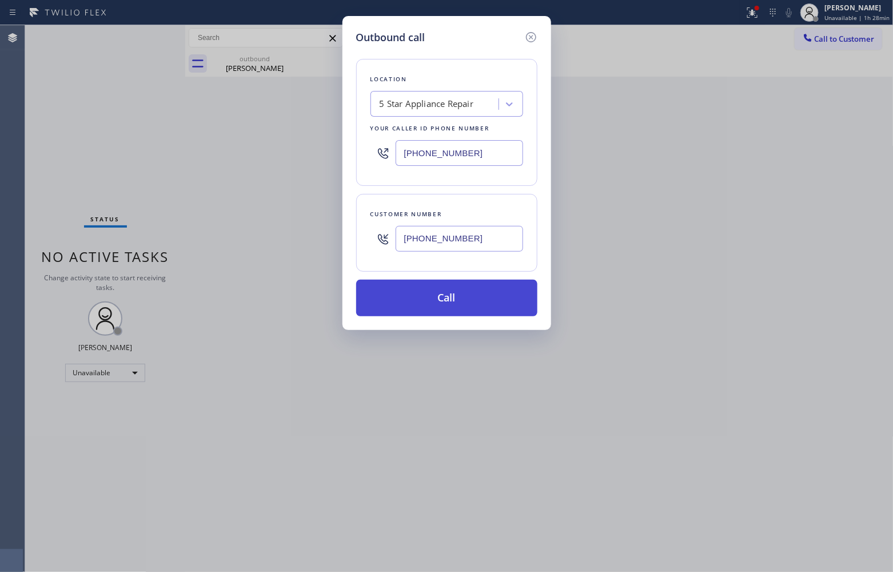
type input "[PHONE_NUMBER]"
click at [452, 302] on button "Call" at bounding box center [446, 298] width 181 height 37
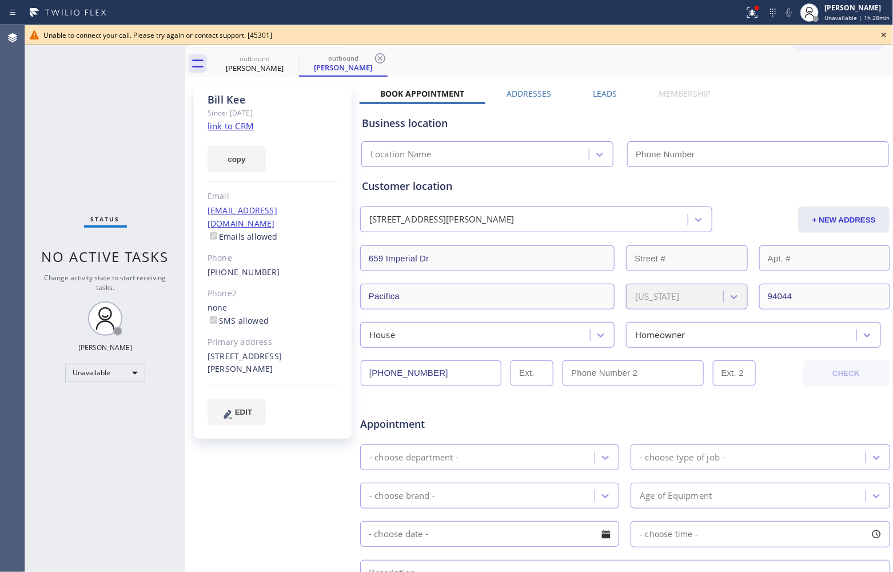
type input "[PHONE_NUMBER]"
click at [47, 149] on div "Status No active tasks Change activity state to start receiving tasks. [PERSON_…" at bounding box center [105, 298] width 160 height 546
click at [884, 37] on icon at bounding box center [884, 35] width 14 height 14
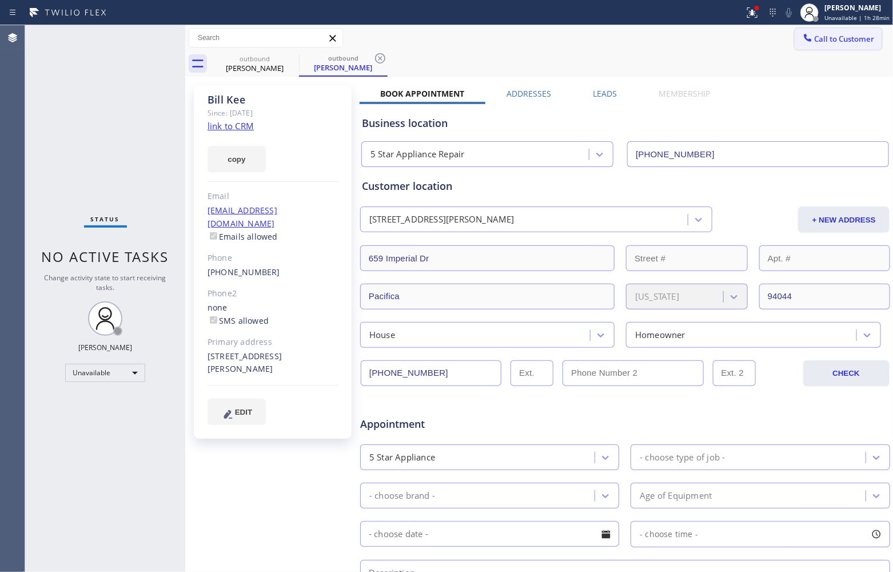
click at [845, 41] on span "Call to Customer" at bounding box center [845, 39] width 60 height 10
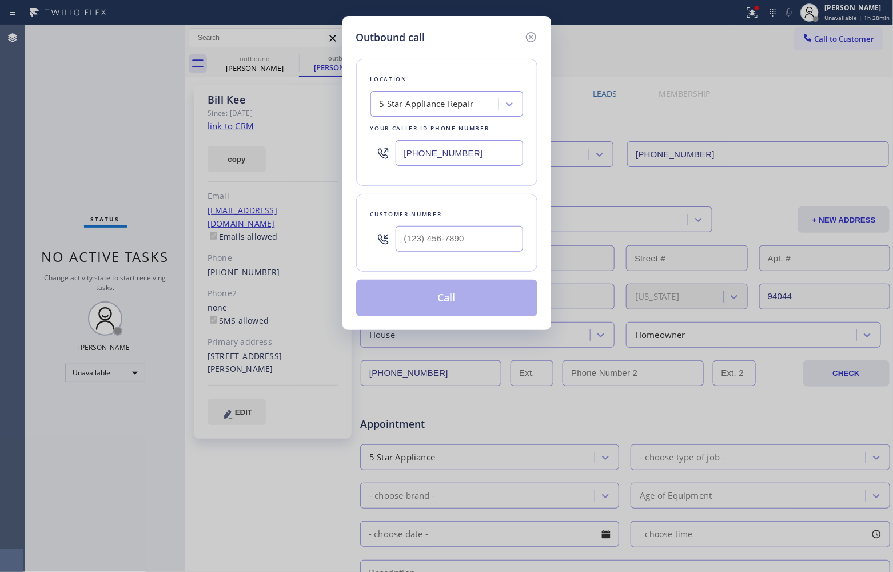
click at [436, 100] on div "5 Star Appliance Repair" at bounding box center [427, 104] width 94 height 13
type input "Viking Repa"
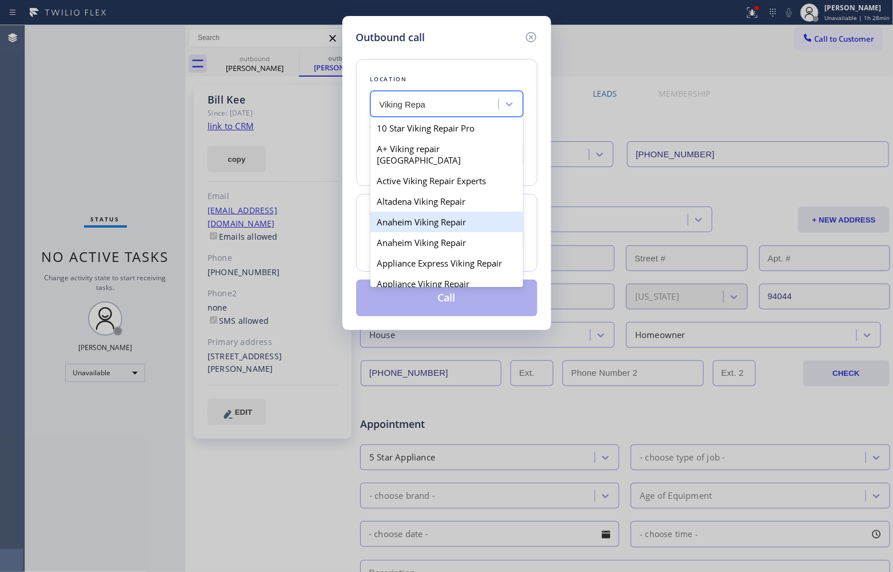
click at [455, 211] on div "Anaheim Viking Repair" at bounding box center [446, 221] width 153 height 21
type input "[PHONE_NUMBER]"
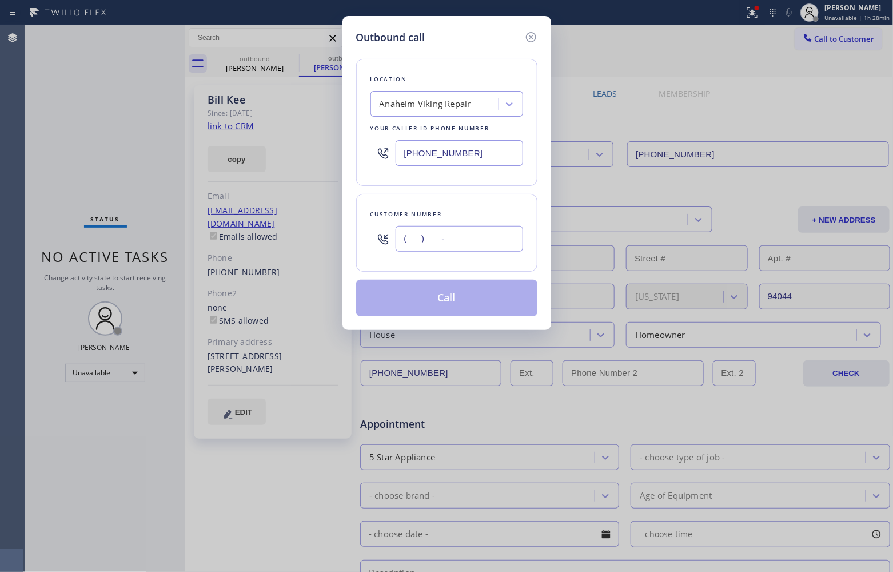
click at [452, 244] on input "(___) ___-____" at bounding box center [459, 239] width 127 height 26
paste input "650) 898-4471"
type input "[PHONE_NUMBER]"
click at [461, 301] on button "Call" at bounding box center [446, 298] width 181 height 37
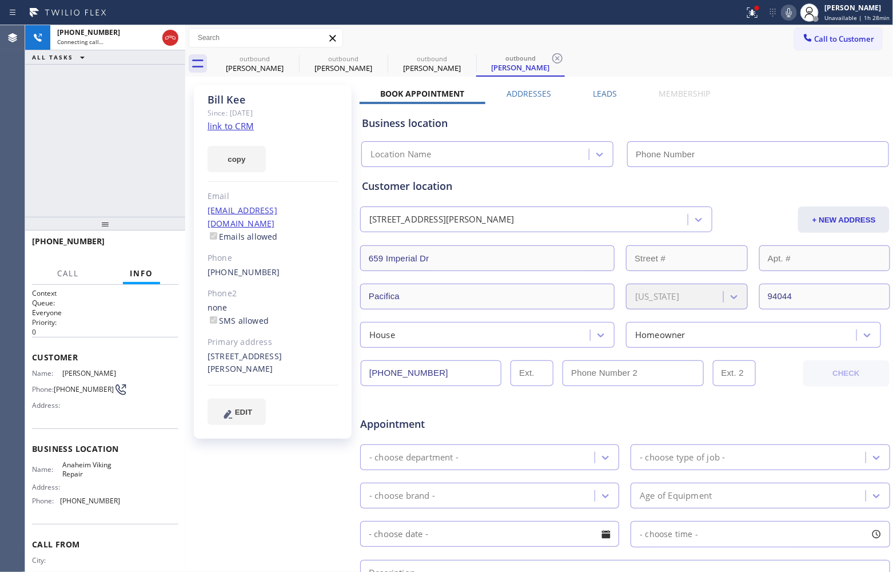
click at [63, 181] on div "[PHONE_NUMBER] Connecting call… ALL TASKS ALL TASKS ACTIVE TASKS TASKS IN WRAP …" at bounding box center [105, 120] width 160 height 191
type input "[PHONE_NUMBER]"
drag, startPoint x: 57, startPoint y: 146, endPoint x: 83, endPoint y: 141, distance: 26.2
click at [57, 146] on div "[PHONE_NUMBER] Connecting call… ALL TASKS ALL TASKS ACTIVE TASKS TASKS IN WRAP …" at bounding box center [105, 120] width 160 height 191
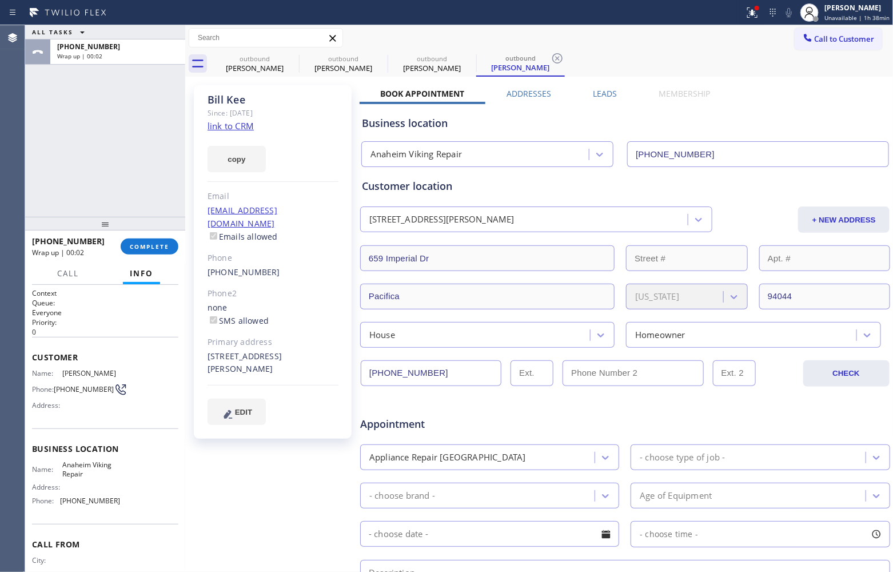
drag, startPoint x: 819, startPoint y: 35, endPoint x: 434, endPoint y: 137, distance: 398.1
click at [815, 36] on span "Call to Customer" at bounding box center [845, 39] width 60 height 10
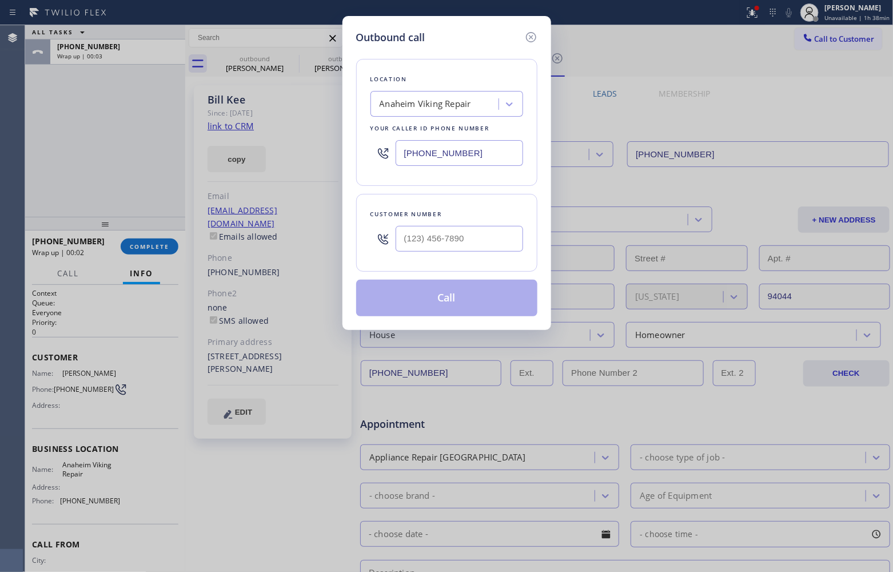
click at [415, 159] on input "[PHONE_NUMBER]" at bounding box center [459, 153] width 127 height 26
paste input "551) 400-6516"
type input "[PHONE_NUMBER]"
type input "(___) ___-____"
click at [425, 241] on input "text" at bounding box center [459, 239] width 127 height 26
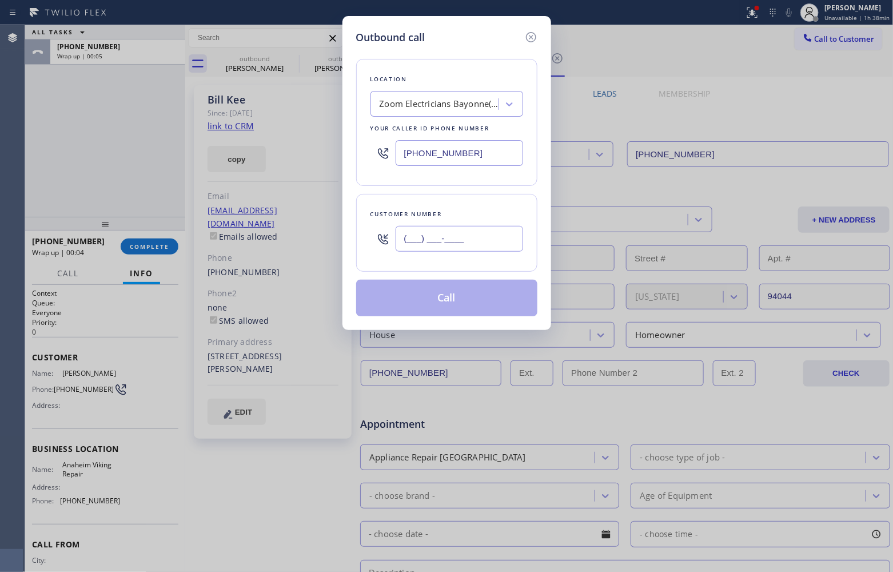
paste input "201) 686-3249"
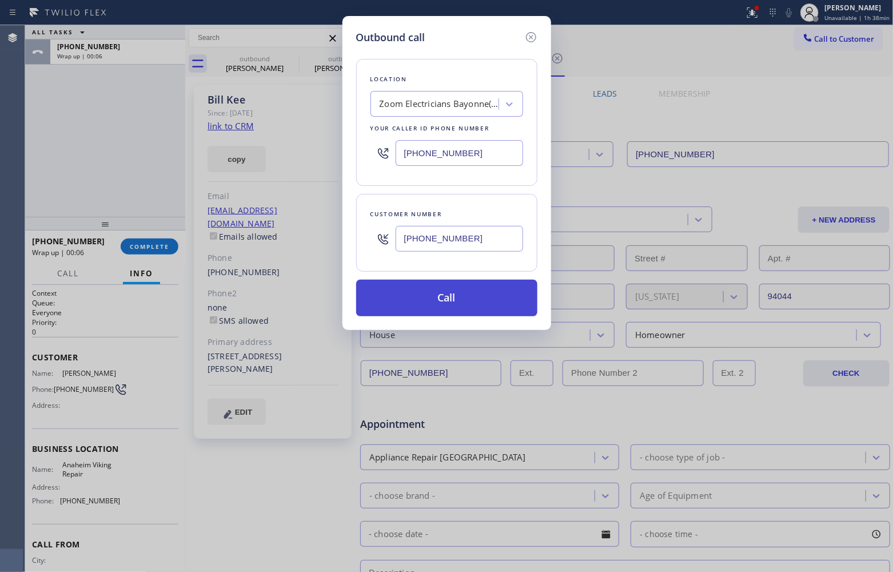
type input "[PHONE_NUMBER]"
click at [461, 306] on button "Call" at bounding box center [446, 298] width 181 height 37
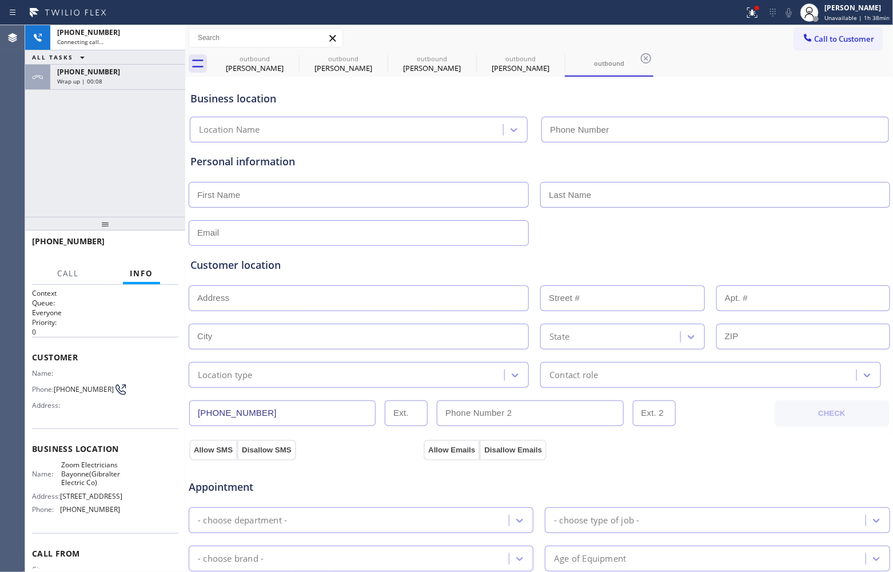
type input "[PHONE_NUMBER]"
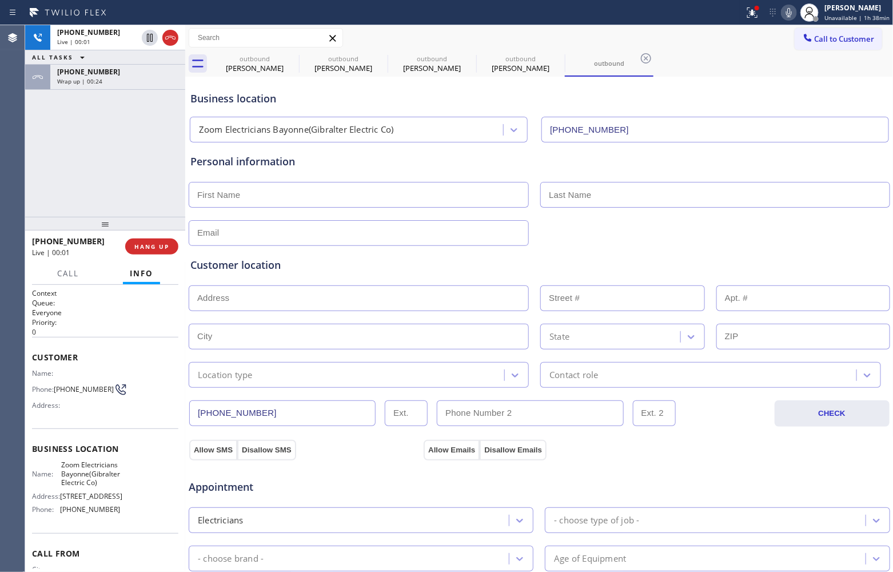
click at [50, 170] on div "[PHONE_NUMBER] Live | 00:01 ALL TASKS ALL TASKS ACTIVE TASKS TASKS IN WRAP UP […" at bounding box center [105, 120] width 160 height 191
click at [73, 154] on div "[PHONE_NUMBER] Live | 00:10 ALL TASKS ALL TASKS ACTIVE TASKS TASKS IN WRAP UP […" at bounding box center [105, 120] width 160 height 191
click at [61, 180] on div "[PHONE_NUMBER] Live | 00:17 ALL TASKS ALL TASKS ACTIVE TASKS TASKS IN WRAP UP […" at bounding box center [105, 120] width 160 height 191
click at [59, 173] on div "[PHONE_NUMBER] Live | 00:23 ALL TASKS ALL TASKS ACTIVE TASKS TASKS IN WRAP UP […" at bounding box center [105, 120] width 160 height 191
click at [35, 195] on div "[PHONE_NUMBER] Live | 01:45 ALL TASKS ALL TASKS ACTIVE TASKS TASKS IN WRAP UP […" at bounding box center [105, 120] width 160 height 191
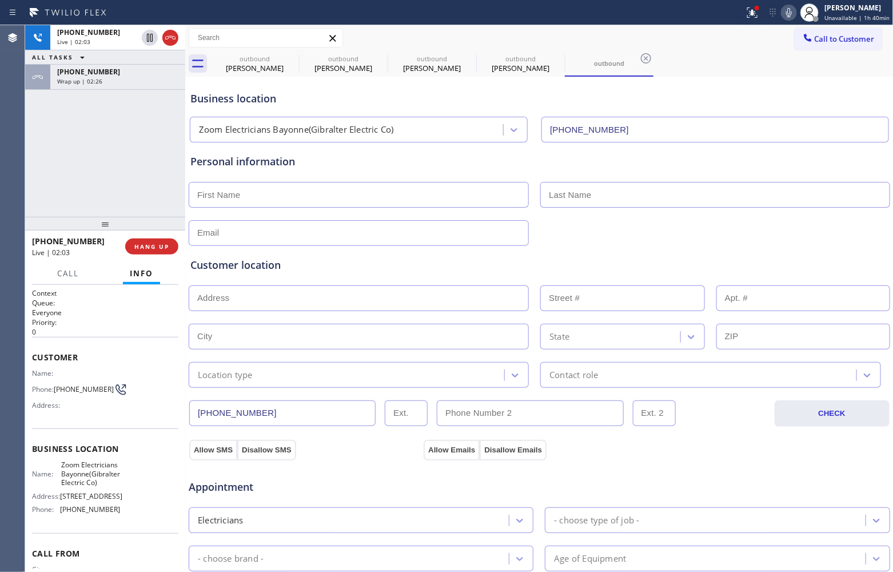
click at [51, 183] on div "[PHONE_NUMBER] Live | 02:03 ALL TASKS ALL TASKS ACTIVE TASKS TASKS IN WRAP UP […" at bounding box center [105, 120] width 160 height 191
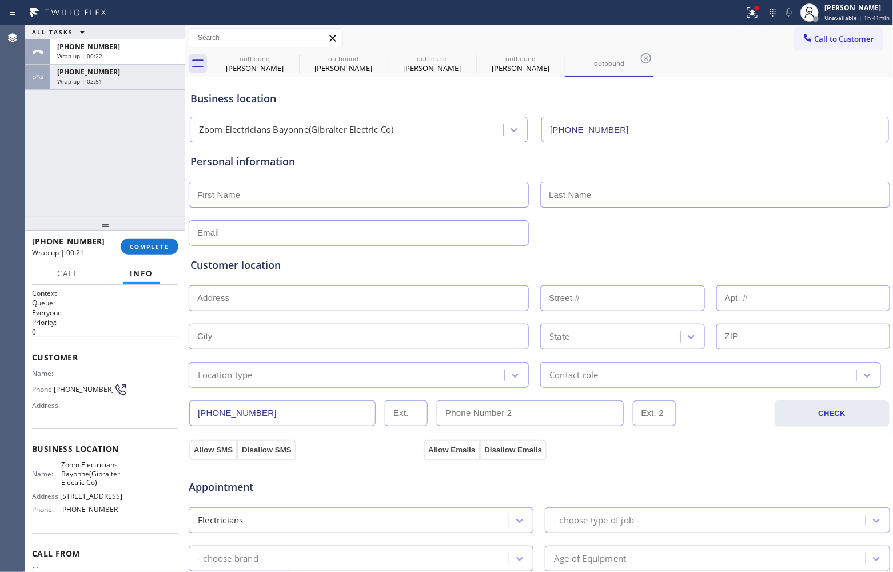
click at [66, 159] on div "ALL TASKS ALL TASKS ACTIVE TASKS TASKS IN WRAP UP [PHONE_NUMBER] Wrap up | 00:2…" at bounding box center [105, 120] width 160 height 191
click at [127, 71] on div "[PHONE_NUMBER]" at bounding box center [117, 72] width 121 height 10
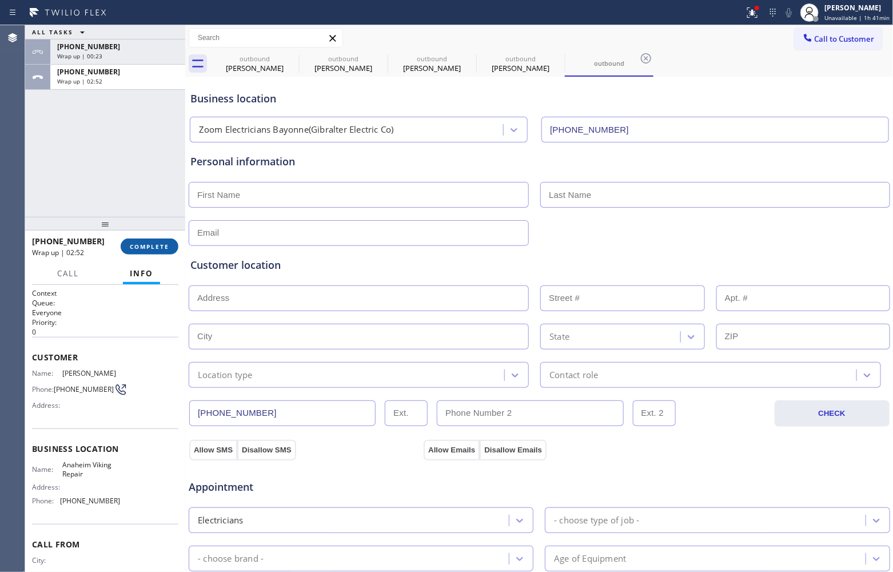
click at [156, 247] on span "COMPLETE" at bounding box center [149, 246] width 39 height 8
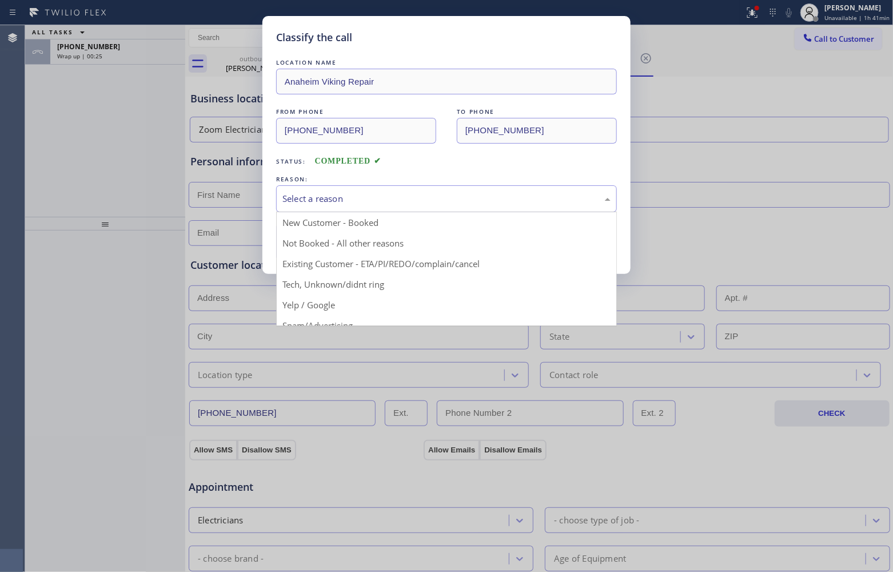
click at [382, 206] on div "Select a reason" at bounding box center [446, 198] width 341 height 27
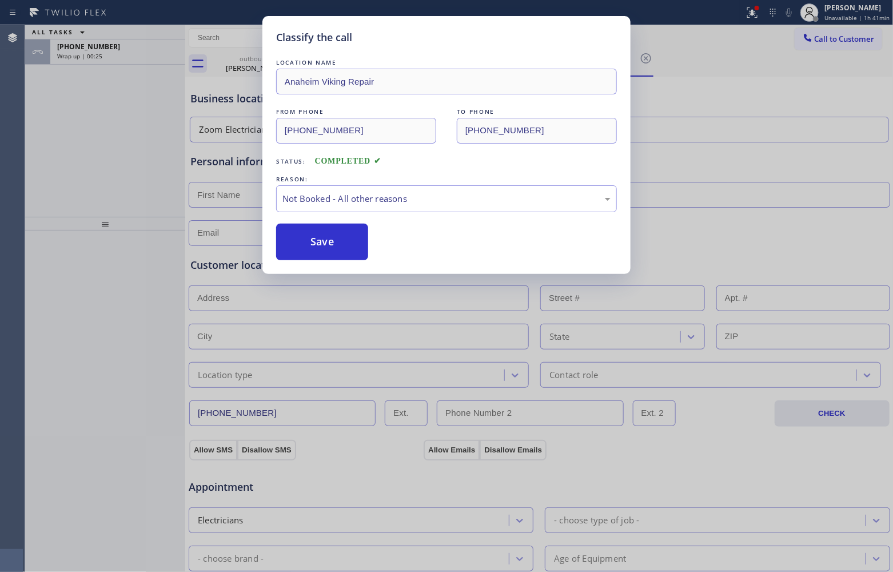
click at [352, 242] on button "Save" at bounding box center [322, 242] width 92 height 37
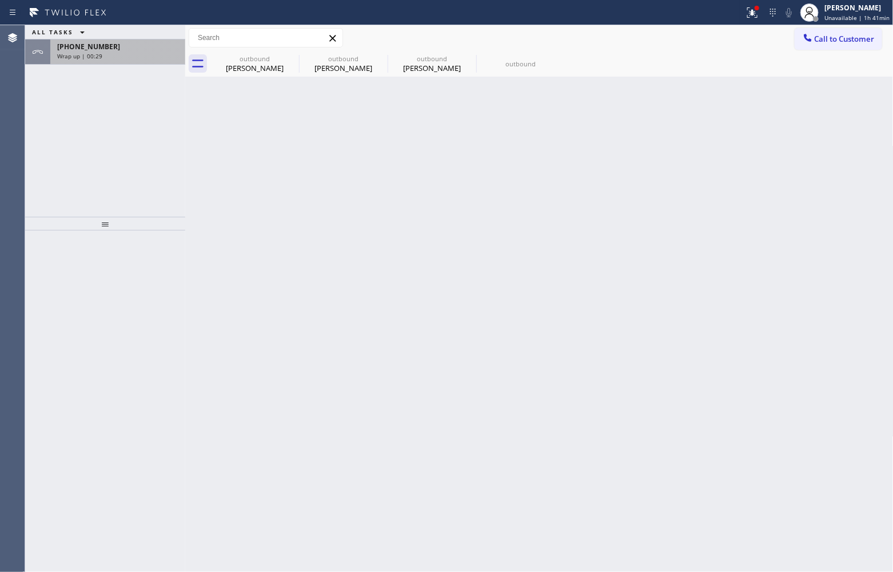
click at [106, 42] on div "[PHONE_NUMBER]" at bounding box center [117, 47] width 121 height 10
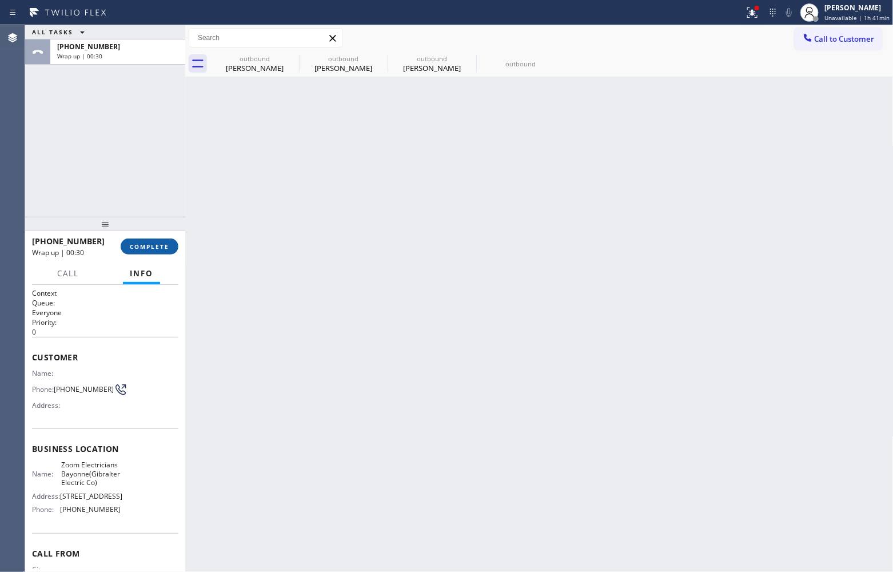
drag, startPoint x: 147, startPoint y: 233, endPoint x: 149, endPoint y: 246, distance: 12.8
click at [147, 236] on div "[PHONE_NUMBER] Wrap up | 00:30 COMPLETE" at bounding box center [105, 247] width 146 height 30
click at [145, 240] on button "COMPLETE" at bounding box center [150, 246] width 58 height 16
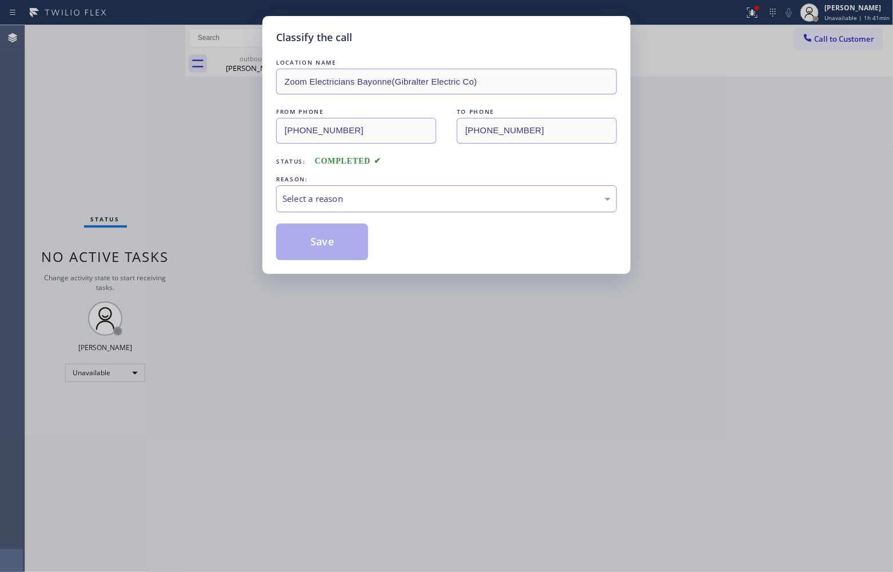
click at [328, 199] on div "Select a reason" at bounding box center [446, 198] width 328 height 13
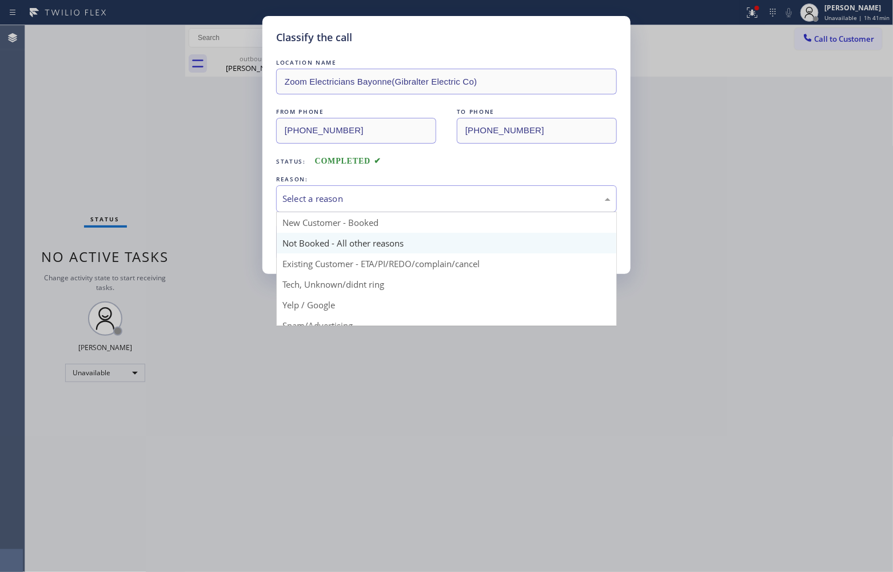
click at [324, 243] on button "Save" at bounding box center [322, 242] width 92 height 37
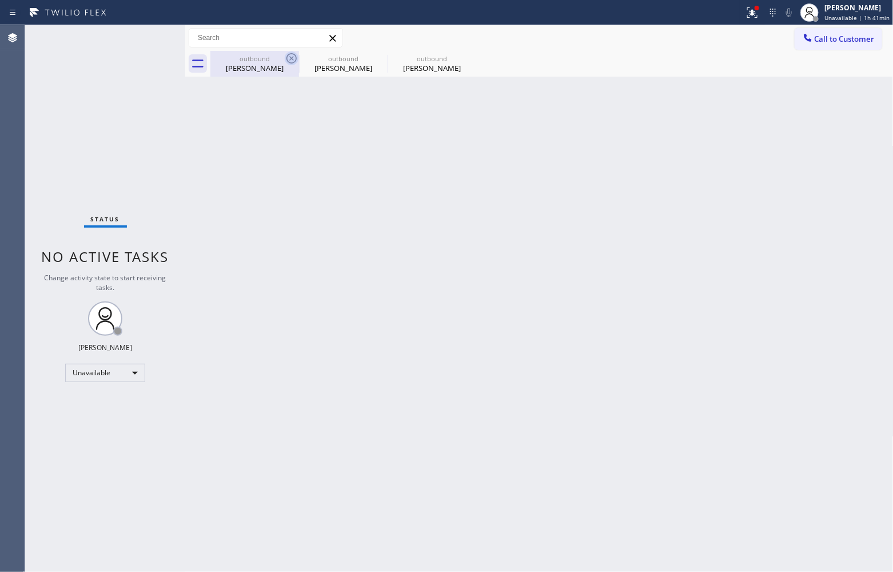
drag, startPoint x: 274, startPoint y: 57, endPoint x: 289, endPoint y: 58, distance: 14.3
click at [276, 57] on div "outbound" at bounding box center [254, 58] width 86 height 9
type input "[PHONE_NUMBER]"
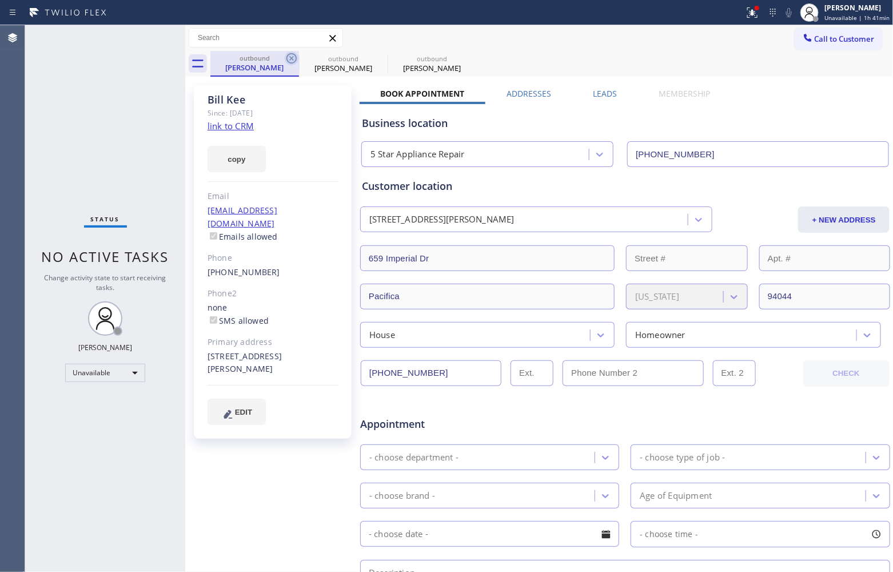
click at [289, 58] on icon at bounding box center [292, 58] width 14 height 14
click at [373, 56] on icon at bounding box center [380, 58] width 14 height 14
type input "[PHONE_NUMBER]"
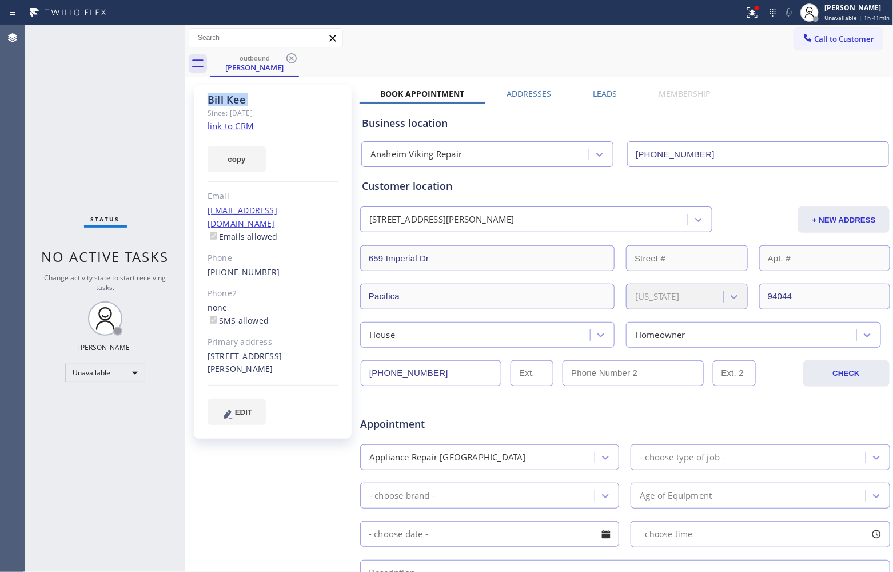
click at [288, 56] on icon at bounding box center [292, 58] width 14 height 14
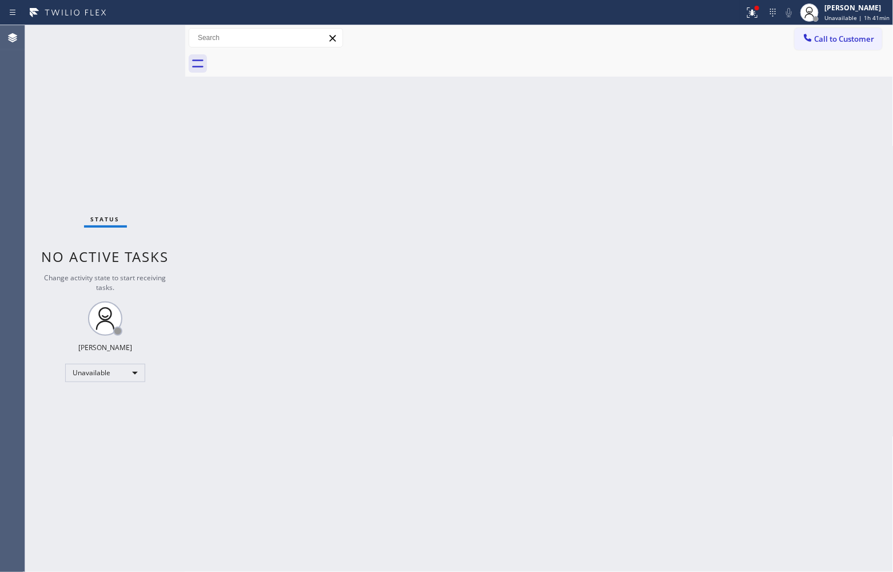
drag, startPoint x: 288, startPoint y: 56, endPoint x: 570, endPoint y: 312, distance: 380.8
click at [289, 56] on div at bounding box center [551, 64] width 683 height 26
drag, startPoint x: 830, startPoint y: 38, endPoint x: 463, endPoint y: 178, distance: 392.6
click at [819, 44] on button "Call to Customer" at bounding box center [838, 39] width 87 height 22
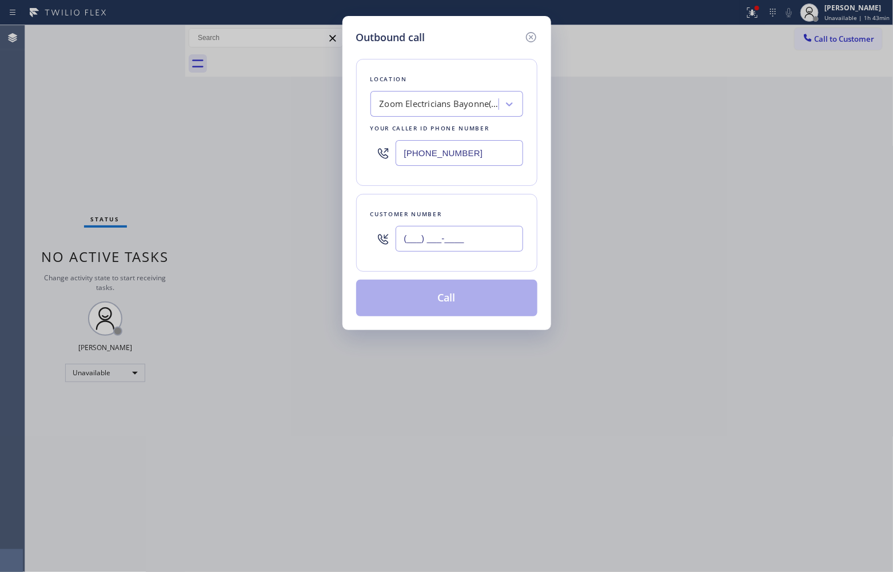
click at [450, 250] on input "(___) ___-____" at bounding box center [459, 239] width 127 height 26
paste input "646) 526-0619"
type input "[PHONE_NUMBER]"
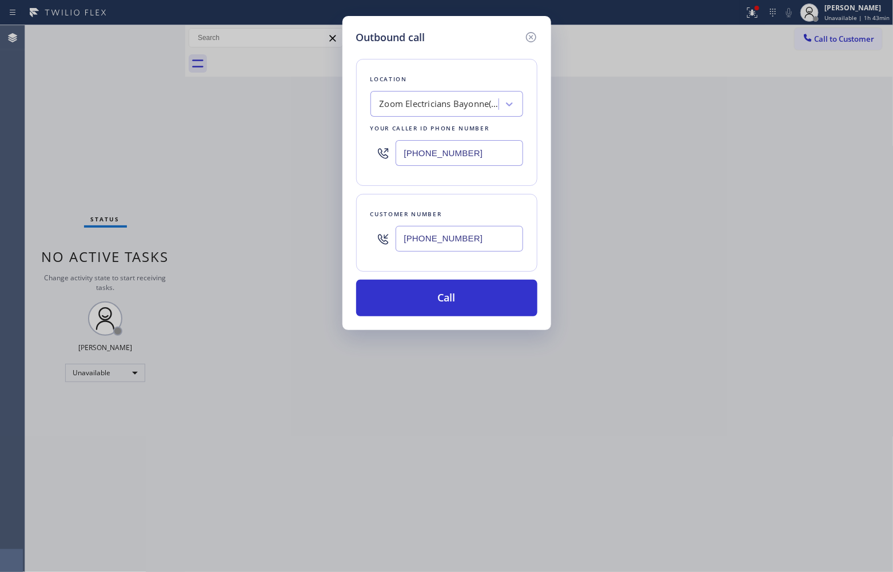
click at [453, 150] on input "[PHONE_NUMBER]" at bounding box center [459, 153] width 127 height 26
paste input "347) 284-6179"
type input "[PHONE_NUMBER]"
click at [441, 290] on button "Call" at bounding box center [446, 298] width 181 height 37
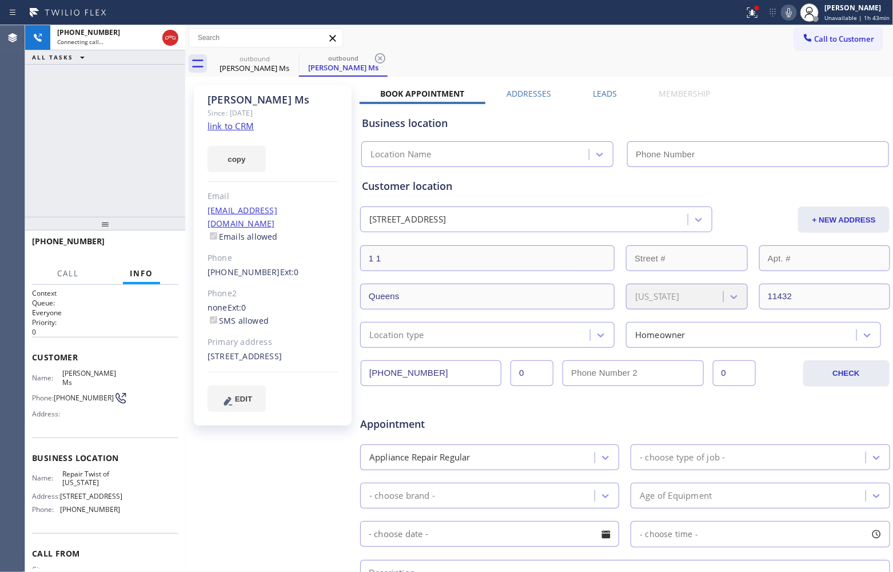
type input "[PHONE_NUMBER]"
click at [32, 186] on div "[PHONE_NUMBER] Connecting call… ALL TASKS ALL TASKS ACTIVE TASKS TASKS IN WRAP …" at bounding box center [105, 120] width 160 height 191
drag, startPoint x: 84, startPoint y: 395, endPoint x: 58, endPoint y: 383, distance: 28.9
click at [58, 393] on span "[PHONE_NUMBER]" at bounding box center [84, 397] width 60 height 9
copy span "646) 526-0619"
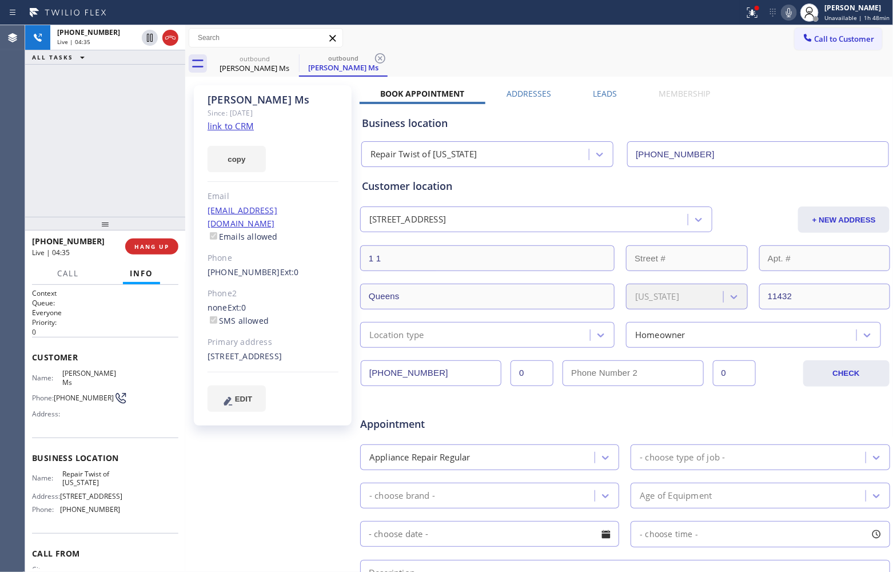
click at [50, 125] on div "[PHONE_NUMBER] Live | 04:35 ALL TASKS ALL TASKS ACTIVE TASKS TASKS IN WRAP UP" at bounding box center [105, 120] width 160 height 191
click at [29, 150] on div "[PHONE_NUMBER] Live | 05:41 ALL TASKS ALL TASKS ACTIVE TASKS TASKS IN WRAP UP" at bounding box center [105, 120] width 160 height 191
click at [49, 200] on div "[PHONE_NUMBER] Live | 06:22 ALL TASKS ALL TASKS ACTIVE TASKS TASKS IN WRAP UP" at bounding box center [105, 120] width 160 height 191
click at [47, 178] on div "[PHONE_NUMBER] Live | 06:29 ALL TASKS ALL TASKS ACTIVE TASKS TASKS IN WRAP UP" at bounding box center [105, 120] width 160 height 191
click at [66, 170] on div "[PHONE_NUMBER] Live | 07:07 ALL TASKS ALL TASKS ACTIVE TASKS TASKS IN WRAP UP" at bounding box center [105, 120] width 160 height 191
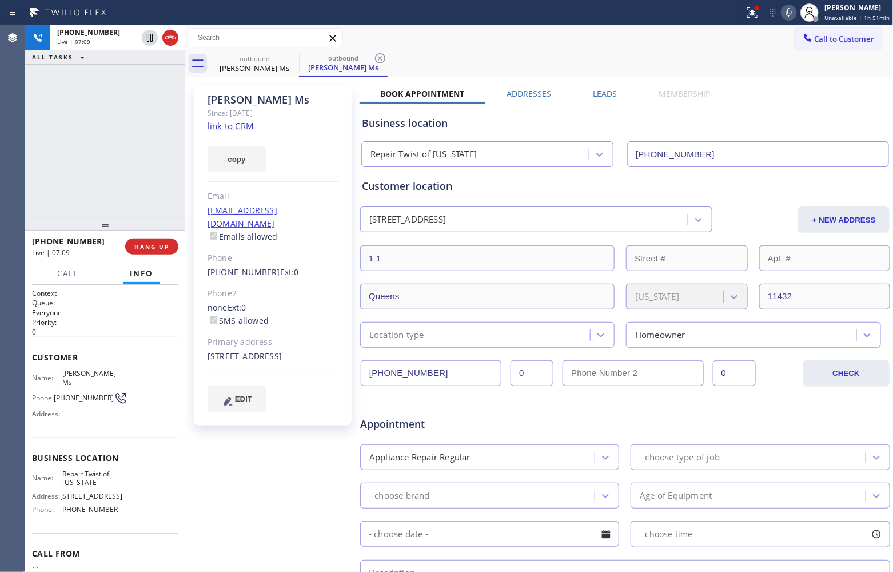
click at [51, 138] on div "[PHONE_NUMBER] Live | 07:09 ALL TASKS ALL TASKS ACTIVE TASKS TASKS IN WRAP UP" at bounding box center [105, 120] width 160 height 191
click at [30, 116] on div "[PHONE_NUMBER] Live | 07:12 ALL TASKS ALL TASKS ACTIVE TASKS TASKS IN WRAP UP" at bounding box center [105, 120] width 160 height 191
click at [173, 41] on icon at bounding box center [170, 38] width 14 height 14
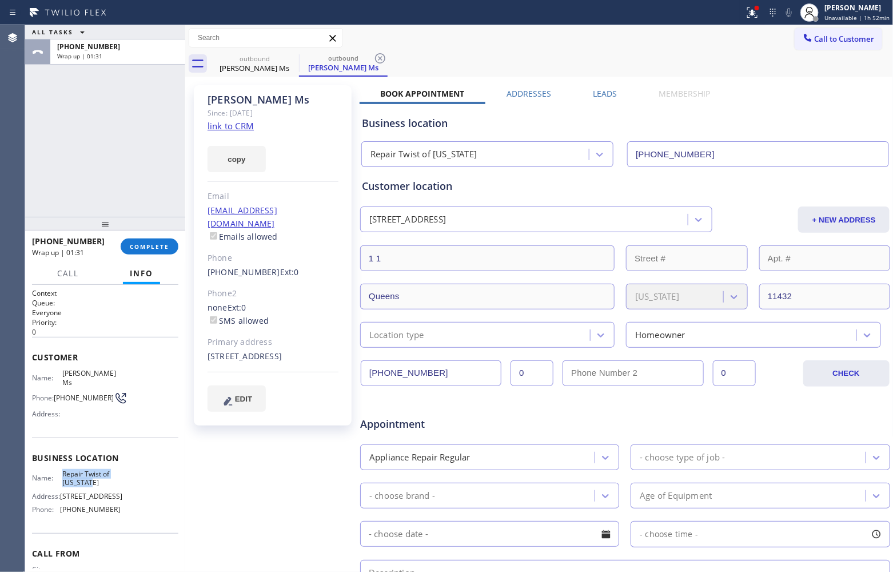
drag, startPoint x: 96, startPoint y: 477, endPoint x: 62, endPoint y: 461, distance: 37.8
click at [62, 469] on span "Repair Twist of [US_STATE]" at bounding box center [90, 478] width 57 height 18
copy span "Repair Twist of [US_STATE]"
drag, startPoint x: 850, startPoint y: 39, endPoint x: 530, endPoint y: 191, distance: 354.1
click at [841, 46] on button "Call to Customer" at bounding box center [838, 39] width 87 height 22
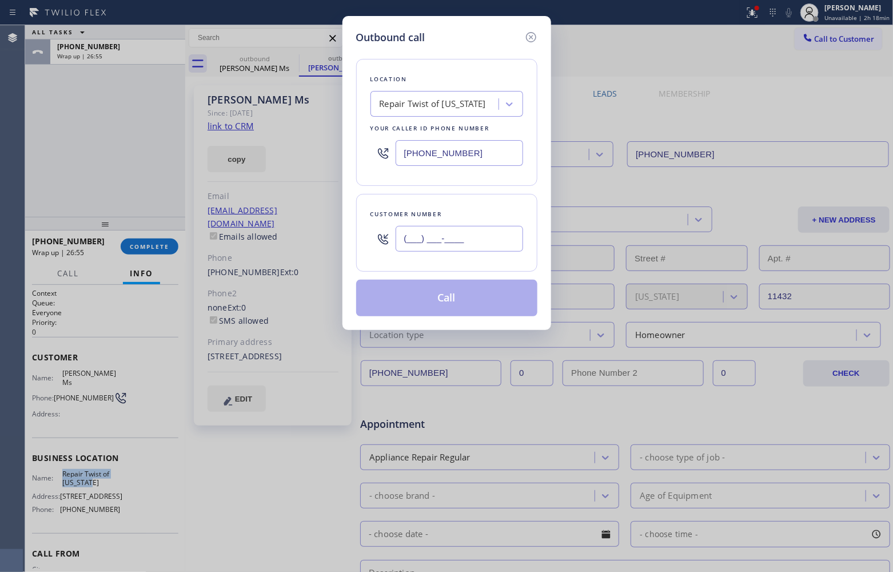
drag, startPoint x: 467, startPoint y: 239, endPoint x: 483, endPoint y: 233, distance: 17.2
click at [470, 238] on input "(___) ___-____" at bounding box center [459, 239] width 127 height 26
paste input "951) 288-3305"
type input "[PHONE_NUMBER]"
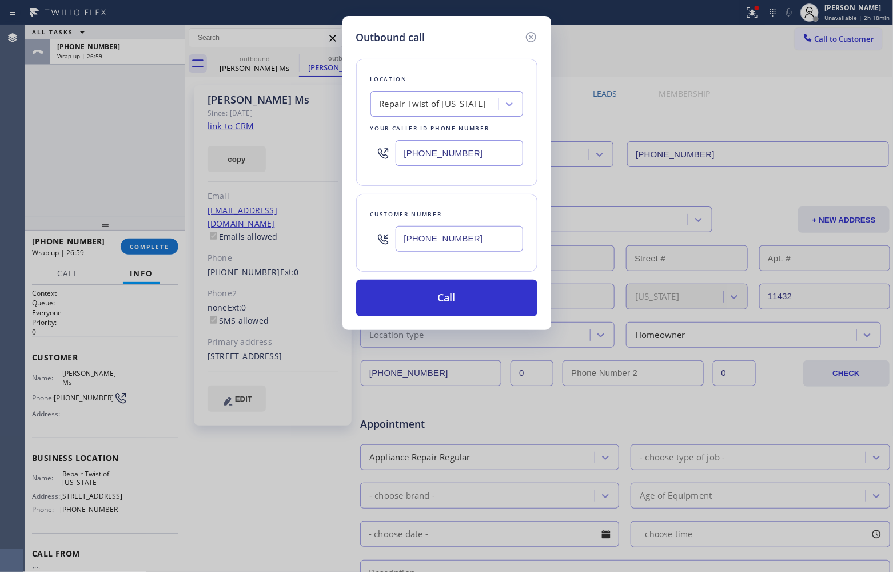
drag, startPoint x: 449, startPoint y: 150, endPoint x: 469, endPoint y: 250, distance: 102.6
click at [449, 150] on input "[PHONE_NUMBER]" at bounding box center [459, 153] width 127 height 26
paste input "949) 205-1143"
type input "[PHONE_NUMBER]"
click at [486, 309] on button "Call" at bounding box center [446, 298] width 181 height 37
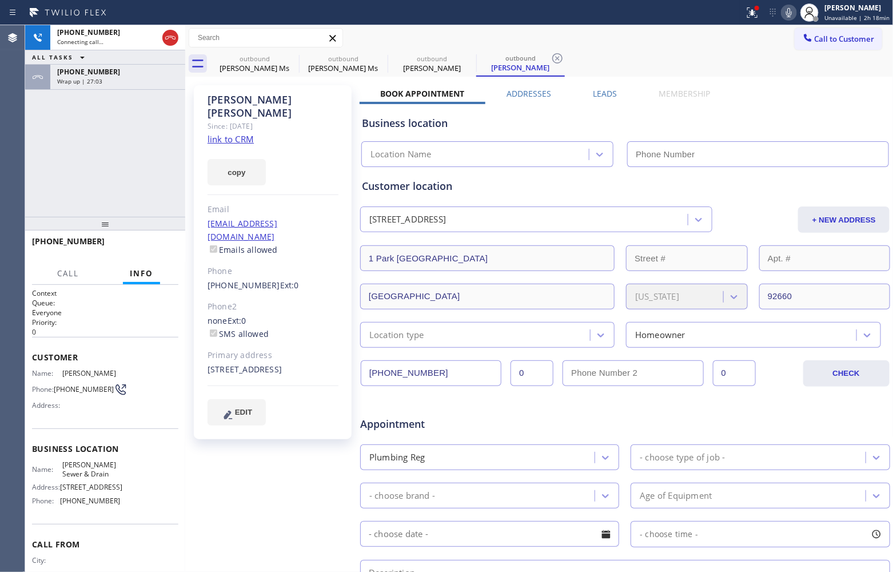
type input "[PHONE_NUMBER]"
click at [13, 158] on div "Agent Desktop" at bounding box center [12, 298] width 25 height 546
click at [34, 166] on div "[PHONE_NUMBER] Connecting call… ALL TASKS ALL TASKS ACTIVE TASKS TASKS IN WRAP …" at bounding box center [105, 120] width 160 height 191
click at [63, 191] on div "[PHONE_NUMBER] Live | 00:01 ALL TASKS ALL TASKS ACTIVE TASKS TASKS IN WRAP UP […" at bounding box center [105, 120] width 160 height 191
drag, startPoint x: 30, startPoint y: 156, endPoint x: 41, endPoint y: 154, distance: 10.4
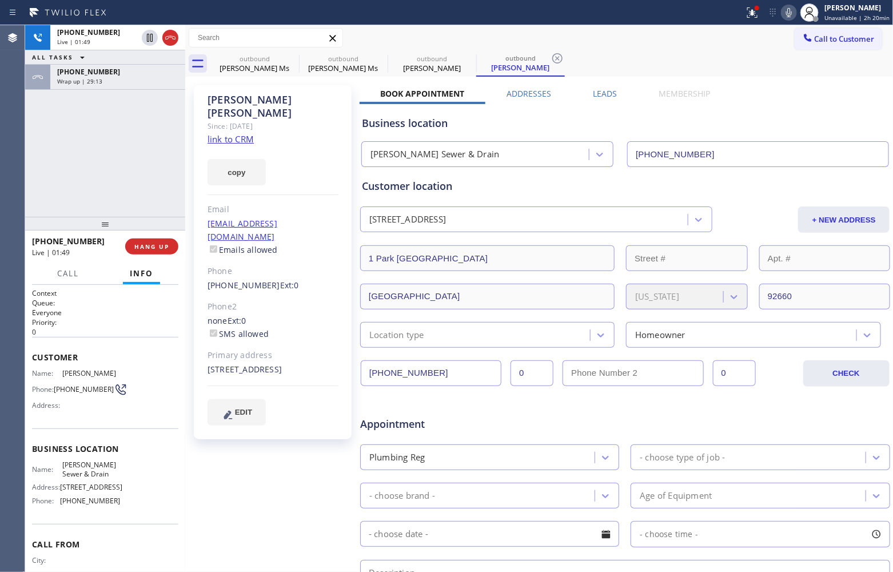
click at [33, 156] on div "[PHONE_NUMBER] Live | 01:49 ALL TASKS ALL TASKS ACTIVE TASKS TASKS IN WRAP UP […" at bounding box center [105, 120] width 160 height 191
click at [173, 33] on icon at bounding box center [170, 38] width 14 height 14
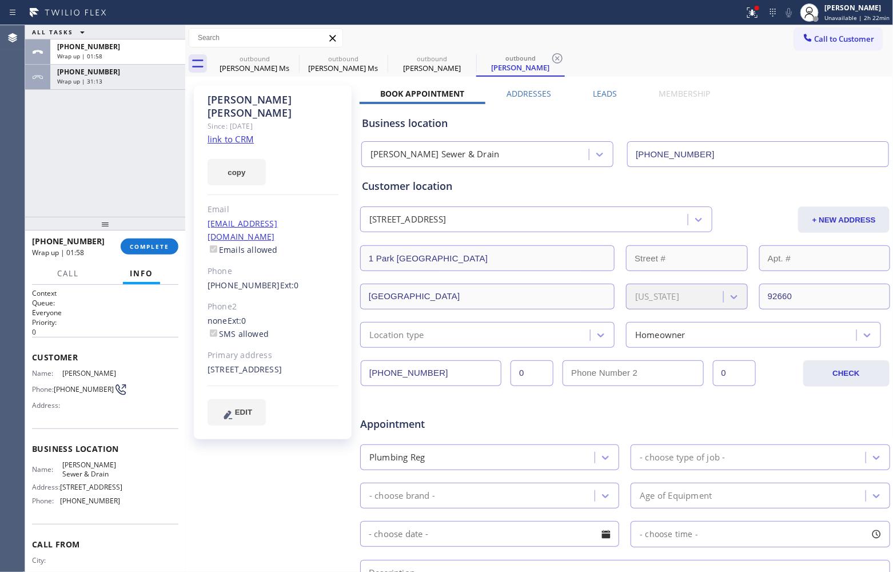
drag, startPoint x: 32, startPoint y: 150, endPoint x: 111, endPoint y: 131, distance: 81.5
click at [32, 150] on div "ALL TASKS ALL TASKS ACTIVE TASKS TASKS IN WRAP UP [PHONE_NUMBER] Wrap up | 01:5…" at bounding box center [105, 120] width 160 height 191
click at [165, 249] on span "COMPLETE" at bounding box center [149, 246] width 39 height 8
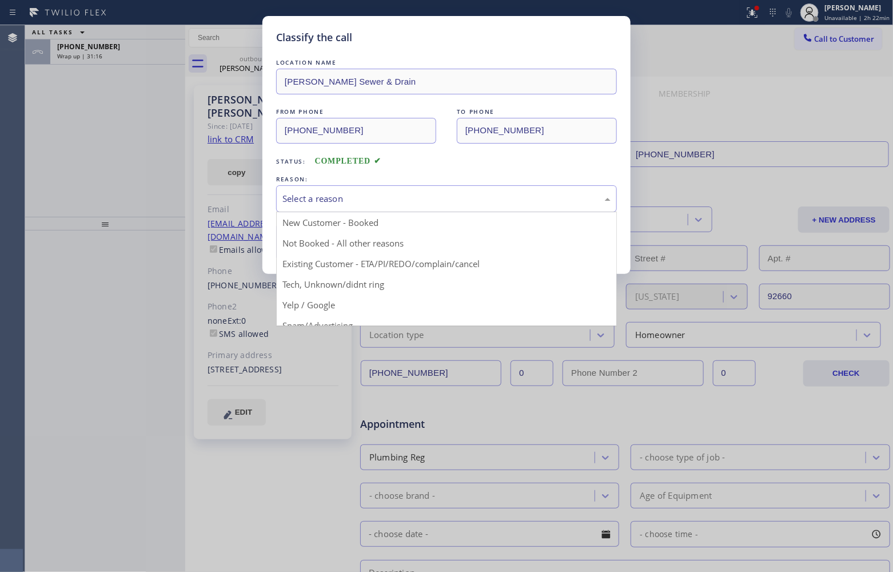
click at [359, 194] on div "Select a reason" at bounding box center [446, 198] width 328 height 13
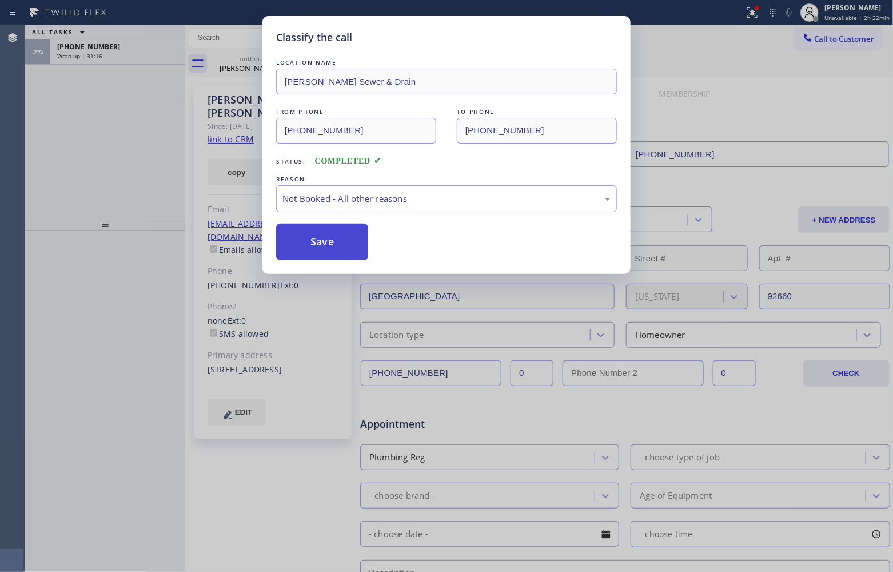
click at [322, 249] on button "Save" at bounding box center [322, 242] width 92 height 37
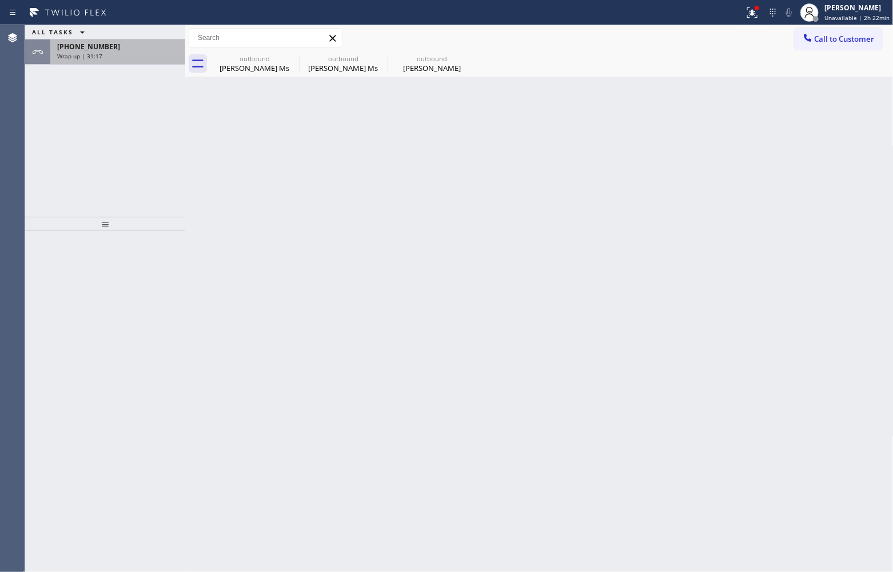
click at [102, 43] on span "[PHONE_NUMBER]" at bounding box center [88, 47] width 63 height 10
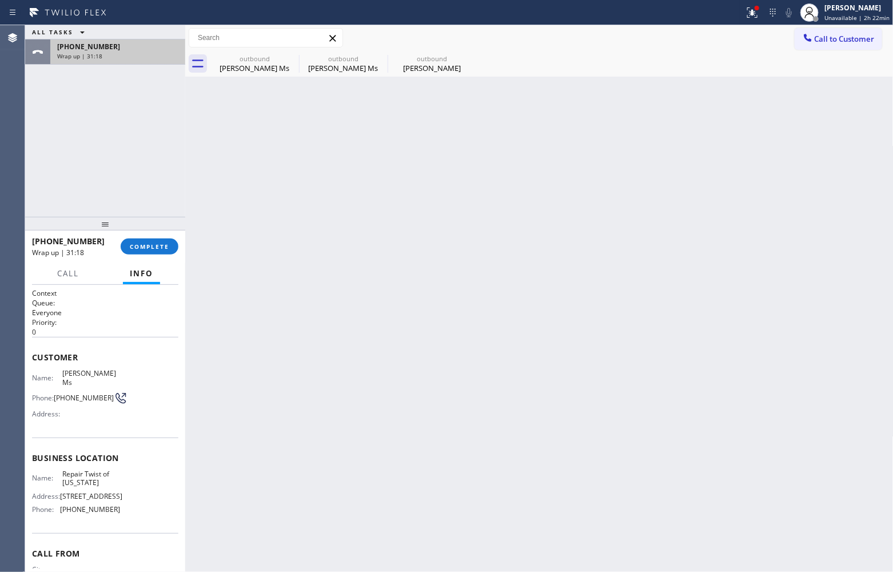
click at [102, 43] on span "[PHONE_NUMBER]" at bounding box center [88, 47] width 63 height 10
click at [153, 254] on div "[PHONE_NUMBER] Wrap up | 31:18 COMPLETE" at bounding box center [105, 247] width 146 height 30
click at [162, 244] on span "COMPLETE" at bounding box center [149, 246] width 39 height 8
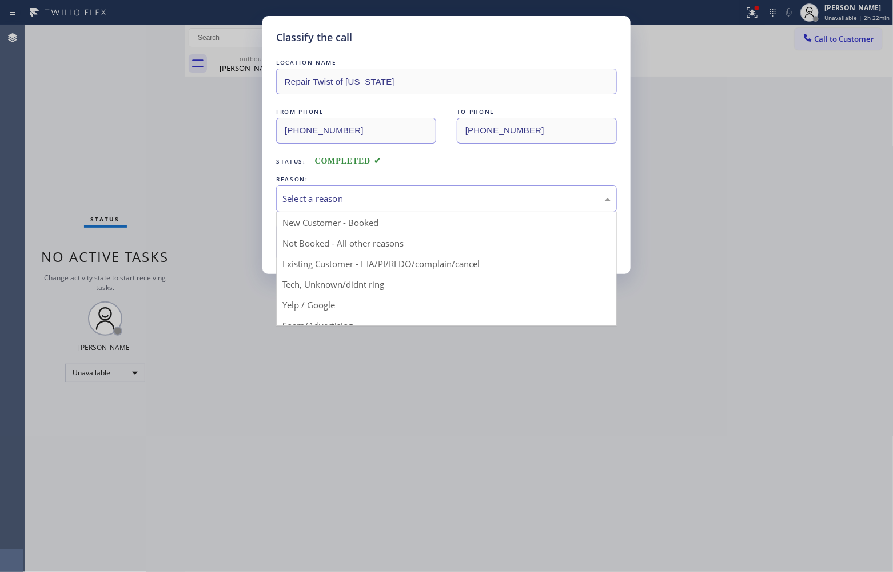
click at [386, 210] on div "Select a reason" at bounding box center [446, 198] width 341 height 27
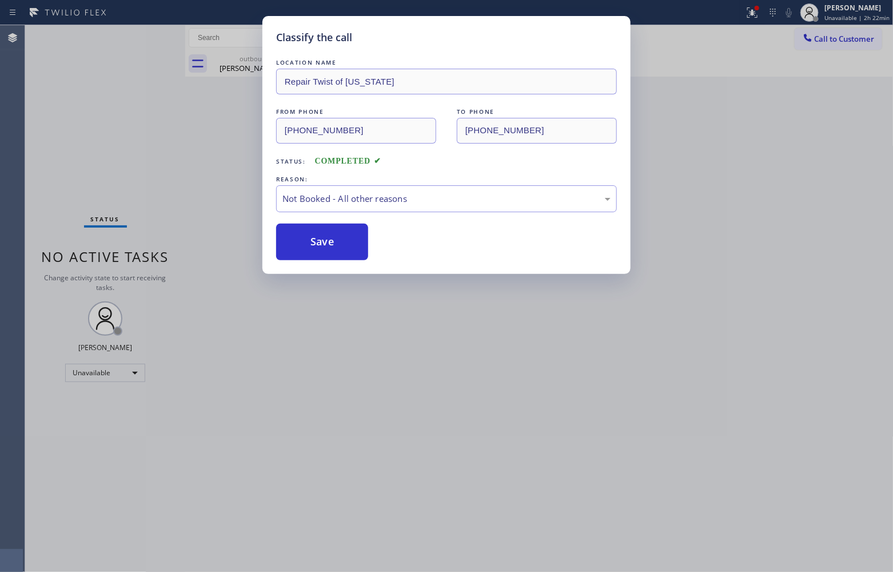
click at [344, 253] on button "Save" at bounding box center [322, 242] width 92 height 37
type input "[PHONE_NUMBER]"
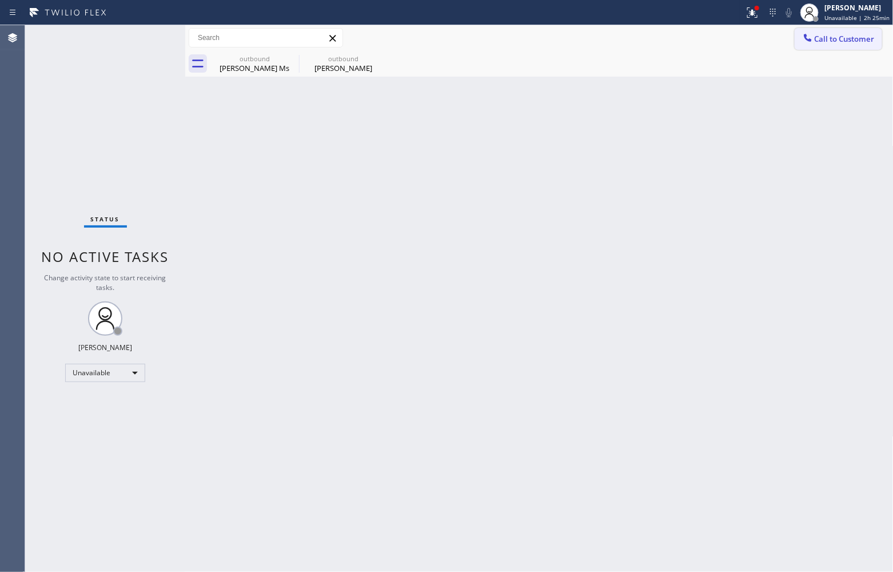
click at [835, 30] on button "Call to Customer" at bounding box center [838, 39] width 87 height 22
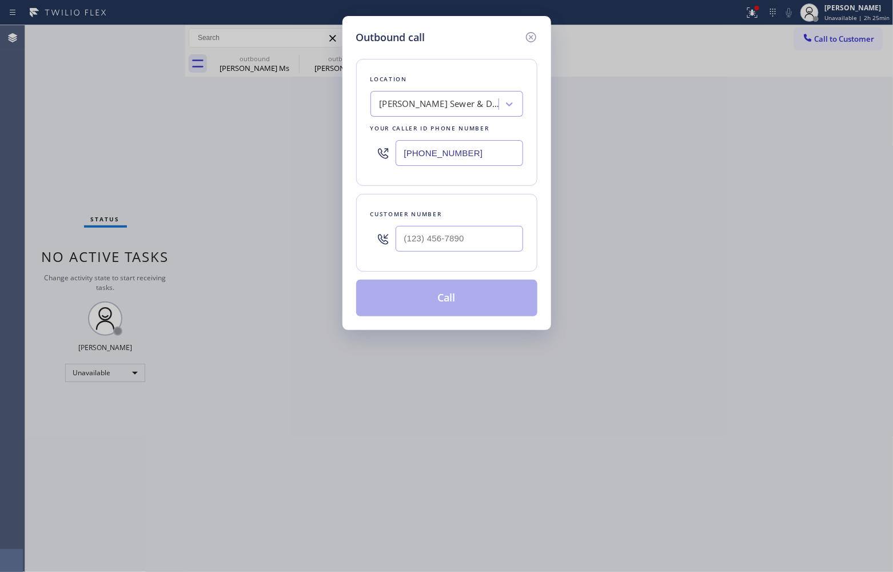
click at [486, 153] on input "[PHONE_NUMBER]" at bounding box center [459, 153] width 127 height 26
paste input "29) 374-2651"
type input "[PHONE_NUMBER]"
type input "(___) ___-____"
click at [470, 242] on input "(___) ___-____" at bounding box center [459, 239] width 127 height 26
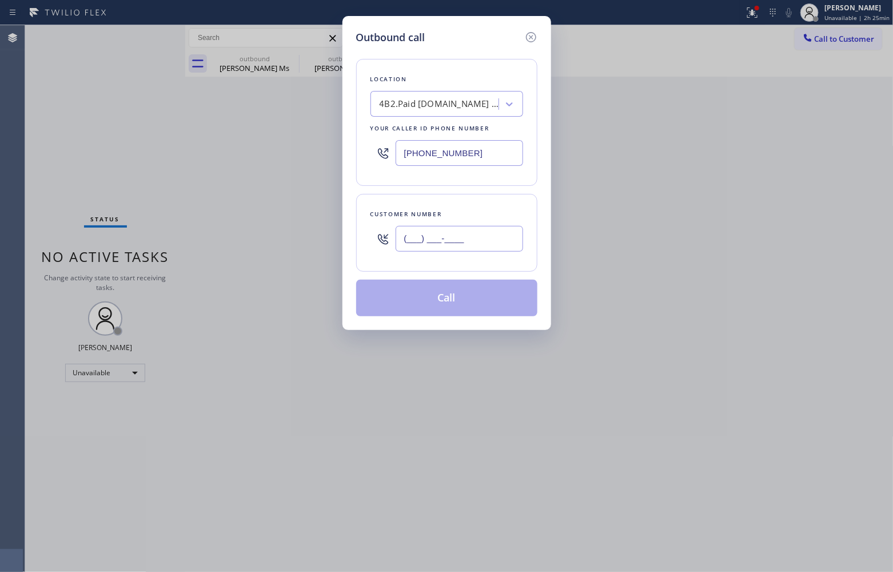
paste input "844) 679-3652"
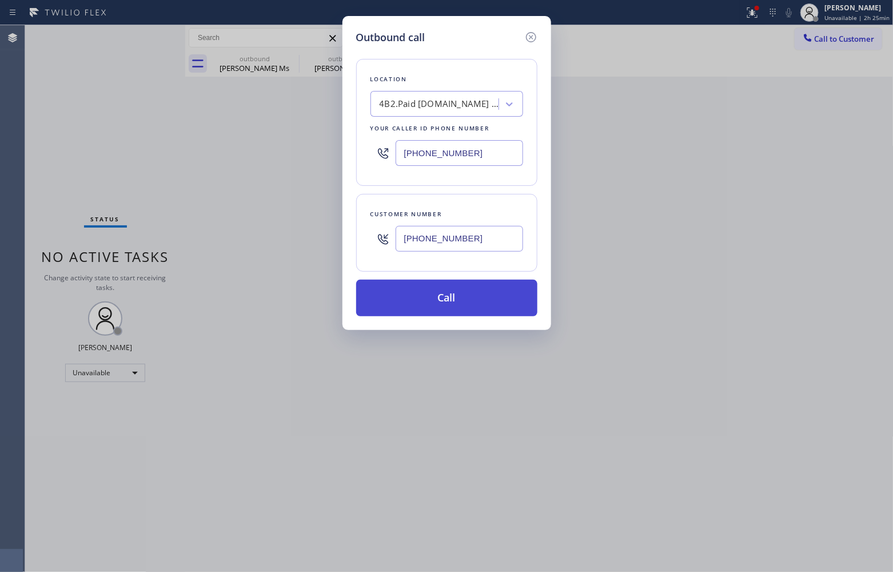
type input "[PHONE_NUMBER]"
click at [478, 307] on button "Call" at bounding box center [446, 298] width 181 height 37
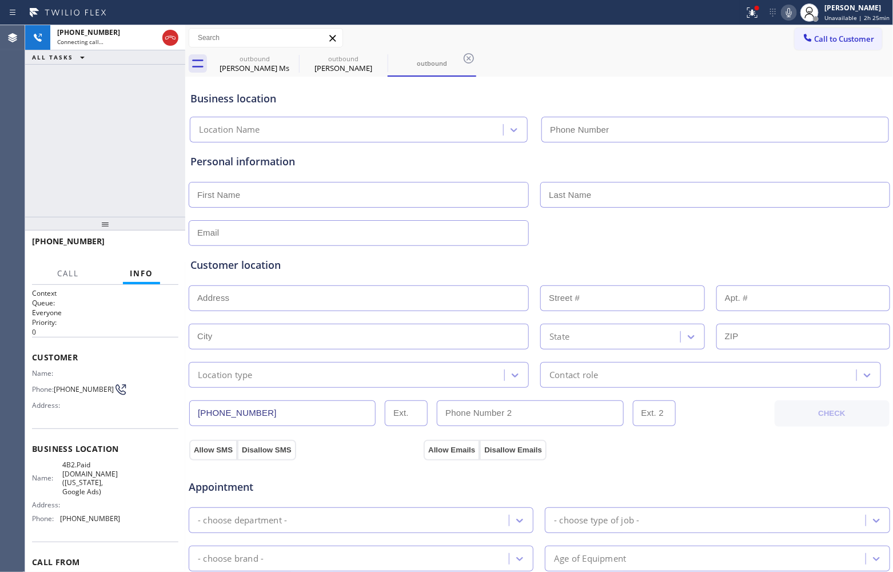
type input "[PHONE_NUMBER]"
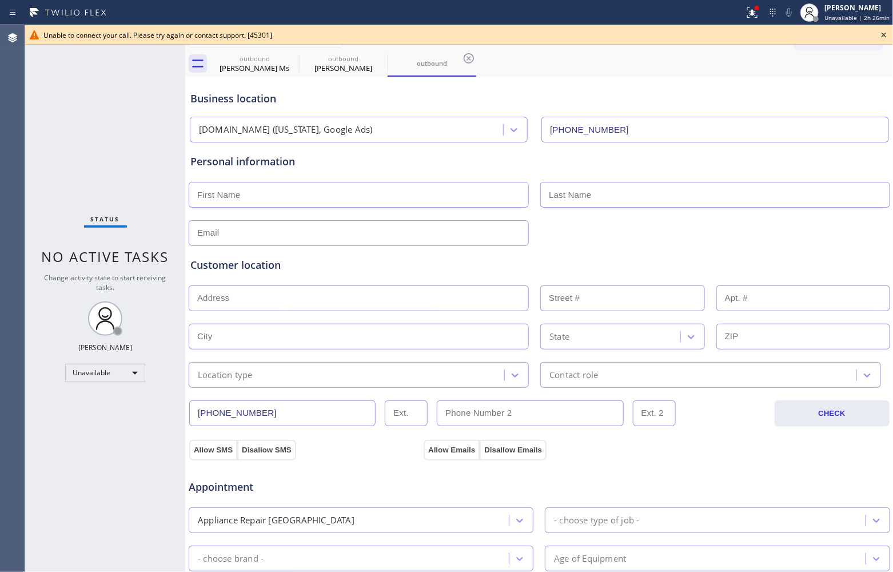
click at [35, 145] on div "Status No active tasks Change activity state to start receiving tasks. [PERSON_…" at bounding box center [105, 298] width 160 height 546
drag, startPoint x: 883, startPoint y: 35, endPoint x: 836, endPoint y: 37, distance: 46.9
click at [882, 35] on icon at bounding box center [884, 35] width 14 height 14
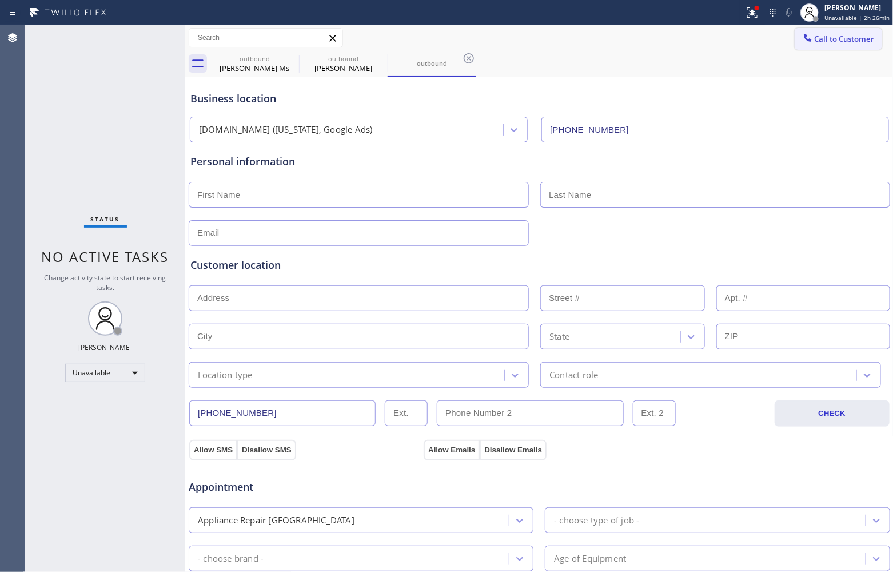
click at [832, 37] on span "Call to Customer" at bounding box center [845, 39] width 60 height 10
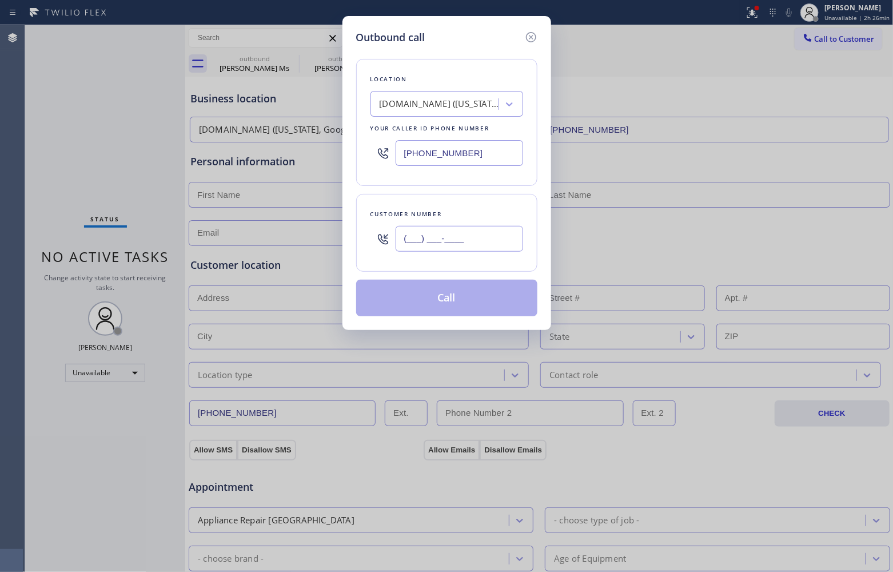
drag, startPoint x: 465, startPoint y: 242, endPoint x: 484, endPoint y: 260, distance: 26.7
click at [464, 242] on input "(___) ___-____" at bounding box center [459, 239] width 127 height 26
paste input "844) 679-3652"
type input "[PHONE_NUMBER]"
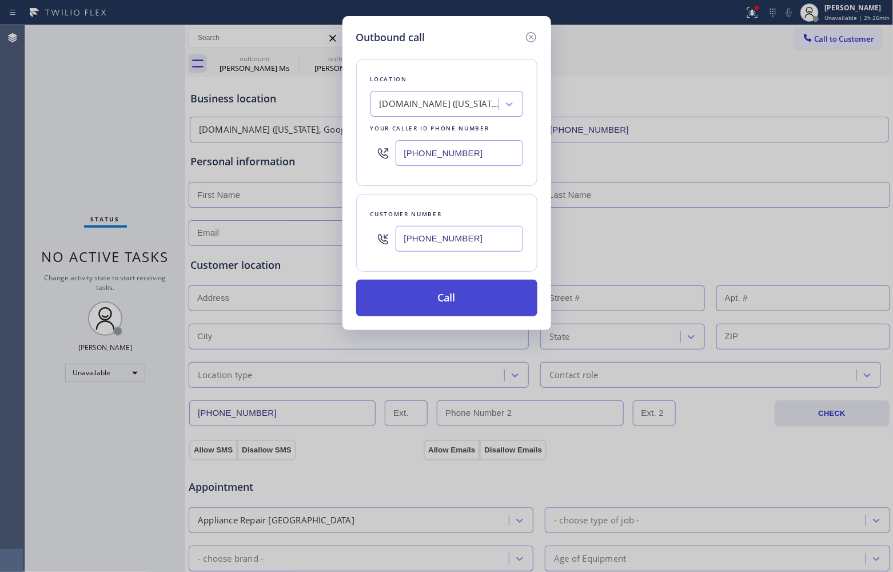
click at [489, 304] on button "Call" at bounding box center [446, 298] width 181 height 37
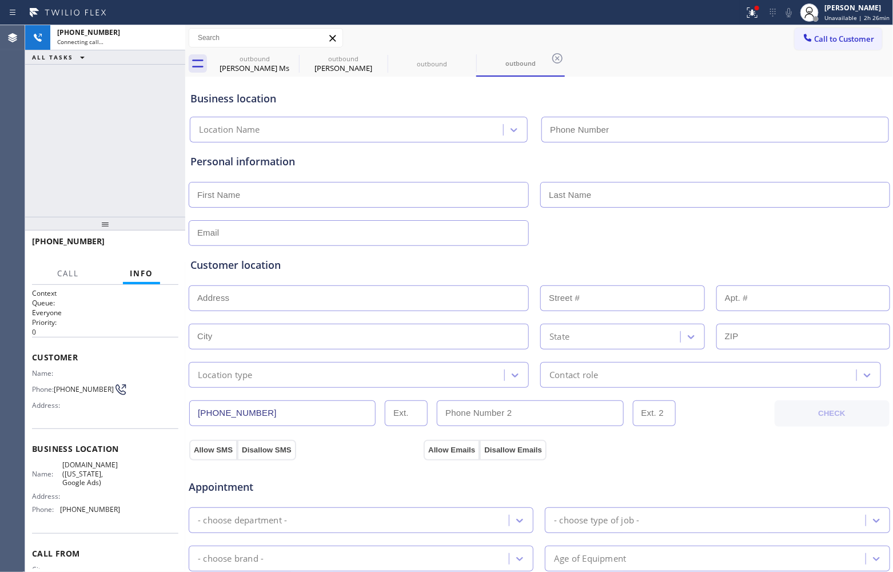
type input "[PHONE_NUMBER]"
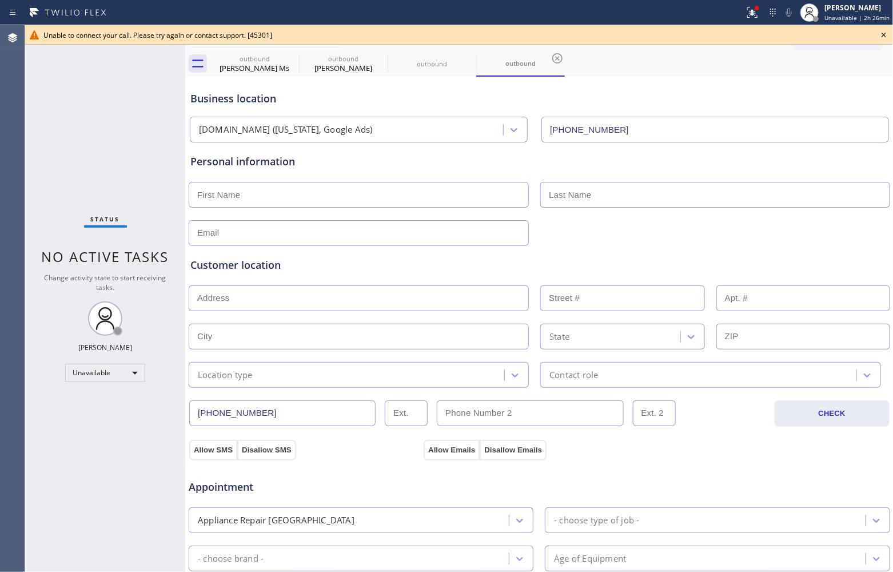
click at [879, 34] on icon at bounding box center [884, 35] width 14 height 14
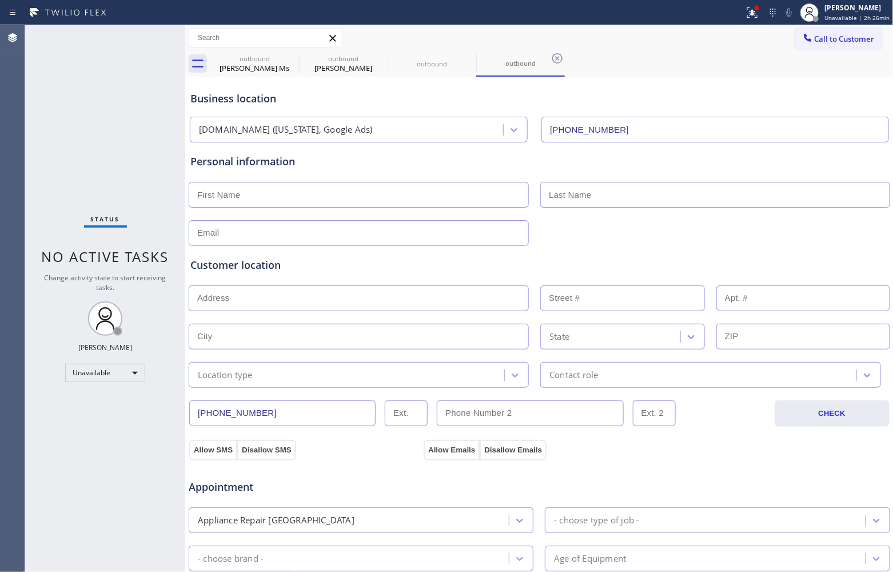
click at [862, 33] on button "Call to Customer" at bounding box center [838, 39] width 87 height 22
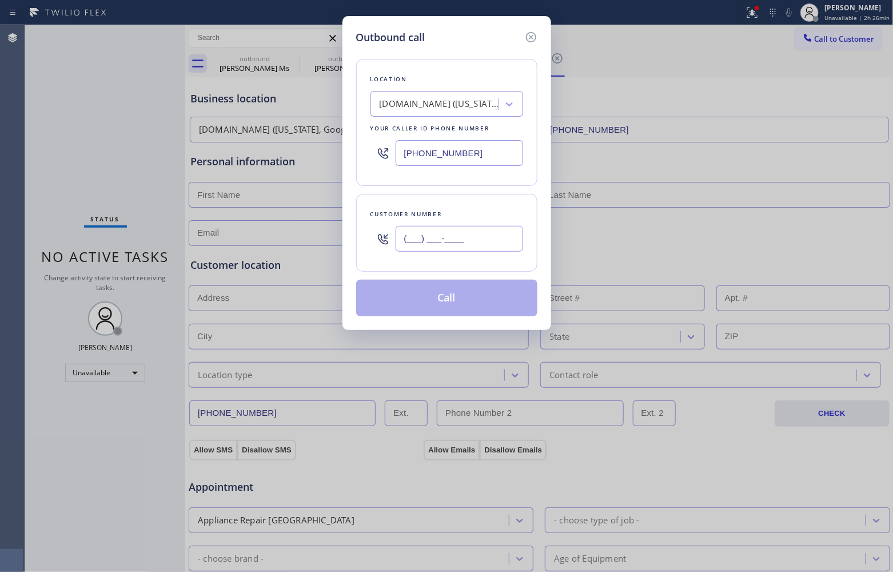
click at [442, 236] on input "(___) ___-____" at bounding box center [459, 239] width 127 height 26
click at [442, 237] on input "(___) ___-____" at bounding box center [459, 239] width 127 height 26
paste input "844) 679-3652"
type input "[PHONE_NUMBER]"
click at [425, 107] on div "[DOMAIN_NAME] ([US_STATE], Google Ads)" at bounding box center [440, 104] width 120 height 13
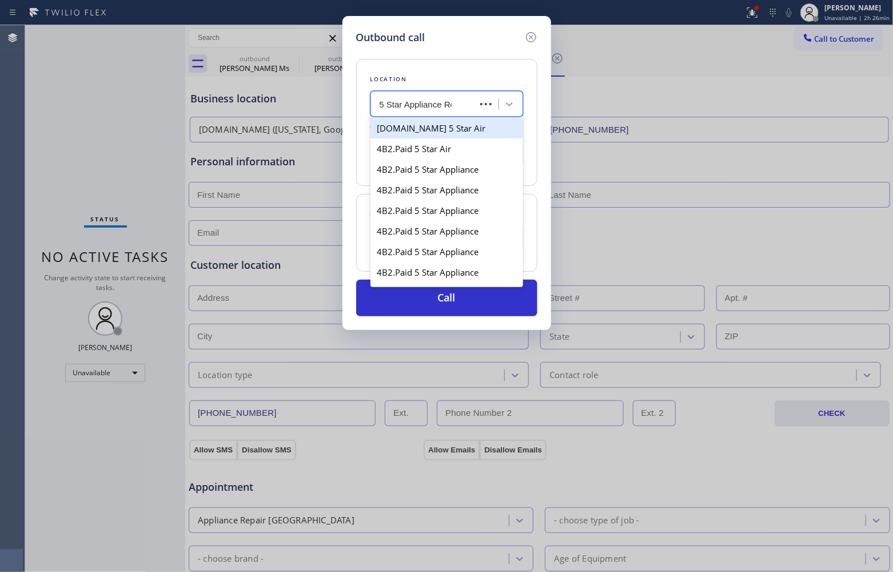
type input "5 Star Appliance Rep"
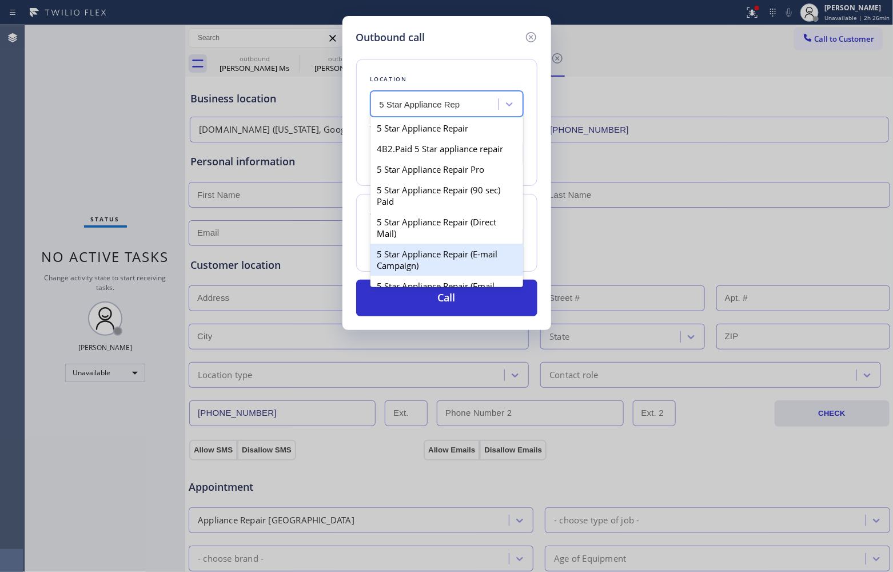
click at [484, 266] on div "5 Star Appliance Repair (E-mail Campaign)" at bounding box center [446, 260] width 153 height 32
type input "[PHONE_NUMBER]"
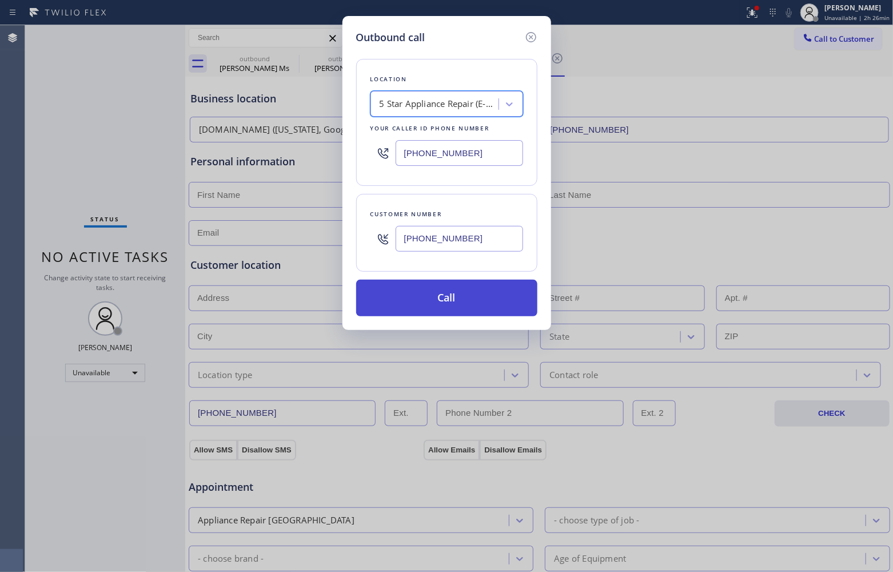
click at [487, 304] on button "Call" at bounding box center [446, 298] width 181 height 37
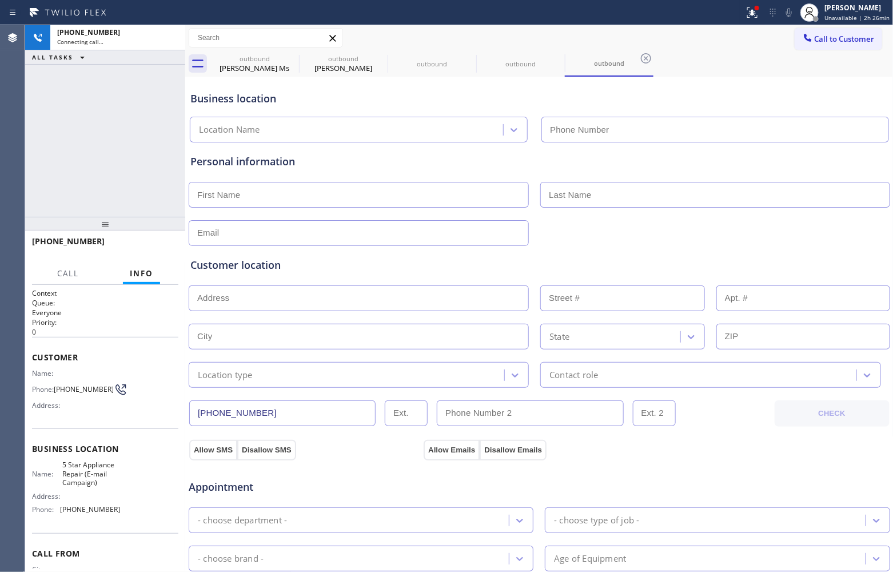
type input "[PHONE_NUMBER]"
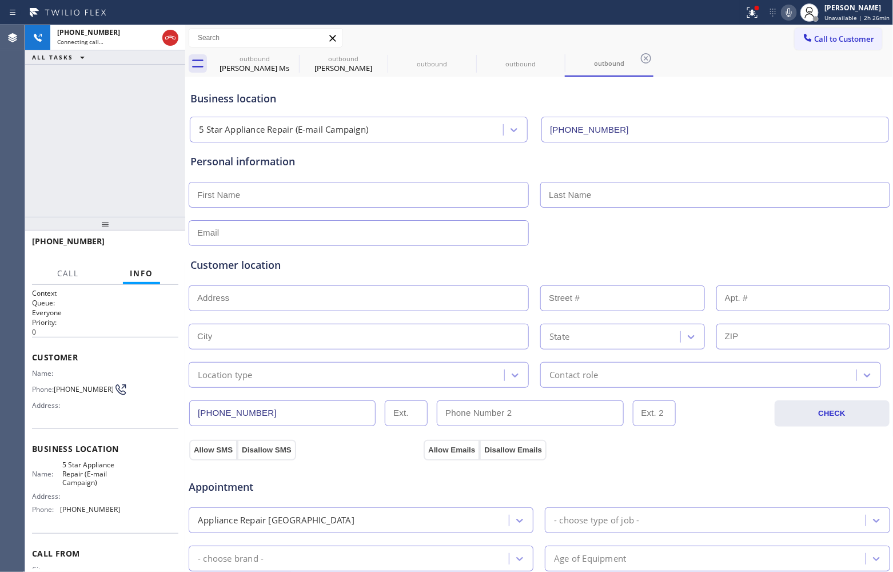
click at [49, 167] on div "[PHONE_NUMBER] Connecting call… ALL TASKS ALL TASKS ACTIVE TASKS TASKS IN WRAP …" at bounding box center [105, 120] width 160 height 191
click at [55, 167] on div "[PHONE_NUMBER] Live | 00:08 ALL TASKS ALL TASKS ACTIVE TASKS TASKS IN WRAP UP" at bounding box center [105, 120] width 160 height 191
click at [38, 167] on div "[PHONE_NUMBER] Live | 00:26 ALL TASKS ALL TASKS ACTIVE TASKS TASKS IN WRAP UP" at bounding box center [105, 120] width 160 height 191
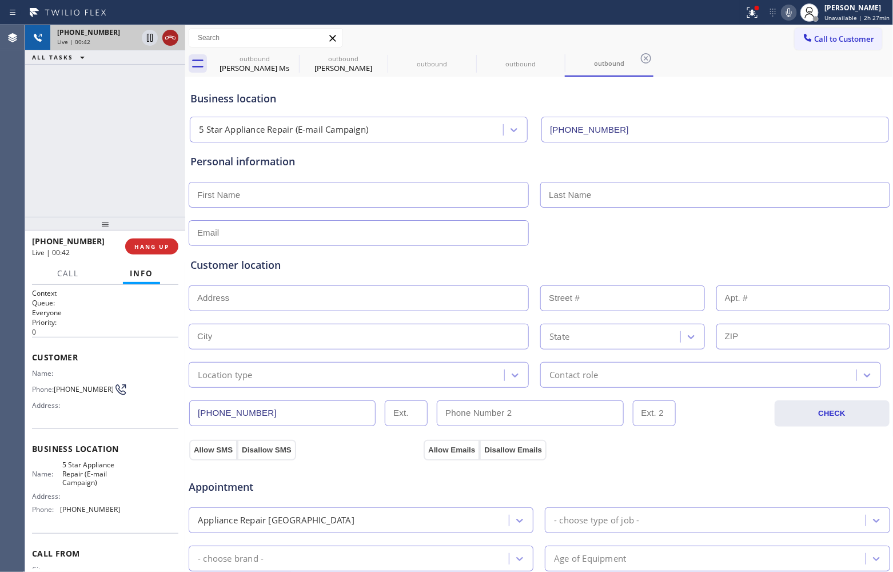
click at [173, 36] on icon at bounding box center [170, 37] width 10 height 3
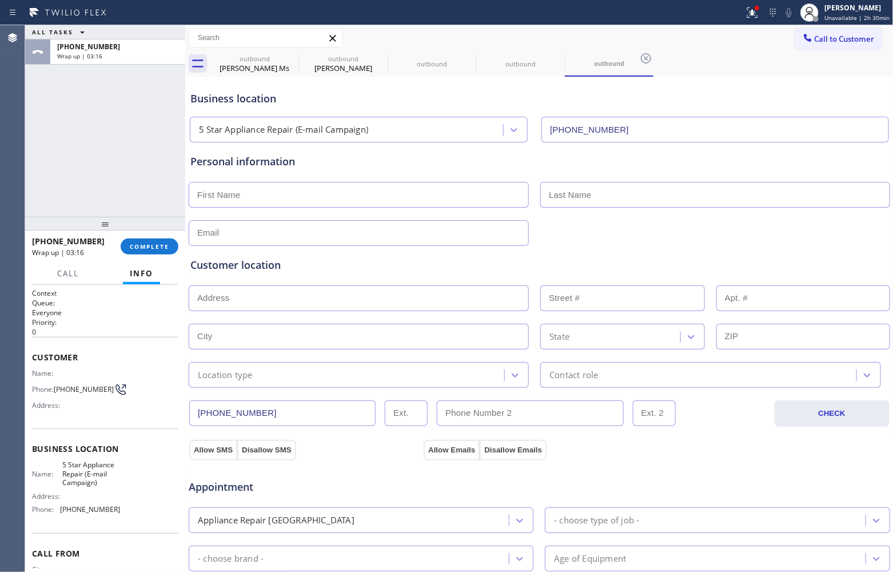
click at [35, 137] on div "ALL TASKS ALL TASKS ACTIVE TASKS TASKS IN WRAP UP [PHONE_NUMBER] Wrap up | 03:16" at bounding box center [105, 120] width 160 height 191
click at [149, 249] on span "COMPLETE" at bounding box center [149, 246] width 39 height 8
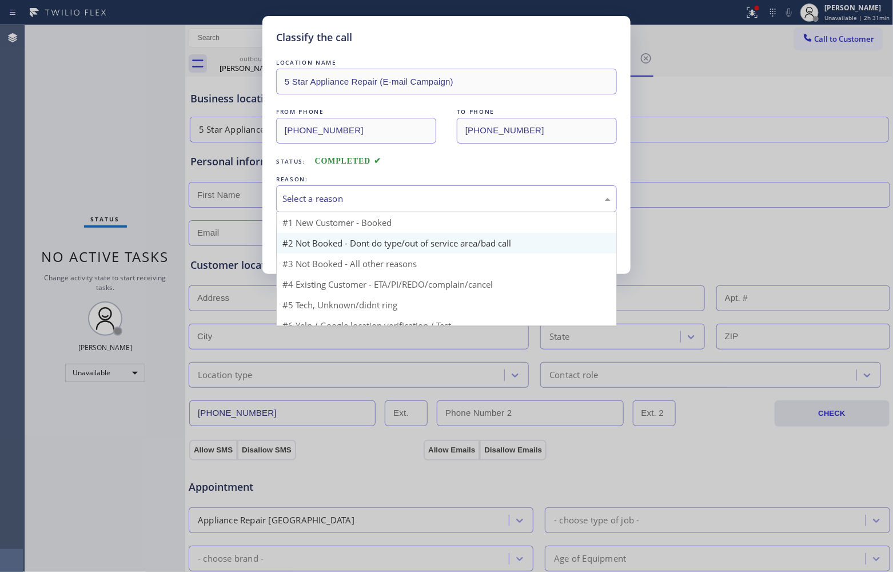
drag, startPoint x: 286, startPoint y: 198, endPoint x: 373, endPoint y: 237, distance: 95.7
click at [297, 198] on div "Select a reason" at bounding box center [446, 198] width 328 height 13
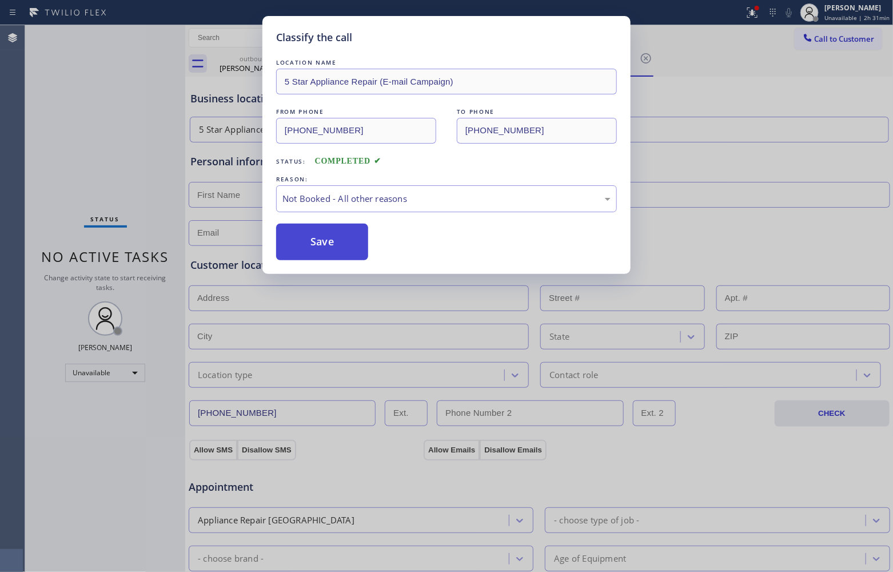
click at [326, 250] on button "Save" at bounding box center [322, 242] width 92 height 37
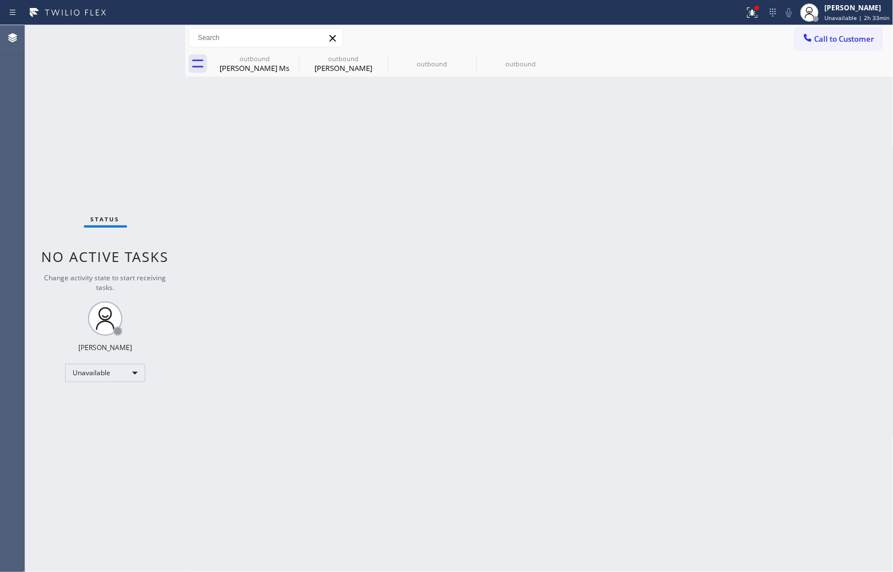
click at [21, 207] on div "Agent Desktop" at bounding box center [12, 298] width 25 height 546
click at [833, 26] on div "Call to Customer Outbound call Location 5 Star Appliance Repair (E-mail Campaig…" at bounding box center [539, 38] width 708 height 26
click at [847, 40] on span "Call to Customer" at bounding box center [845, 39] width 60 height 10
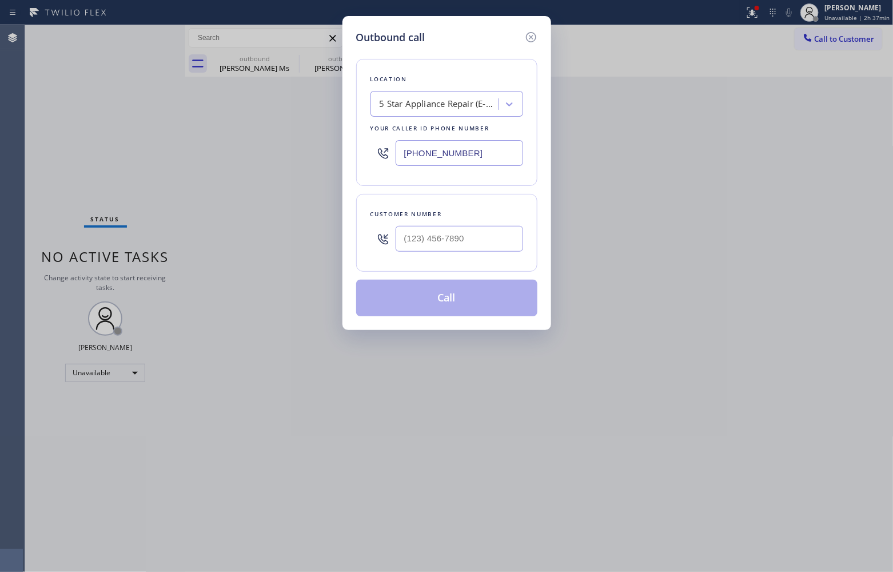
click at [457, 152] on input "[PHONE_NUMBER]" at bounding box center [459, 153] width 127 height 26
paste input "323) 924-3282"
type input "[PHONE_NUMBER]"
type input "(___) ___-____"
click at [446, 236] on input "(___) ___-____" at bounding box center [459, 239] width 127 height 26
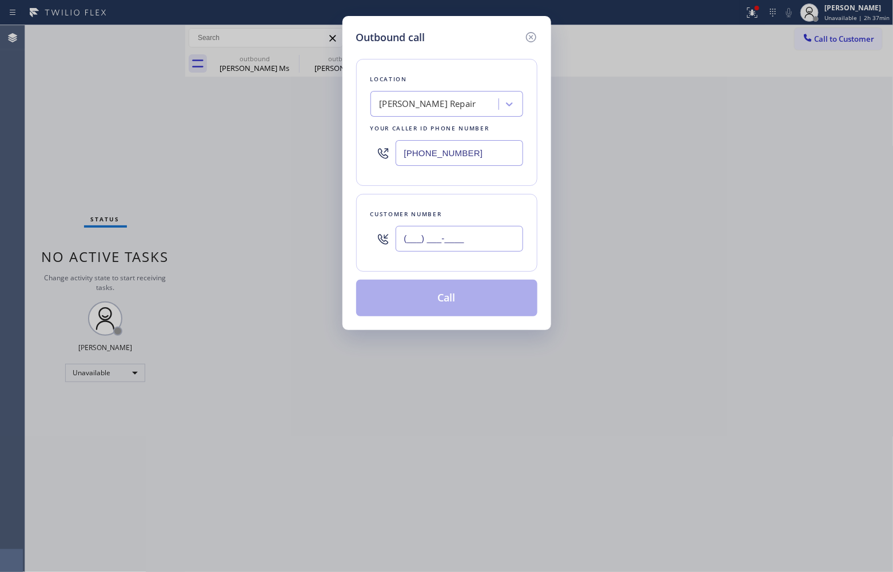
paste input "626) 536-3635"
type input "[PHONE_NUMBER]"
click at [470, 302] on button "Call" at bounding box center [446, 298] width 181 height 37
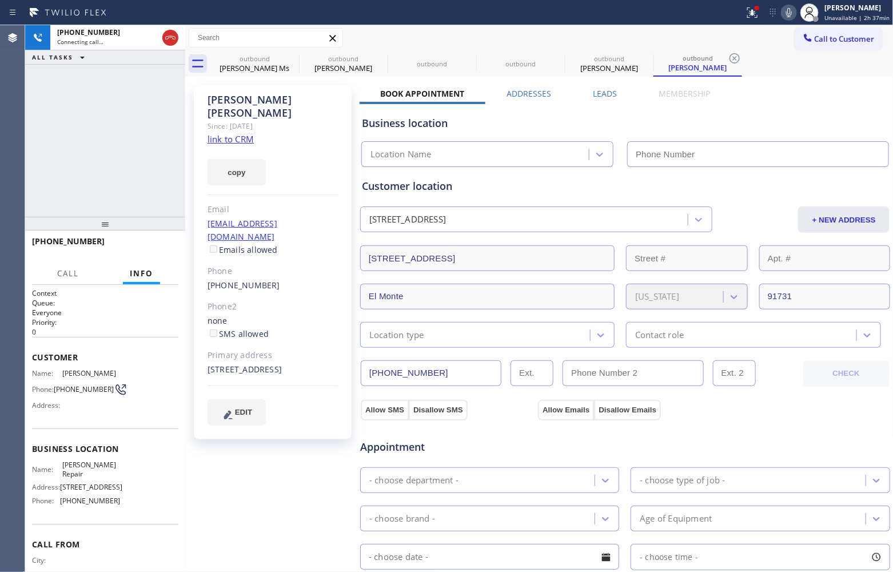
click at [30, 136] on div "Agent Desktop Classify the call LOCATION NAME E Appliance Repair & HVAC Mountai…" at bounding box center [446, 298] width 893 height 546
type input "[PHONE_NUMBER]"
click at [236, 133] on link "link to CRM" at bounding box center [230, 138] width 46 height 11
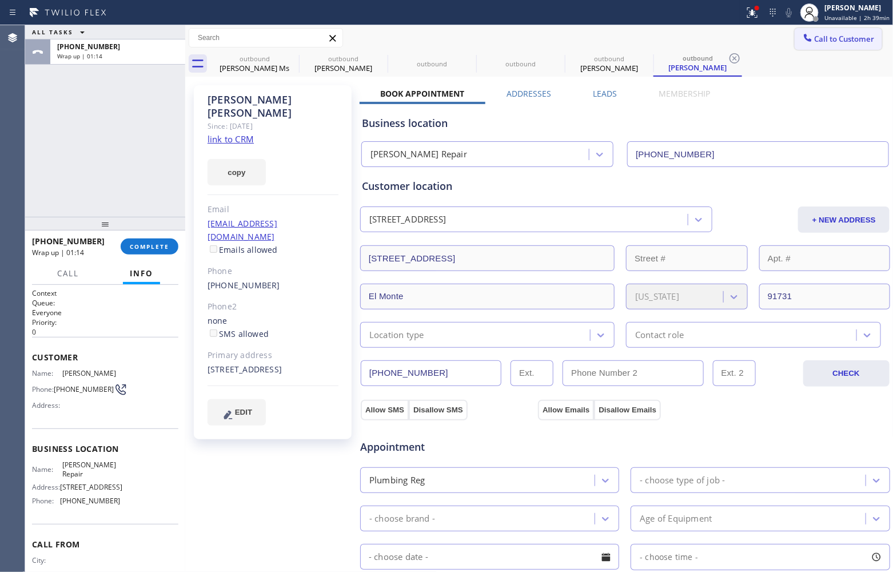
click at [820, 38] on span "Call to Customer" at bounding box center [845, 39] width 60 height 10
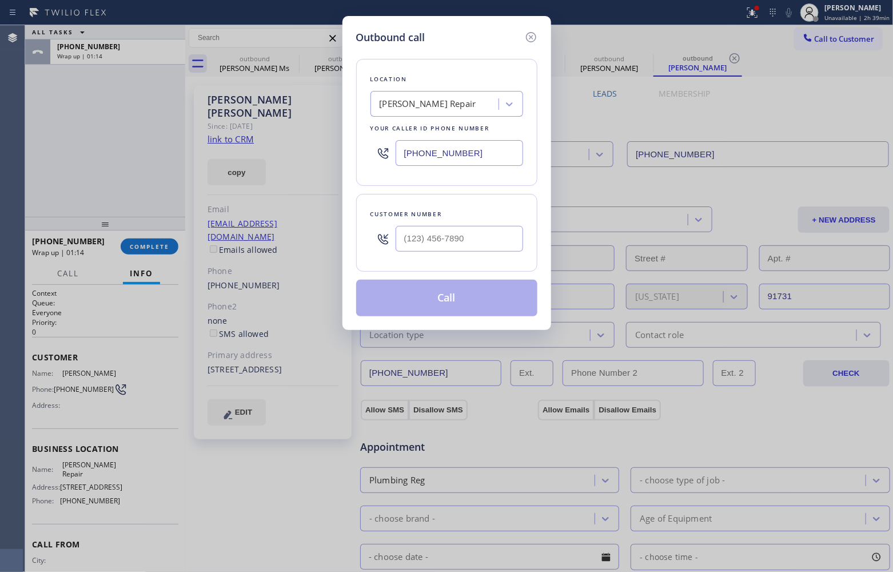
click at [489, 150] on input "[PHONE_NUMBER]" at bounding box center [459, 153] width 127 height 26
paste input "206) 533-3914"
type input "[PHONE_NUMBER]"
type input "(___) ___-____"
click at [464, 249] on input "(___) ___-____" at bounding box center [459, 239] width 127 height 26
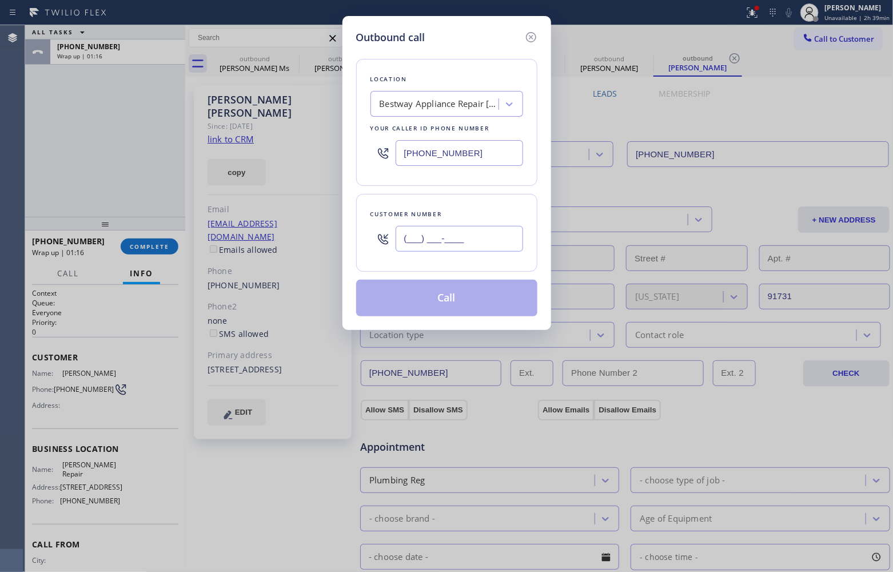
paste input "206) 234-1011"
type input "[PHONE_NUMBER]"
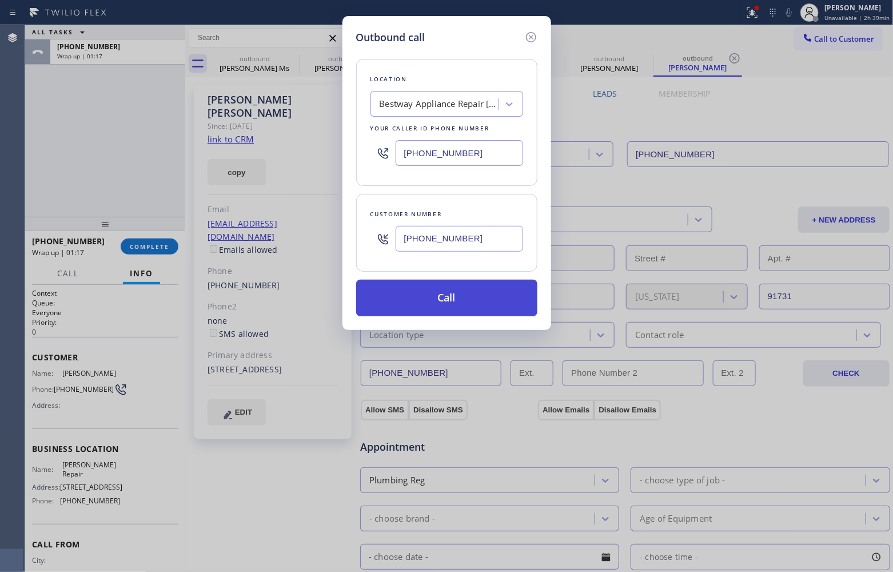
click at [472, 301] on button "Call" at bounding box center [446, 298] width 181 height 37
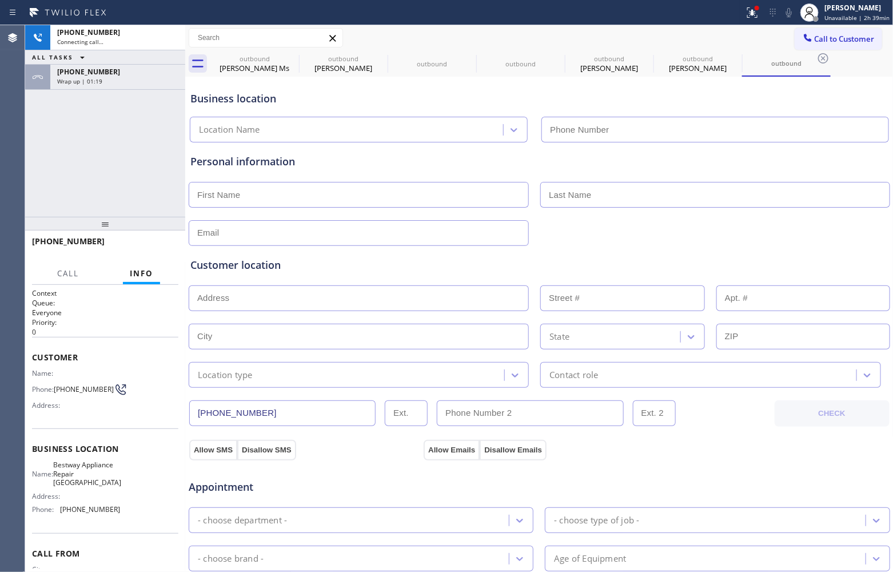
type input "[PHONE_NUMBER]"
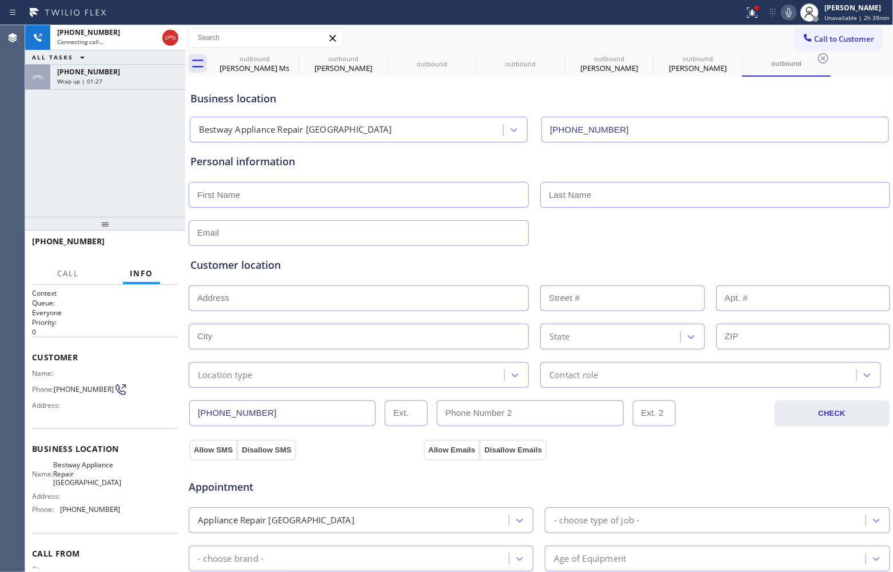
click at [54, 141] on div "[PHONE_NUMBER] Connecting call… ALL TASKS ALL TASKS ACTIVE TASKS TASKS IN WRAP …" at bounding box center [105, 120] width 160 height 191
click at [25, 150] on div "Agent Desktop" at bounding box center [12, 298] width 25 height 546
click at [3, 133] on div "Agent Desktop" at bounding box center [12, 298] width 25 height 546
click at [13, 183] on div "Agent Desktop" at bounding box center [12, 298] width 25 height 546
click at [150, 248] on span "HANG UP" at bounding box center [151, 246] width 35 height 8
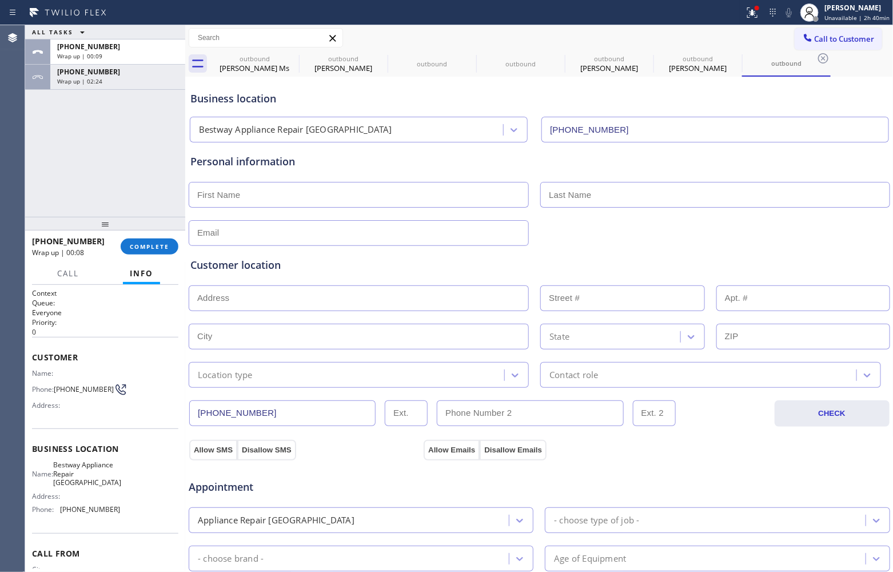
click at [16, 151] on div "Agent Desktop" at bounding box center [12, 298] width 25 height 546
click at [144, 248] on span "COMPLETE" at bounding box center [149, 246] width 39 height 8
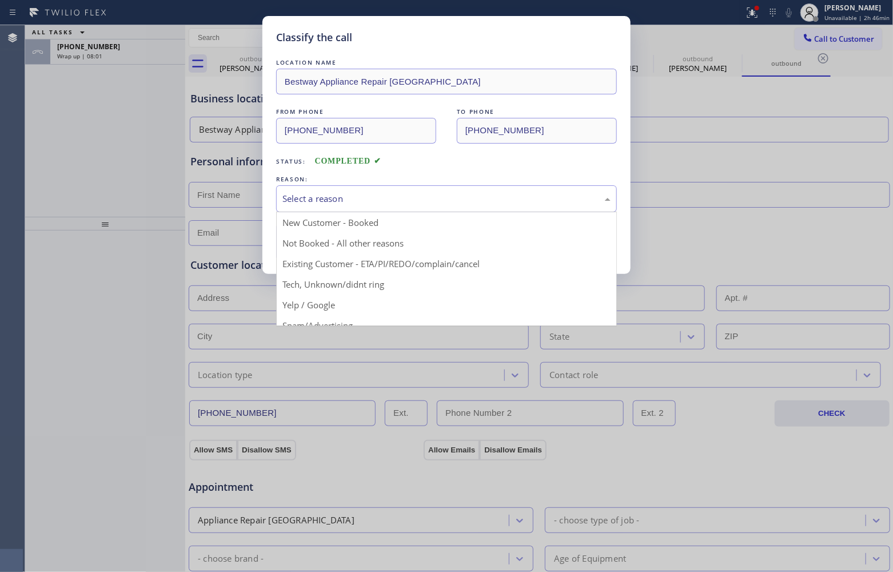
click at [329, 203] on div "Select a reason" at bounding box center [446, 198] width 328 height 13
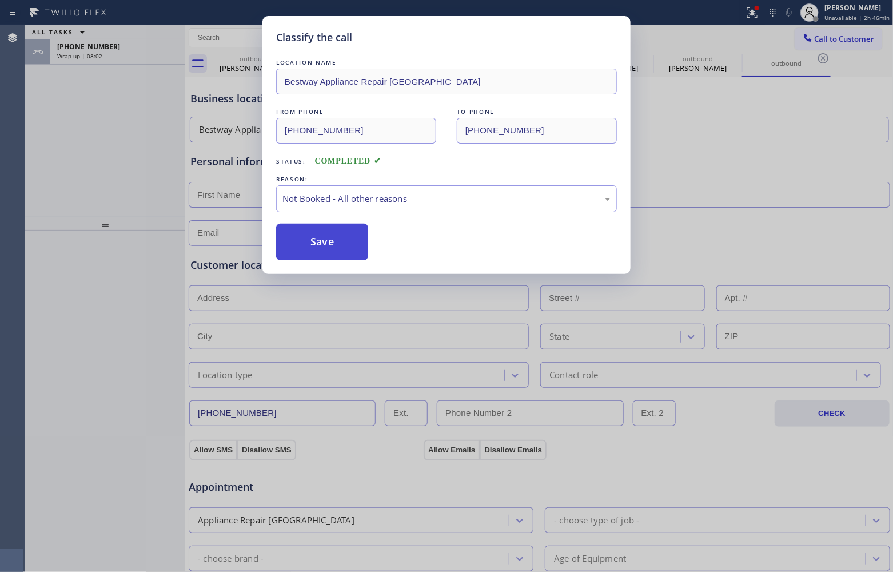
click at [329, 239] on button "Save" at bounding box center [322, 242] width 92 height 37
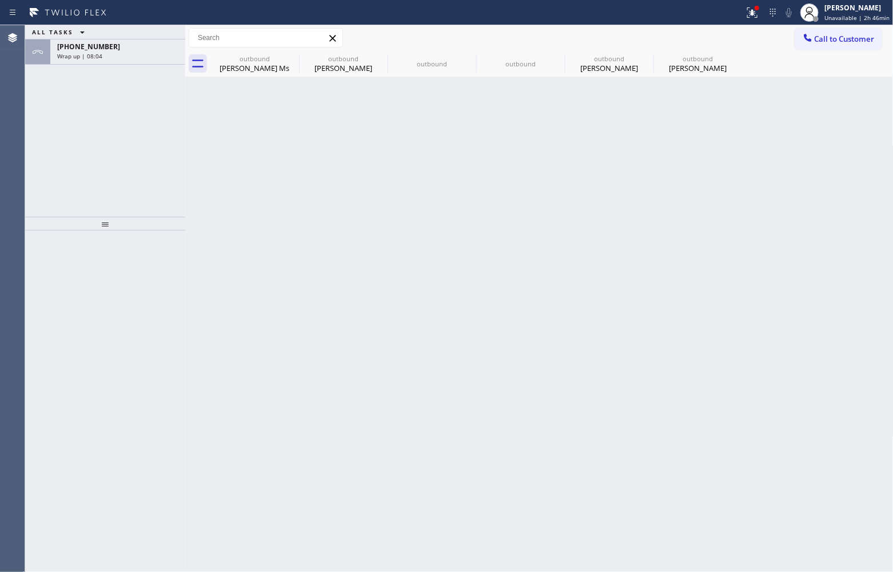
drag, startPoint x: 110, startPoint y: 57, endPoint x: 203, endPoint y: 206, distance: 175.4
click at [110, 57] on div "Wrap up | 08:04" at bounding box center [117, 56] width 121 height 8
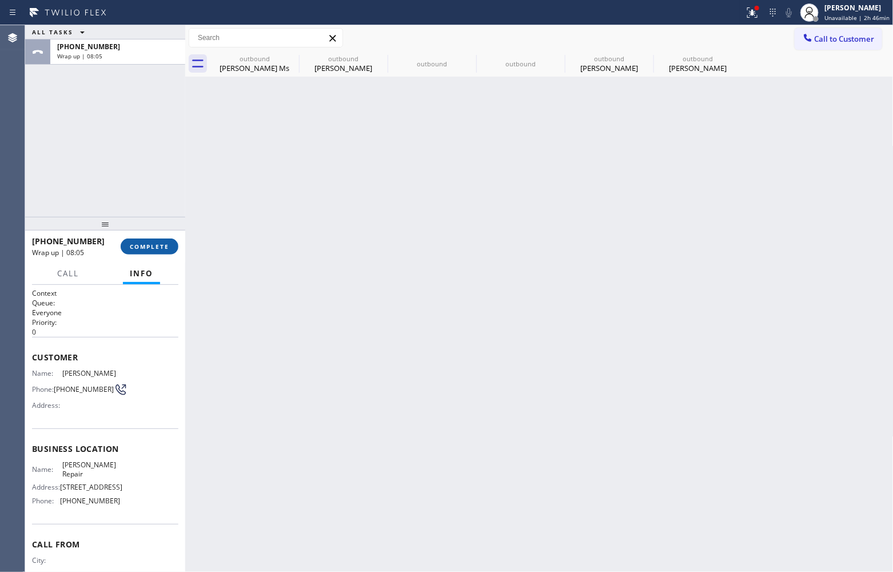
click at [161, 244] on span "COMPLETE" at bounding box center [149, 246] width 39 height 8
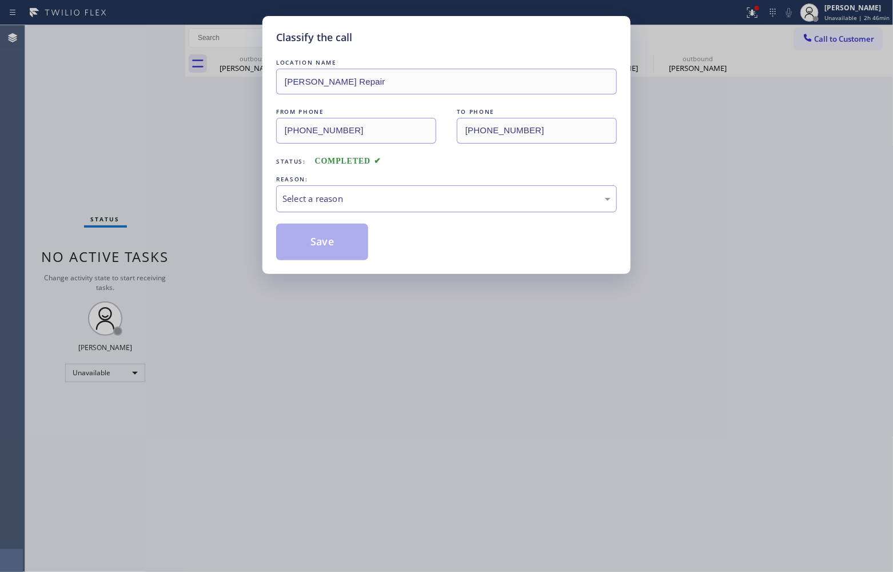
click at [334, 195] on div "Select a reason" at bounding box center [446, 198] width 328 height 13
click at [336, 193] on div "#2 Not Booked - Dont do type/out of service area/bad call" at bounding box center [446, 198] width 328 height 13
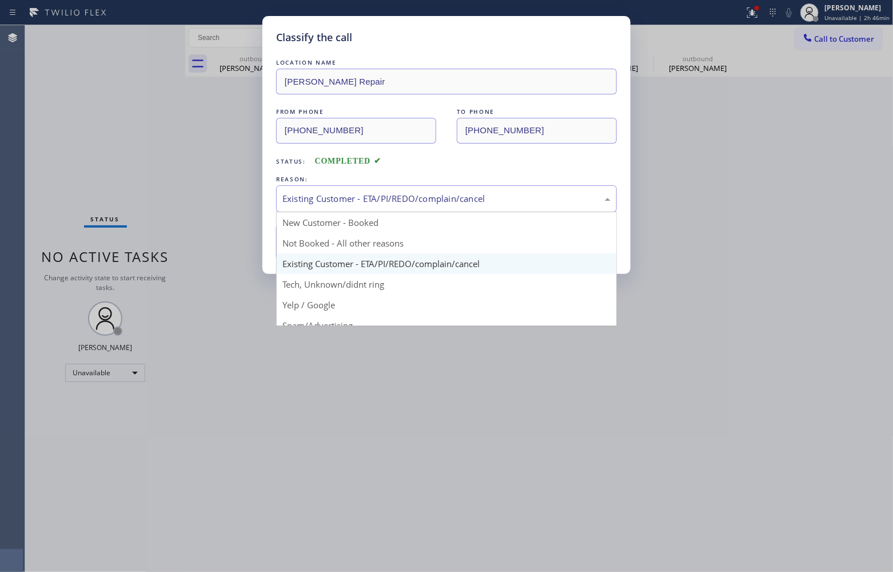
click at [341, 198] on div "Existing Customer - ETA/PI/REDO/complain/cancel" at bounding box center [446, 198] width 328 height 13
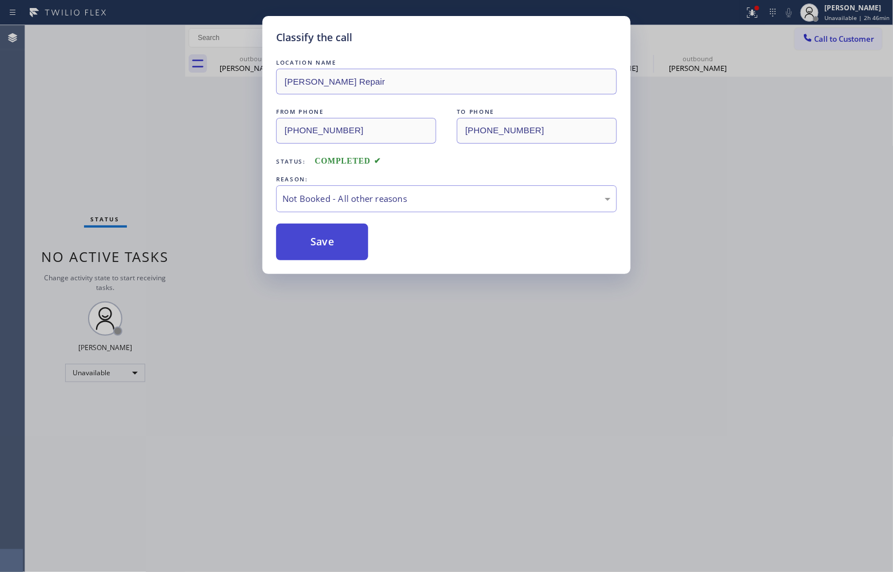
click at [326, 244] on button "Save" at bounding box center [322, 242] width 92 height 37
click at [326, 249] on button "Save" at bounding box center [322, 242] width 92 height 37
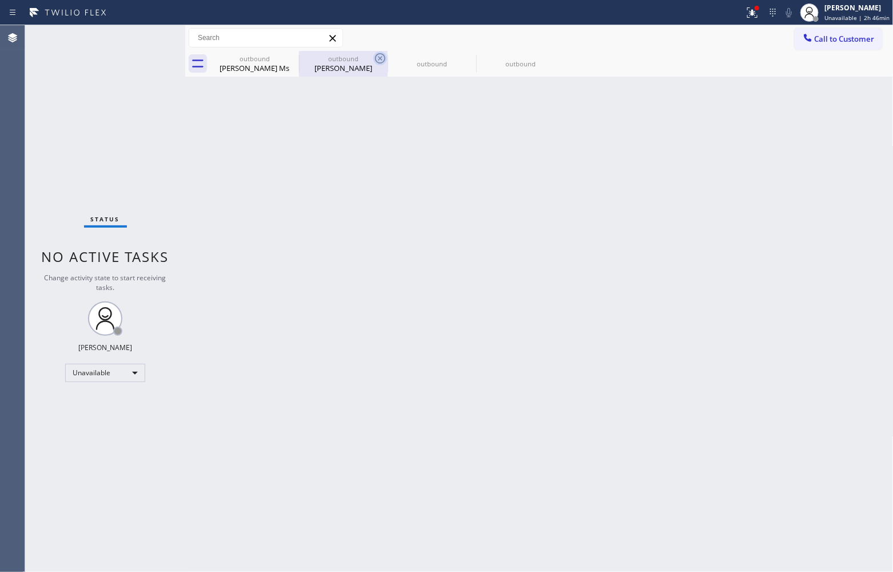
click at [0, 0] on icon at bounding box center [0, 0] width 0 height 0
type input "[PHONE_NUMBER]"
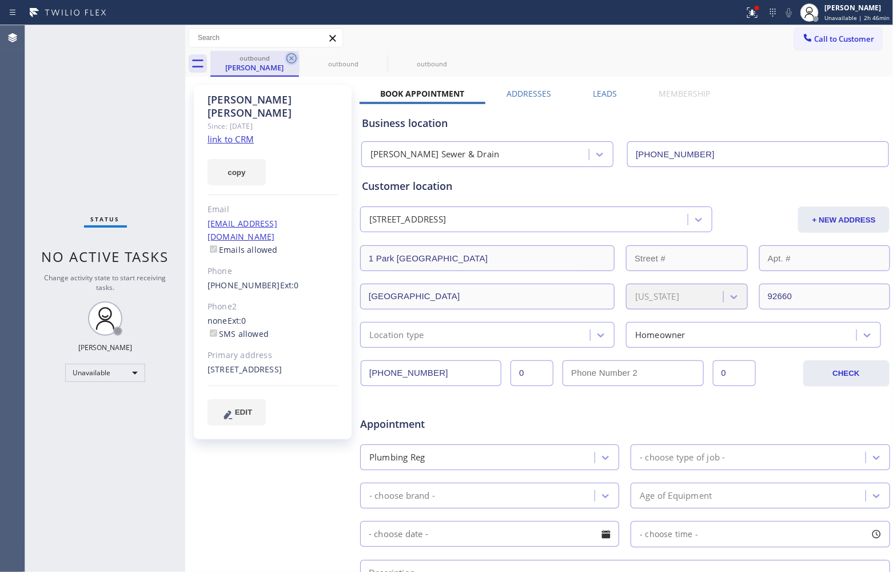
click at [293, 57] on icon at bounding box center [291, 58] width 10 height 10
click at [0, 0] on icon at bounding box center [0, 0] width 0 height 0
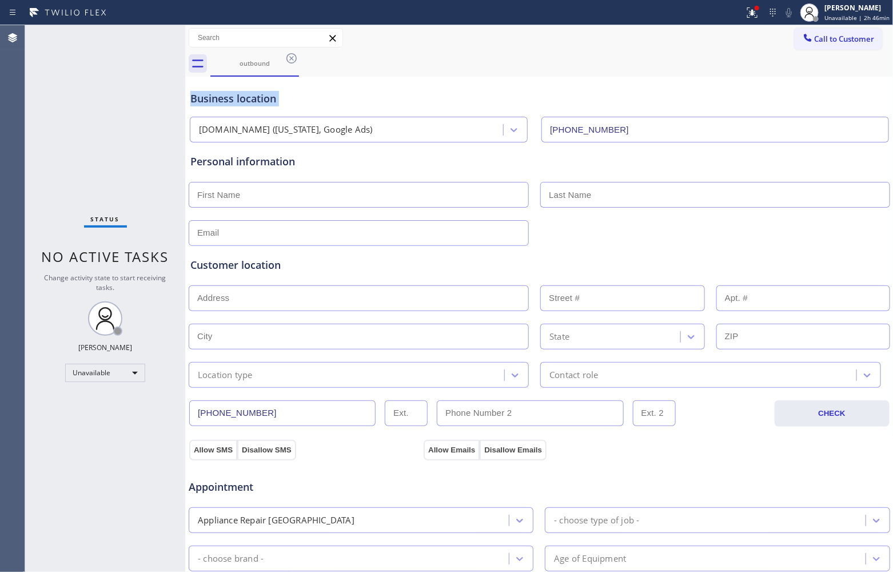
click at [293, 57] on icon at bounding box center [291, 58] width 10 height 10
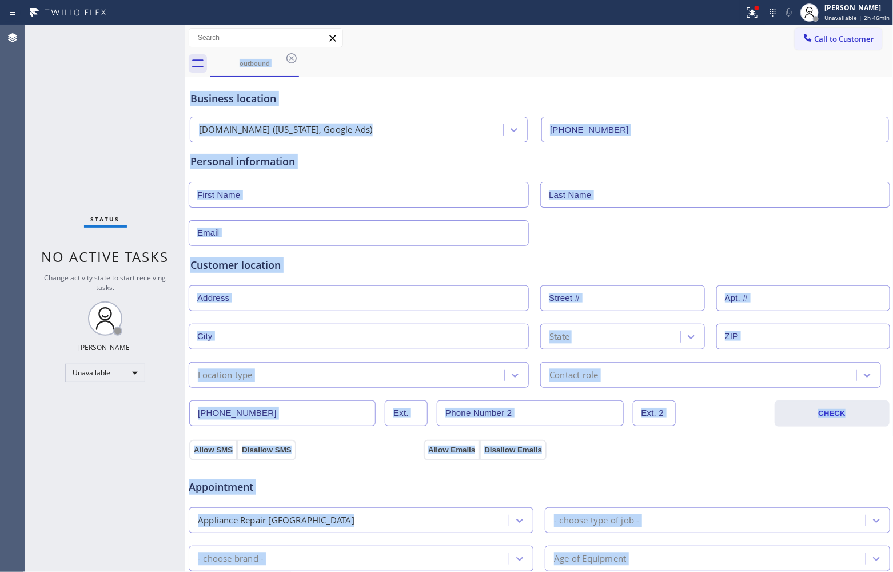
click at [292, 57] on div "outbound" at bounding box center [551, 64] width 683 height 26
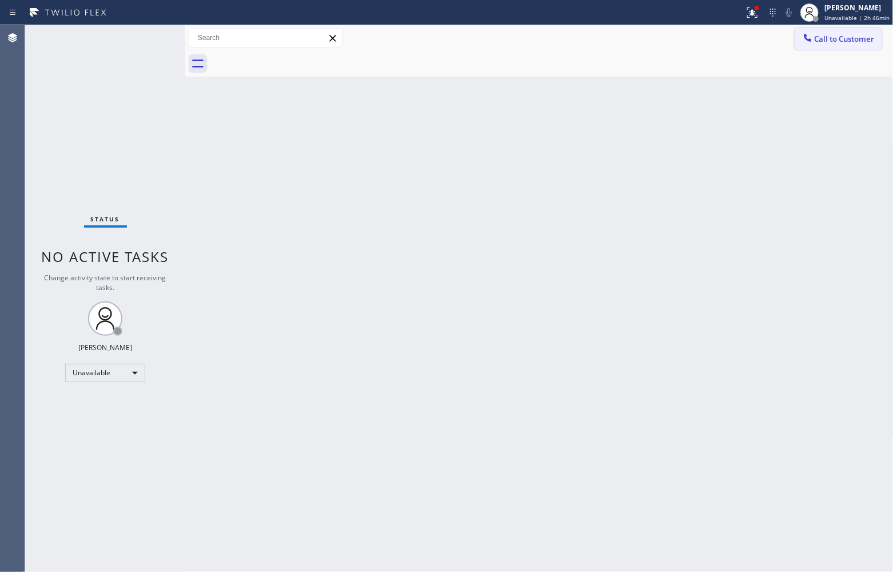
drag, startPoint x: 853, startPoint y: 39, endPoint x: 616, endPoint y: 143, distance: 258.7
click at [852, 39] on span "Call to Customer" at bounding box center [845, 39] width 60 height 10
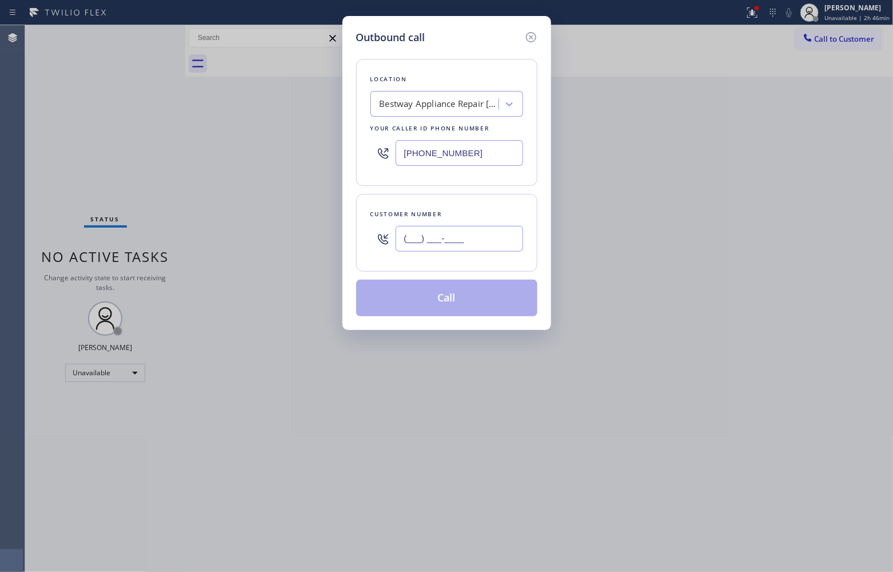
click at [422, 240] on input "(___) ___-____" at bounding box center [459, 239] width 127 height 26
paste input "310) 910-8827"
type input "[PHONE_NUMBER]"
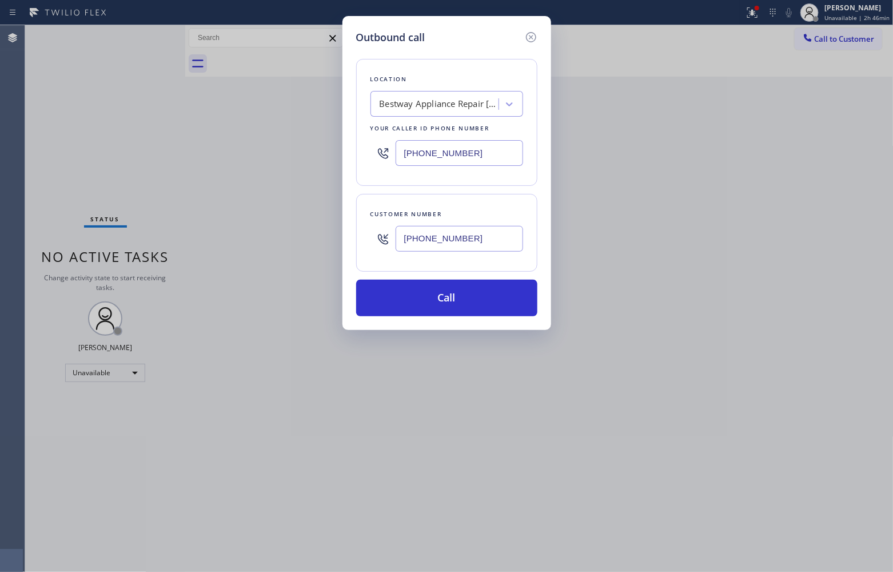
click at [23, 126] on div "Outbound call Location Bestway Appliance Repair [GEOGRAPHIC_DATA] Your caller i…" at bounding box center [446, 286] width 893 height 572
drag, startPoint x: 21, startPoint y: 123, endPoint x: 53, endPoint y: 122, distance: 32.6
click at [53, 122] on div "Outbound call Location Bestway Appliance Repair [GEOGRAPHIC_DATA] Your caller i…" at bounding box center [446, 286] width 893 height 572
click at [413, 98] on div "Bestway Appliance Repair [GEOGRAPHIC_DATA]" at bounding box center [440, 104] width 120 height 13
paste input "[GEOGRAPHIC_DATA] Plumbers"
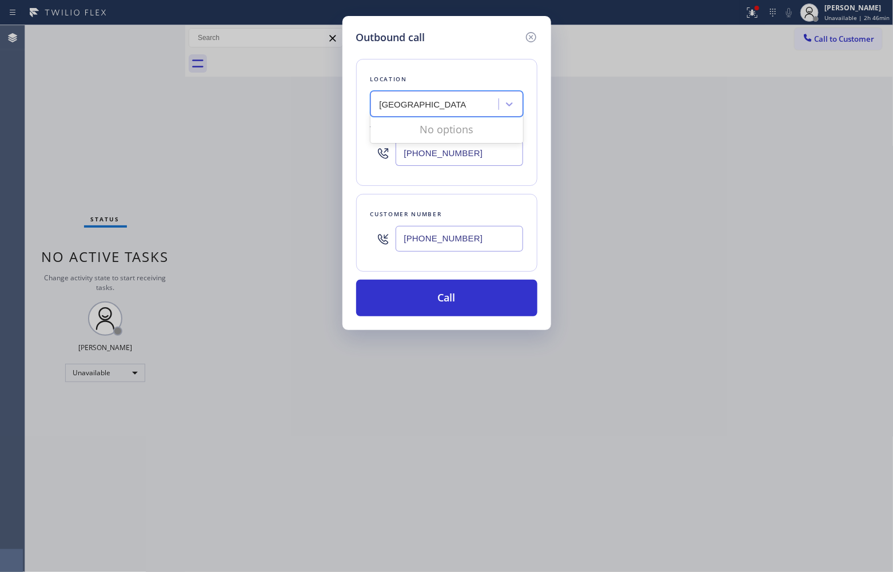
click at [405, 102] on input "[GEOGRAPHIC_DATA] Plumbers" at bounding box center [423, 104] width 87 height 10
click at [404, 101] on input "[GEOGRAPHIC_DATA] Plumbers" at bounding box center [423, 104] width 87 height 10
type input "[GEOGRAPHIC_DATA] Plumbers"
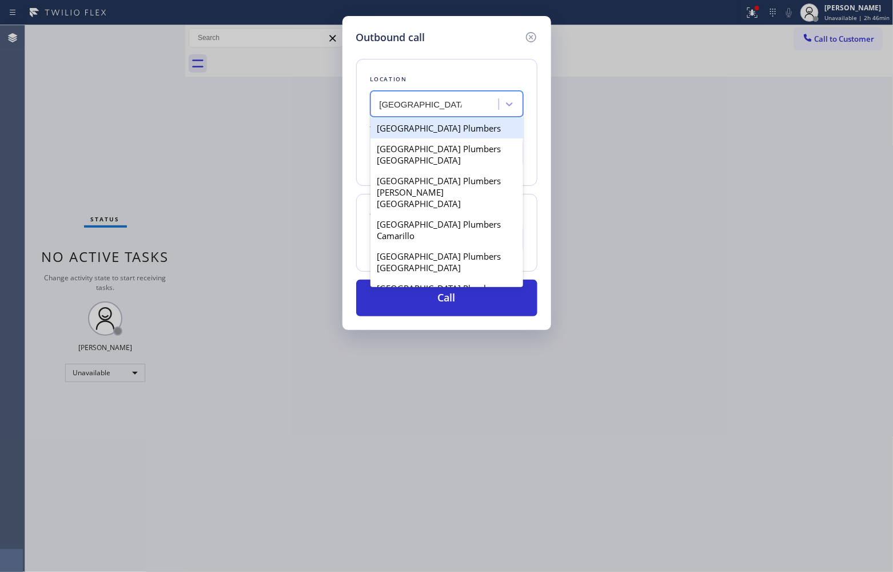
click at [425, 127] on div "[GEOGRAPHIC_DATA] Plumbers" at bounding box center [446, 128] width 153 height 21
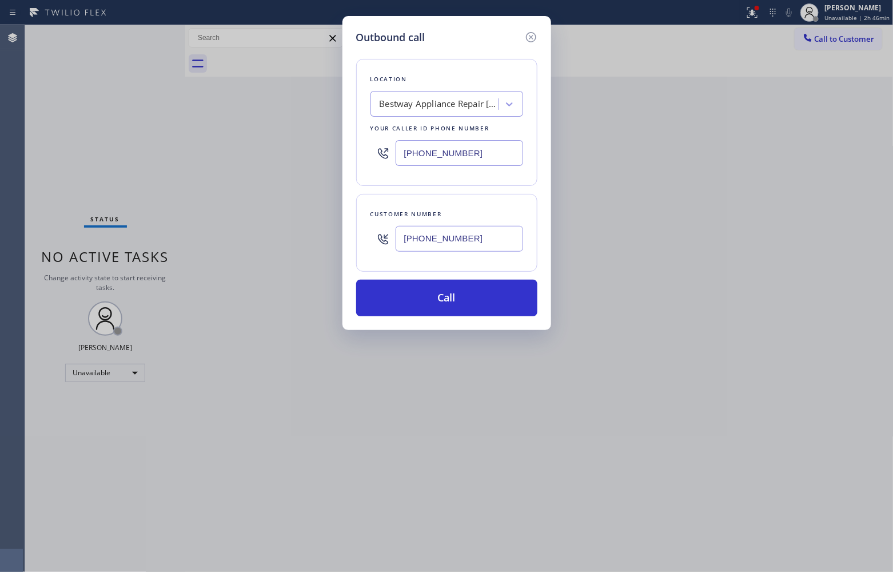
click at [466, 276] on div "Location Bestway Appliance Repair Renton Your caller id phone number [PHONE_NUM…" at bounding box center [446, 180] width 181 height 271
click at [467, 304] on button "Call" at bounding box center [446, 298] width 181 height 37
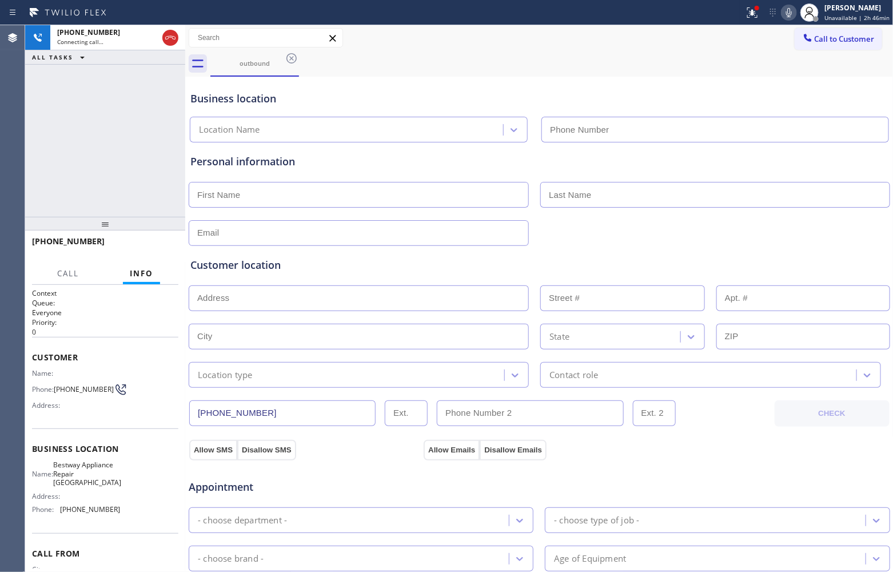
type input "[PHONE_NUMBER]"
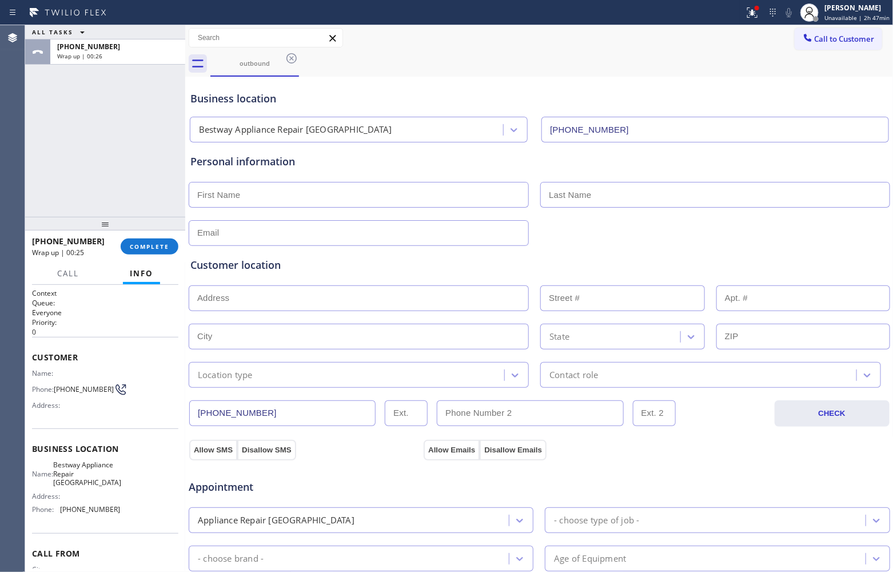
drag, startPoint x: 61, startPoint y: 138, endPoint x: 289, endPoint y: 134, distance: 228.1
click at [61, 138] on div "ALL TASKS ALL TASKS ACTIVE TASKS TASKS IN WRAP UP [PHONE_NUMBER] Wrap up | 00:26" at bounding box center [105, 120] width 160 height 191
click at [832, 39] on span "Call to Customer" at bounding box center [845, 39] width 60 height 10
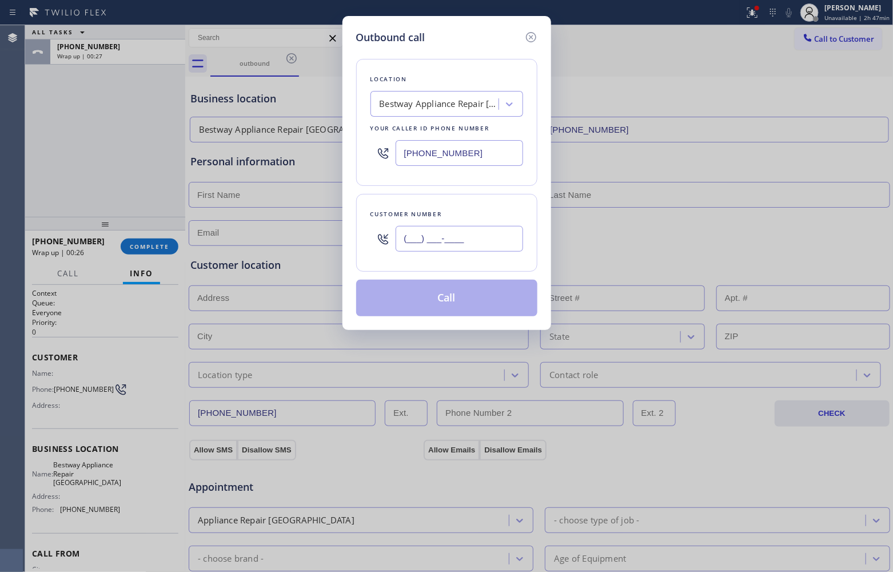
click at [461, 238] on input "(___) ___-____" at bounding box center [459, 239] width 127 height 26
paste input "773) 417-5706"
type input "[PHONE_NUMBER]"
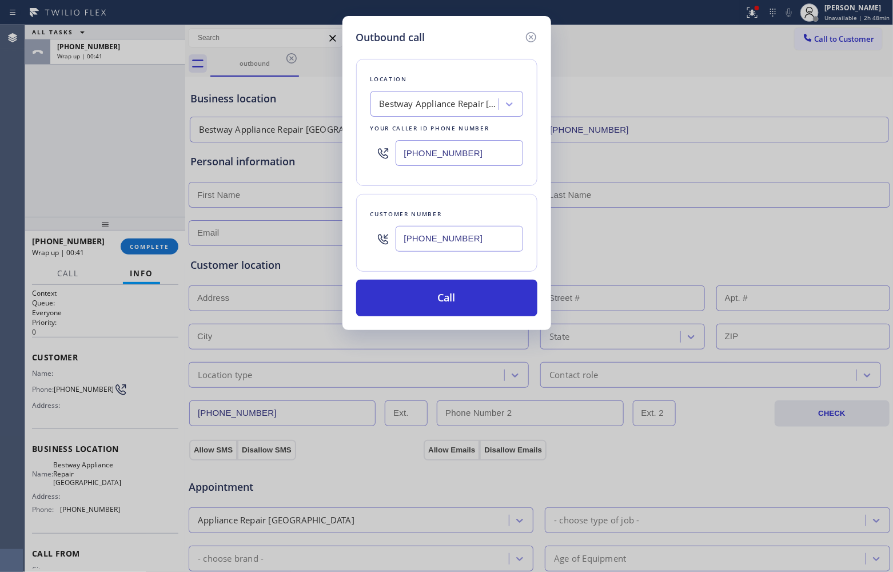
drag, startPoint x: 458, startPoint y: 154, endPoint x: 489, endPoint y: 189, distance: 46.6
click at [458, 153] on input "[PHONE_NUMBER]" at bounding box center [459, 153] width 127 height 26
paste input "619) 675-7477"
type input "[PHONE_NUMBER]"
drag, startPoint x: 493, startPoint y: 308, endPoint x: 629, endPoint y: 529, distance: 260.5
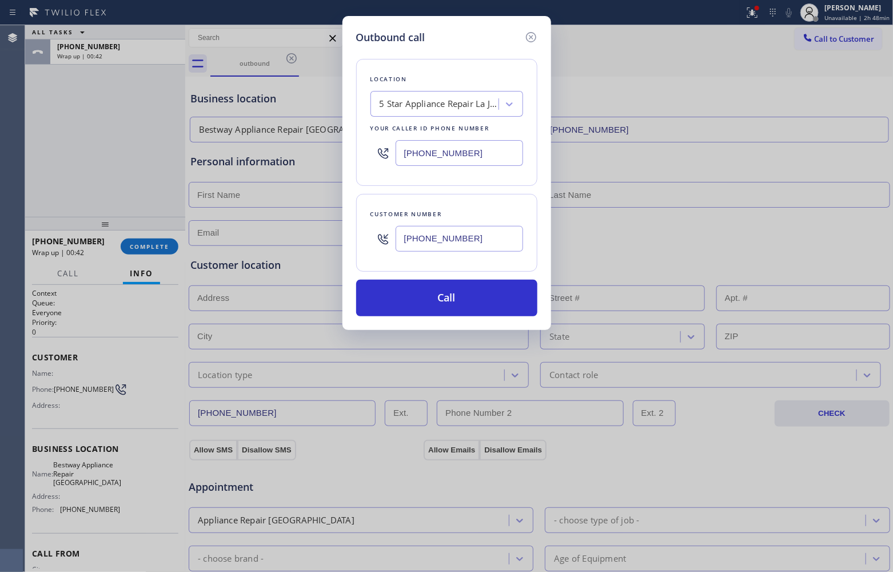
click at [492, 308] on button "Call" at bounding box center [446, 298] width 181 height 37
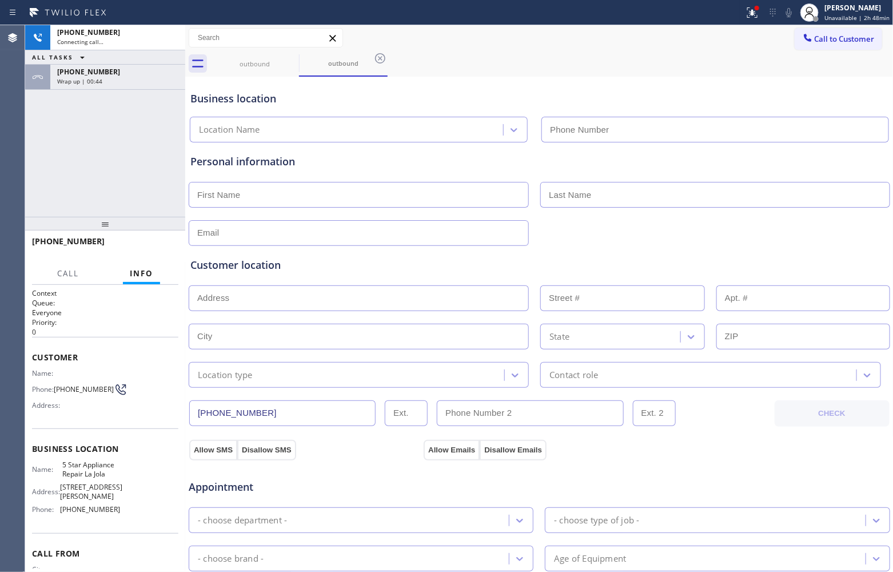
type input "[PHONE_NUMBER]"
click at [22, 169] on div "Agent Desktop" at bounding box center [12, 298] width 25 height 546
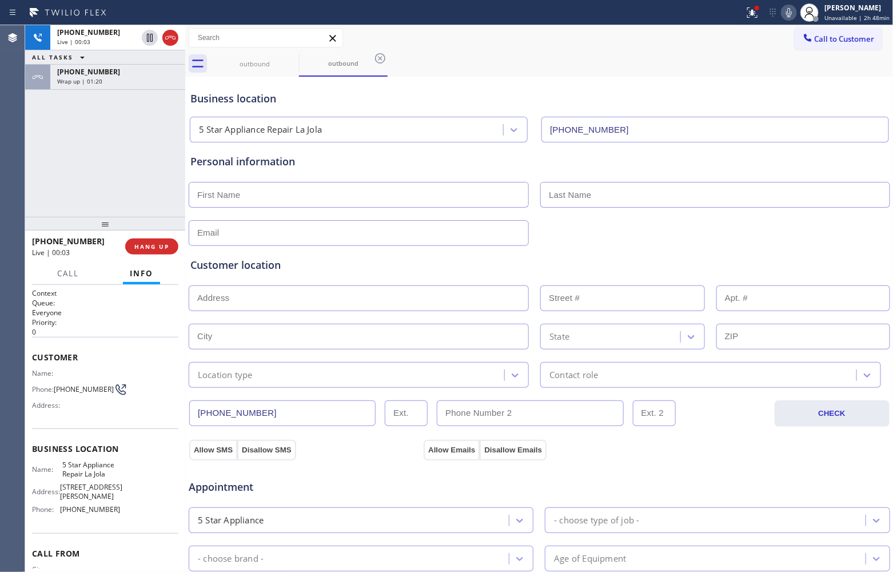
drag, startPoint x: 40, startPoint y: 151, endPoint x: 53, endPoint y: 145, distance: 14.8
click at [40, 151] on div "[PHONE_NUMBER] Live | 00:03 ALL TASKS ALL TASKS ACTIVE TASKS TASKS IN WRAP UP […" at bounding box center [105, 120] width 160 height 191
drag, startPoint x: 38, startPoint y: 161, endPoint x: 114, endPoint y: 154, distance: 76.9
click at [43, 161] on div "[PHONE_NUMBER] Live | 00:10 ALL TASKS ALL TASKS ACTIVE TASKS TASKS IN WRAP UP […" at bounding box center [105, 120] width 160 height 191
click at [39, 159] on div "[PHONE_NUMBER] Live | 00:35 ALL TASKS ALL TASKS ACTIVE TASKS TASKS IN WRAP UP […" at bounding box center [105, 120] width 160 height 191
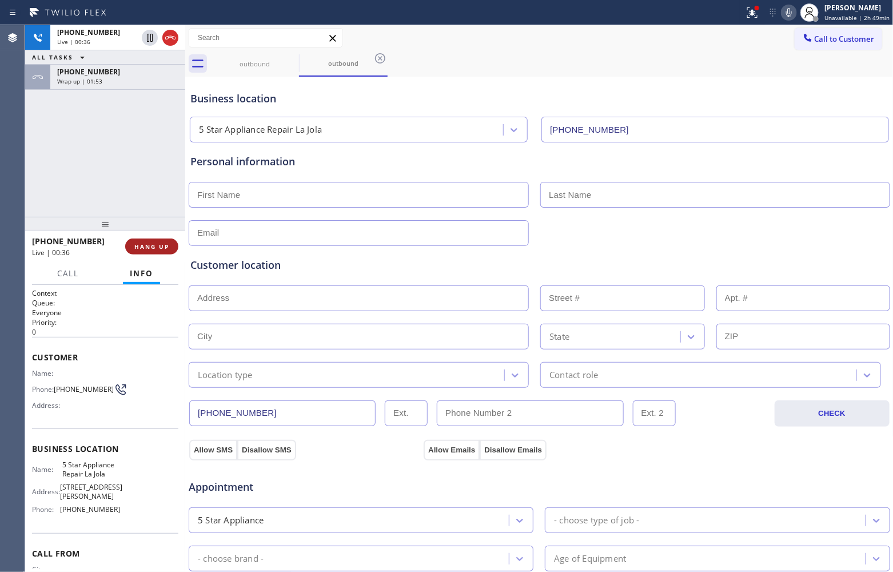
click at [169, 248] on button "HANG UP" at bounding box center [151, 246] width 53 height 16
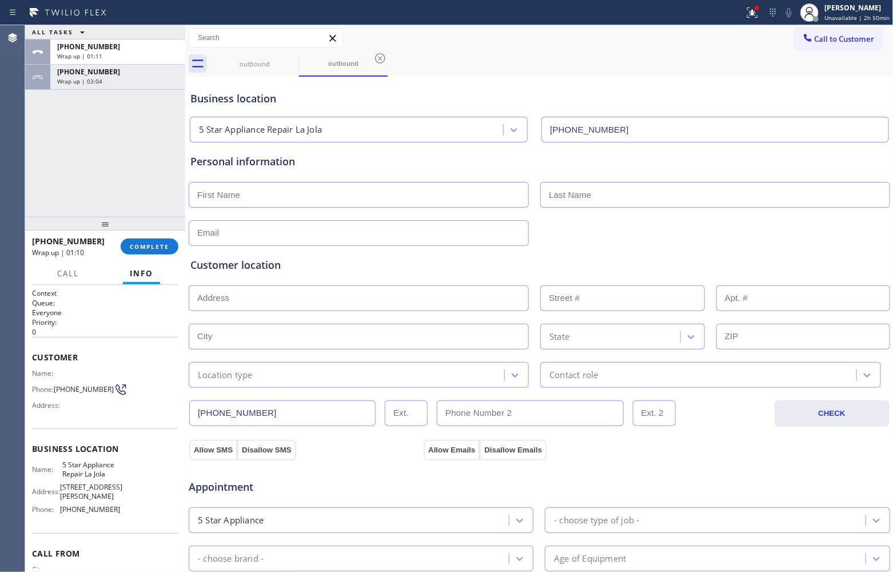
click at [11, 160] on div "Agent Desktop" at bounding box center [12, 298] width 25 height 546
click at [30, 172] on div "ALL TASKS ALL TASKS ACTIVE TASKS TASKS IN WRAP UP [PHONE_NUMBER] Wrap up | 01:5…" at bounding box center [105, 120] width 160 height 191
drag, startPoint x: 76, startPoint y: 393, endPoint x: 58, endPoint y: 382, distance: 20.8
click at [58, 385] on span "[PHONE_NUMBER]" at bounding box center [84, 389] width 60 height 9
copy span "773) 417-5706"
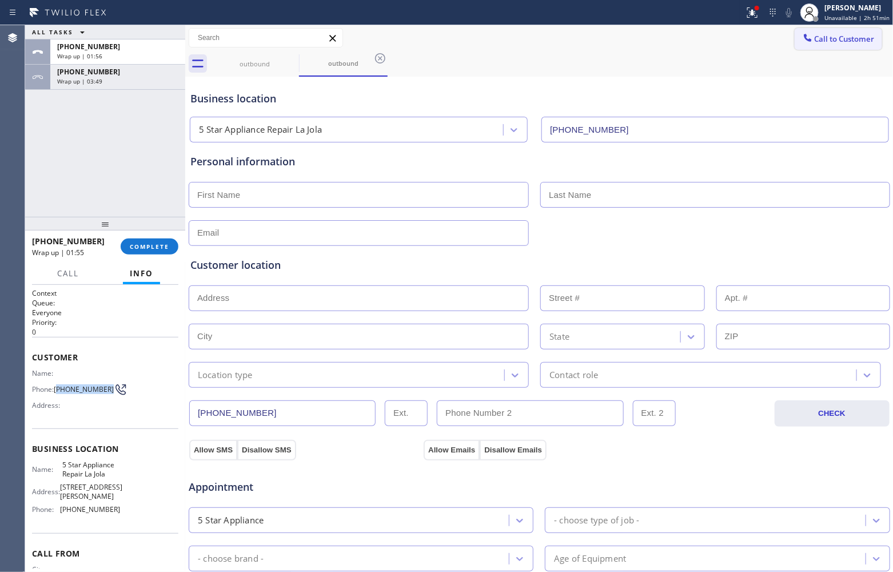
click at [821, 41] on span "Call to Customer" at bounding box center [845, 39] width 60 height 10
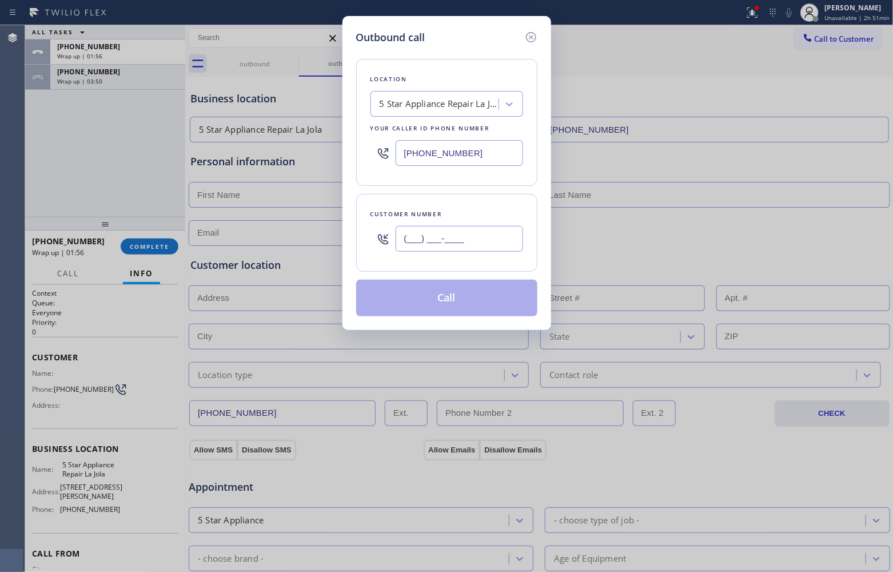
click at [426, 248] on input "(___) ___-____" at bounding box center [459, 239] width 127 height 26
paste input "773) 417-5706"
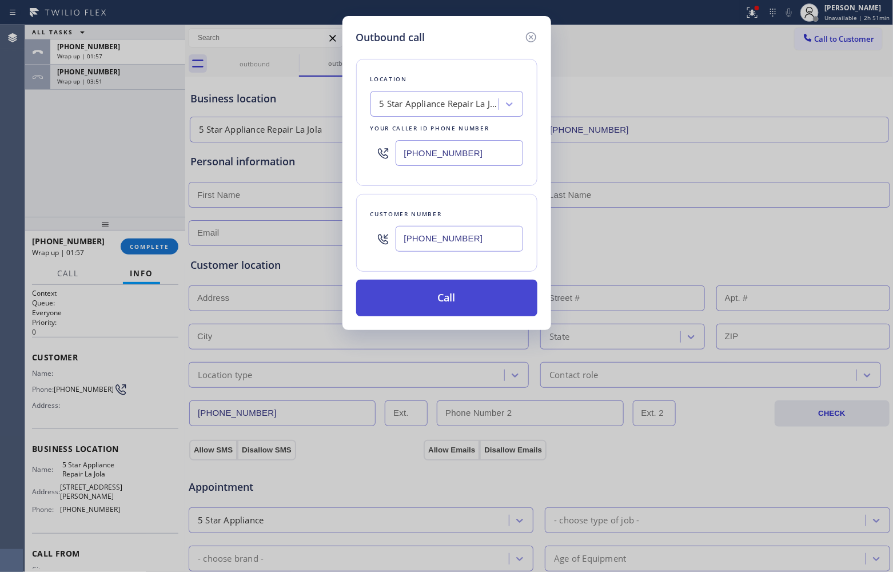
type input "[PHONE_NUMBER]"
click at [467, 305] on button "Call" at bounding box center [446, 298] width 181 height 37
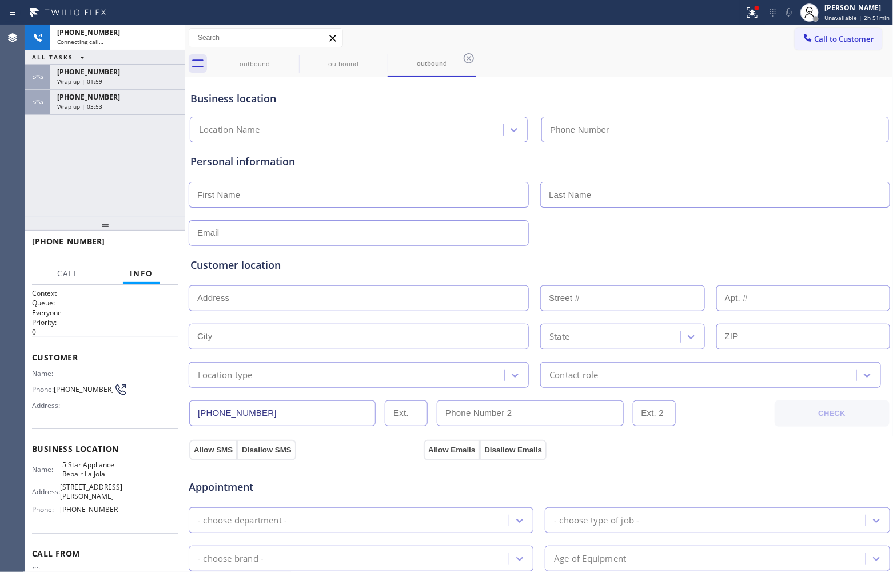
type input "[PHONE_NUMBER]"
click at [30, 178] on div "[PHONE_NUMBER] Connecting call… ALL TASKS ALL TASKS ACTIVE TASKS TASKS IN WRAP …" at bounding box center [105, 120] width 160 height 191
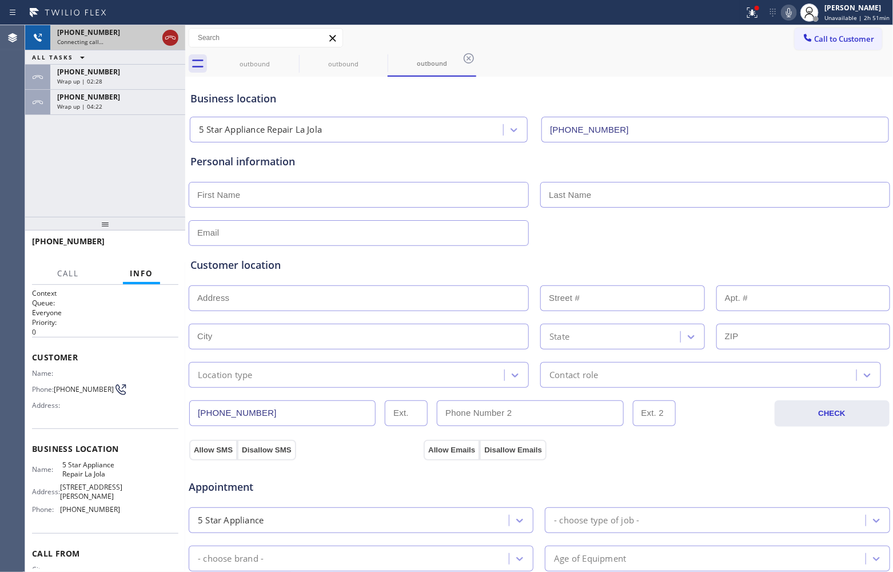
click at [170, 39] on icon at bounding box center [170, 38] width 14 height 14
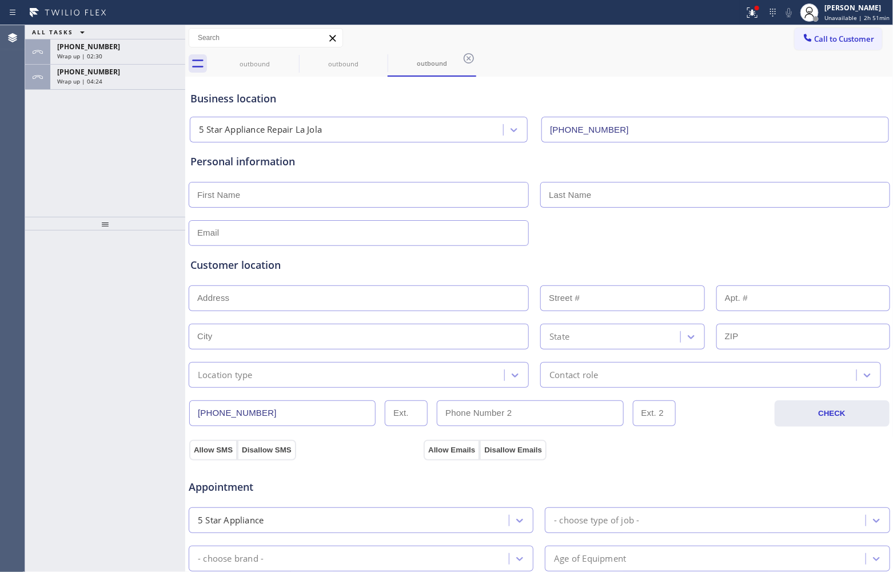
drag, startPoint x: 807, startPoint y: 30, endPoint x: 735, endPoint y: 59, distance: 77.5
click at [807, 30] on button "Call to Customer" at bounding box center [838, 39] width 87 height 22
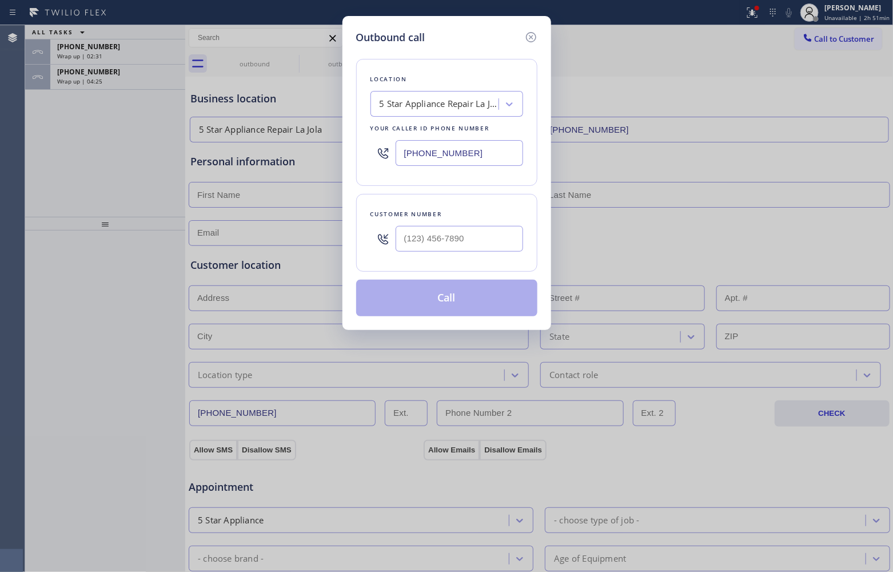
click at [476, 149] on input "[PHONE_NUMBER]" at bounding box center [459, 153] width 127 height 26
paste input "202) 410-0024"
type input "[PHONE_NUMBER]"
type input "(___) ___-____"
click at [467, 243] on input "(___) ___-____" at bounding box center [459, 239] width 127 height 26
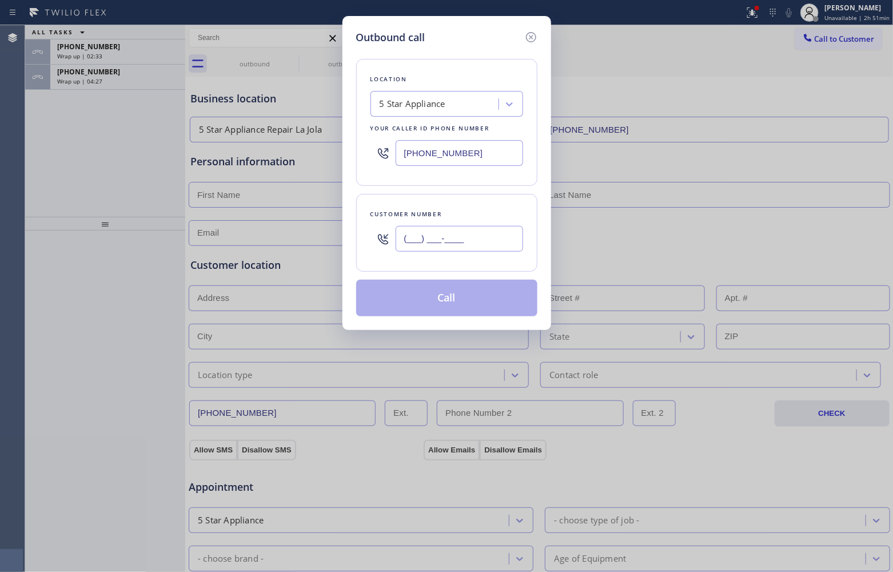
paste input "310) 502-4850"
type input "[PHONE_NUMBER]"
click at [459, 299] on button "Call" at bounding box center [446, 298] width 181 height 37
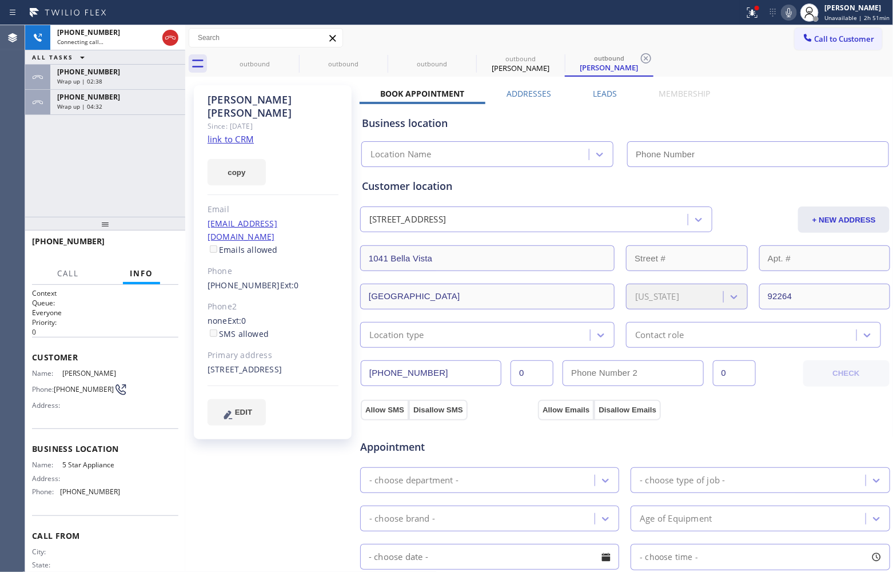
type input "[PHONE_NUMBER]"
click at [21, 167] on div "Agent Desktop" at bounding box center [12, 298] width 25 height 546
click at [226, 133] on link "link to CRM" at bounding box center [230, 138] width 46 height 11
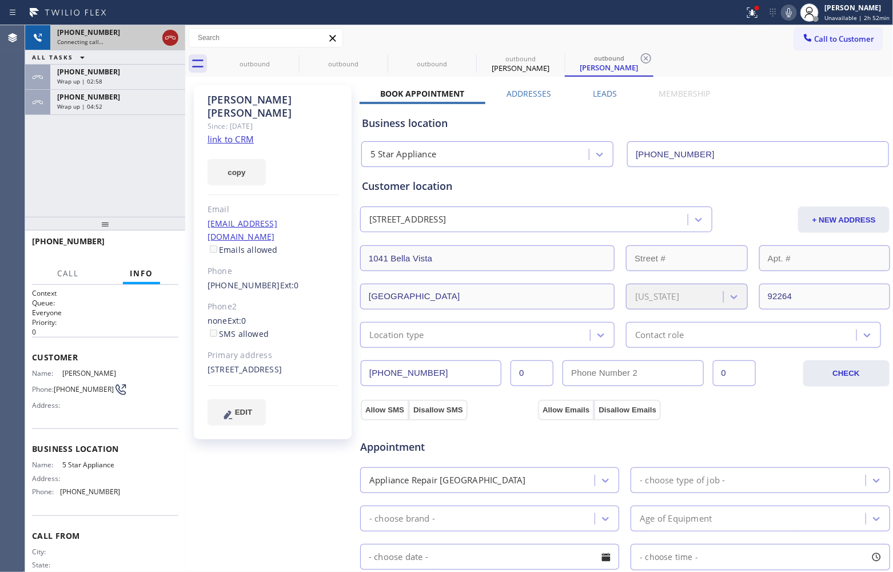
click at [178, 33] on div at bounding box center [170, 37] width 21 height 25
click at [170, 34] on icon at bounding box center [170, 38] width 14 height 14
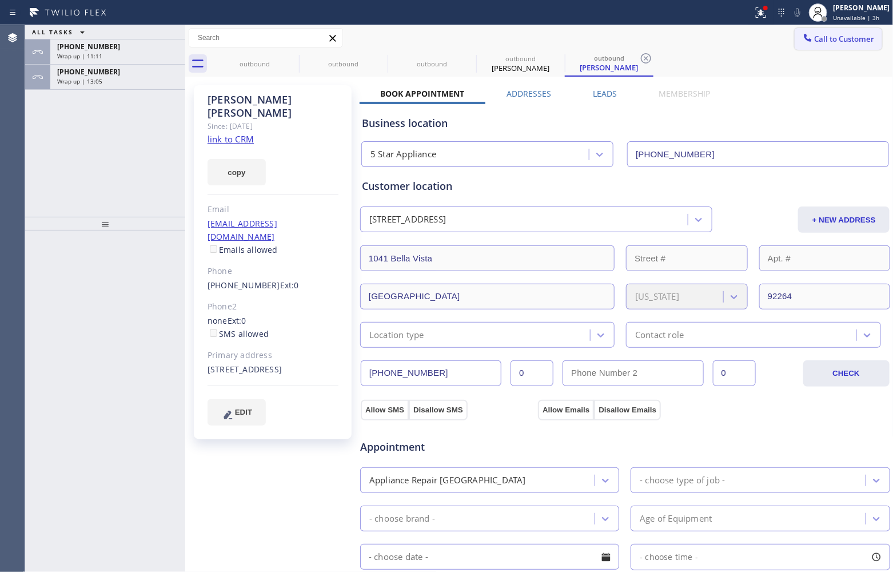
drag, startPoint x: 849, startPoint y: 30, endPoint x: 783, endPoint y: 72, distance: 78.7
click at [847, 32] on button "Call to Customer" at bounding box center [838, 39] width 87 height 22
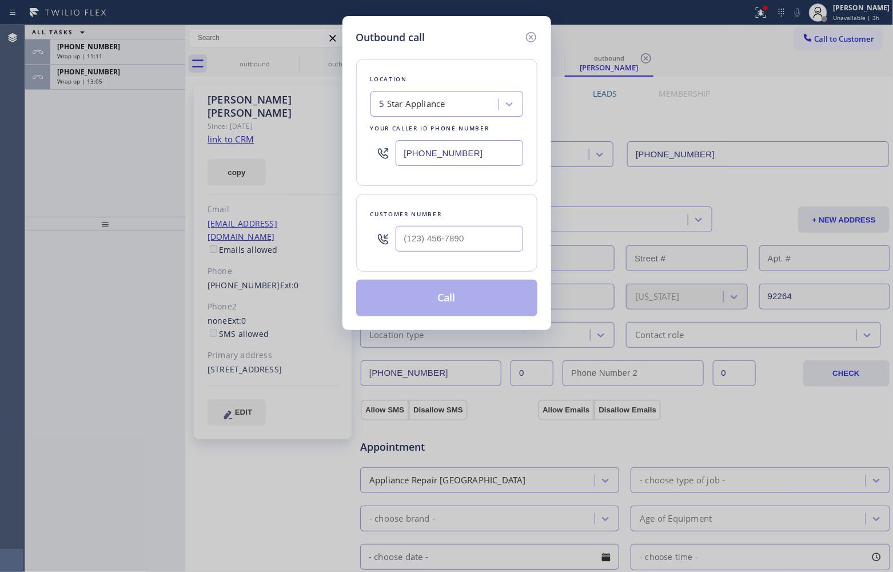
click at [466, 151] on input "[PHONE_NUMBER]" at bounding box center [459, 153] width 127 height 26
paste input "888) 477-1309"
type input "[PHONE_NUMBER]"
type input "(___) ___-____"
click at [438, 252] on input "(___) ___-____" at bounding box center [459, 239] width 127 height 26
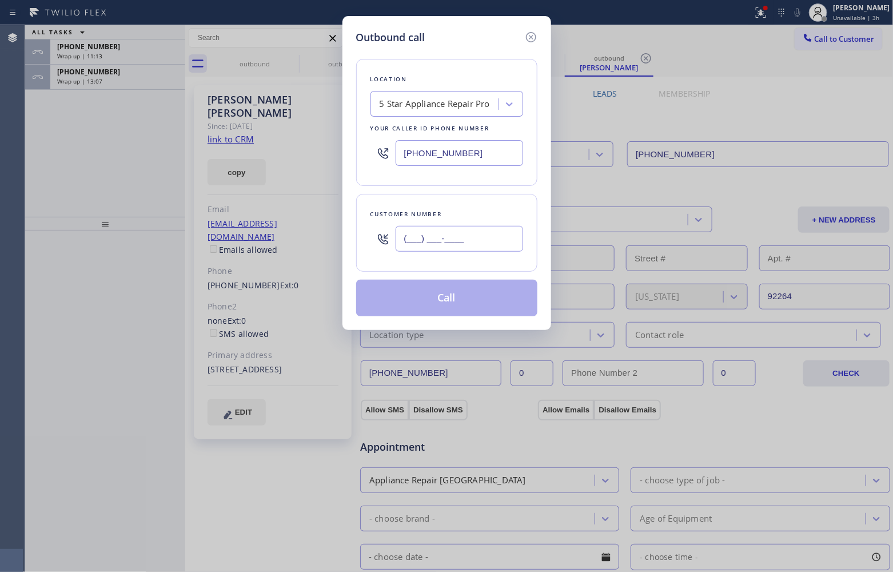
paste input "562) 245-6957"
click at [461, 243] on input "[PHONE_NUMBER]" at bounding box center [459, 239] width 127 height 26
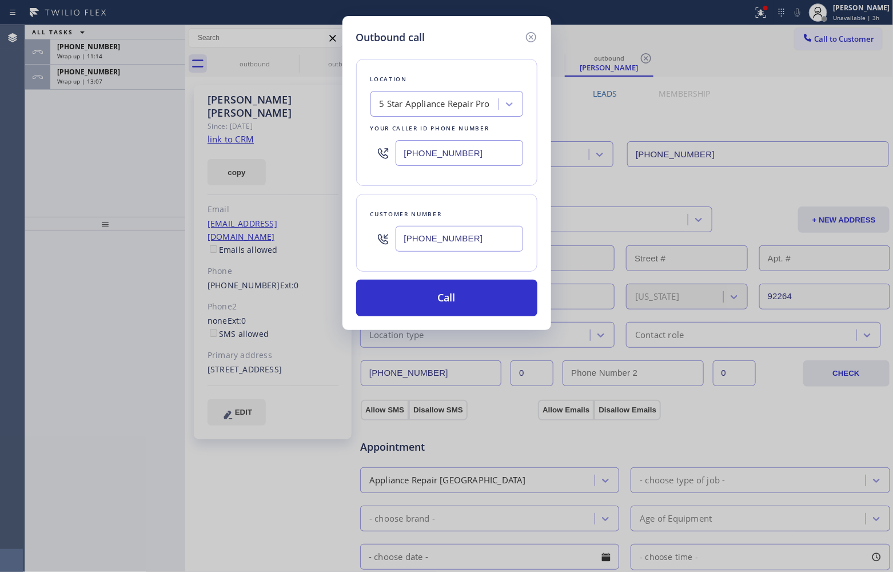
paste input "text"
type input "[PHONE_NUMBER]"
click at [474, 299] on button "Call" at bounding box center [446, 298] width 181 height 37
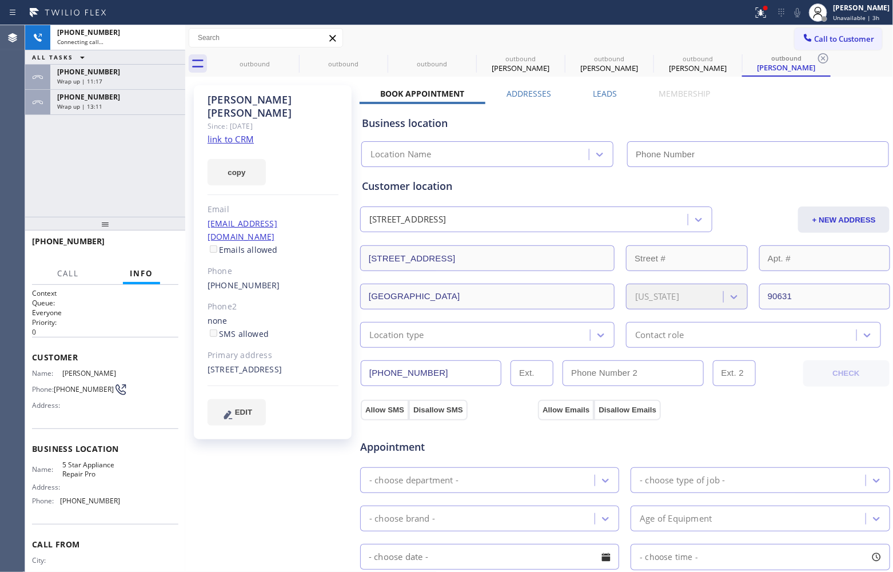
click at [47, 180] on div "[PHONE_NUMBER] Connecting call… ALL TASKS ALL TASKS ACTIVE TASKS TASKS IN WRAP …" at bounding box center [105, 120] width 160 height 191
type input "[PHONE_NUMBER]"
click at [232, 133] on link "link to CRM" at bounding box center [230, 138] width 46 height 11
drag, startPoint x: 174, startPoint y: 33, endPoint x: 859, endPoint y: 165, distance: 697.4
click at [173, 33] on icon at bounding box center [170, 38] width 14 height 14
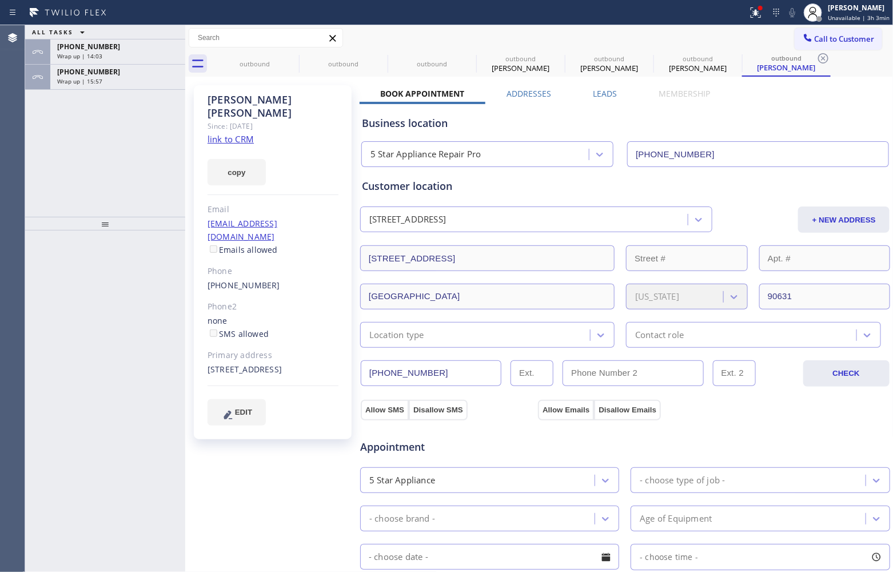
click at [37, 244] on div at bounding box center [105, 400] width 160 height 341
drag, startPoint x: 99, startPoint y: 80, endPoint x: 218, endPoint y: 290, distance: 241.9
click at [100, 80] on span "Wrap up | 18:57" at bounding box center [79, 81] width 45 height 8
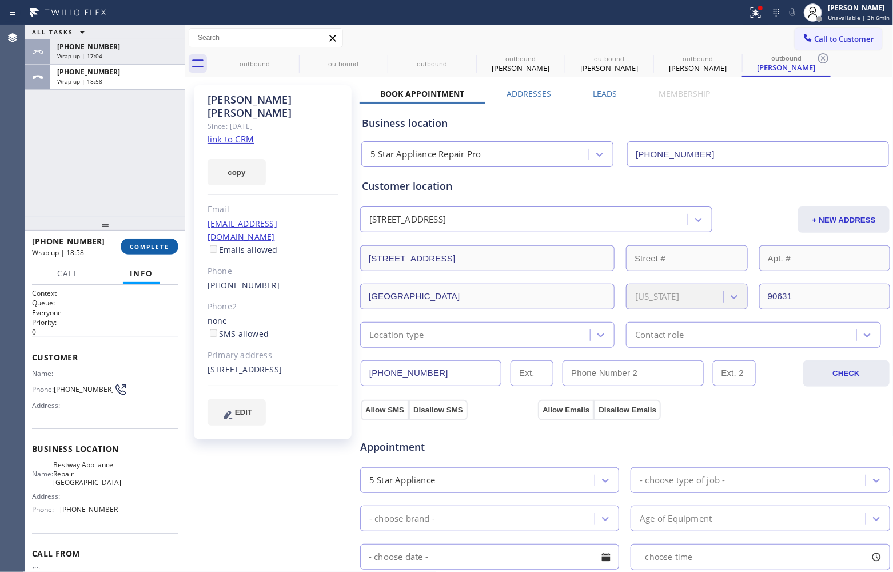
click at [141, 239] on button "COMPLETE" at bounding box center [150, 246] width 58 height 16
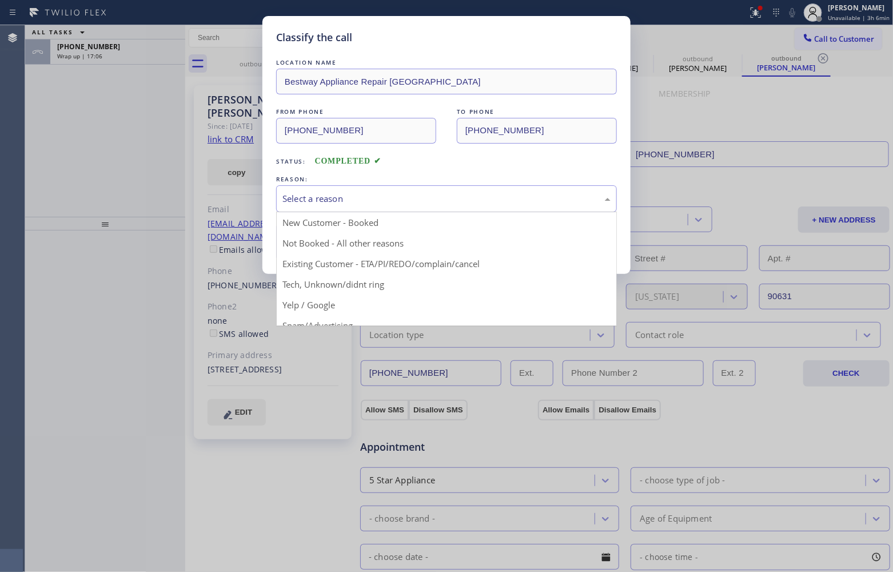
click at [327, 195] on div "Select a reason" at bounding box center [446, 198] width 328 height 13
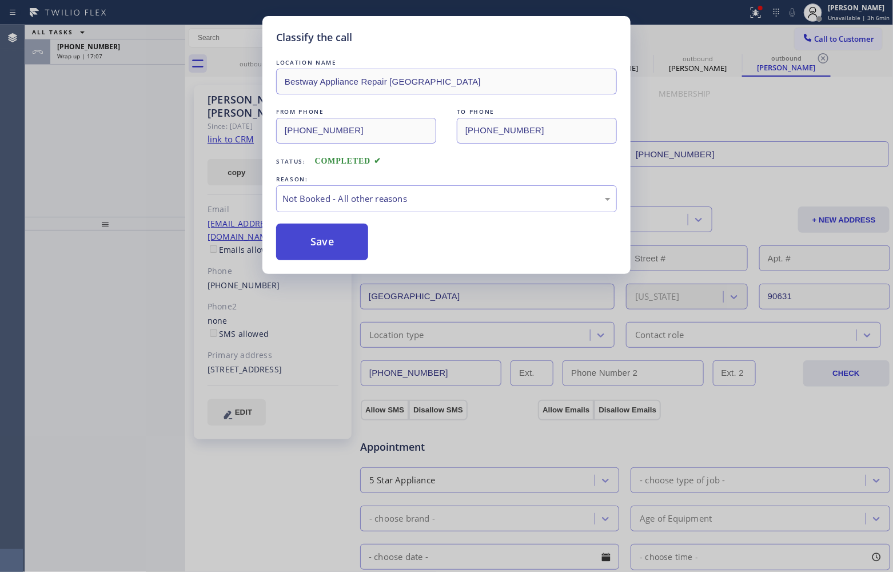
click at [328, 232] on button "Save" at bounding box center [322, 242] width 92 height 37
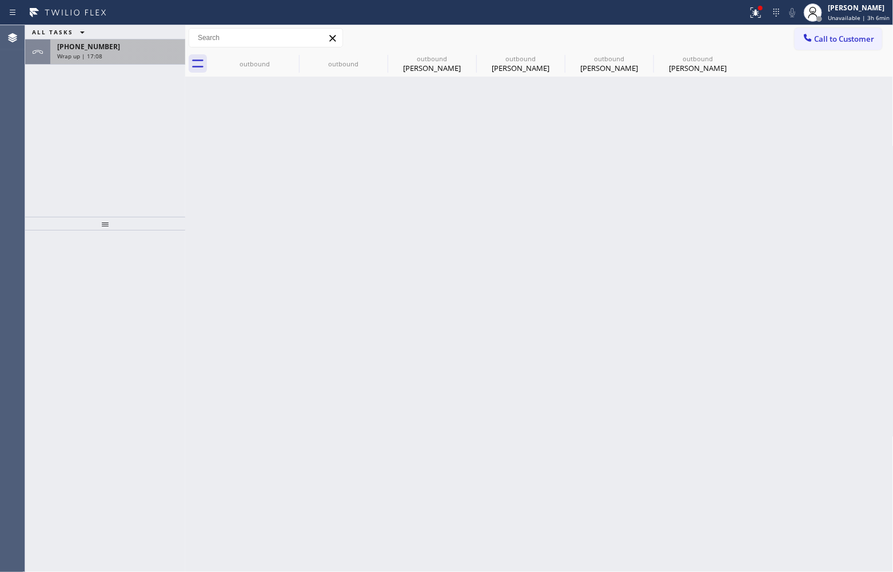
click at [92, 47] on span "[PHONE_NUMBER]" at bounding box center [88, 47] width 63 height 10
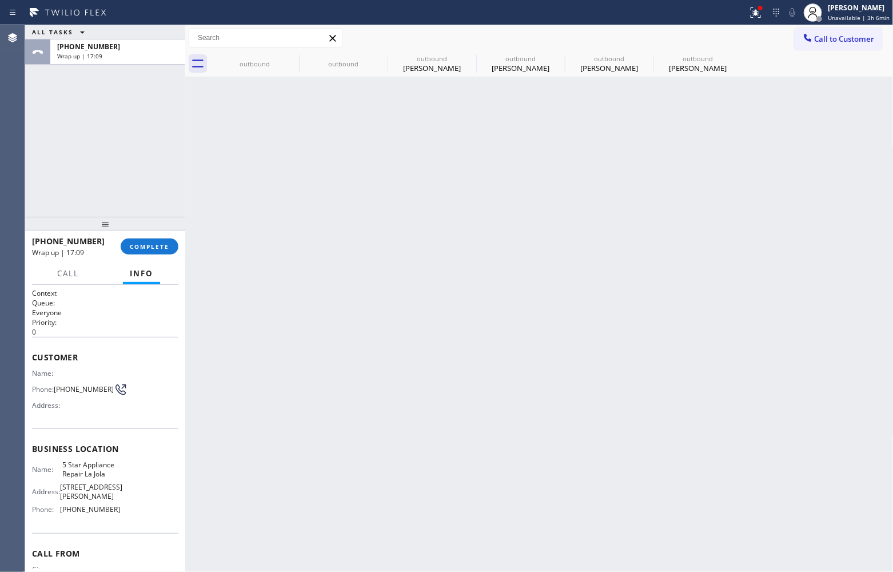
drag, startPoint x: 92, startPoint y: 47, endPoint x: 138, endPoint y: 123, distance: 88.2
click at [96, 43] on span "[PHONE_NUMBER]" at bounding box center [88, 47] width 63 height 10
click at [146, 249] on button "COMPLETE" at bounding box center [150, 246] width 58 height 16
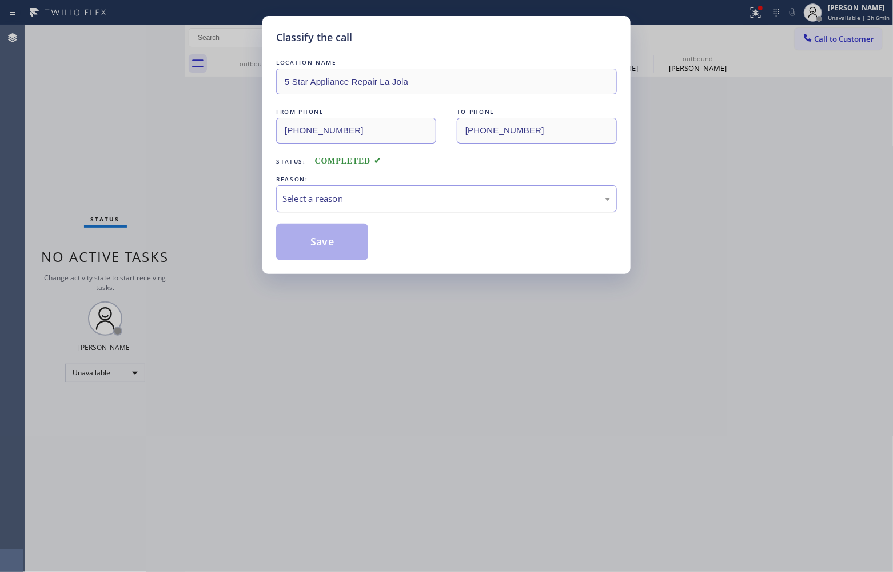
click at [409, 193] on div "Select a reason" at bounding box center [446, 198] width 328 height 13
click at [350, 240] on button "Save" at bounding box center [322, 242] width 92 height 37
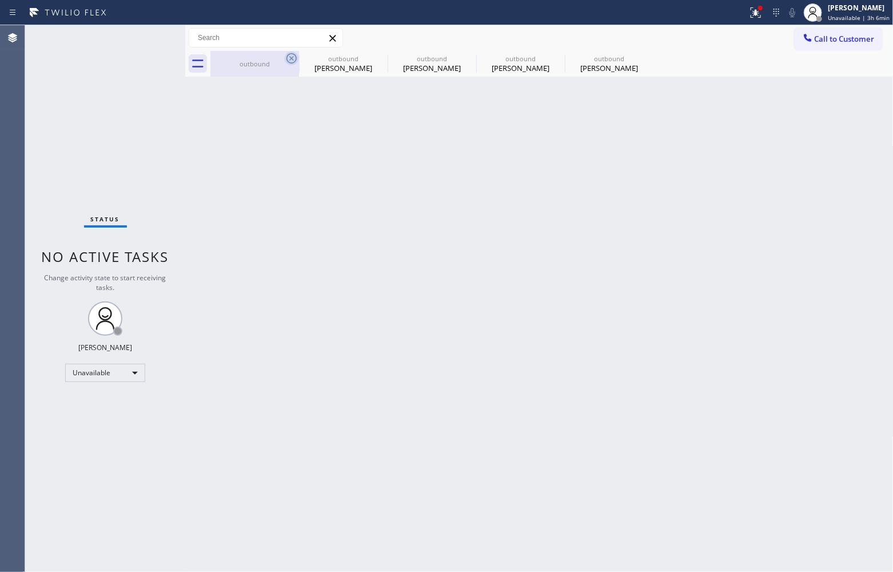
click at [289, 58] on icon at bounding box center [292, 58] width 14 height 14
click at [373, 58] on icon at bounding box center [380, 58] width 14 height 14
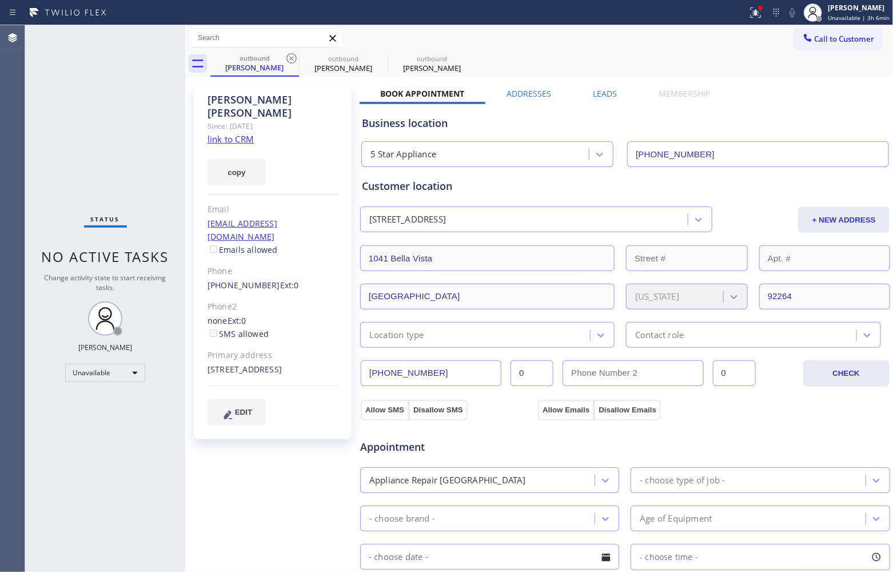
click at [289, 58] on icon at bounding box center [292, 58] width 14 height 14
type input "[PHONE_NUMBER]"
click at [289, 58] on icon at bounding box center [292, 58] width 14 height 14
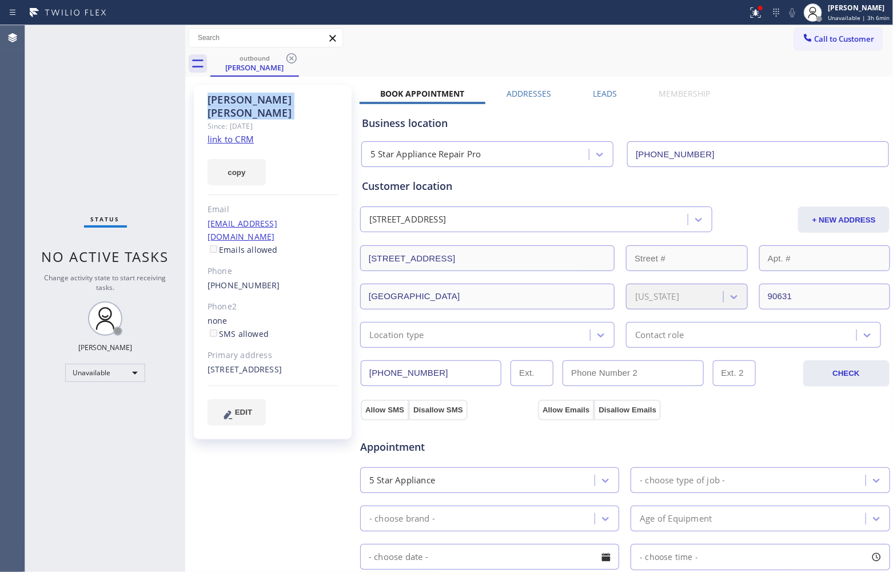
click at [289, 58] on icon at bounding box center [292, 58] width 14 height 14
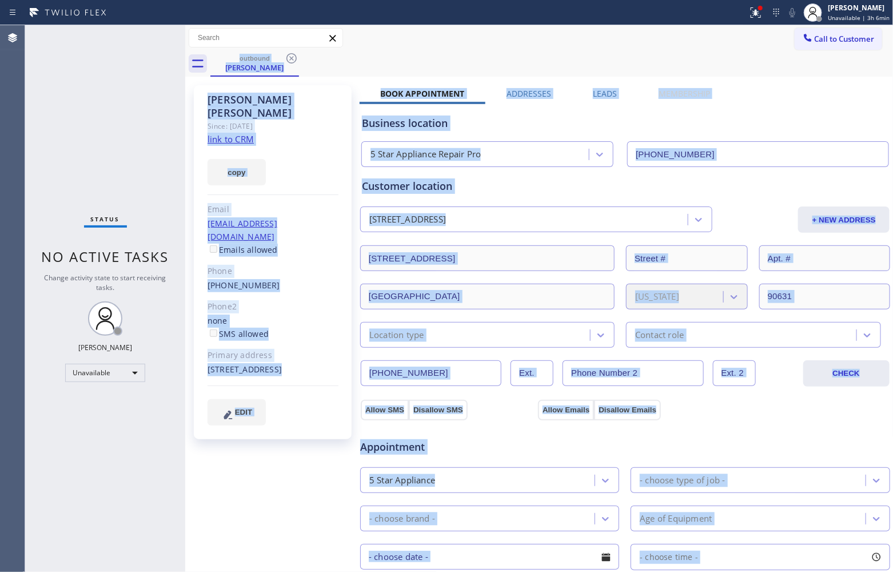
click at [289, 58] on div "outbound [PERSON_NAME]" at bounding box center [551, 64] width 683 height 26
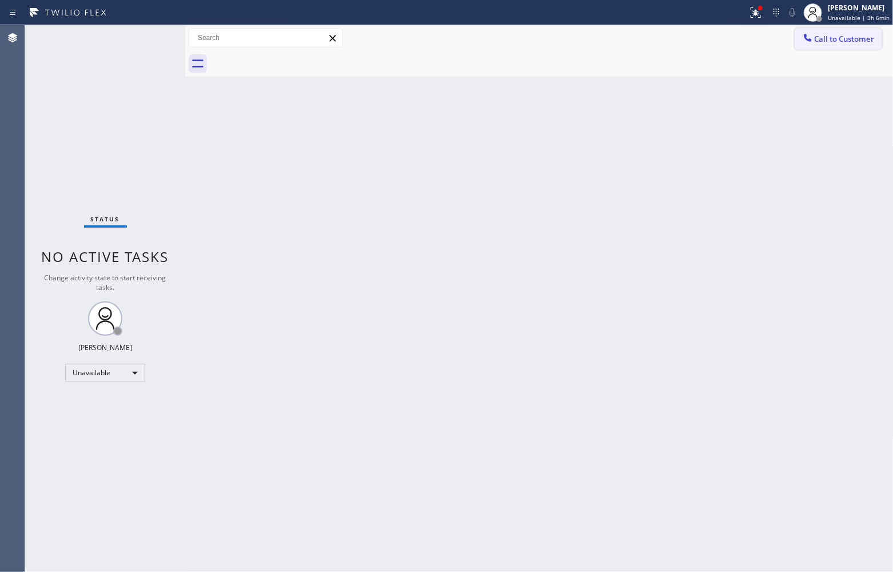
click at [843, 49] on button "Call to Customer" at bounding box center [838, 39] width 87 height 22
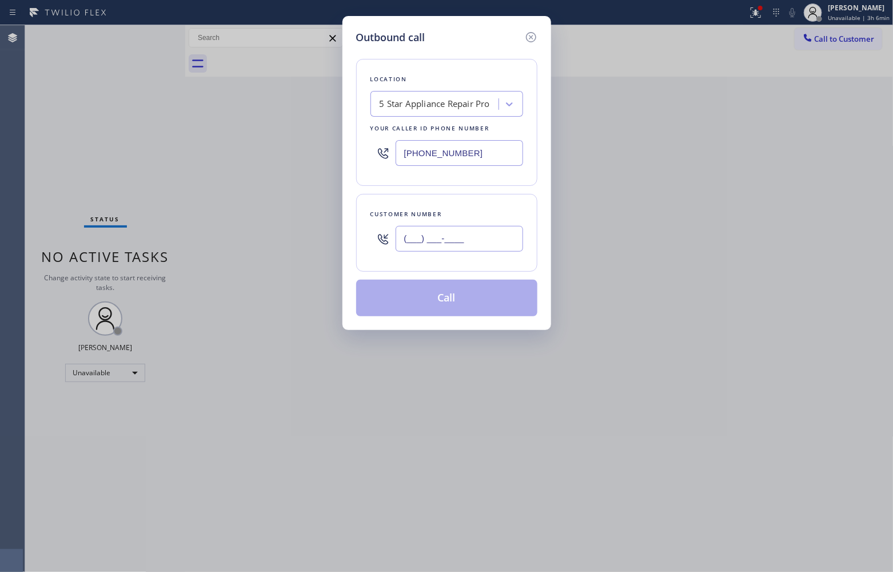
click at [456, 236] on input "(___) ___-____" at bounding box center [459, 239] width 127 height 26
paste input "650) 533-3191"
type input "[PHONE_NUMBER]"
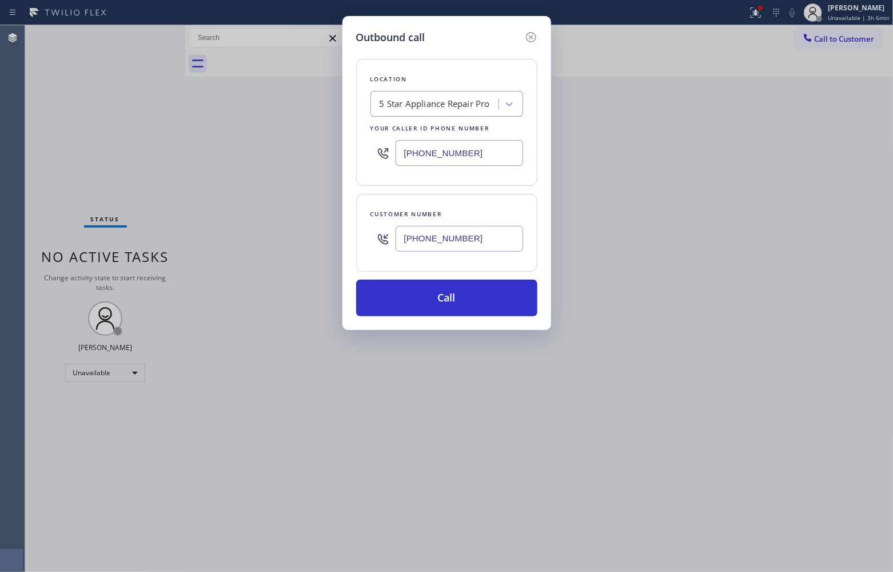
click at [53, 110] on div "Outbound call Location 5 Star Appliance Repair Pro Your caller id phone number …" at bounding box center [446, 286] width 893 height 572
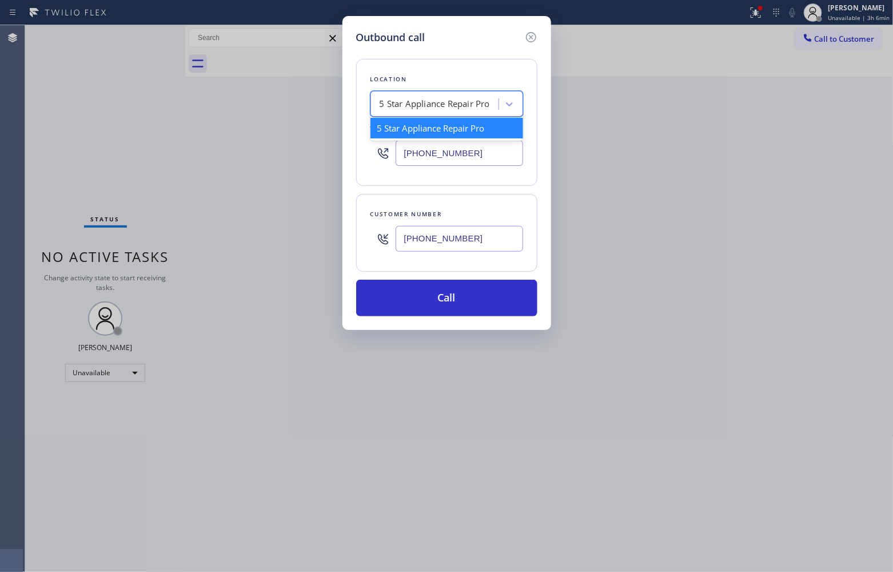
click at [430, 103] on div "5 Star Appliance Repair Pro" at bounding box center [435, 104] width 110 height 13
paste input "American Service Alliance"
type input "American Service Alliance"
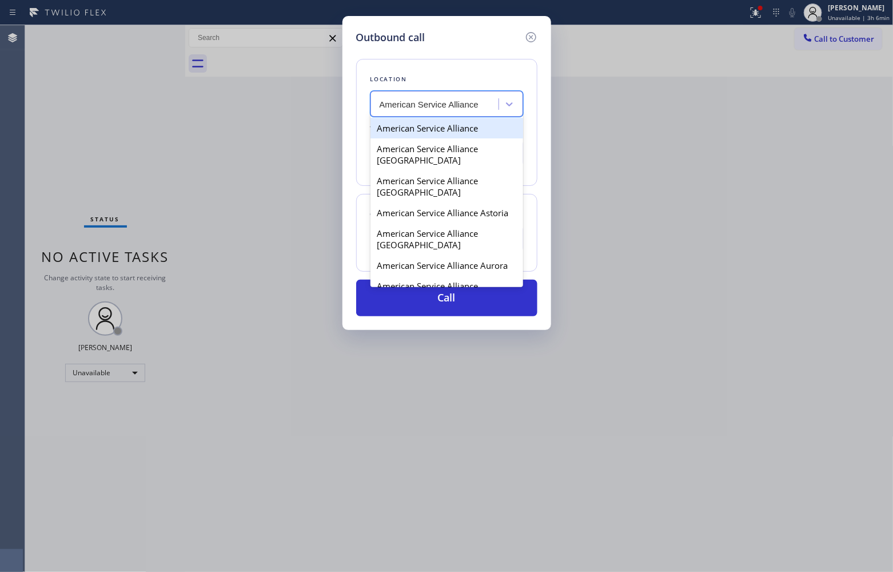
click at [433, 132] on div "American Service Alliance" at bounding box center [446, 128] width 153 height 21
type input "[PHONE_NUMBER]"
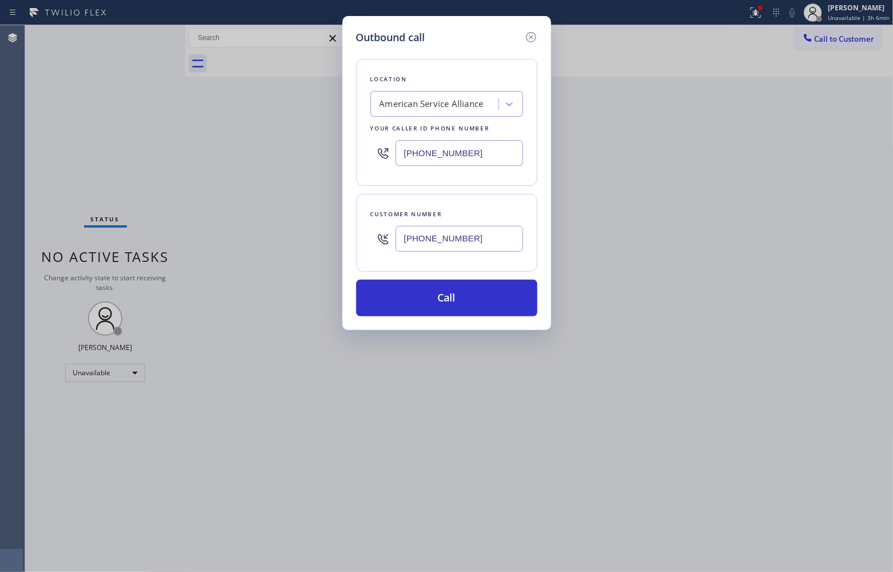
click at [34, 190] on div "Outbound call Location American Service Alliance Your caller id phone number [P…" at bounding box center [446, 286] width 893 height 572
click at [493, 307] on button "Call" at bounding box center [446, 298] width 181 height 37
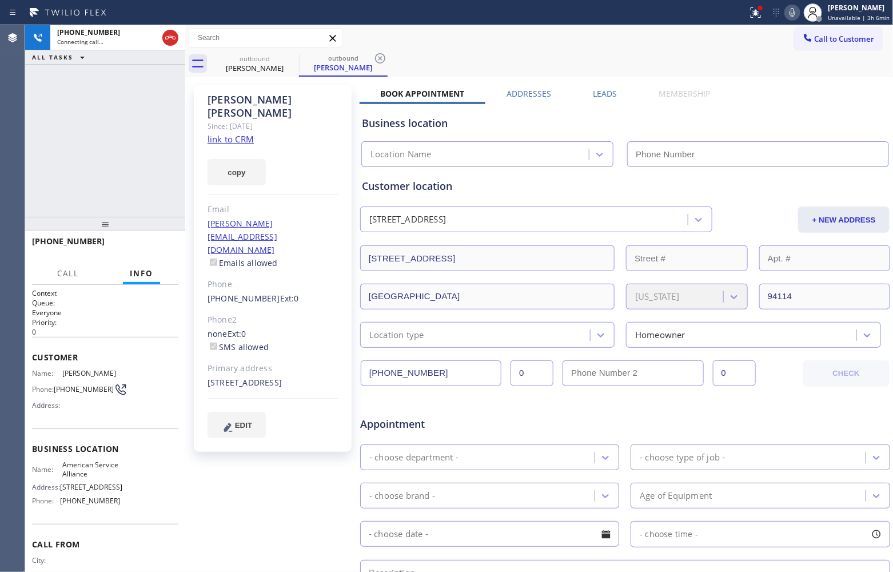
type input "[PHONE_NUMBER]"
click at [46, 121] on div "[PHONE_NUMBER] Connecting call… ALL TASKS ALL TASKS ACTIVE TASKS TASKS IN WRAP …" at bounding box center [105, 120] width 160 height 191
click at [37, 163] on div "[PHONE_NUMBER] Connecting call… ALL TASKS ALL TASKS ACTIVE TASKS TASKS IN WRAP …" at bounding box center [105, 120] width 160 height 191
click at [226, 133] on link "link to CRM" at bounding box center [230, 138] width 46 height 11
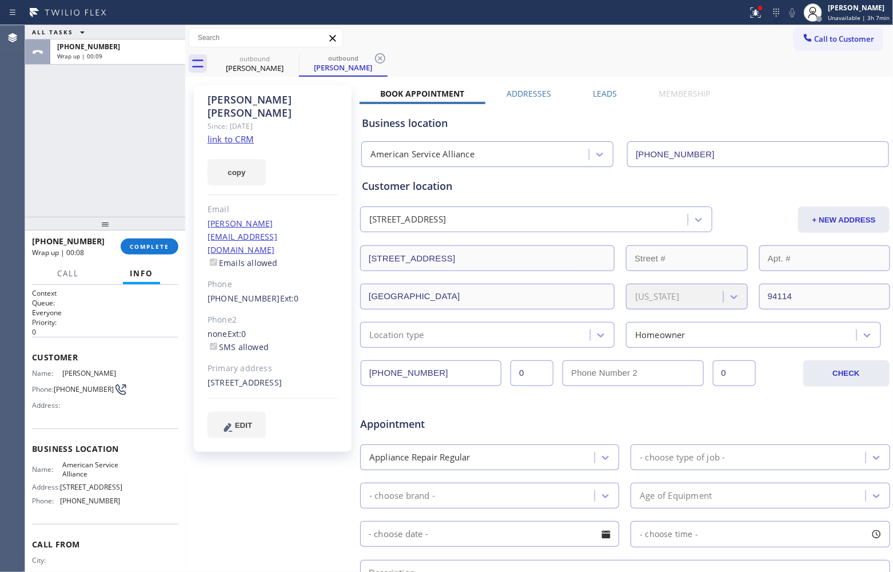
click at [839, 41] on span "Call to Customer" at bounding box center [845, 39] width 60 height 10
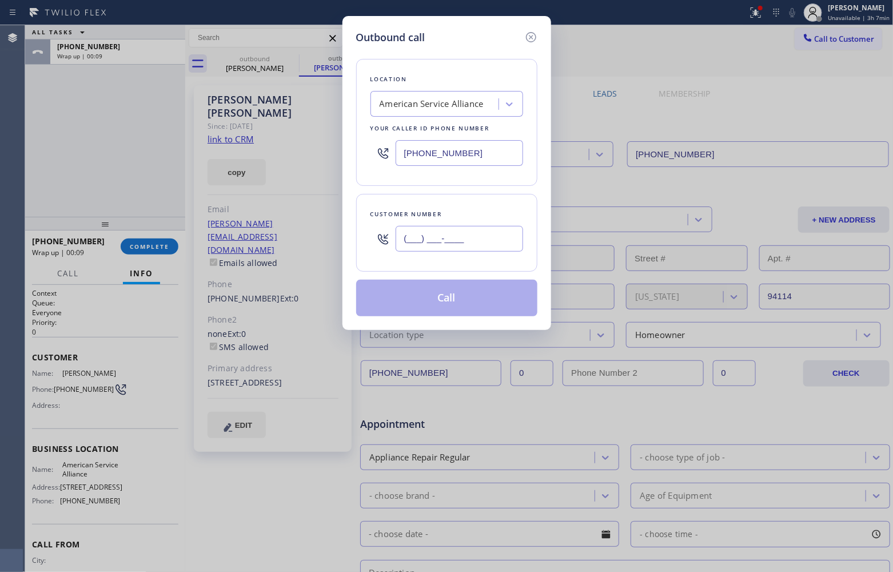
click at [432, 250] on input "(___) ___-____" at bounding box center [459, 239] width 127 height 26
paste input "650) 533-3191"
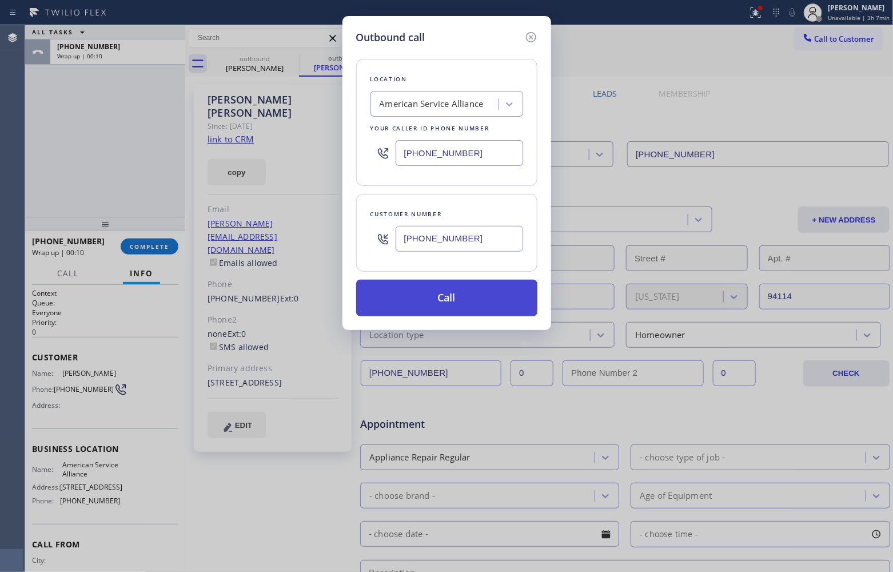
type input "[PHONE_NUMBER]"
click at [445, 305] on button "Call" at bounding box center [446, 298] width 181 height 37
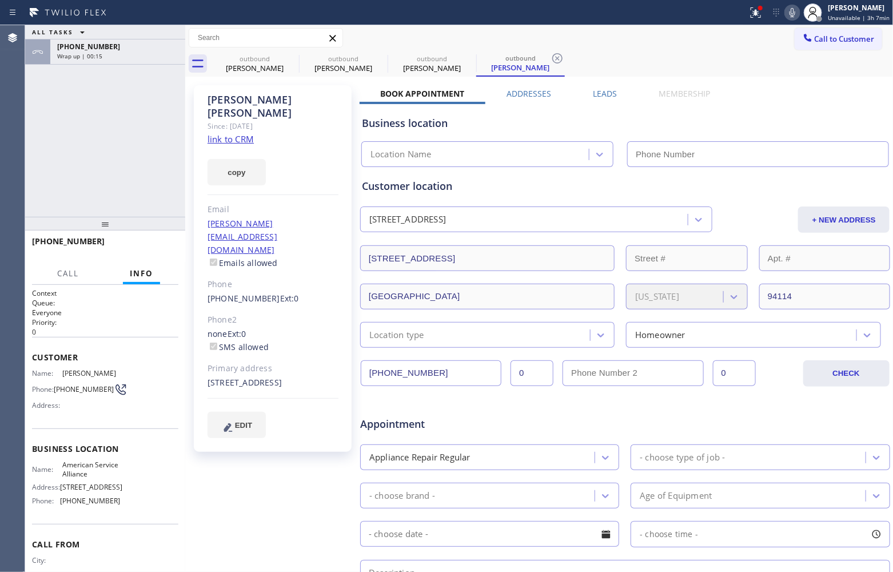
type input "[PHONE_NUMBER]"
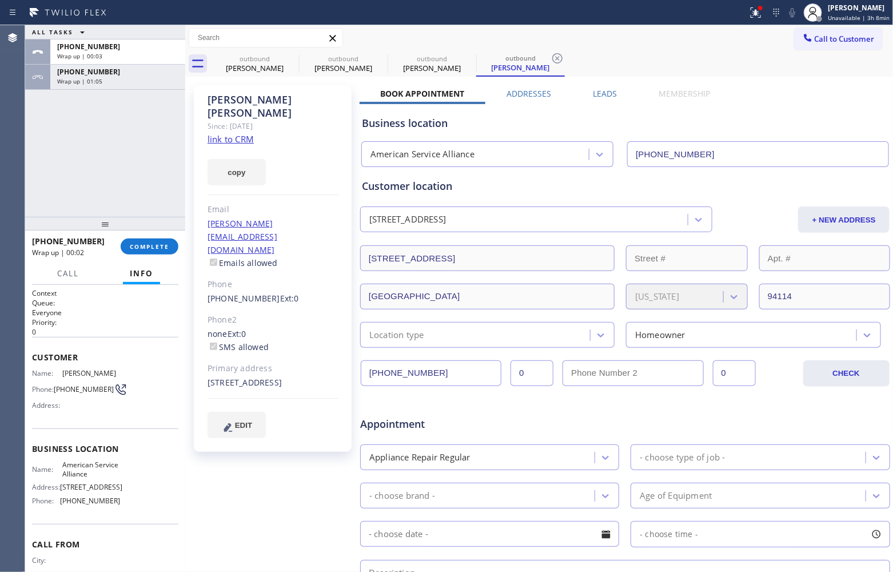
click at [150, 259] on div "[PHONE_NUMBER] Wrap up | 00:02 COMPLETE" at bounding box center [105, 247] width 146 height 30
click at [149, 246] on span "COMPLETE" at bounding box center [149, 246] width 39 height 8
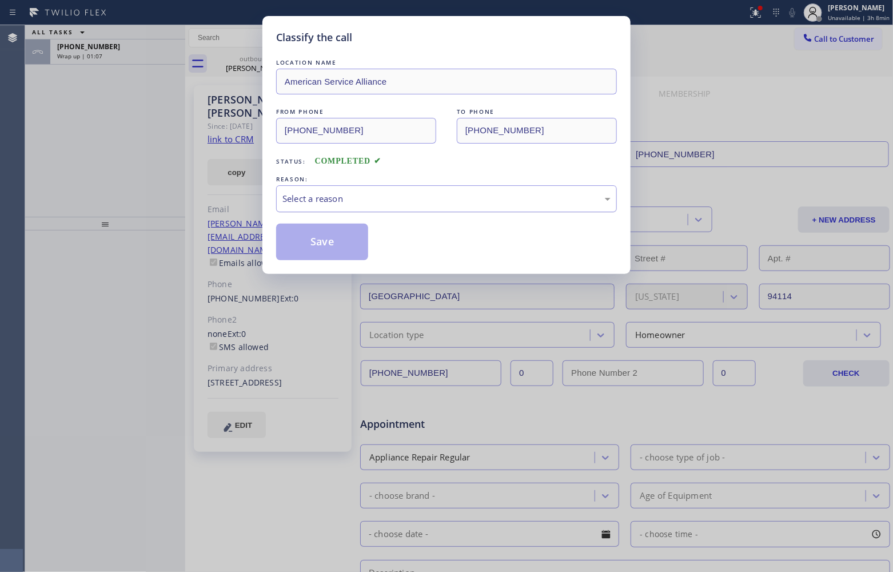
click at [313, 205] on div "Select a reason" at bounding box center [446, 198] width 341 height 27
click at [322, 246] on button "Save" at bounding box center [322, 242] width 92 height 37
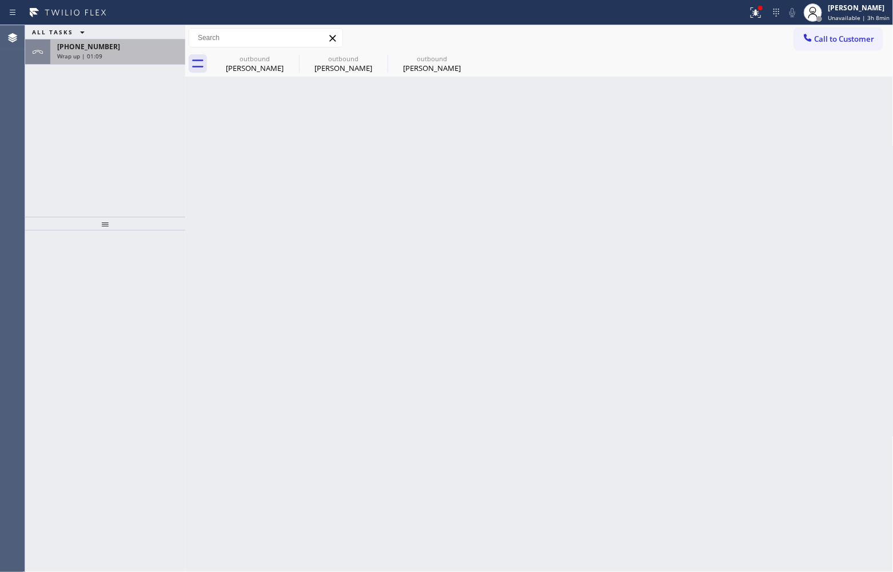
click at [100, 60] on div "[PHONE_NUMBER] Wrap up | 01:09" at bounding box center [115, 51] width 130 height 25
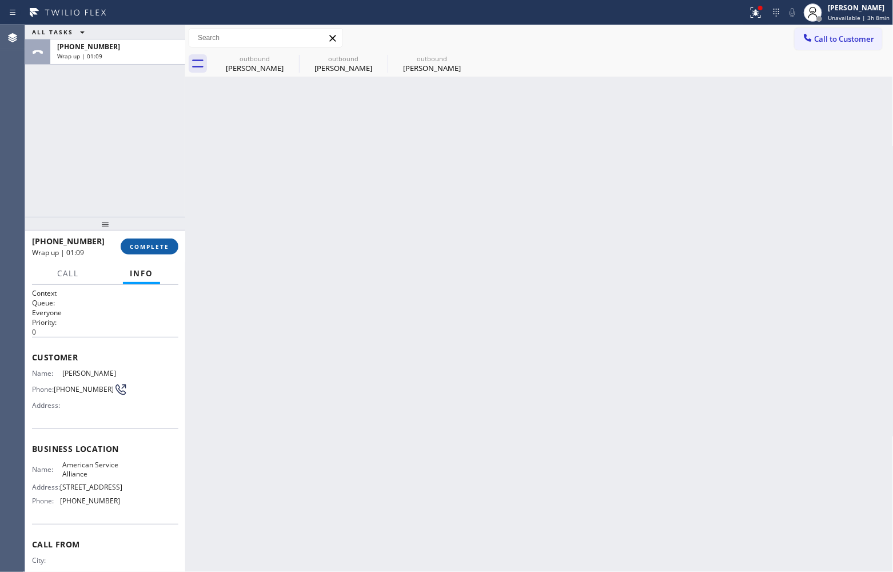
click at [152, 255] on div "[PHONE_NUMBER] Wrap up | 01:09 COMPLETE" at bounding box center [105, 247] width 146 height 30
click at [151, 249] on span "COMPLETE" at bounding box center [149, 246] width 39 height 8
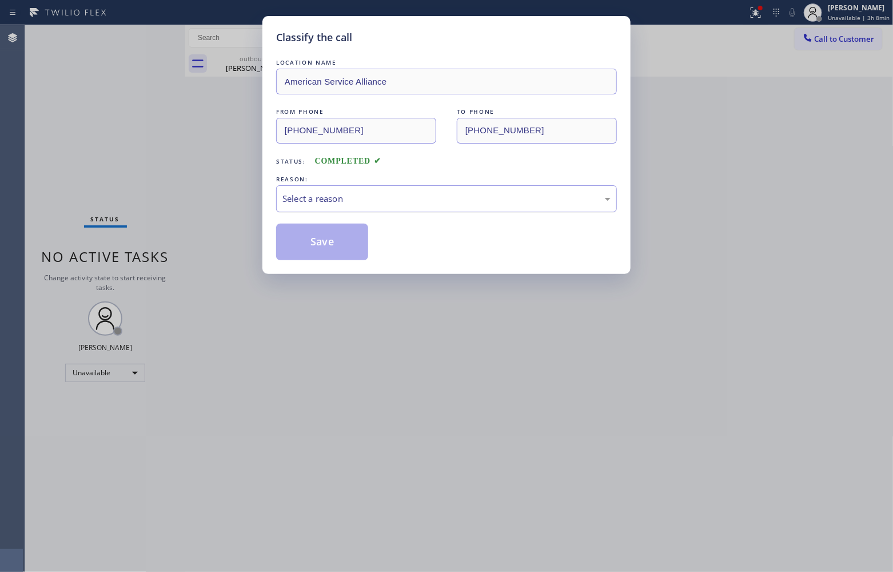
click at [347, 202] on div "Select a reason" at bounding box center [446, 198] width 328 height 13
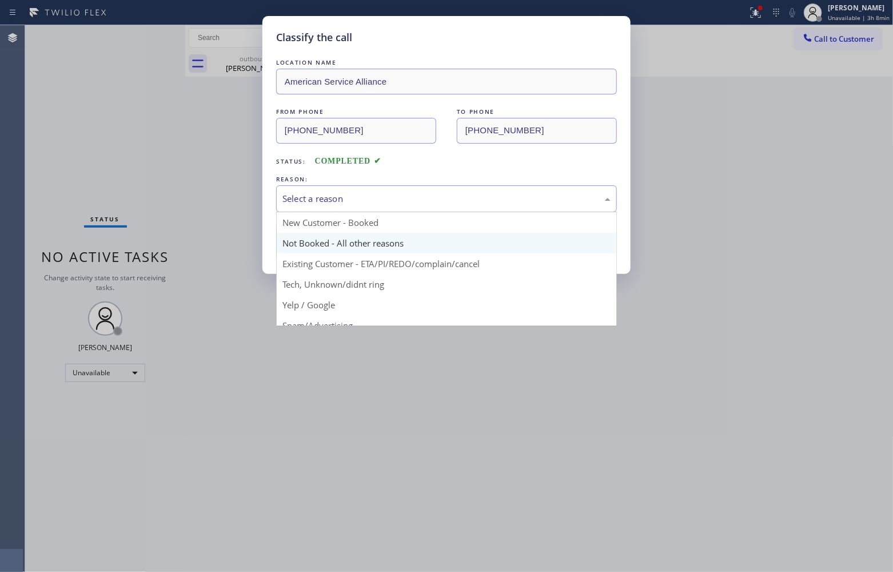
click at [347, 249] on button "Save" at bounding box center [322, 242] width 92 height 37
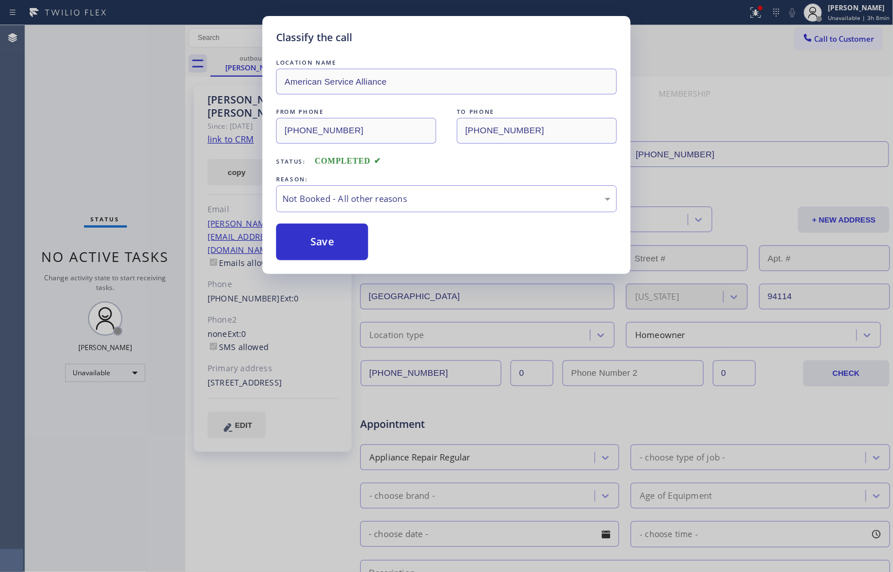
click at [347, 249] on button "Save" at bounding box center [322, 242] width 92 height 37
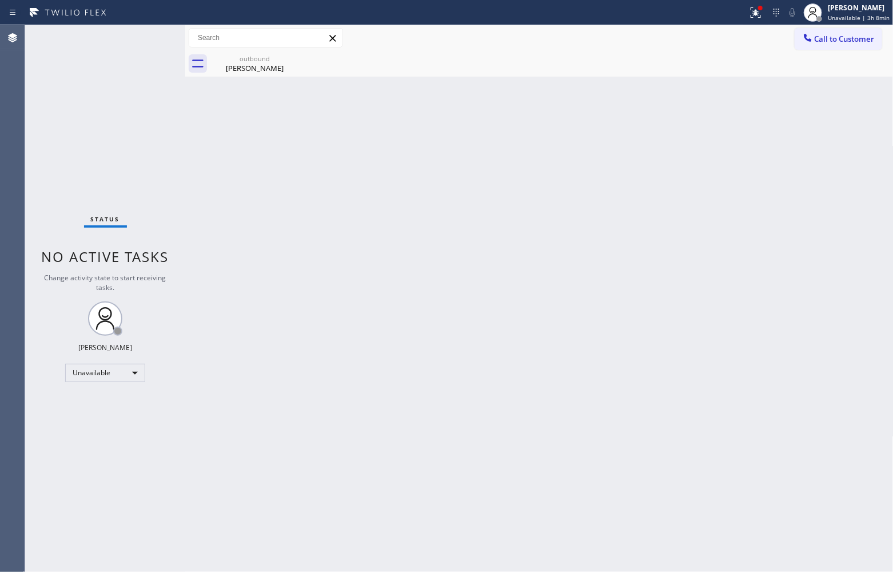
click at [38, 137] on div "Status No active tasks Change activity state to start receiving tasks. [PERSON_…" at bounding box center [105, 298] width 160 height 546
click at [55, 140] on div "Status No active tasks Change activity state to start receiving tasks. [PERSON_…" at bounding box center [105, 298] width 160 height 546
click at [246, 61] on div "outbound" at bounding box center [254, 58] width 86 height 9
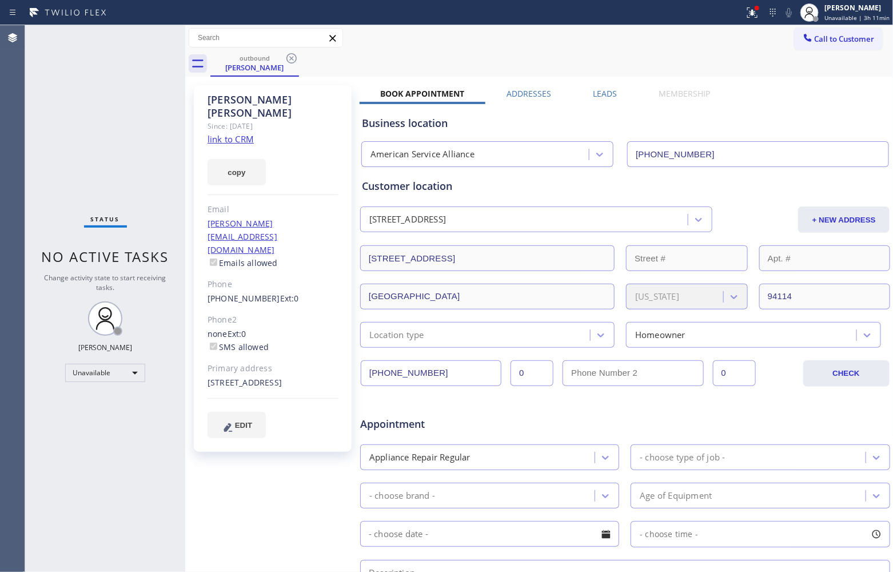
click at [290, 59] on icon at bounding box center [292, 58] width 14 height 14
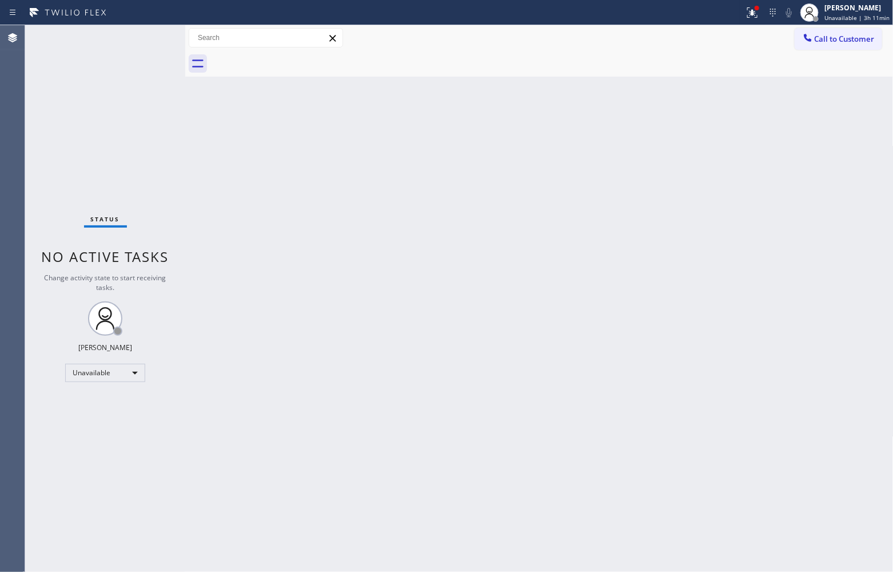
click at [294, 58] on div at bounding box center [551, 64] width 683 height 26
click at [21, 127] on div "Agent Desktop" at bounding box center [12, 298] width 25 height 546
click at [35, 90] on div "Status No active tasks Change activity state to start receiving tasks. [PERSON_…" at bounding box center [105, 298] width 160 height 546
click at [542, 412] on div "Back to Dashboard Change Sender ID Customers Technicians Select a contact Outbo…" at bounding box center [539, 298] width 708 height 546
drag, startPoint x: 18, startPoint y: 146, endPoint x: 43, endPoint y: 140, distance: 25.9
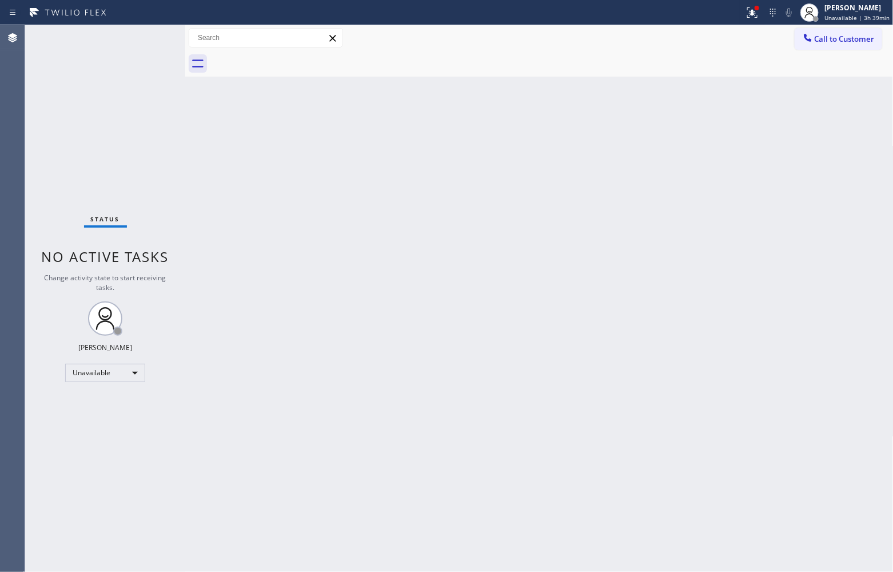
click at [18, 146] on div "Agent Desktop" at bounding box center [12, 298] width 25 height 546
click at [841, 43] on button "Call to Customer" at bounding box center [838, 39] width 87 height 22
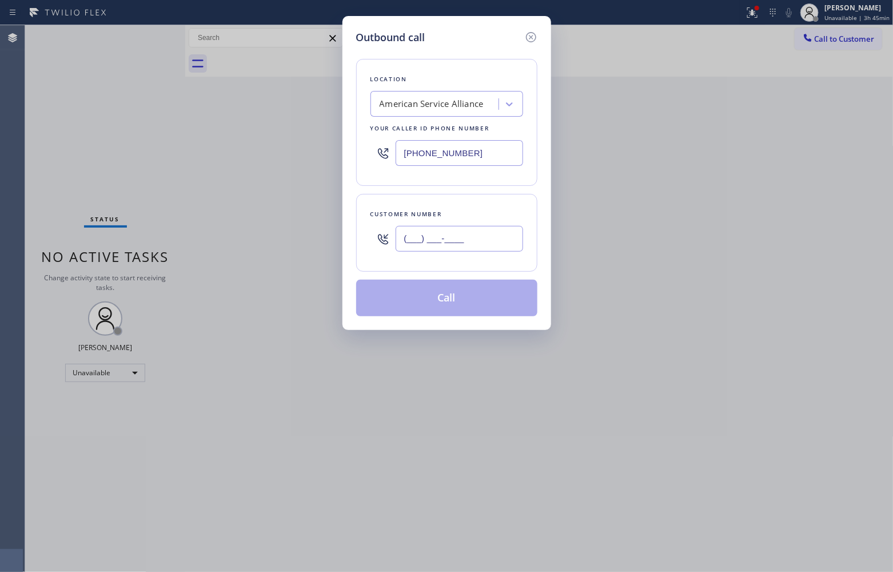
click at [446, 244] on input "(___) ___-____" at bounding box center [459, 239] width 127 height 26
paste input "714) 504-6833"
type input "[PHONE_NUMBER]"
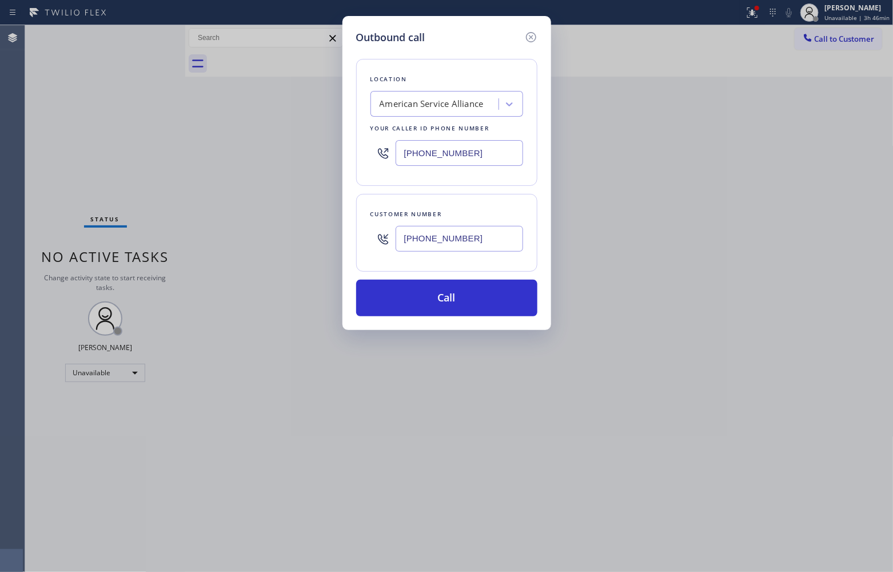
click at [446, 151] on input "[PHONE_NUMBER]" at bounding box center [459, 153] width 127 height 26
paste input "58) 244-971"
type input "[PHONE_NUMBER]"
click at [464, 306] on button "Call" at bounding box center [446, 298] width 181 height 37
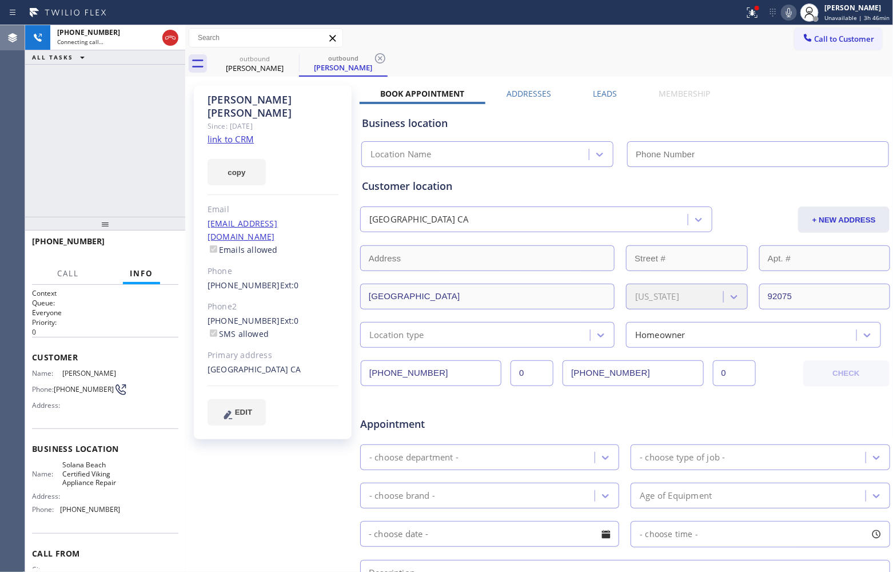
type input "[PHONE_NUMBER]"
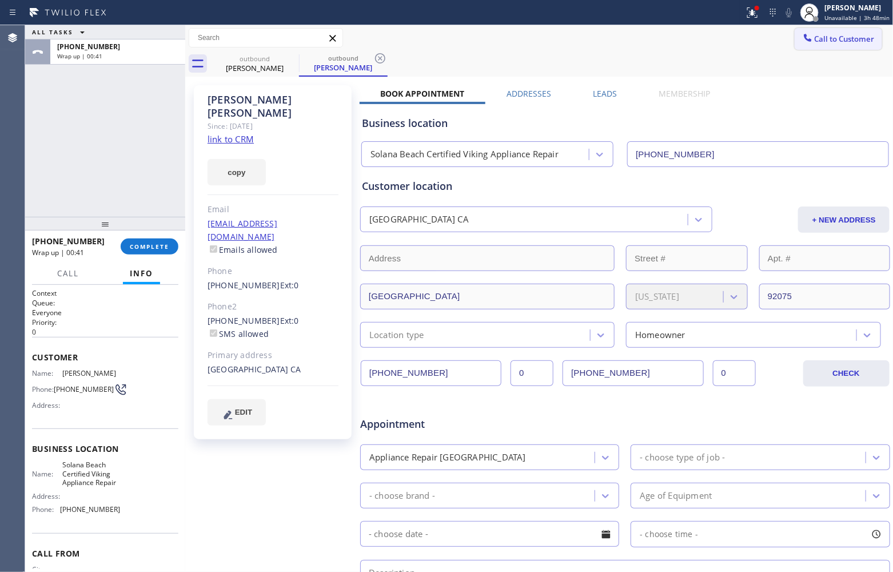
click at [815, 37] on span "Call to Customer" at bounding box center [845, 39] width 60 height 10
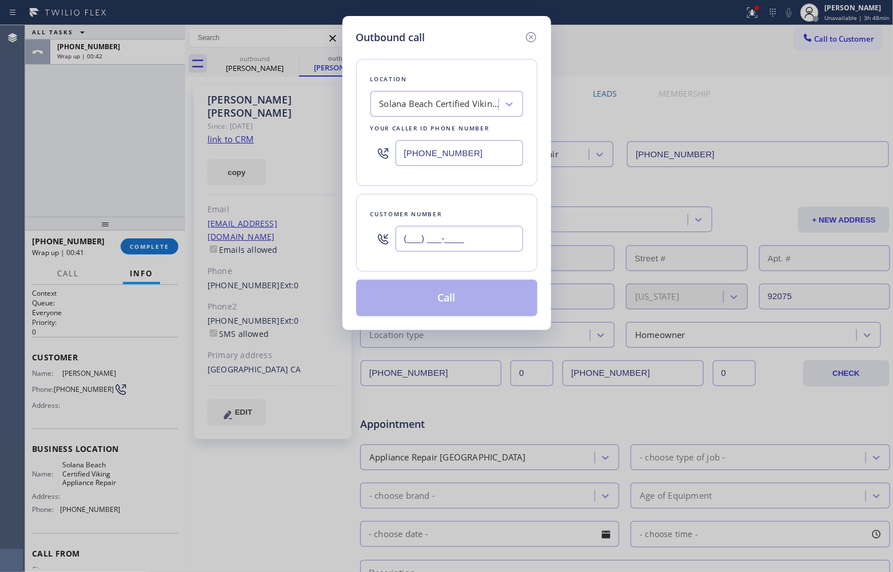
drag, startPoint x: 406, startPoint y: 245, endPoint x: 393, endPoint y: 151, distance: 94.1
click at [405, 246] on input "(___) ___-____" at bounding box center [459, 239] width 127 height 26
paste input "954) 805-0004"
type input "[PHONE_NUMBER]"
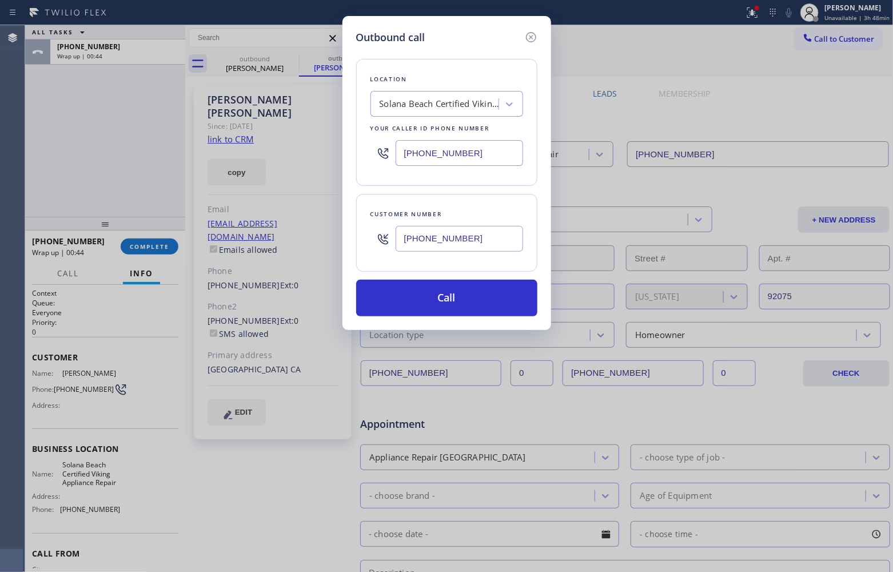
drag, startPoint x: 453, startPoint y: 158, endPoint x: 478, endPoint y: 175, distance: 30.9
click at [456, 158] on input "[PHONE_NUMBER]" at bounding box center [459, 153] width 127 height 26
paste input "66) 429-128"
type input "[PHONE_NUMBER]"
click at [454, 301] on button "Call" at bounding box center [446, 298] width 181 height 37
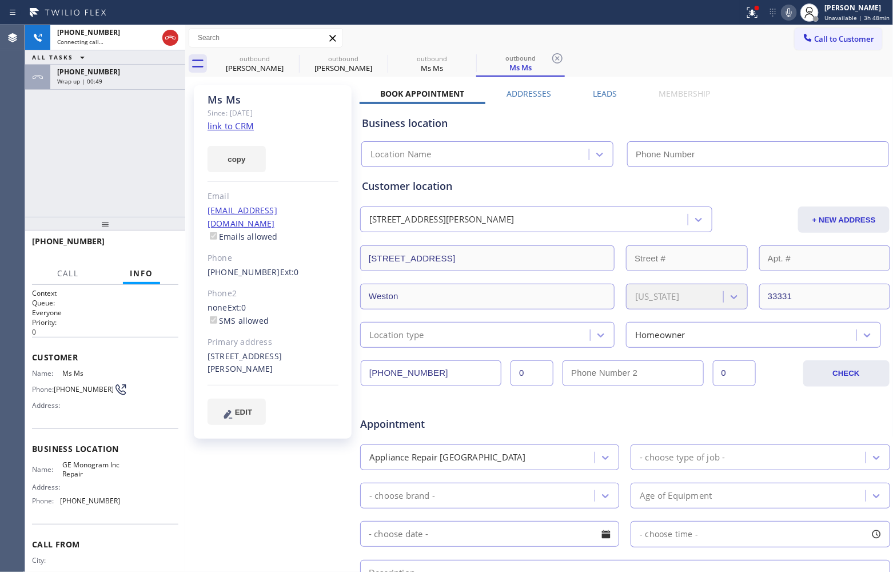
type input "[PHONE_NUMBER]"
click at [45, 101] on div "[PHONE_NUMBER] Live | 00:01 ALL TASKS ALL TASKS ACTIVE TASKS TASKS IN WRAP UP […" at bounding box center [105, 120] width 160 height 191
click at [170, 39] on icon at bounding box center [170, 38] width 14 height 14
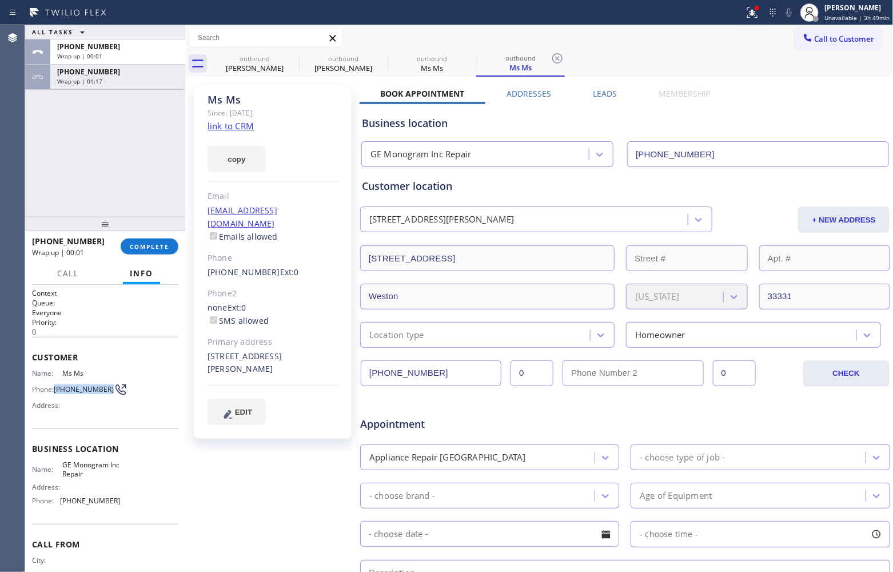
drag, startPoint x: 80, startPoint y: 395, endPoint x: 54, endPoint y: 382, distance: 28.9
click at [54, 382] on div "Phone: [PHONE_NUMBER]" at bounding box center [76, 389] width 88 height 14
copy span "[PHONE_NUMBER]"
click at [842, 35] on span "Call to Customer" at bounding box center [845, 39] width 60 height 10
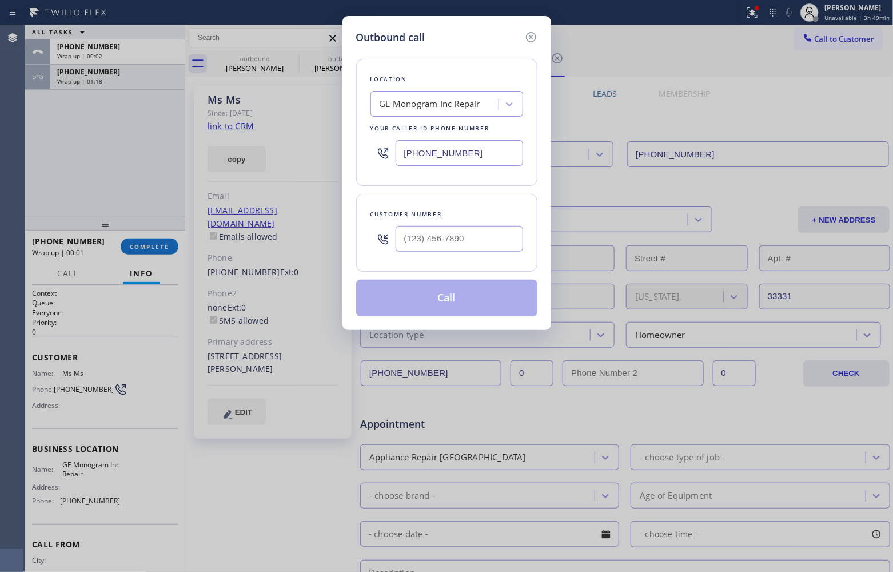
click at [476, 226] on div at bounding box center [459, 238] width 127 height 37
click at [477, 233] on input "(___) ___-____" at bounding box center [459, 239] width 127 height 26
paste input "954) 805-0004"
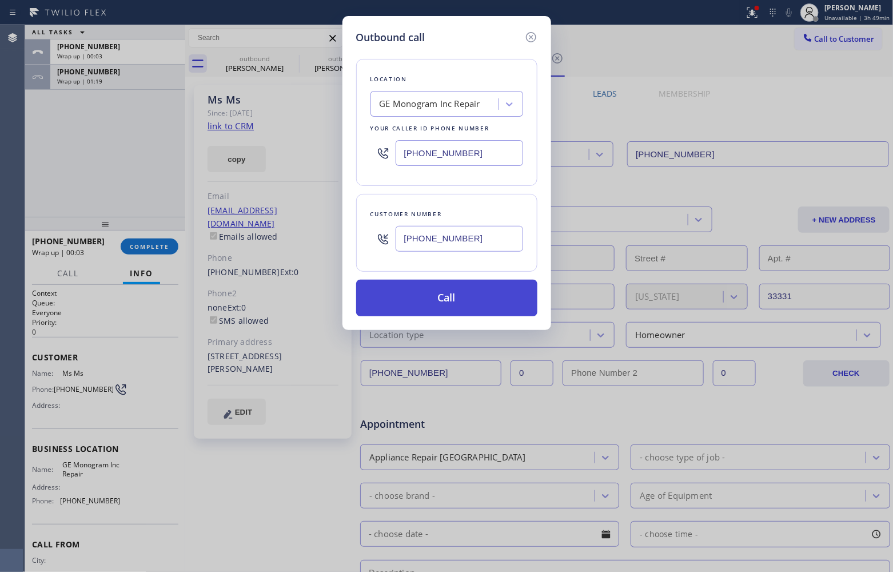
type input "[PHONE_NUMBER]"
click at [446, 305] on button "Call" at bounding box center [446, 298] width 181 height 37
click at [63, 135] on div "ALL TASKS ALL TASKS ACTIVE TASKS TASKS IN WRAP UP [PHONE_NUMBER] Wrap up | 00:0…" at bounding box center [105, 120] width 160 height 191
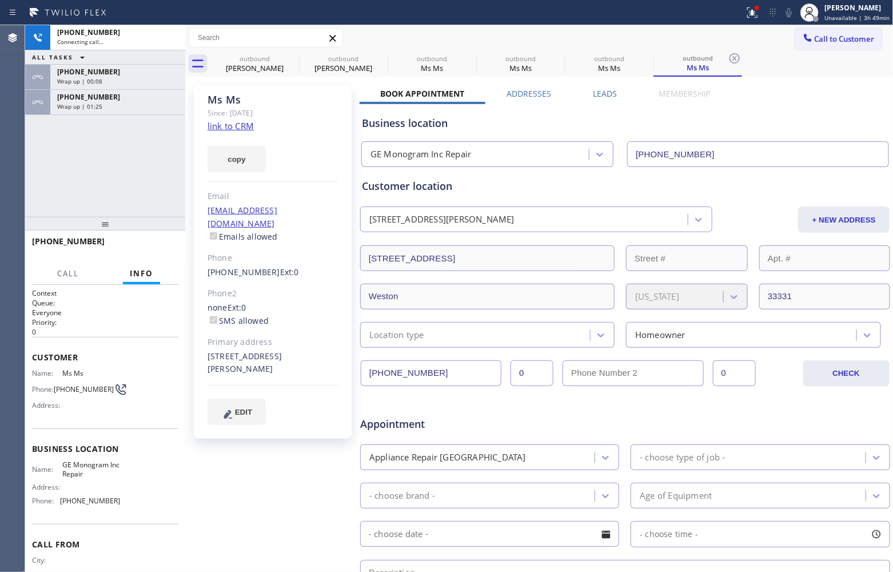
type input "[PHONE_NUMBER]"
click at [156, 249] on span "HANG UP" at bounding box center [151, 246] width 35 height 8
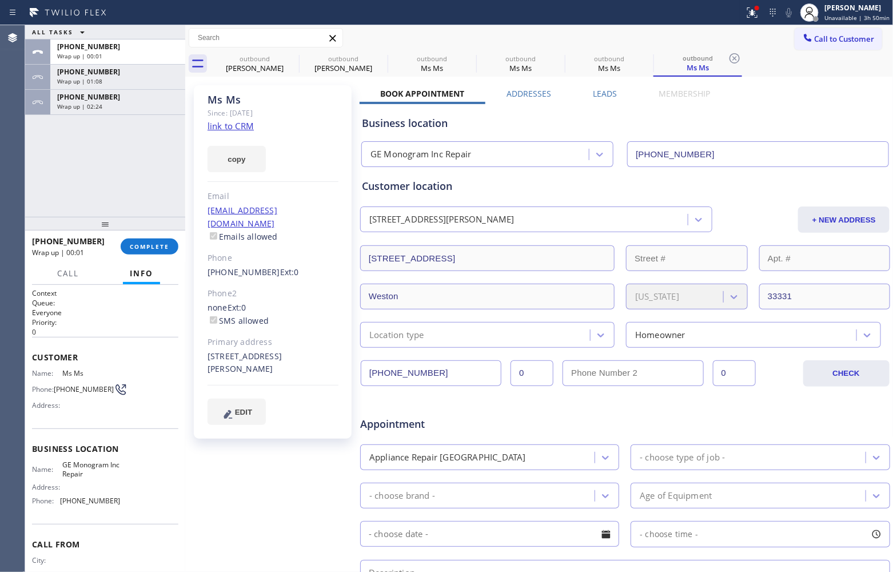
click at [29, 175] on div "ALL TASKS ALL TASKS ACTIVE TASKS TASKS IN WRAP UP [PHONE_NUMBER] Wrap up | 00:0…" at bounding box center [105, 120] width 160 height 191
click at [153, 252] on button "COMPLETE" at bounding box center [150, 246] width 58 height 16
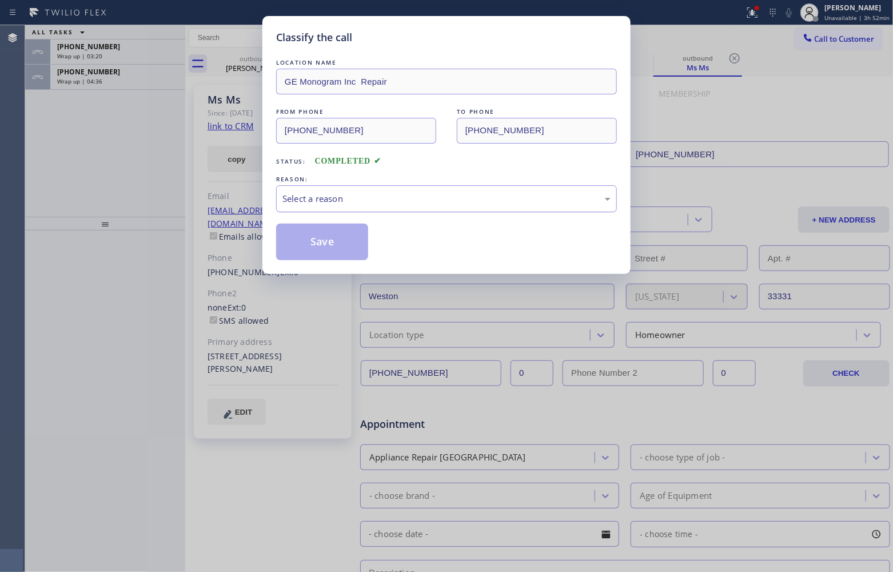
click at [366, 203] on div "Select a reason" at bounding box center [446, 198] width 328 height 13
click at [336, 241] on button "Save" at bounding box center [322, 242] width 92 height 37
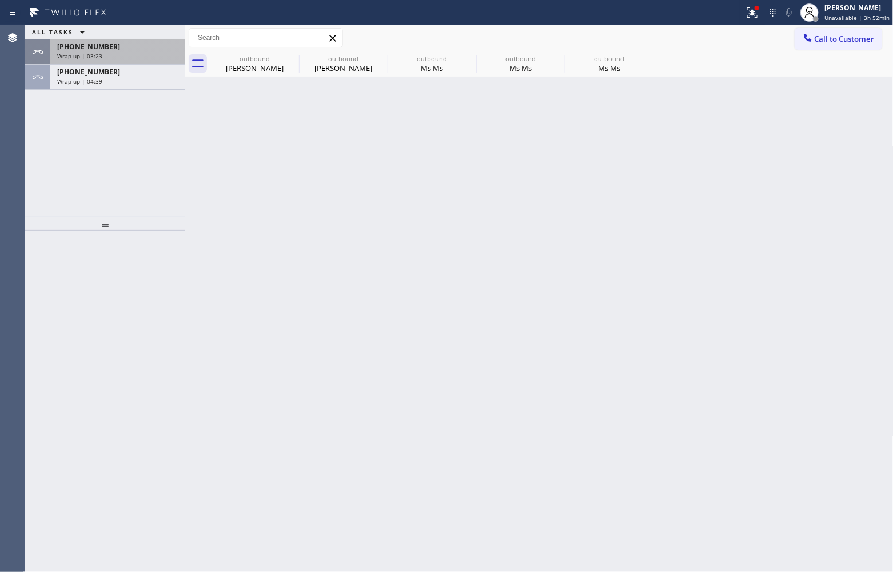
click at [69, 61] on div "[PHONE_NUMBER] Wrap up | 03:23" at bounding box center [115, 51] width 130 height 25
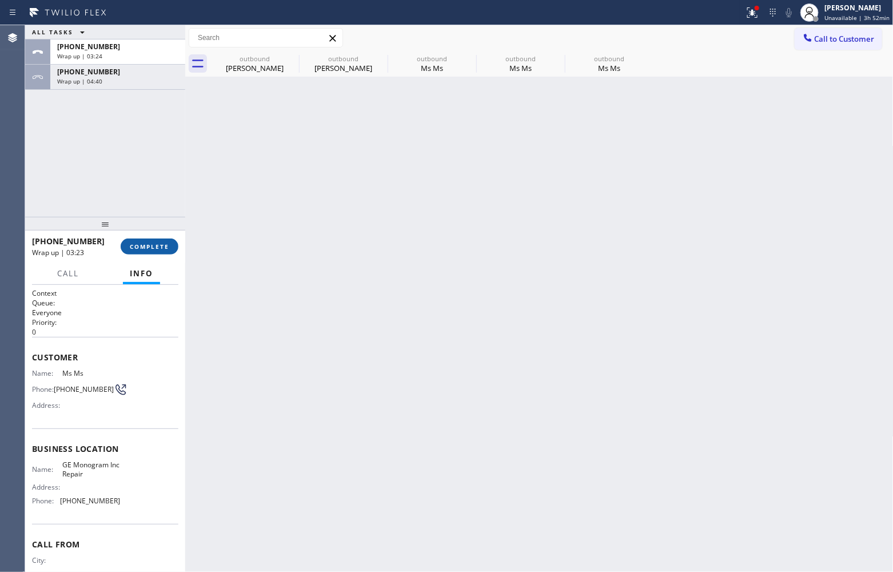
click at [145, 244] on span "COMPLETE" at bounding box center [149, 246] width 39 height 8
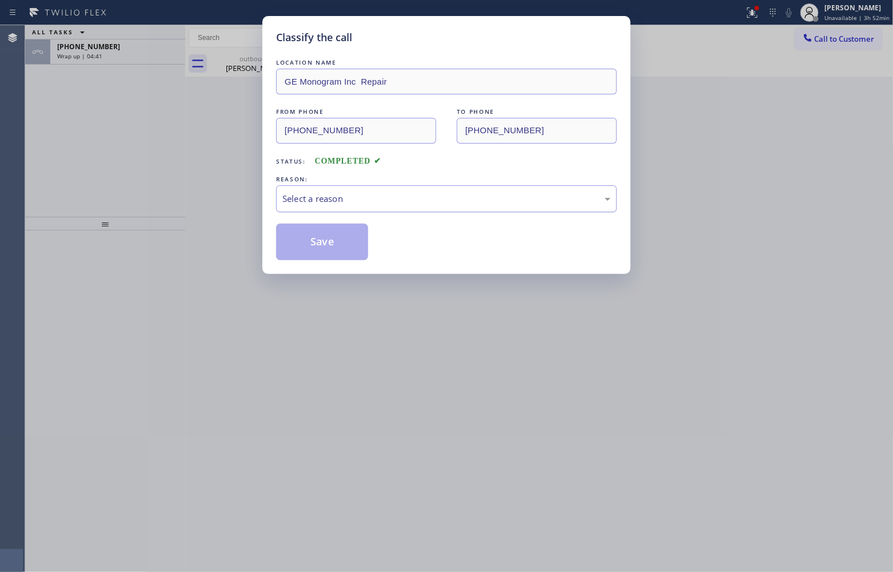
click at [321, 189] on div "Select a reason" at bounding box center [446, 198] width 341 height 27
click at [350, 246] on button "Save" at bounding box center [322, 242] width 92 height 37
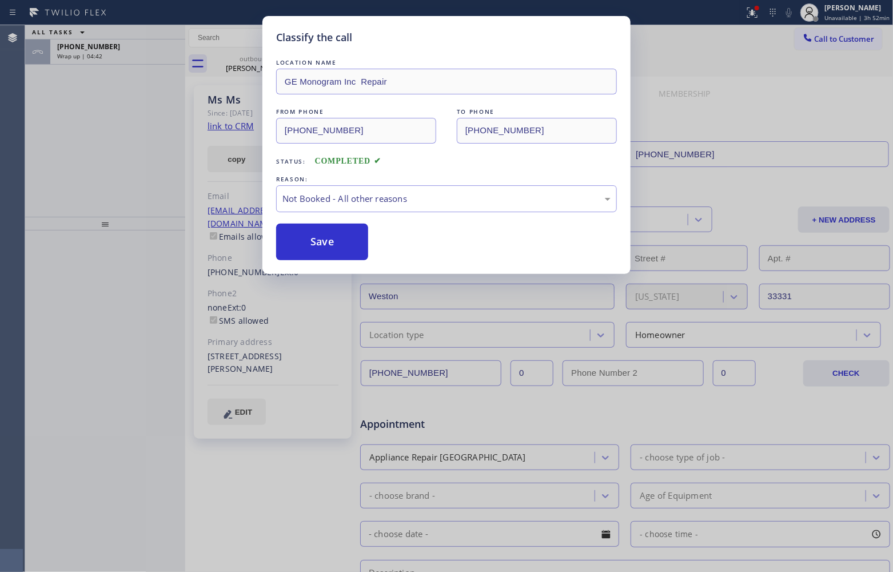
click at [61, 54] on div "Classify the call LOCATION NAME GE Monogram Inc Repair FROM PHONE [PHONE_NUMBER…" at bounding box center [446, 286] width 893 height 572
click at [61, 54] on span "Wrap up | 04:42" at bounding box center [79, 56] width 45 height 8
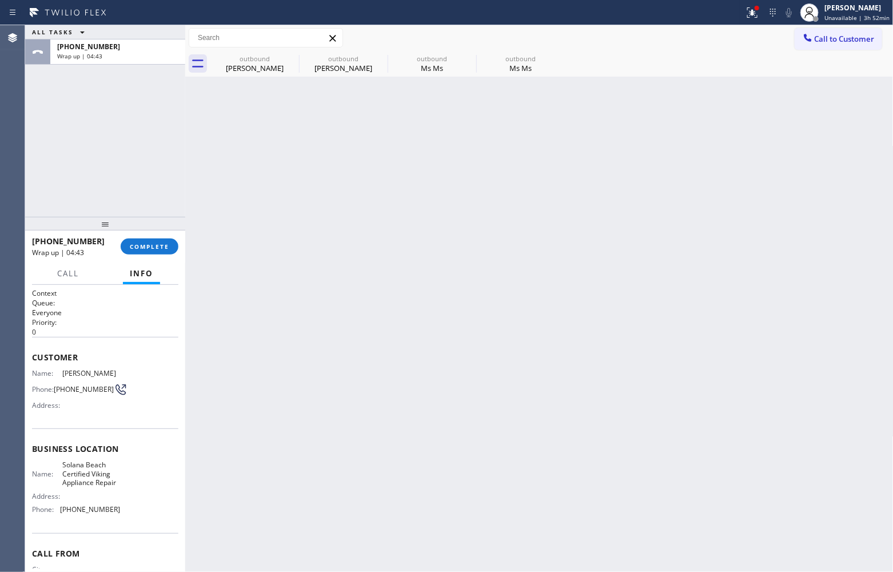
click at [61, 54] on span "Wrap up | 04:43" at bounding box center [79, 56] width 45 height 8
click at [149, 249] on span "COMPLETE" at bounding box center [149, 246] width 39 height 8
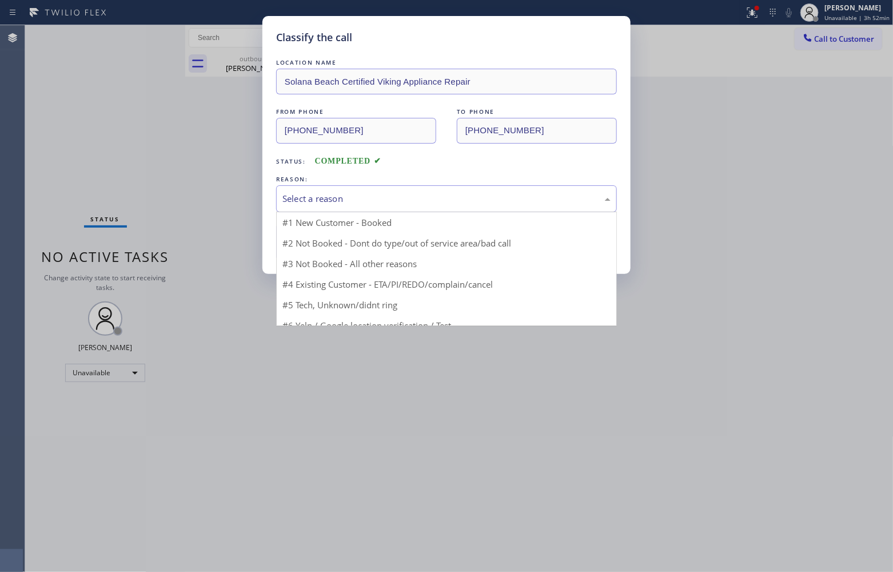
drag, startPoint x: 333, startPoint y: 206, endPoint x: 332, endPoint y: 253, distance: 46.9
click at [333, 207] on div "Select a reason" at bounding box center [446, 198] width 341 height 27
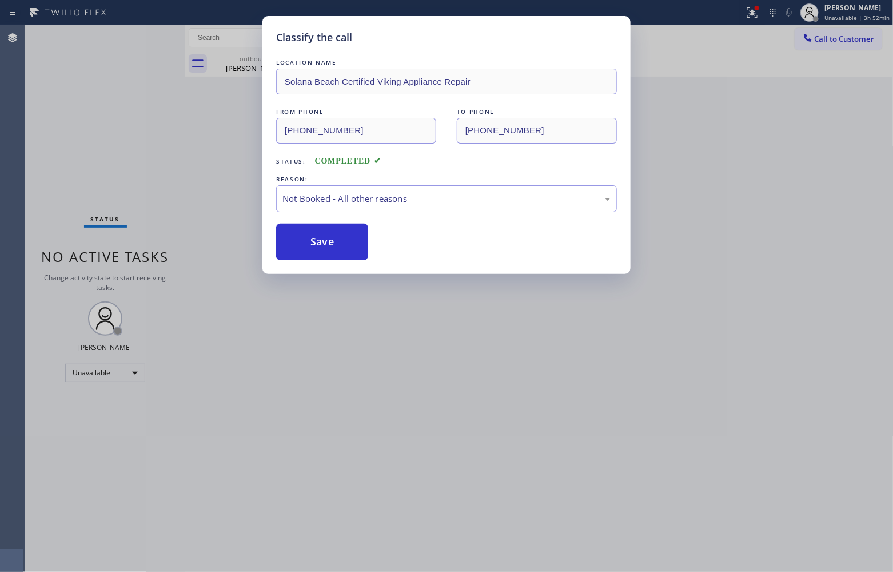
click at [324, 248] on button "Save" at bounding box center [322, 242] width 92 height 37
type input "[PHONE_NUMBER]"
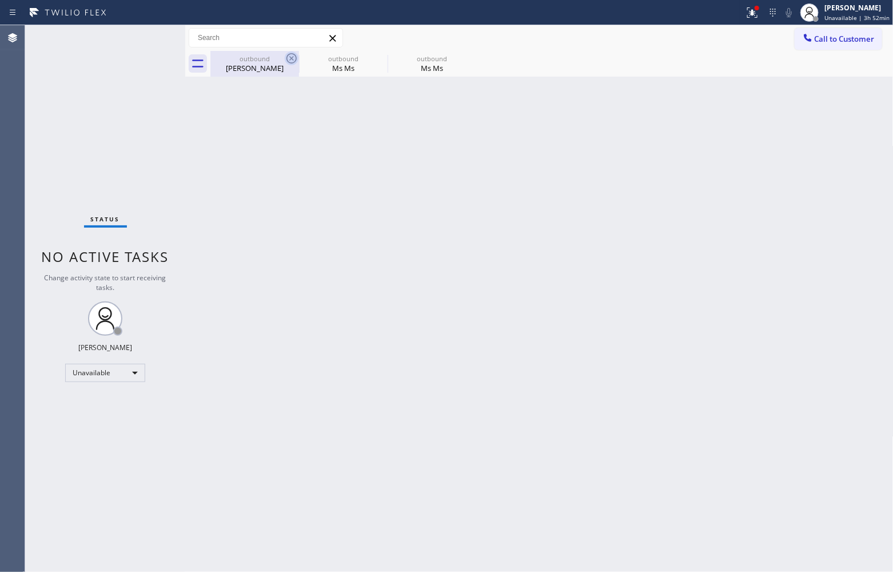
click at [296, 54] on icon at bounding box center [292, 58] width 14 height 14
type input "[PHONE_NUMBER]"
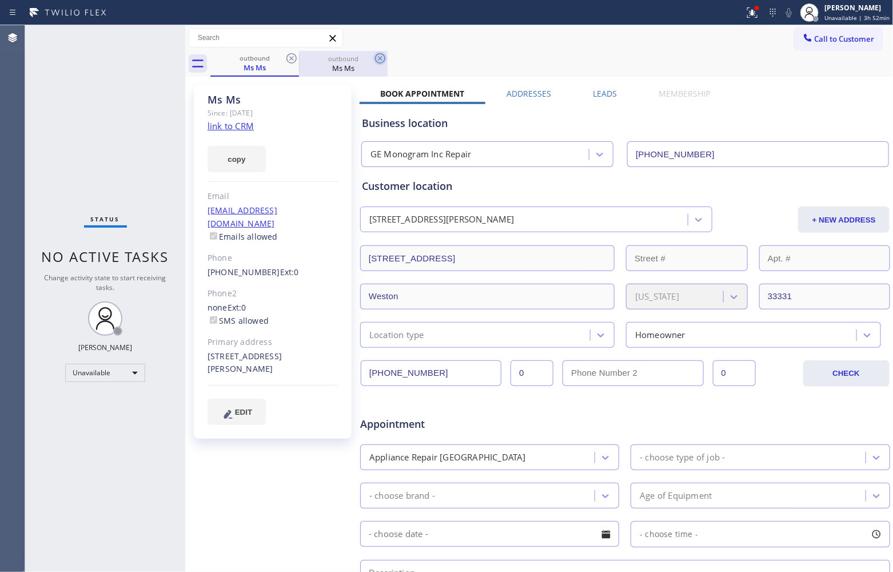
click at [295, 55] on icon at bounding box center [292, 58] width 14 height 14
click at [295, 55] on icon at bounding box center [291, 58] width 10 height 10
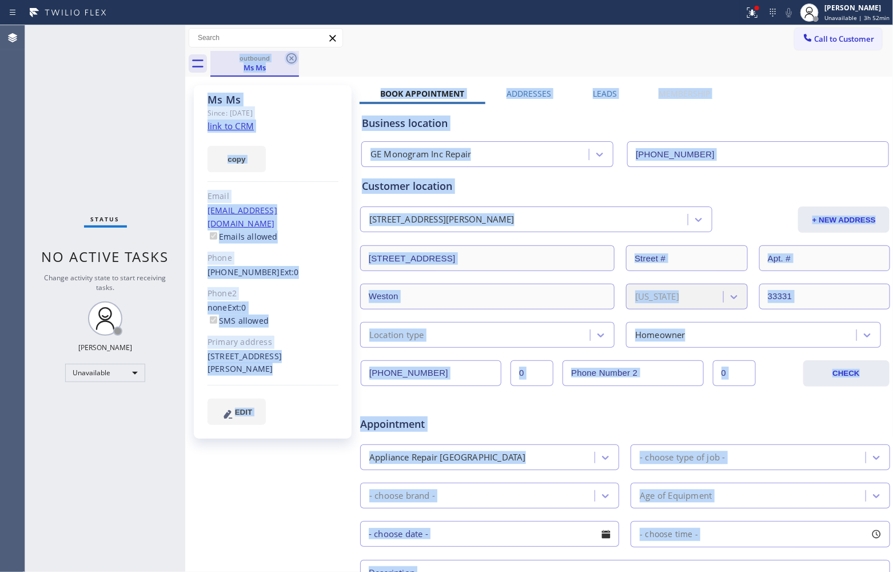
click at [295, 55] on div "outbound Ms Ms" at bounding box center [551, 64] width 683 height 26
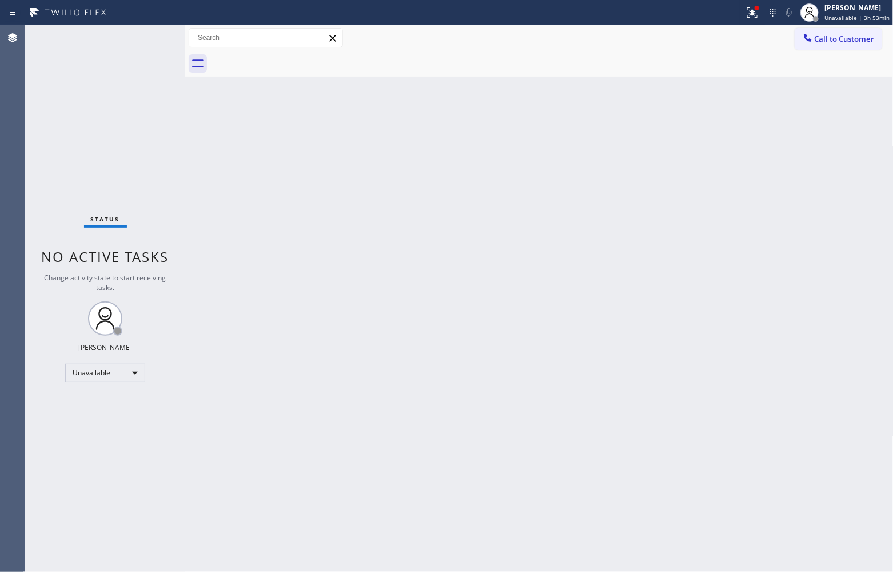
click at [38, 87] on div "Status No active tasks Change activity state to start receiving tasks. [PERSON_…" at bounding box center [105, 298] width 160 height 546
click at [47, 196] on div "Status No active tasks Change activity state to start receiving tasks. [PERSON_…" at bounding box center [105, 298] width 160 height 546
click at [42, 178] on div "Status No active tasks Change activity state to start receiving tasks. [PERSON_…" at bounding box center [105, 298] width 160 height 546
click at [26, 167] on div "Status No active tasks Change activity state to start receiving tasks. [PERSON_…" at bounding box center [105, 298] width 160 height 546
click at [860, 10] on div "[PERSON_NAME]" at bounding box center [856, 8] width 65 height 10
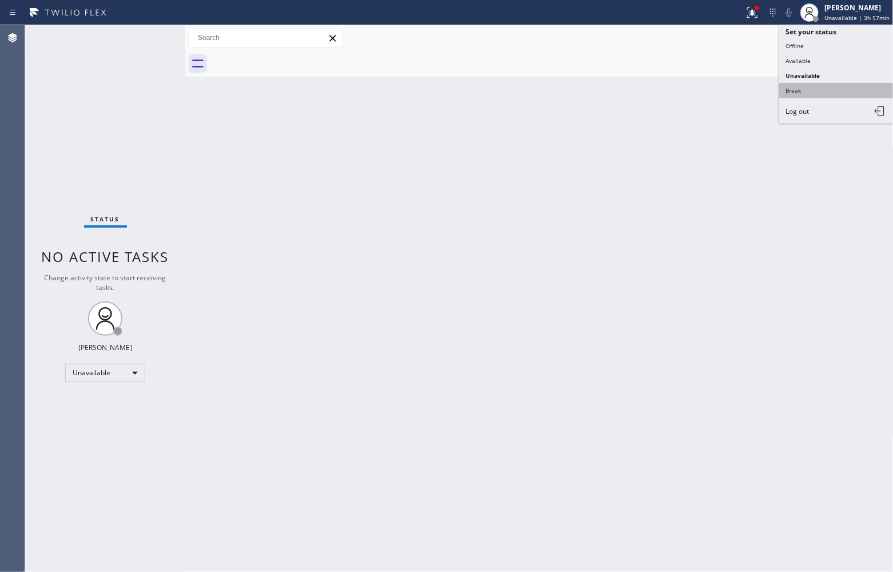
click at [822, 92] on button "Break" at bounding box center [836, 90] width 114 height 15
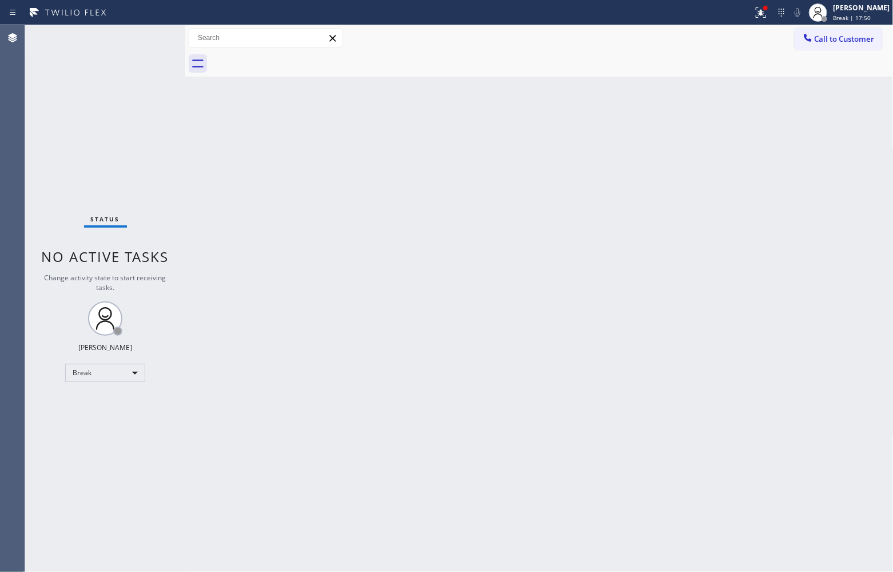
click at [593, 379] on div "Back to Dashboard Change Sender ID Customers Technicians Select a contact Outbo…" at bounding box center [539, 298] width 708 height 546
click at [753, 401] on div "Back to Dashboard Change Sender ID Customers Technicians Select a contact Outbo…" at bounding box center [539, 298] width 708 height 546
click at [844, 5] on div "[PERSON_NAME]" at bounding box center [861, 8] width 57 height 10
click at [846, 73] on button "Unavailable" at bounding box center [836, 75] width 114 height 15
drag, startPoint x: 43, startPoint y: 151, endPoint x: 62, endPoint y: 143, distance: 20.7
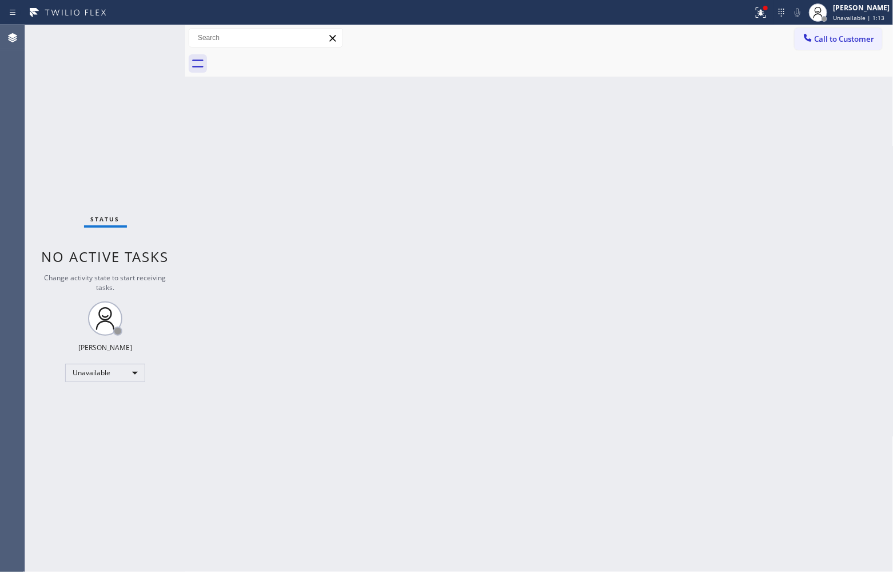
click at [46, 151] on div "Status No active tasks Change activity state to start receiving tasks. [PERSON_…" at bounding box center [105, 298] width 160 height 546
click at [828, 46] on button "Call to Customer" at bounding box center [838, 39] width 87 height 22
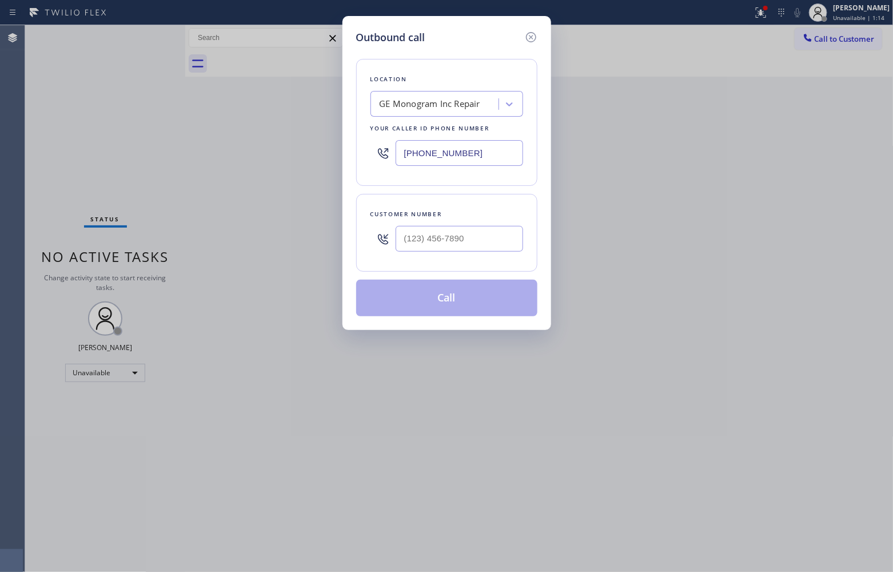
click at [467, 155] on input "[PHONE_NUMBER]" at bounding box center [459, 153] width 127 height 26
paste input "55) 731-4952"
type input "[PHONE_NUMBER]"
click at [438, 250] on div at bounding box center [459, 238] width 127 height 37
click at [439, 244] on input "(___) ___-____" at bounding box center [459, 239] width 127 height 26
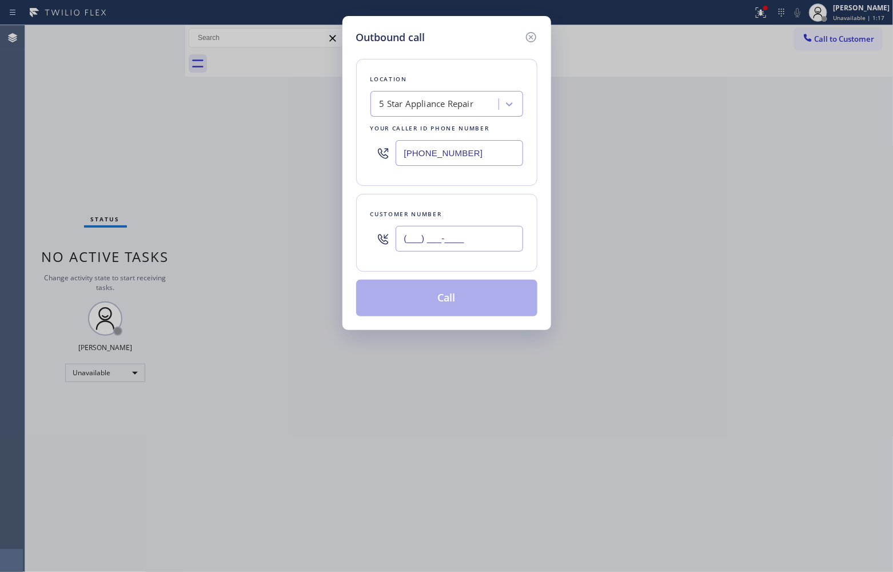
paste input "305) 216-4027"
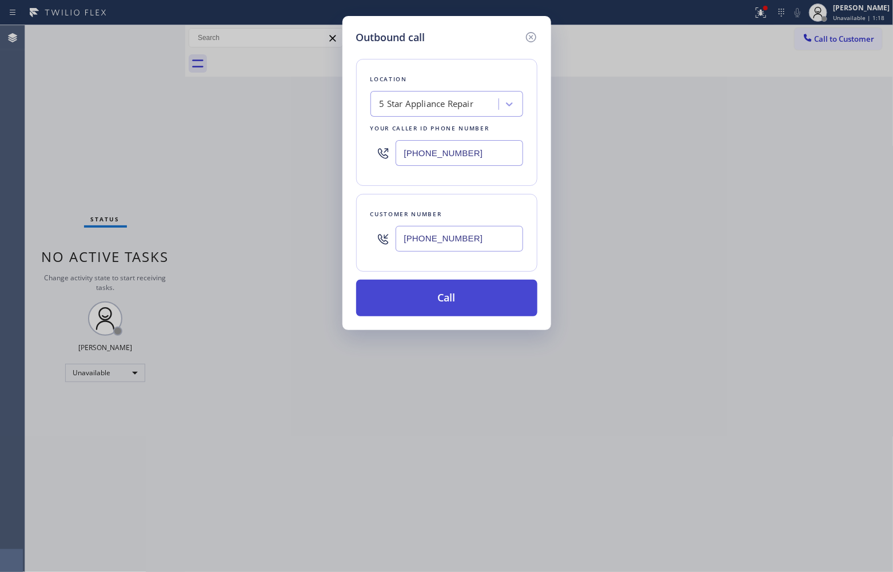
type input "[PHONE_NUMBER]"
click at [468, 304] on button "Call" at bounding box center [446, 298] width 181 height 37
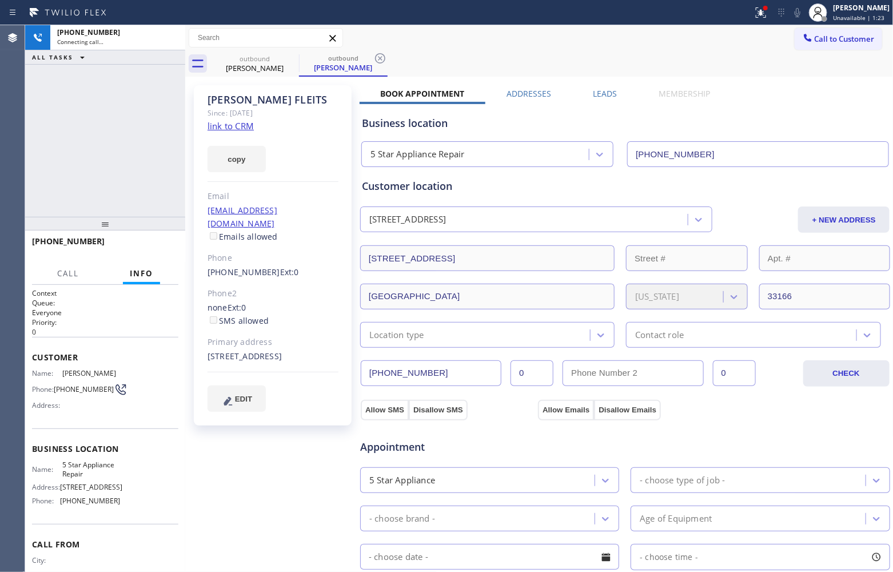
click at [220, 129] on link "link to CRM" at bounding box center [230, 125] width 46 height 11
click at [178, 38] on div at bounding box center [170, 38] width 16 height 14
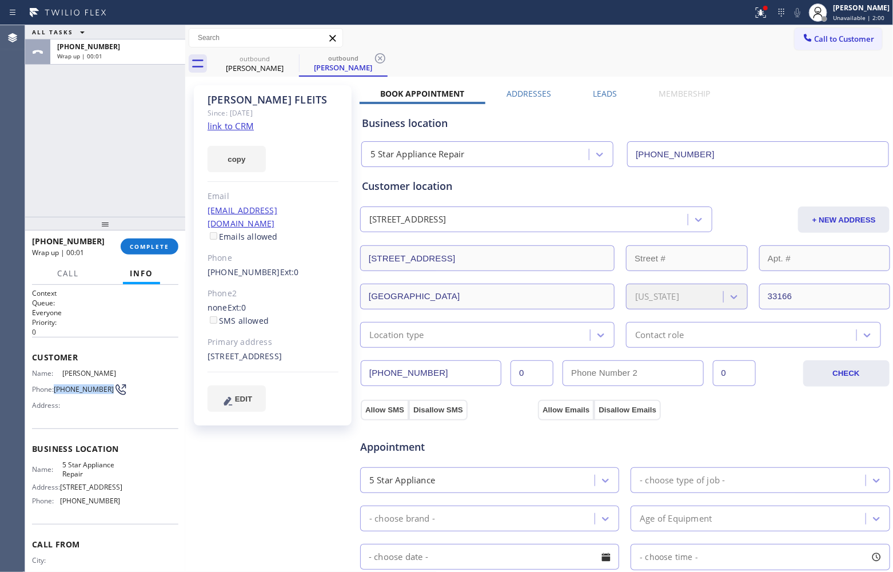
drag, startPoint x: 75, startPoint y: 406, endPoint x: 55, endPoint y: 396, distance: 22.5
click at [55, 393] on span "[PHONE_NUMBER]" at bounding box center [84, 389] width 60 height 9
copy span "[PHONE_NUMBER]"
click at [825, 35] on span "Call to Customer" at bounding box center [845, 39] width 60 height 10
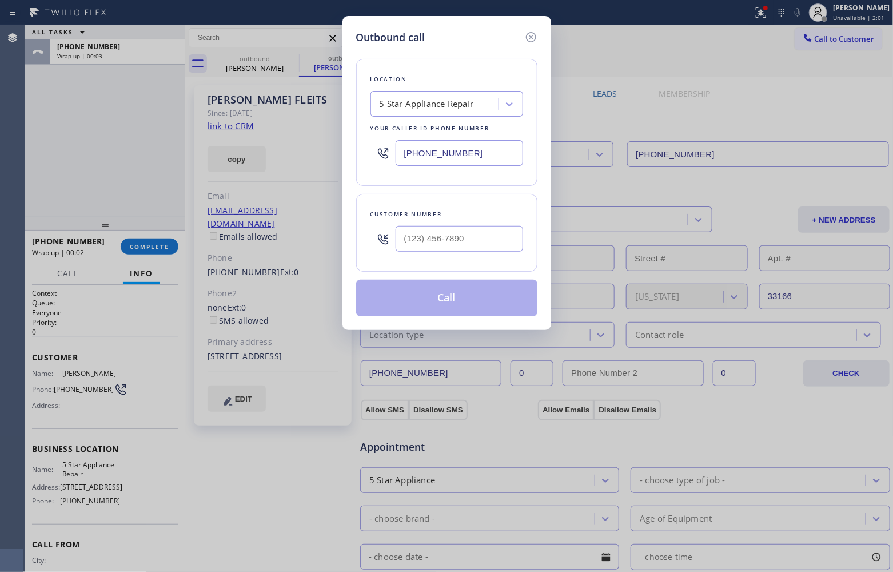
click at [446, 226] on div at bounding box center [459, 238] width 127 height 37
click at [452, 238] on input "(___) ___-____" at bounding box center [459, 239] width 127 height 26
paste input "305) 216-4027"
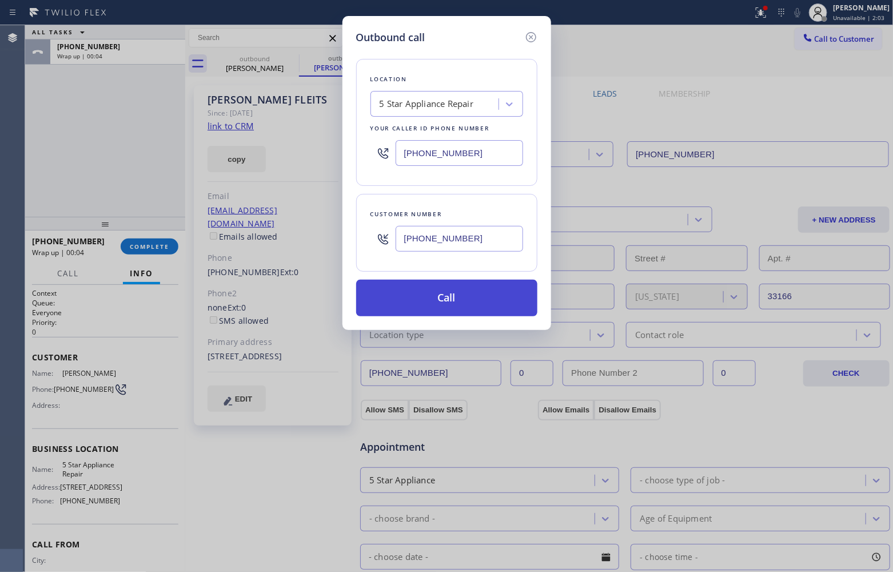
click at [442, 302] on button "Call" at bounding box center [446, 298] width 181 height 37
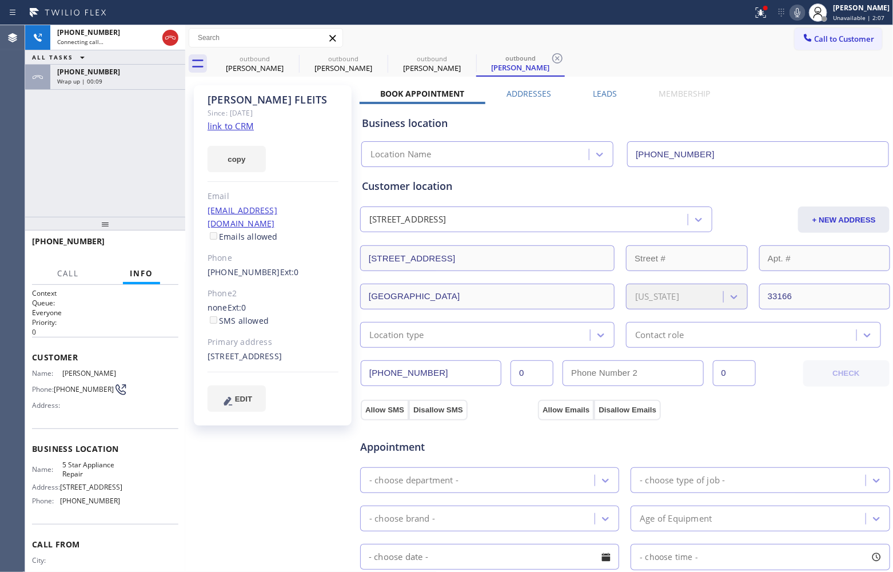
click at [35, 171] on div "[PHONE_NUMBER] Connecting call… ALL TASKS ALL TASKS ACTIVE TASKS TASKS IN WRAP …" at bounding box center [105, 120] width 160 height 191
click at [89, 75] on span "[PHONE_NUMBER]" at bounding box center [88, 72] width 63 height 10
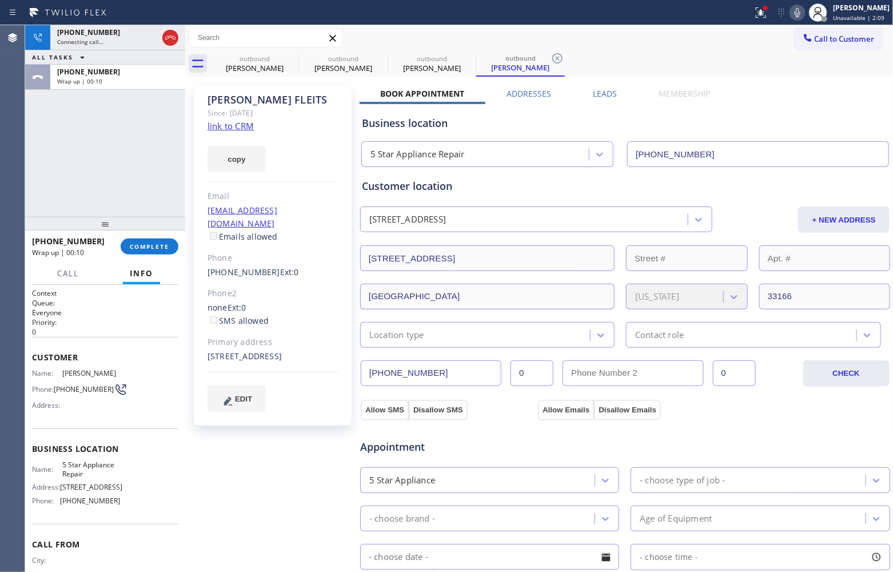
click at [141, 226] on div at bounding box center [105, 224] width 160 height 14
click at [142, 234] on div "[PHONE_NUMBER] Wrap up | 00:11 COMPLETE" at bounding box center [105, 247] width 146 height 30
click at [146, 242] on span "COMPLETE" at bounding box center [149, 246] width 39 height 8
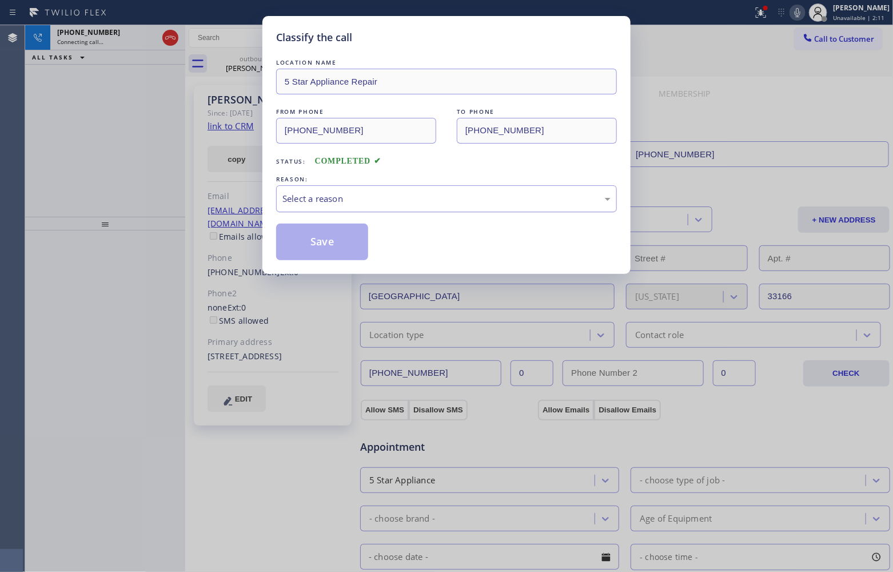
click at [412, 195] on div "Select a reason" at bounding box center [446, 198] width 328 height 13
click at [330, 248] on button "Save" at bounding box center [322, 242] width 92 height 37
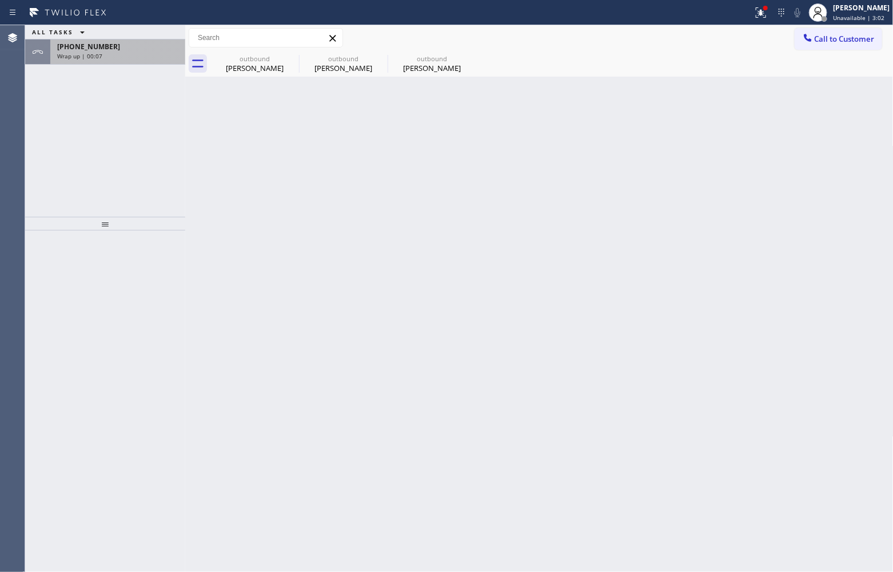
click at [153, 46] on div "[PHONE_NUMBER]" at bounding box center [117, 47] width 121 height 10
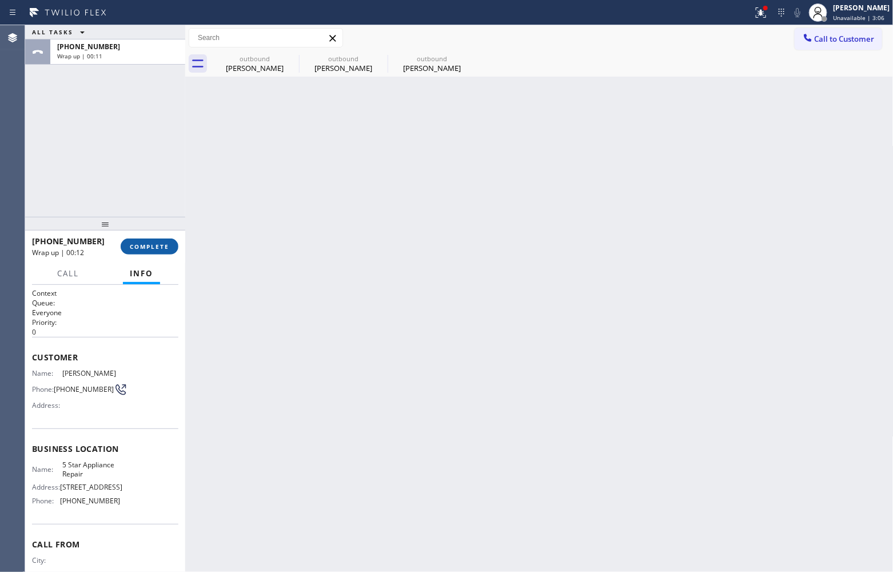
click at [165, 246] on span "COMPLETE" at bounding box center [149, 246] width 39 height 8
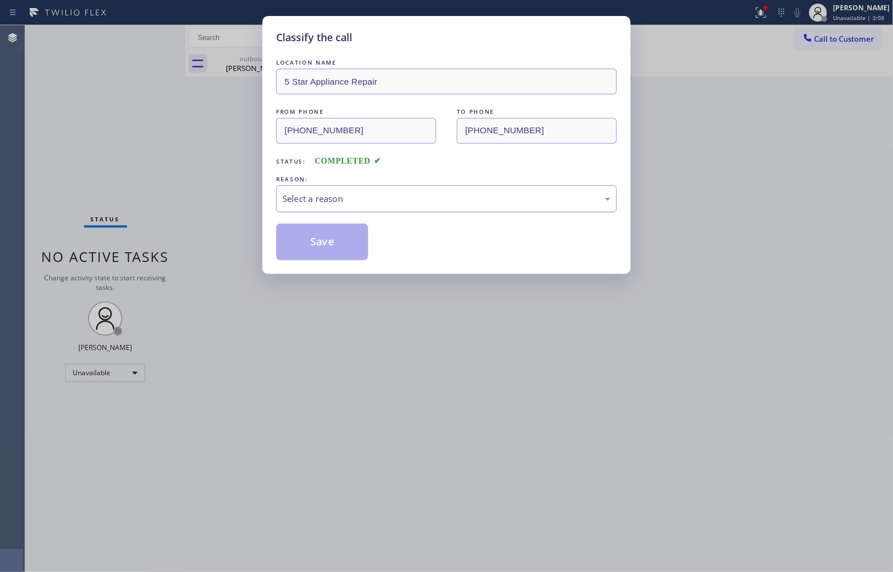
click at [329, 201] on div "Select a reason" at bounding box center [446, 198] width 328 height 13
click at [324, 247] on button "Save" at bounding box center [322, 242] width 92 height 37
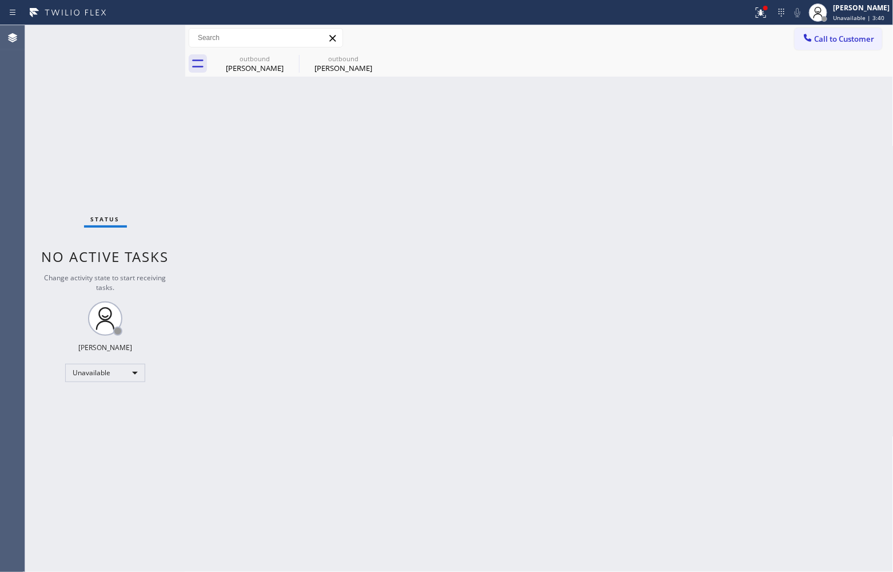
click at [34, 263] on div "Status No active tasks Change activity state to start receiving tasks. [PERSON_…" at bounding box center [105, 298] width 160 height 546
click at [1, 77] on div "Agent Desktop" at bounding box center [12, 298] width 25 height 546
click at [848, 7] on div "[PERSON_NAME]" at bounding box center [861, 8] width 57 height 10
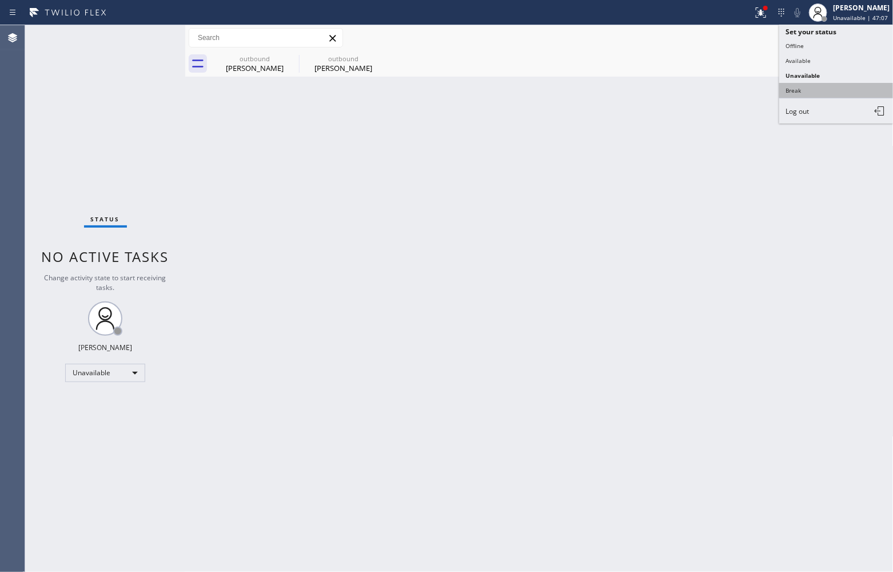
click at [822, 89] on button "Break" at bounding box center [836, 90] width 114 height 15
